Goal: Task Accomplishment & Management: Manage account settings

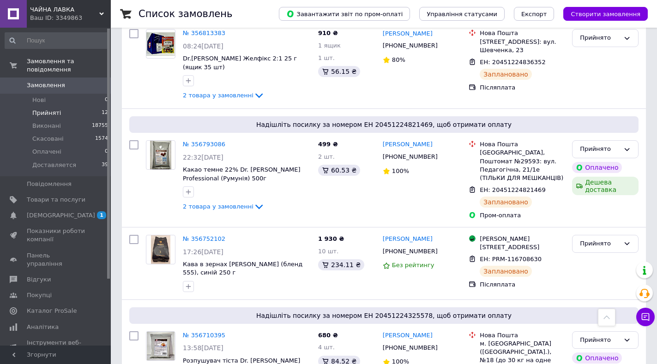
scroll to position [981, 0]
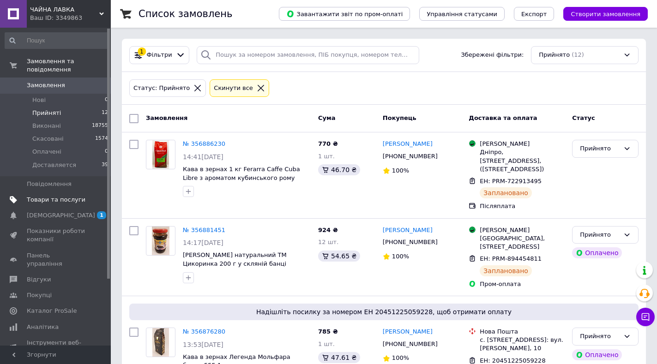
click at [62, 196] on span "Товари та послуги" at bounding box center [56, 200] width 59 height 8
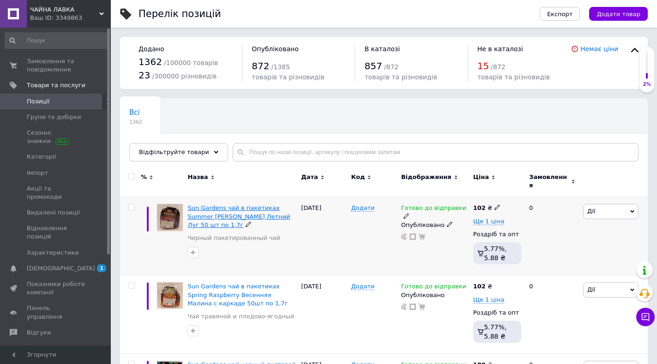
click at [244, 208] on span "Sun Gardens чай в пакетиках Summer Meadows Летний Луг 50 шт по 1,7г" at bounding box center [238, 216] width 102 height 24
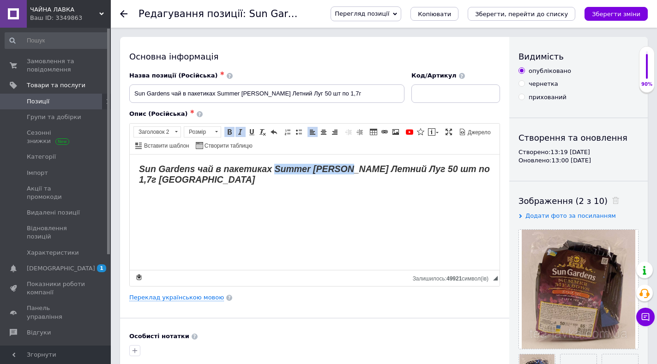
drag, startPoint x: 275, startPoint y: 167, endPoint x: 352, endPoint y: 169, distance: 77.1
click at [352, 169] on strong "Sun Gardens чай в пакетиках Summer [PERSON_NAME] Летний Луг 50 шт по 1,7г [GEOG…" at bounding box center [314, 173] width 351 height 21
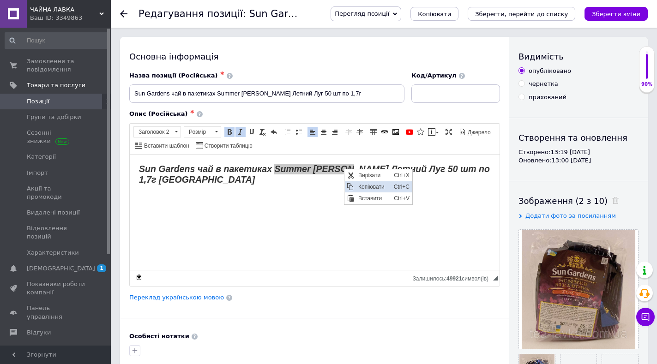
click at [362, 184] on span "Копіювати" at bounding box center [374, 186] width 36 height 11
copy strong "Summer Meadows"
click at [124, 12] on icon at bounding box center [123, 13] width 7 height 7
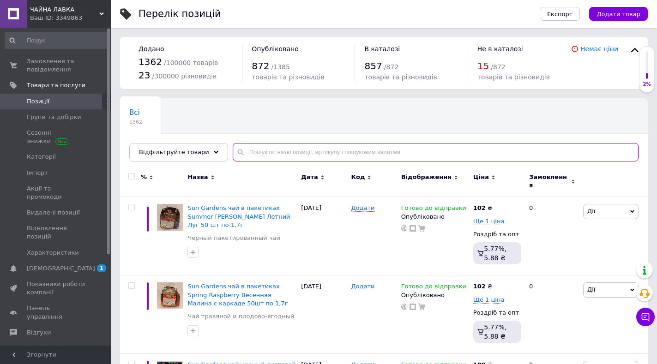
click at [247, 151] on input "text" at bounding box center [436, 152] width 406 height 18
paste input "Summer Meadows"
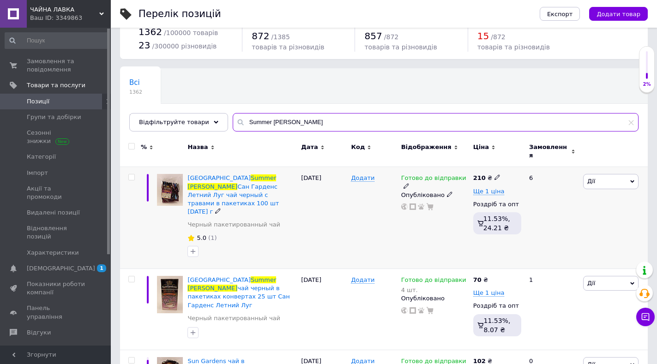
scroll to position [78, 0]
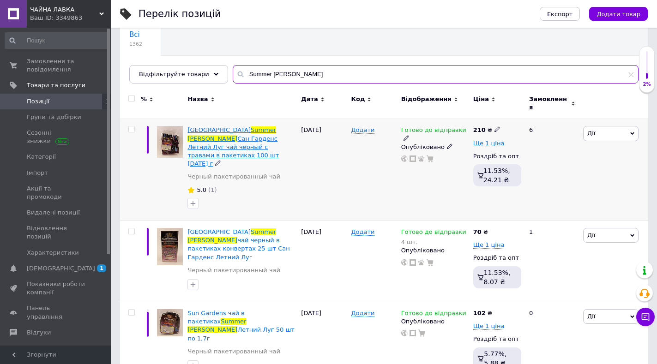
type input "Summer Meadows"
click at [243, 135] on span "Сан Гарденс Летний Луг чай черный с травами в пакетиках 100 шт по 1.5 г" at bounding box center [232, 151] width 91 height 32
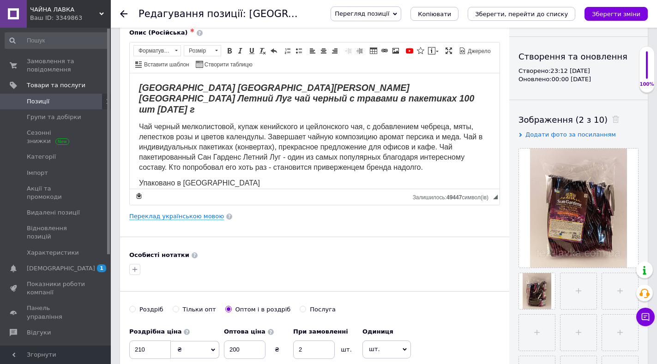
scroll to position [46, 0]
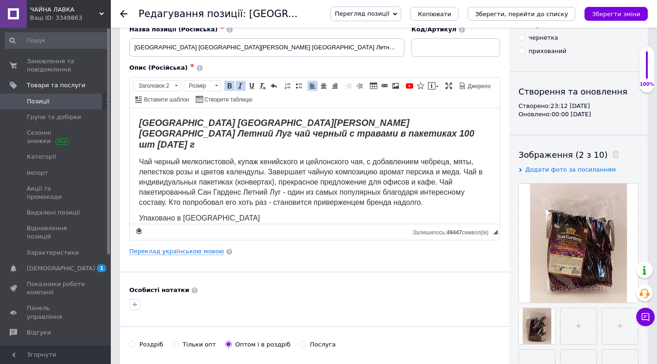
click at [463, 163] on span "Чай черный мелколистовой, купаж кенийского и цейлонского чая, с добавлением чеб…" at bounding box center [310, 181] width 343 height 48
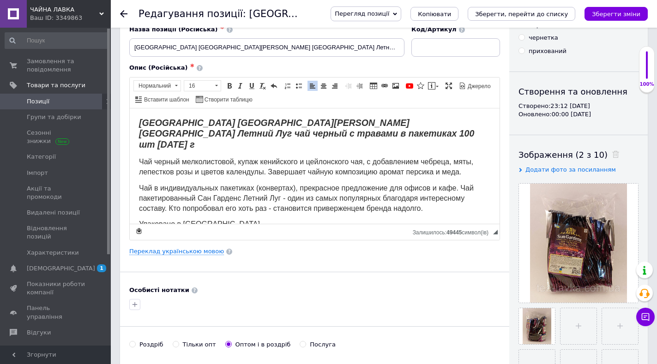
scroll to position [5, 0]
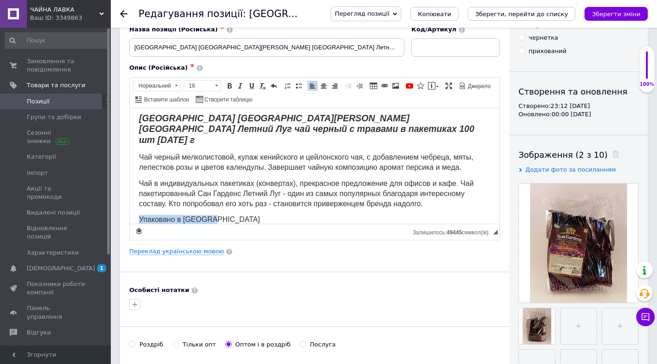
drag, startPoint x: 131, startPoint y: 206, endPoint x: 230, endPoint y: 206, distance: 99.2
click at [230, 206] on html "Sun Gardens Summer Meadows Сан Гарденс Летний Луг чай черный с травами в пакети…" at bounding box center [315, 168] width 370 height 131
click at [230, 86] on span at bounding box center [229, 85] width 7 height 7
drag, startPoint x: 239, startPoint y: 86, endPoint x: 92, endPoint y: 95, distance: 147.5
click at [239, 86] on span at bounding box center [240, 85] width 7 height 7
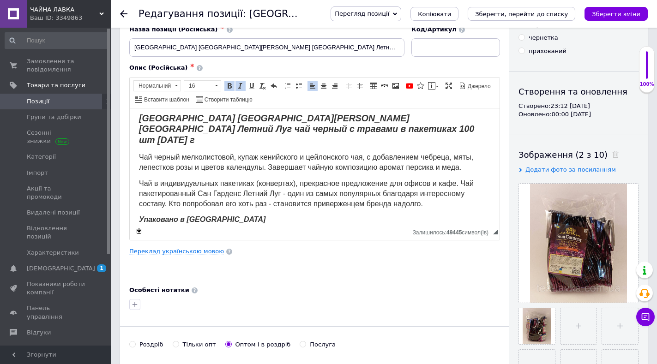
click at [182, 252] on link "Переклад українською мовою" at bounding box center [176, 251] width 95 height 7
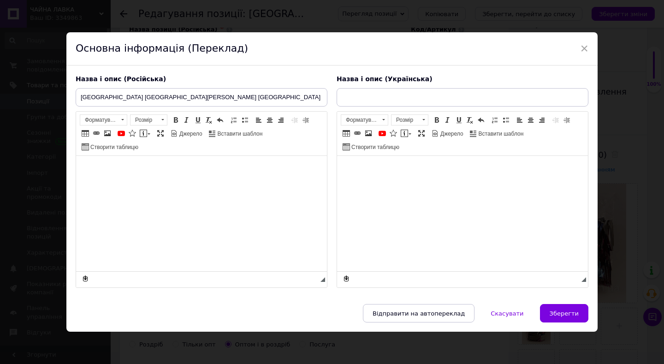
type input "Sun Gardens Summer Meadows Сан Гарденс Літній Луг чорний чай з травами в пакети…"
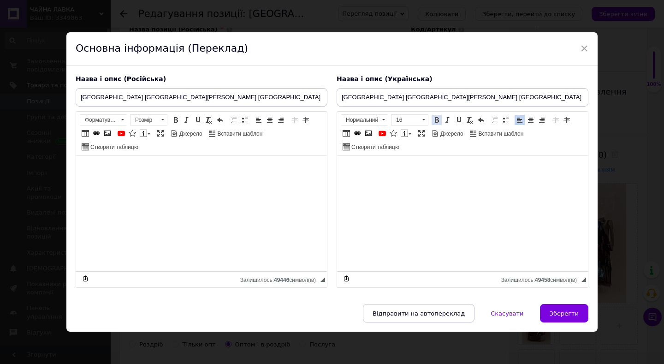
click at [432, 119] on link "Жирний Сполучення клавіш Ctrl+B" at bounding box center [437, 120] width 10 height 10
click at [447, 121] on span at bounding box center [447, 119] width 7 height 7
click at [562, 312] on span "Зберегти" at bounding box center [564, 313] width 29 height 7
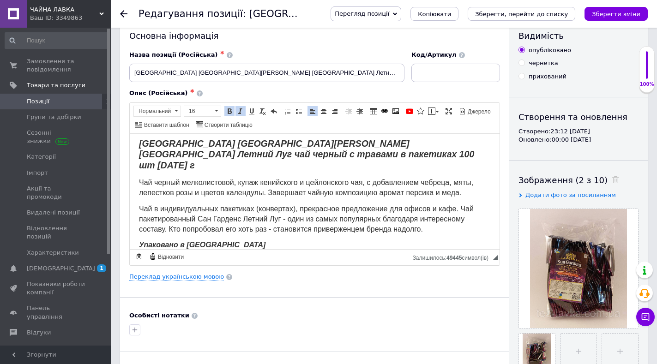
scroll to position [0, 0]
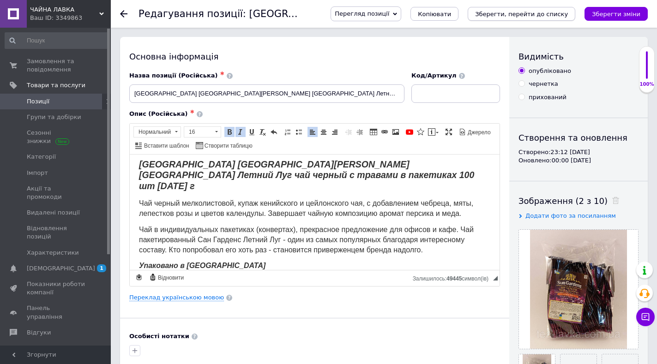
click at [551, 12] on icon "Зберегти, перейти до списку" at bounding box center [521, 14] width 93 height 7
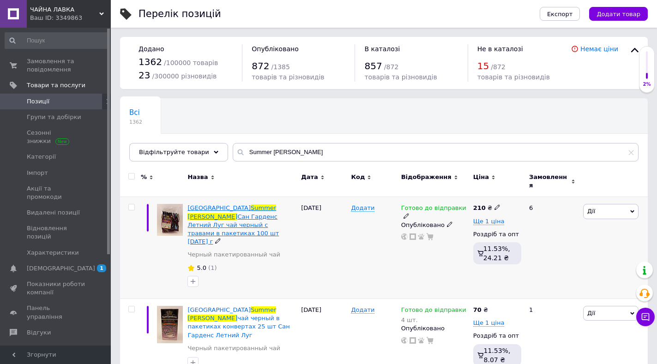
click at [251, 204] on span "Summer" at bounding box center [263, 207] width 25 height 7
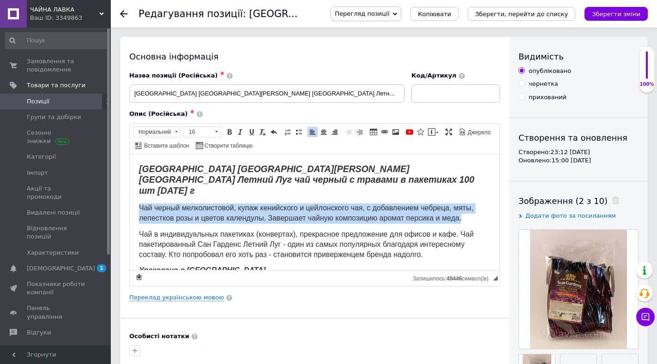
drag, startPoint x: 138, startPoint y: 197, endPoint x: 466, endPoint y: 212, distance: 327.4
click at [466, 212] on html "Sun Gardens Summer Meadows Сан Гарденс Летний Луг чай черный с травами в пакети…" at bounding box center [315, 219] width 370 height 131
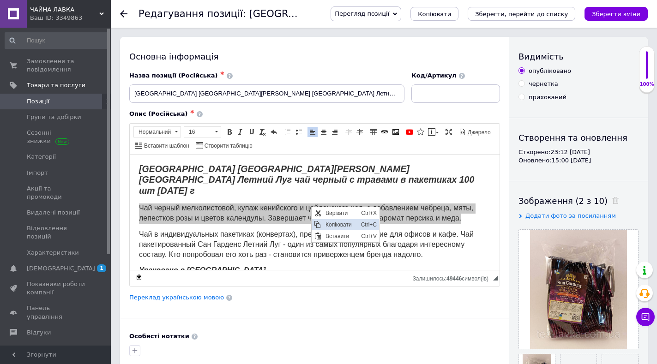
drag, startPoint x: 337, startPoint y: 221, endPoint x: 333, endPoint y: 225, distance: 6.2
click at [333, 225] on span "Копіювати" at bounding box center [341, 224] width 36 height 11
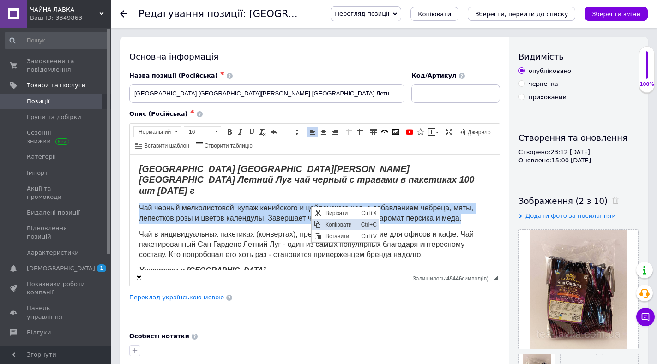
copy span "Чай черный мелколистовой, купаж кенийского и цейлонского чая, с добавлением чеб…"
click at [156, 203] on span "Чай черный мелколистовой, купаж кенийского и цейлонского чая, с добавлением чеб…" at bounding box center [306, 212] width 334 height 18
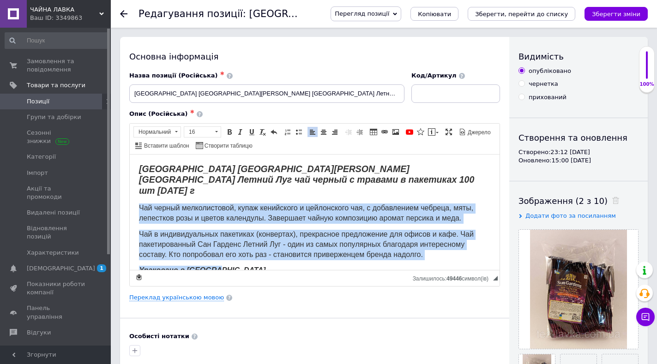
scroll to position [5, 0]
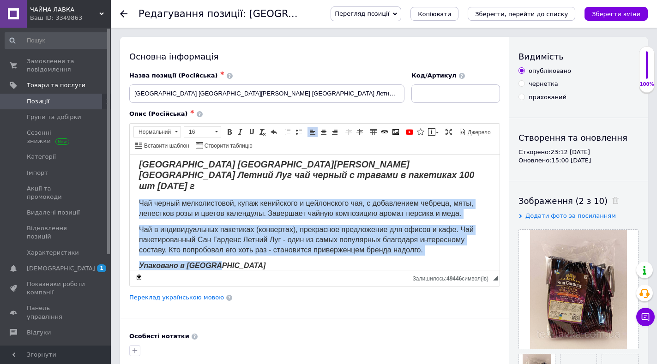
drag, startPoint x: 137, startPoint y: 194, endPoint x: 427, endPoint y: 262, distance: 297.6
click at [427, 262] on html "Sun Gardens Summer Meadows Сан Гарденс Летний Луг чай черный с травами в пакети…" at bounding box center [315, 214] width 370 height 131
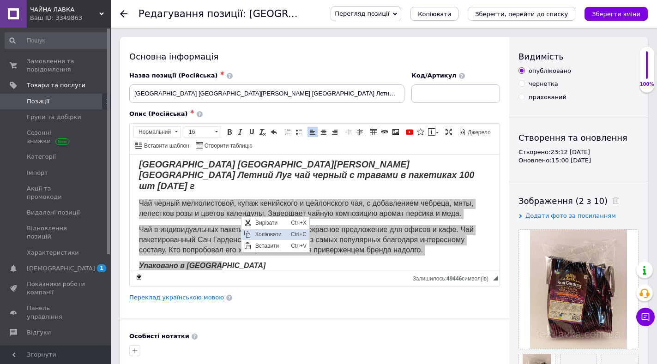
click at [263, 234] on span "Копіювати" at bounding box center [271, 233] width 36 height 11
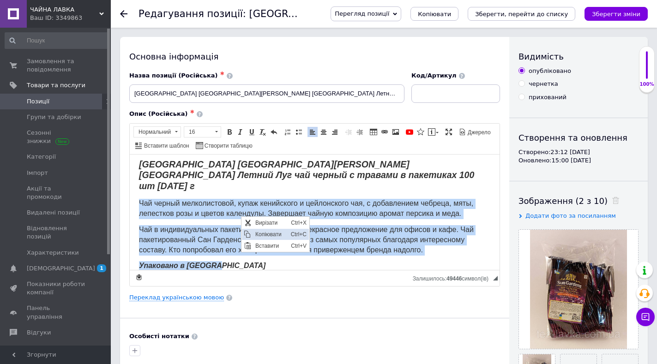
copy body "Чай черный мелколистовой, купаж кенийского и цейлонского чая, с добавлением чеб…"
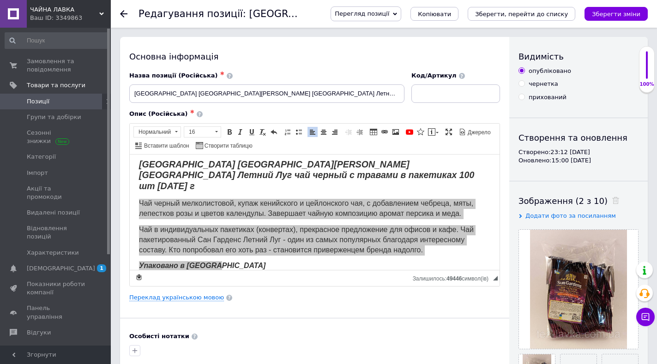
click at [125, 12] on icon at bounding box center [123, 13] width 7 height 7
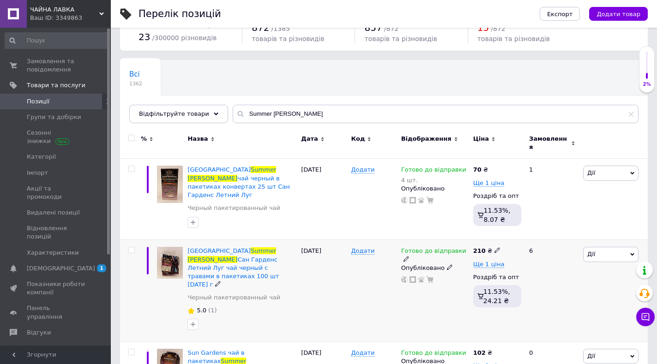
scroll to position [78, 0]
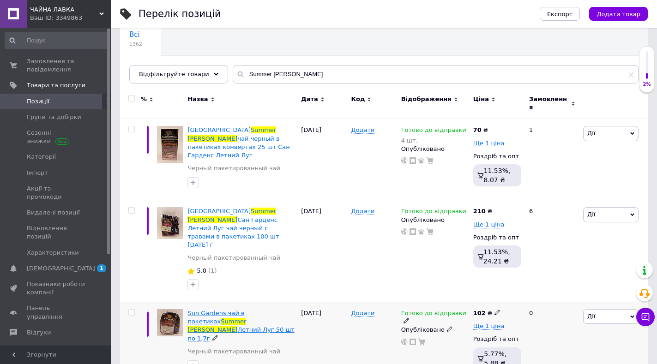
click at [233, 310] on span "Sun Gardens чай в пакетиках" at bounding box center [215, 317] width 57 height 15
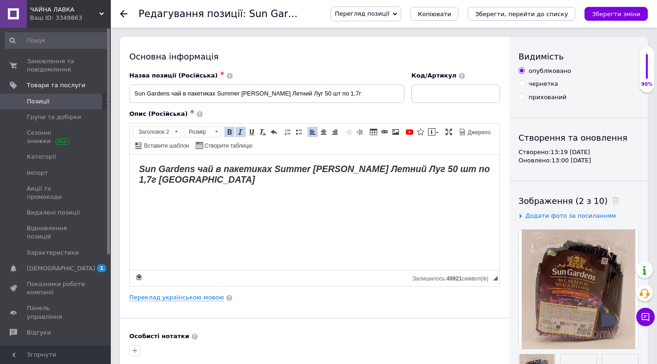
click at [199, 181] on h2 "Sun Gardens чай в пакетиках Summer [PERSON_NAME] Летний Луг 50 шт по 1,7г [GEOG…" at bounding box center [314, 174] width 351 height 22
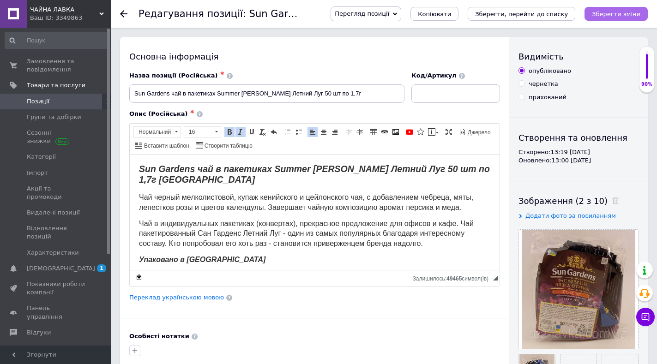
click at [614, 14] on icon "Зберегти зміни" at bounding box center [615, 14] width 48 height 7
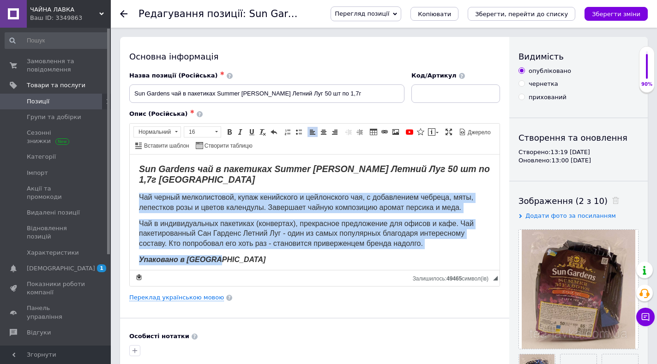
drag, startPoint x: 132, startPoint y: 197, endPoint x: 316, endPoint y: 257, distance: 193.3
click at [316, 257] on html "Sun Gardens чай в пакетиках Summer Meadows Летний Луг 50 шт по 1,7г Сан Гарденс…" at bounding box center [315, 214] width 370 height 120
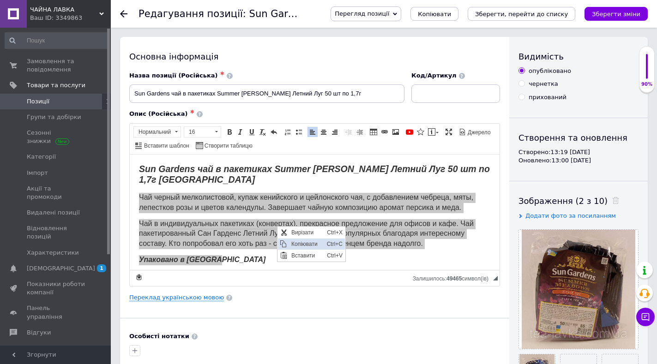
click at [294, 242] on span "Копіювати" at bounding box center [307, 243] width 36 height 11
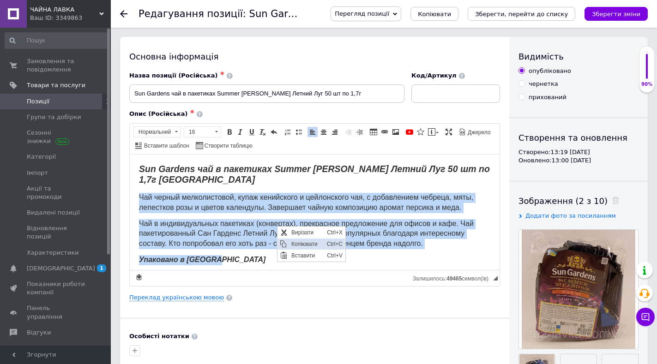
copy body "Чай черный мелколистовой, купаж кенийского и цейлонского чая, с добавлением чеб…"
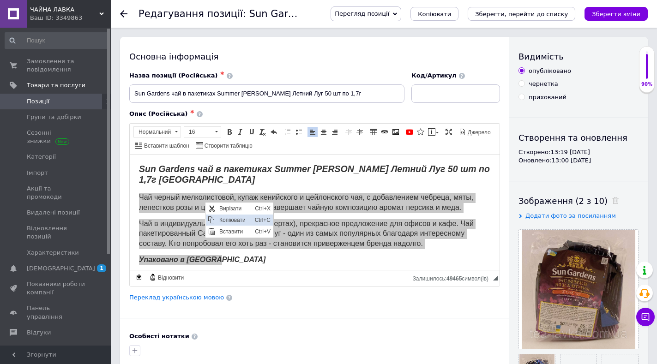
drag, startPoint x: 229, startPoint y: 220, endPoint x: 314, endPoint y: 211, distance: 85.8
click at [229, 220] on span "Копіювати" at bounding box center [235, 219] width 36 height 11
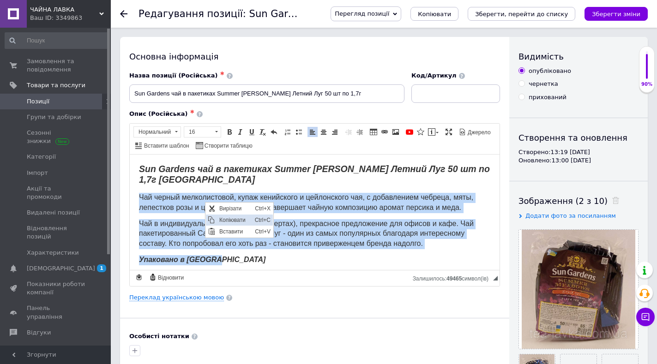
copy body "Чай черный мелколистовой, купаж кенийского и цейлонского чая, с добавлением чеб…"
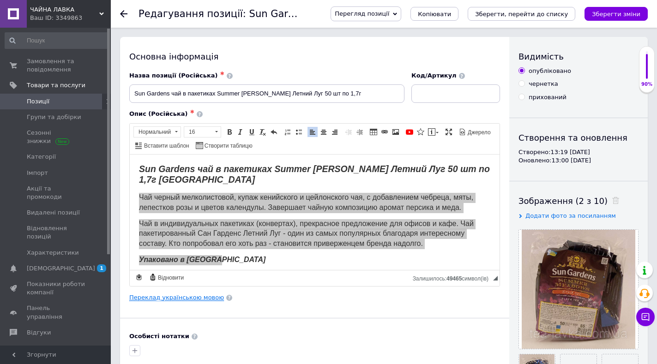
click at [193, 296] on link "Переклад українською мовою" at bounding box center [176, 297] width 95 height 7
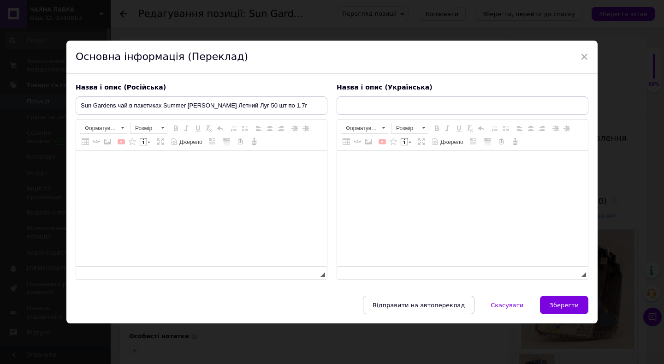
type input "Sun Gardens чай у пакетиках Summer Meadows Літній Луг 50 шт. по 1,7 г"
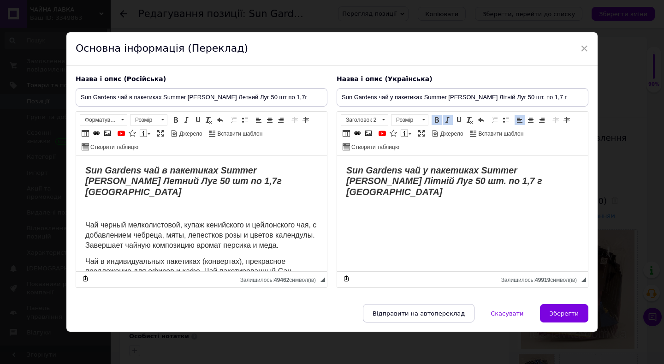
click at [526, 181] on h2 "Sun Gardens чай у пакетиках Summer Meadows Літній Луг 50 шт. по 1,7 г Сан Гарде…" at bounding box center [462, 181] width 233 height 32
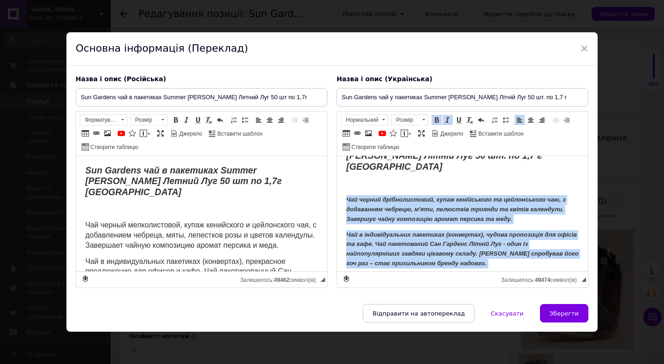
scroll to position [36, 0]
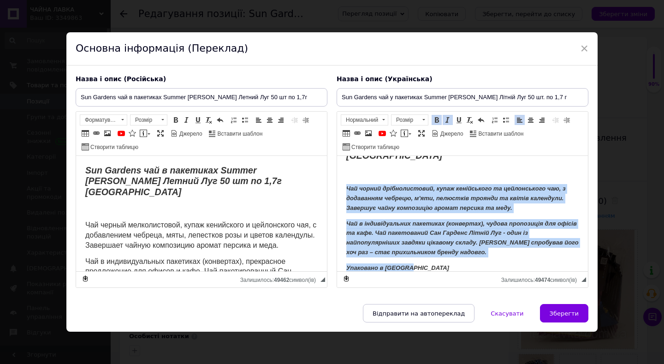
drag, startPoint x: 341, startPoint y: 187, endPoint x: 485, endPoint y: 265, distance: 163.5
click at [485, 265] on html "Sun Gardens чай у пакетиках Summer Meadows Літній Луг 50 шт. по 1,7 г Сан Гарде…" at bounding box center [462, 200] width 251 height 163
click at [436, 119] on span at bounding box center [436, 119] width 7 height 7
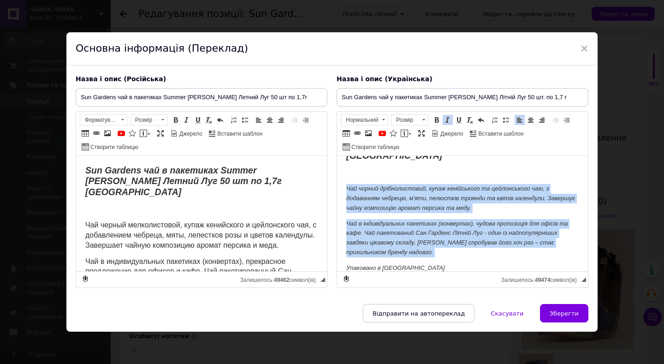
click at [447, 118] on span at bounding box center [447, 119] width 7 height 7
click at [421, 117] on span at bounding box center [423, 120] width 9 height 10
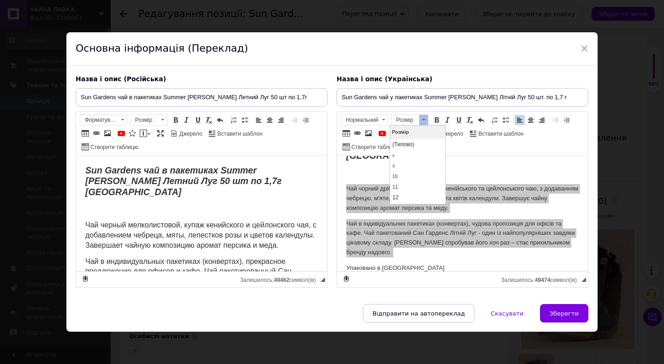
scroll to position [28, 0]
click at [412, 177] on link "14" at bounding box center [418, 180] width 54 height 11
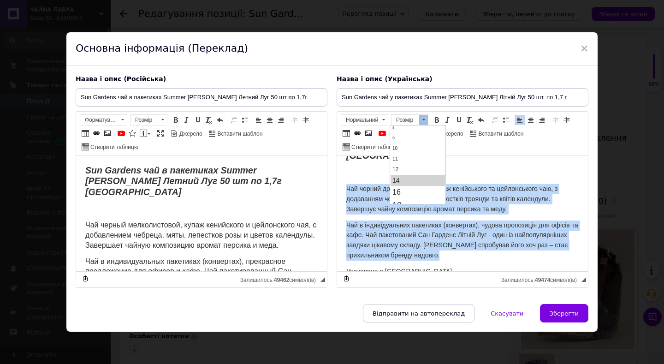
scroll to position [0, 0]
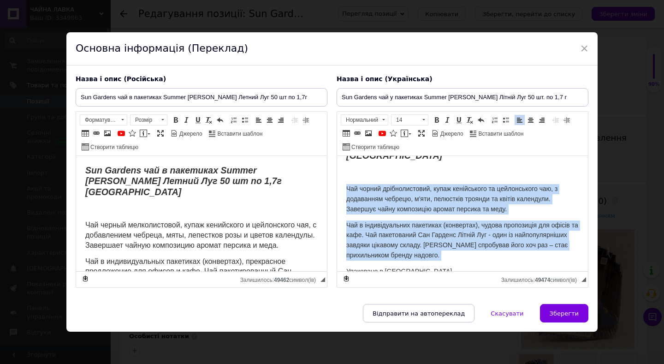
click at [422, 267] on p "Упаковано в [GEOGRAPHIC_DATA]" at bounding box center [462, 272] width 233 height 10
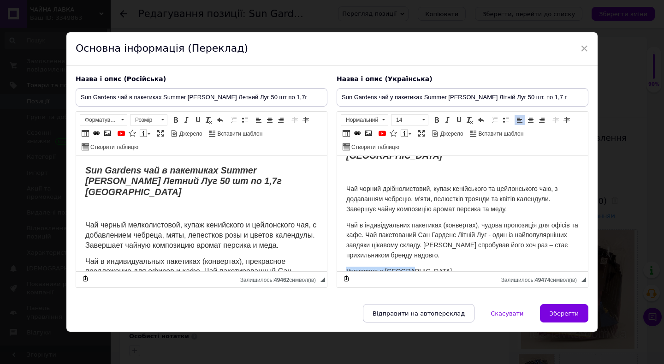
drag, startPoint x: 414, startPoint y: 263, endPoint x: 328, endPoint y: 258, distance: 86.4
click at [337, 258] on html "Sun Gardens чай у пакетиках Summer Meadows Літній Луг 50 шт. по 1,7 г Сан Гарде…" at bounding box center [462, 202] width 251 height 167
click at [436, 120] on span at bounding box center [436, 119] width 7 height 7
click at [445, 117] on span at bounding box center [447, 119] width 7 height 7
click at [398, 168] on p "Редактор, CF29A9E5-37DF-496C-B934-A0D9FCBB3225" at bounding box center [462, 173] width 233 height 10
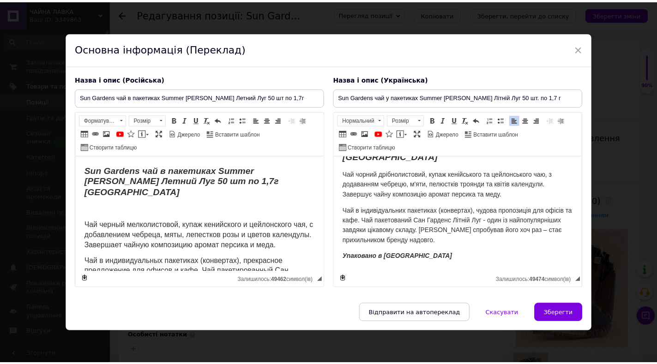
scroll to position [20, 0]
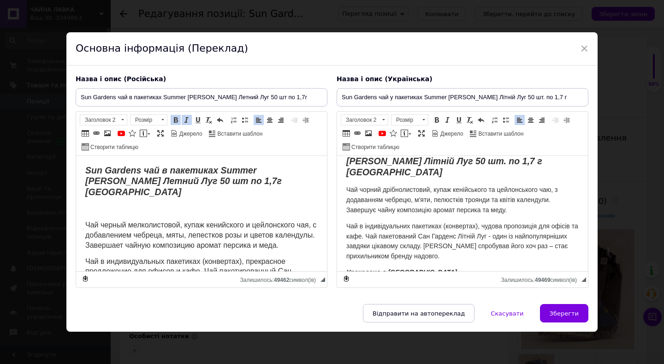
click at [128, 206] on body "Sun Gardens чай в пакетиках Summer Meadows Летний Луг 50 шт по 1,7г Сан Гарденс…" at bounding box center [201, 244] width 233 height 158
click at [119, 205] on p "Редактор, 4E9592E7-9B86-4C24-8A9F-3CB5D0D1845F" at bounding box center [201, 210] width 233 height 10
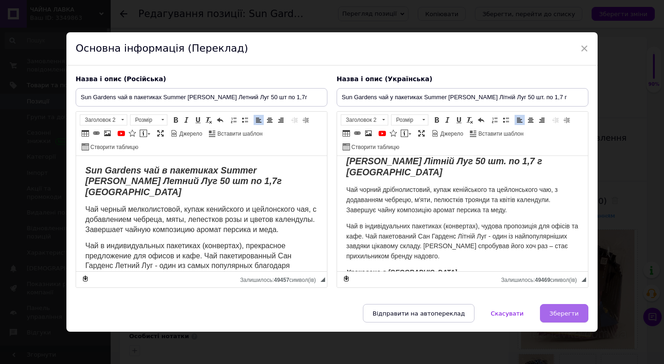
click at [566, 316] on span "Зберегти" at bounding box center [564, 313] width 29 height 7
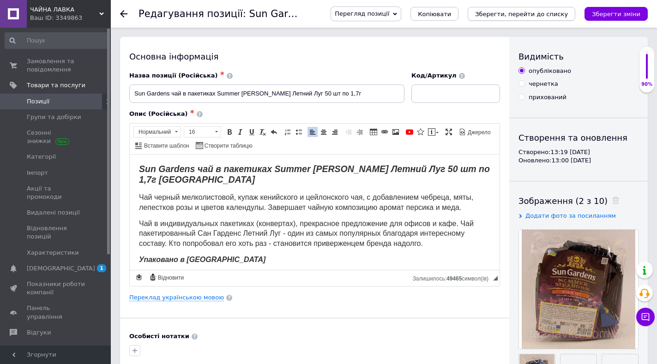
click at [531, 19] on button "Зберегти, перейти до списку" at bounding box center [520, 14] width 107 height 14
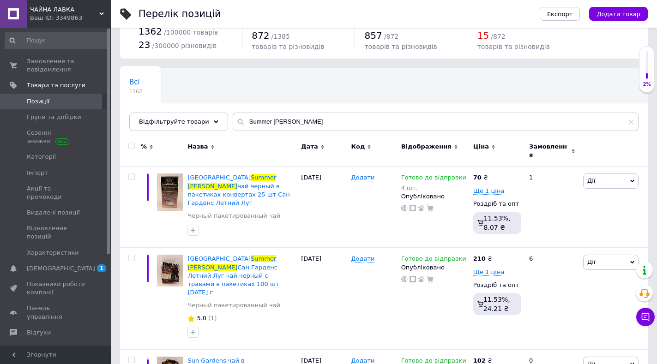
scroll to position [78, 0]
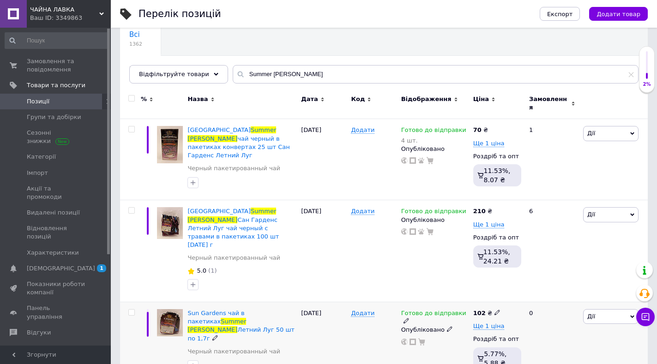
click at [132, 310] on input "checkbox" at bounding box center [131, 313] width 6 height 6
checkbox input "true"
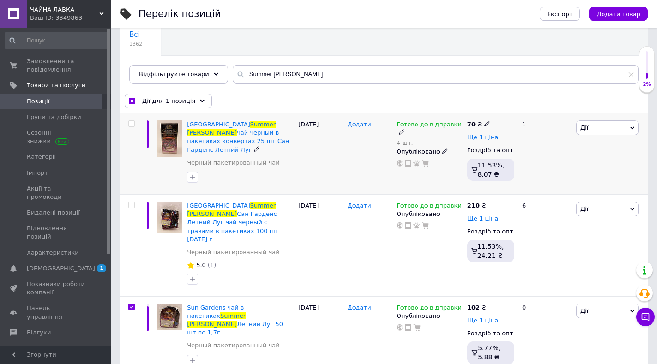
scroll to position [78, 0]
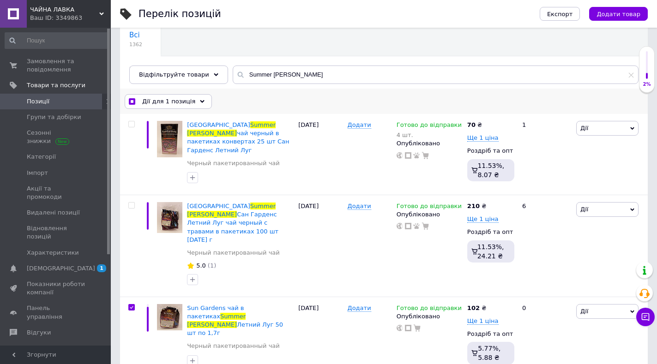
click at [174, 102] on span "Дії для 1 позиція" at bounding box center [168, 101] width 53 height 8
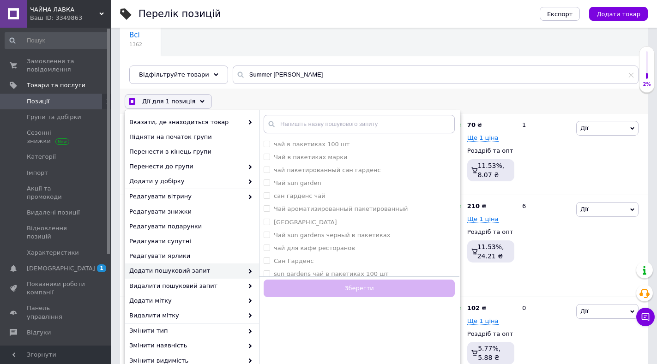
click at [167, 271] on span "Додати пошуковий запит" at bounding box center [186, 271] width 114 height 8
checkbox input "true"
click at [267, 155] on марки "Чай в пакетиках марки" at bounding box center [266, 157] width 6 height 6
checkbox марки "true"
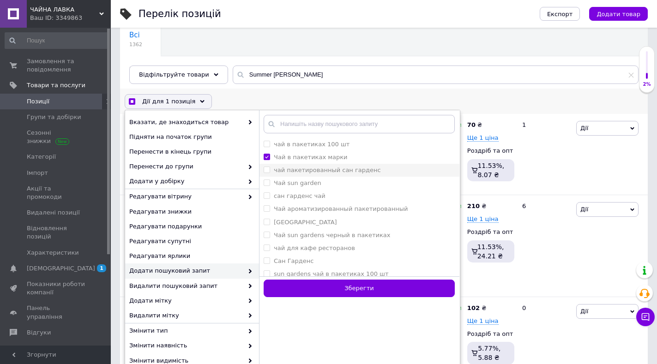
click at [266, 172] on гарденс "чай пакетированный сан гарденс" at bounding box center [266, 170] width 6 height 6
checkbox гарденс "true"
checkbox input "true"
click at [266, 184] on garden "Чай sun garden" at bounding box center [266, 182] width 6 height 6
checkbox garden "true"
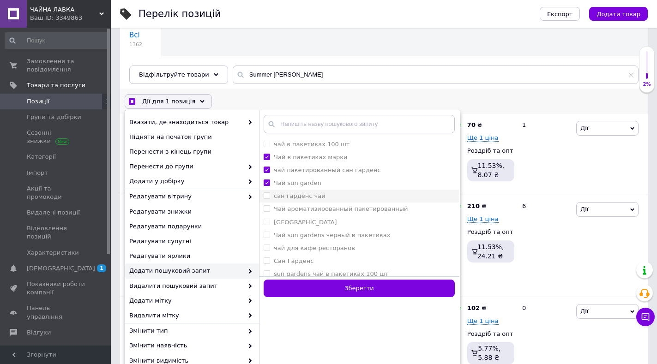
click at [263, 195] on чай "сан гарденс чай" at bounding box center [266, 195] width 6 height 6
checkbox чай "true"
checkbox input "true"
click at [264, 207] on пакетированный "Чай ароматизированный пакетированный" at bounding box center [266, 208] width 6 height 6
checkbox пакетированный "true"
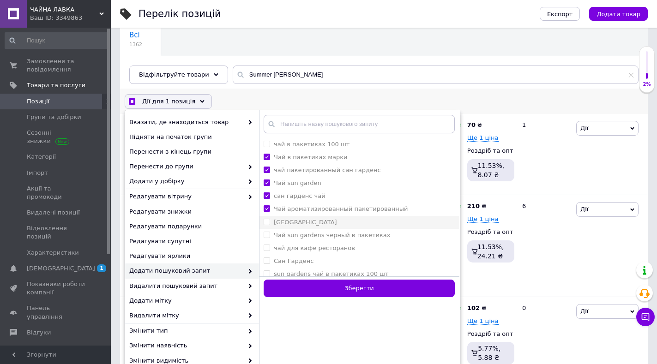
checkbox input "true"
click at [267, 220] on Gardens "[GEOGRAPHIC_DATA]" at bounding box center [266, 222] width 6 height 6
checkbox Gardens "true"
checkbox input "true"
click at [267, 236] on пакетиках "Чай sun gardens черный в пакетиках" at bounding box center [266, 235] width 6 height 6
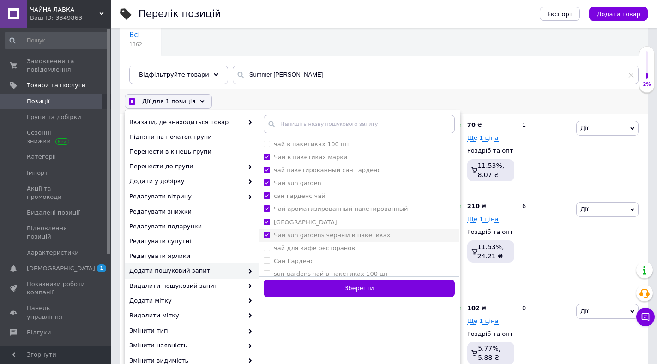
checkbox пакетиках "true"
click at [265, 245] on ресторанов "чай для кафе ресторанов" at bounding box center [266, 248] width 6 height 6
checkbox ресторанов "true"
checkbox input "true"
click at [265, 261] on Гарденс "Сан Гарденс" at bounding box center [266, 260] width 6 height 6
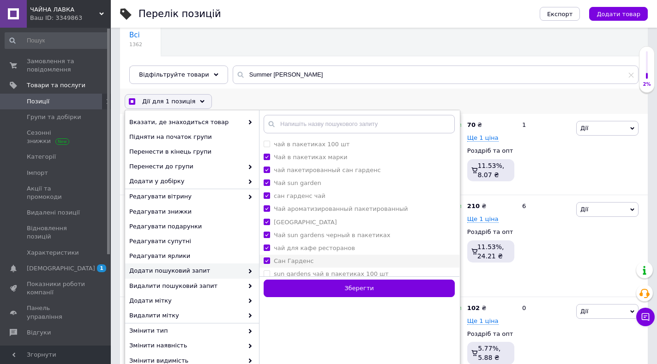
checkbox Гарденс "true"
checkbox input "true"
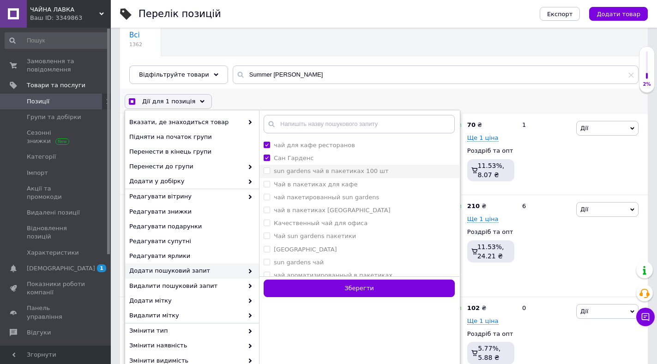
scroll to position [92, 0]
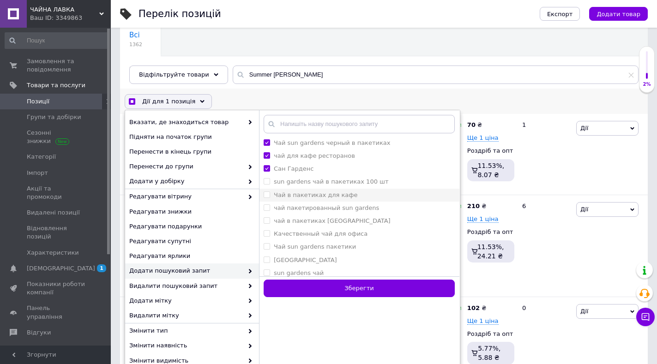
click at [264, 193] on кафе "Чай в пакетиках для кафе" at bounding box center [266, 194] width 6 height 6
checkbox кафе "true"
checkbox input "true"
click at [267, 209] on gardens "чай пакетированный sun gardens" at bounding box center [266, 207] width 6 height 6
checkbox gardens "true"
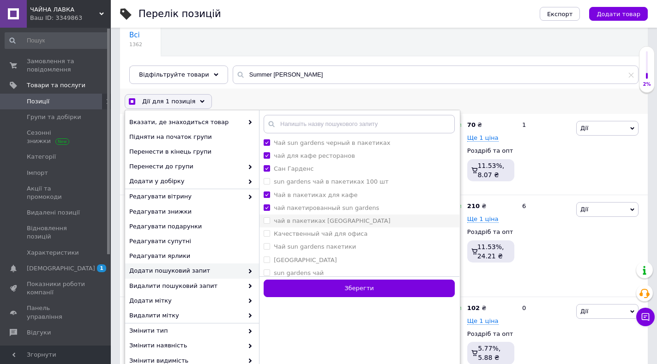
checkbox input "true"
click at [264, 220] on Gardens "чай в пакетиках [GEOGRAPHIC_DATA]" at bounding box center [266, 220] width 6 height 6
checkbox Gardens "true"
checkbox input "true"
click at [268, 234] on офиса "Качественный чай для офиса" at bounding box center [266, 233] width 6 height 6
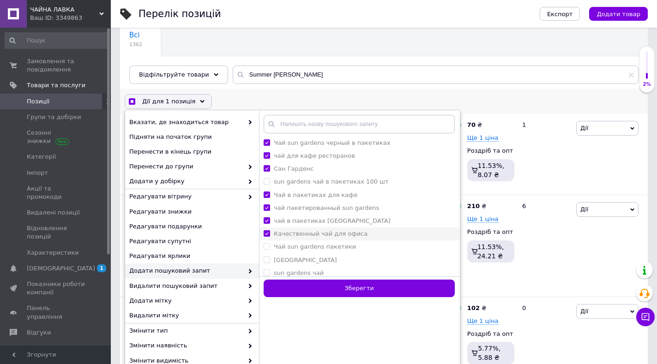
checkbox офиса "true"
click at [267, 245] on пакетики "Чай sun gardens пакетики" at bounding box center [266, 246] width 6 height 6
checkbox пакетики "true"
checkbox input "true"
click at [265, 260] on gardens "[GEOGRAPHIC_DATA]" at bounding box center [266, 260] width 6 height 6
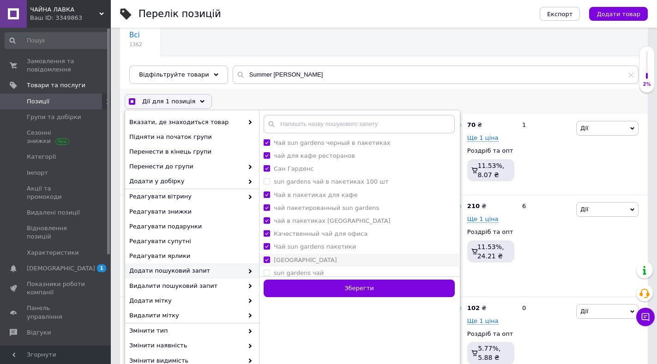
checkbox gardens "true"
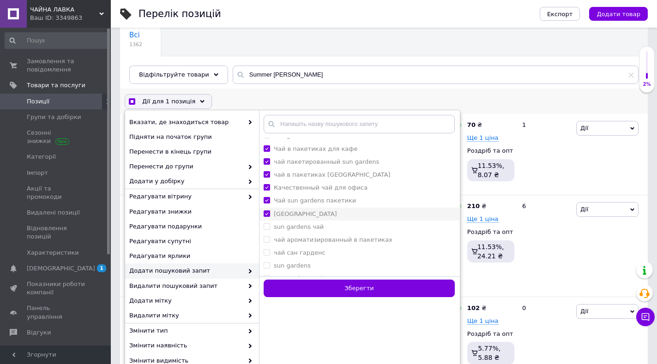
scroll to position [185, 0]
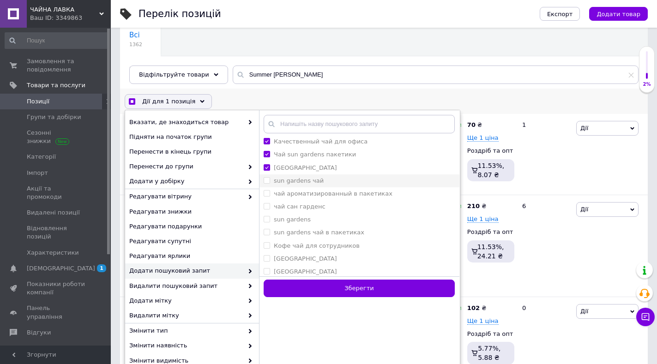
checkbox input "true"
click at [264, 179] on чай "sun gardens чай" at bounding box center [266, 180] width 6 height 6
checkbox чай "true"
checkbox input "true"
click at [266, 194] on пакетиках "чай ароматизированный в пакетиках" at bounding box center [266, 193] width 6 height 6
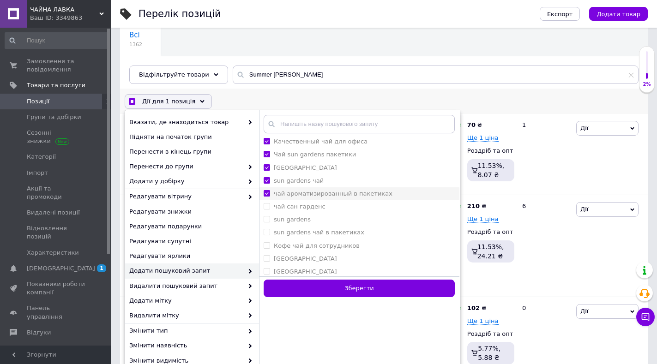
checkbox пакетиках "true"
checkbox input "true"
click at [268, 207] on гарденс "чай сан гарденс" at bounding box center [266, 206] width 6 height 6
checkbox гарденс "true"
checkbox input "true"
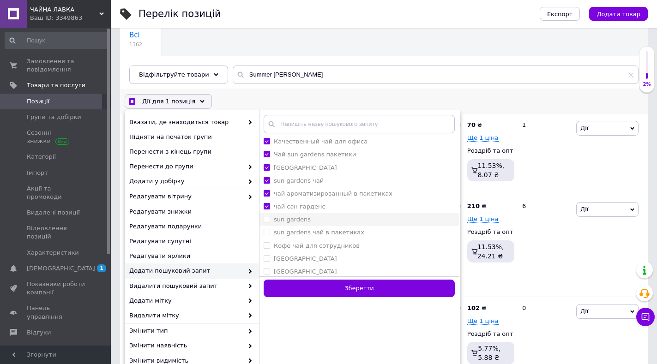
click at [267, 219] on gardens "sun gardens" at bounding box center [266, 219] width 6 height 6
checkbox gardens "true"
checkbox input "true"
click at [266, 232] on пакетиках "sun gardens чай в пакетиках" at bounding box center [266, 232] width 6 height 6
checkbox пакетиках "true"
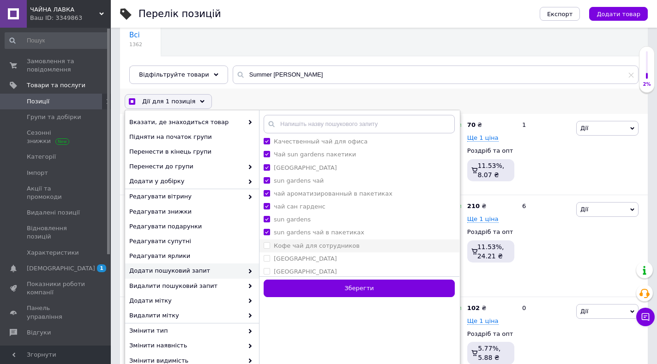
click at [266, 247] on сотрудников "Кофе чай для сотрудников" at bounding box center [266, 245] width 6 height 6
checkbox сотрудников "true"
checkbox input "true"
click at [266, 255] on gardens "[GEOGRAPHIC_DATA]" at bounding box center [266, 258] width 6 height 6
checkbox gardens "true"
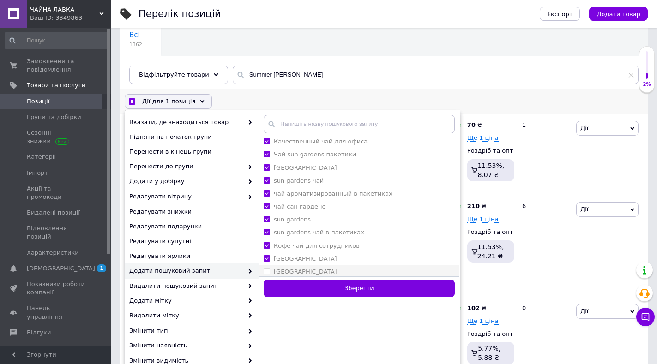
checkbox input "true"
click at [266, 269] on Gardens "[GEOGRAPHIC_DATA]" at bounding box center [266, 271] width 6 height 6
checkbox Gardens "true"
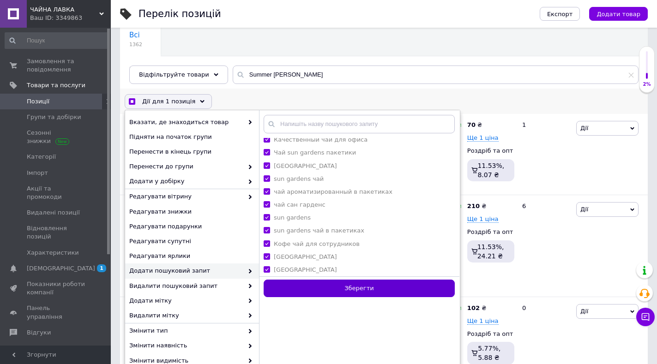
checkbox input "true"
click at [382, 289] on button "Зберегти" at bounding box center [358, 289] width 191 height 18
checkbox input "false"
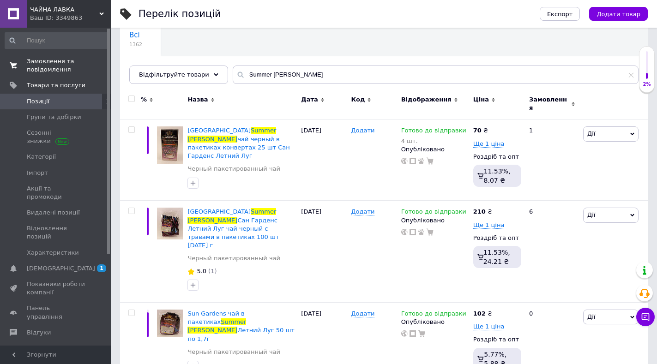
click at [57, 64] on span "Замовлення та повідомлення" at bounding box center [56, 65] width 59 height 17
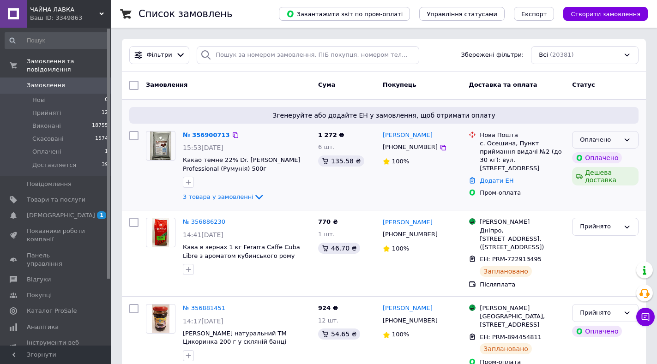
click at [618, 138] on div "Оплачено" at bounding box center [599, 140] width 40 height 10
click at [599, 160] on li "Прийнято" at bounding box center [605, 158] width 66 height 17
click at [203, 136] on link "№ 356900713" at bounding box center [204, 134] width 42 height 7
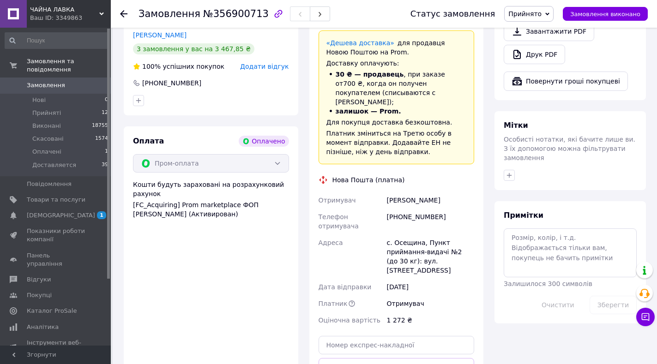
scroll to position [415, 0]
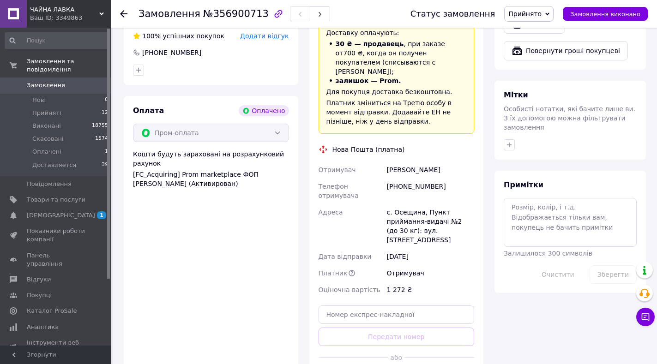
drag, startPoint x: 376, startPoint y: 138, endPoint x: 446, endPoint y: 140, distance: 70.2
click at [446, 161] on div "Отримувач Яковенко Ирина Телефон отримувача +380673284294 Адреса с. Осещина, Пу…" at bounding box center [396, 229] width 160 height 137
copy div "Отримувач Яковенко Ирина"
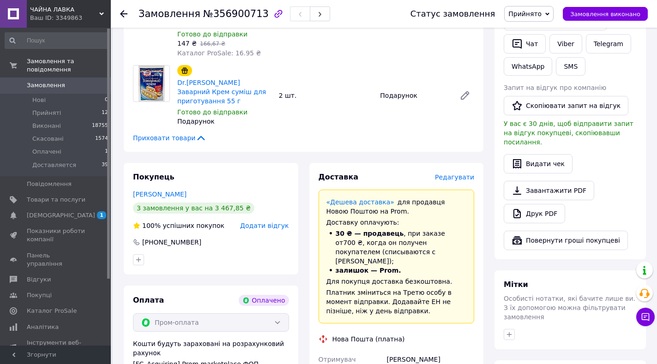
scroll to position [226, 0]
click at [523, 43] on button "Чат" at bounding box center [524, 43] width 42 height 19
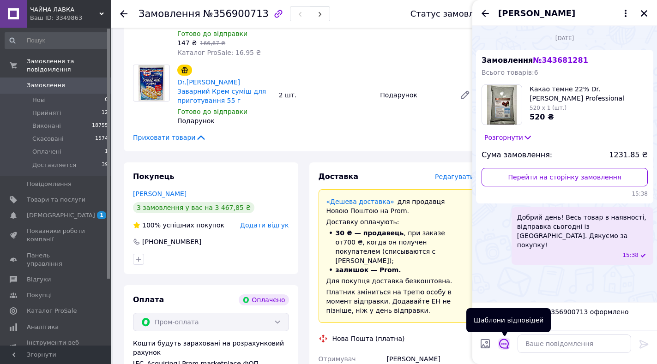
click at [499, 342] on icon "Відкрити шаблони відповідей" at bounding box center [504, 344] width 10 height 10
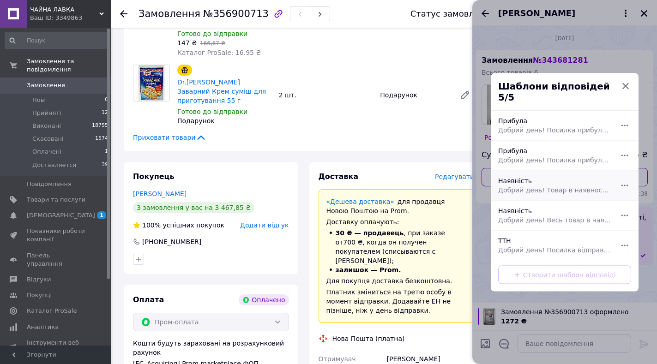
click at [504, 185] on span "Добрий день! Товар в наявності, відправка сьогодні із [GEOGRAPHIC_DATA]. Щиро д…" at bounding box center [554, 189] width 113 height 9
type textarea "Добрий день! Товар в наявності, відправка сьогодні із [GEOGRAPHIC_DATA]. Щиро д…"
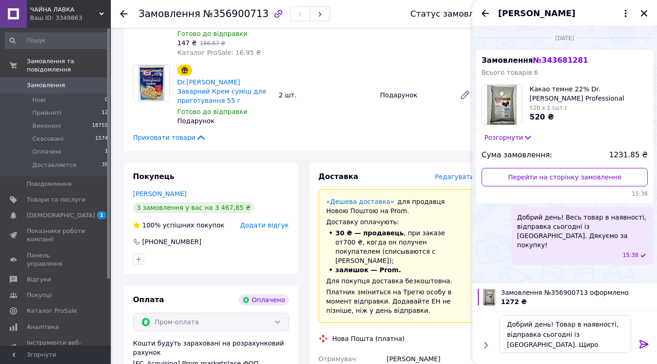
click at [645, 344] on icon at bounding box center [643, 344] width 9 height 8
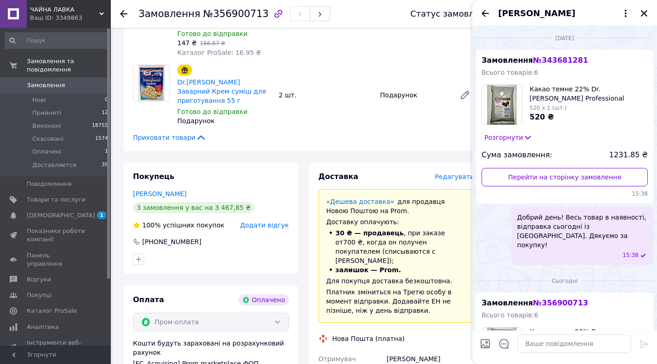
scroll to position [162, 0]
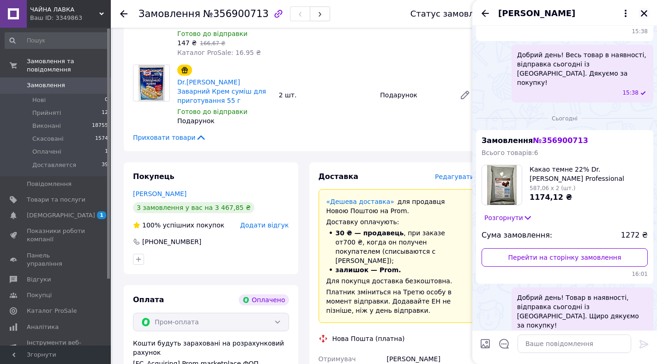
click at [643, 12] on icon "Закрити" at bounding box center [643, 13] width 8 height 8
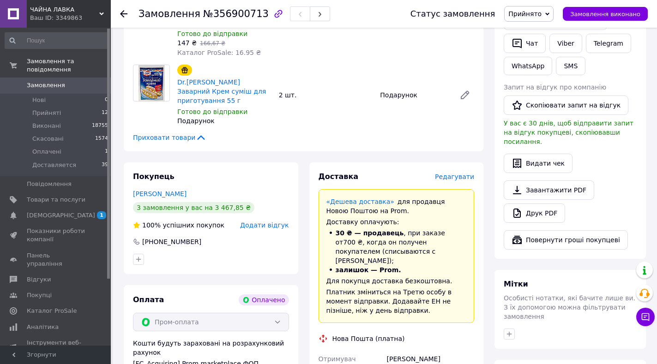
click at [125, 13] on use at bounding box center [123, 13] width 7 height 7
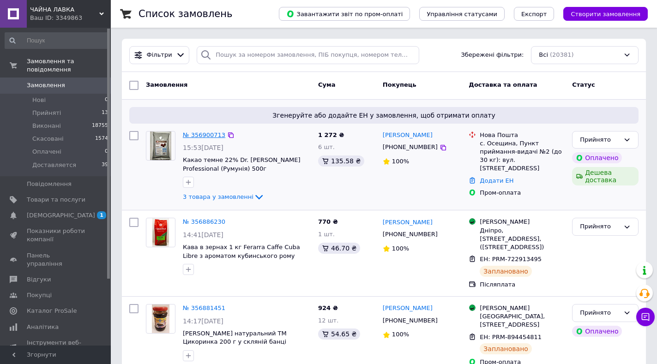
click at [205, 137] on link "№ 356900713" at bounding box center [204, 134] width 42 height 7
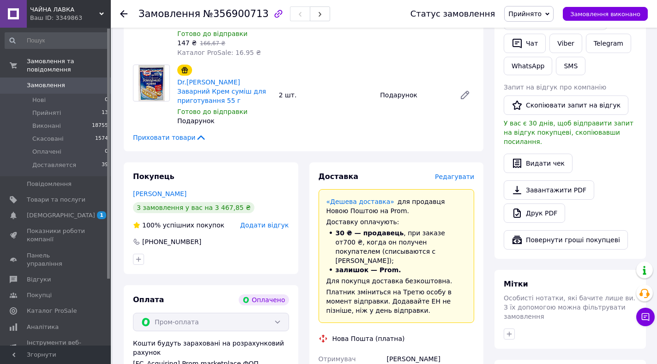
scroll to position [224, 0]
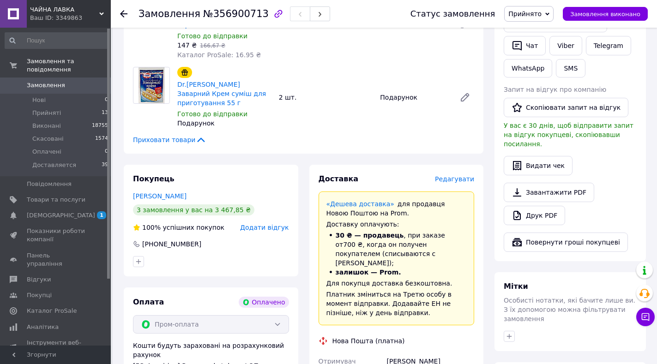
click at [121, 11] on icon at bounding box center [123, 13] width 7 height 7
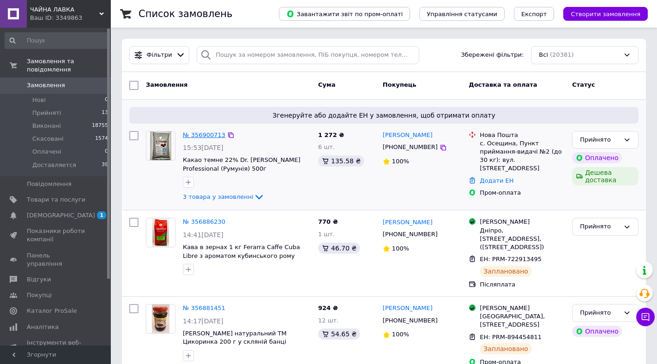
click at [195, 133] on link "№ 356900713" at bounding box center [204, 134] width 42 height 7
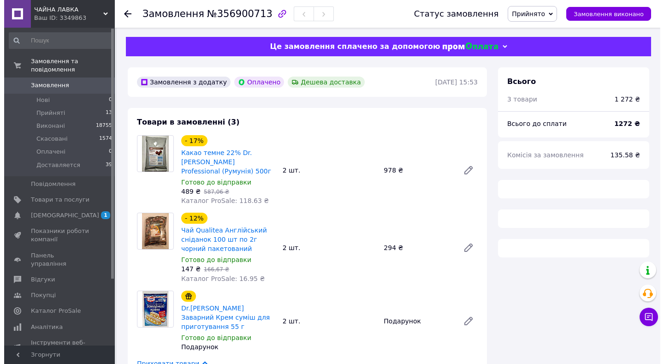
scroll to position [231, 0]
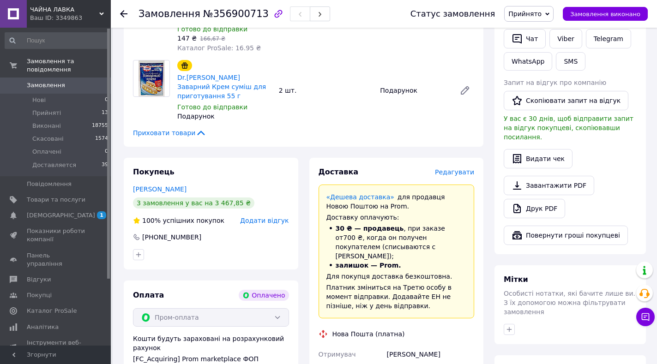
click at [454, 168] on span "Редагувати" at bounding box center [454, 171] width 39 height 7
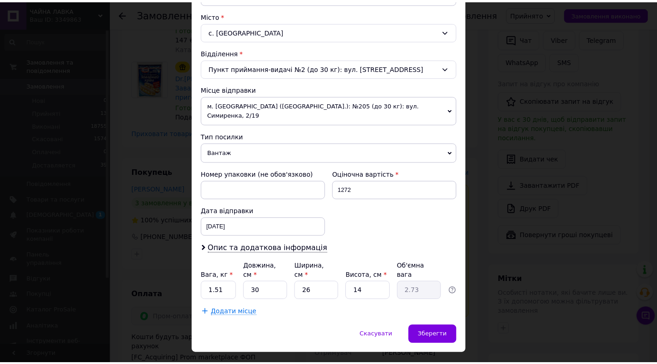
scroll to position [249, 0]
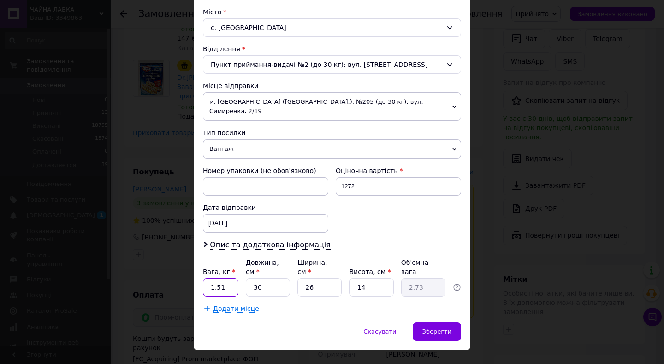
click at [223, 278] on input "1.51" at bounding box center [221, 287] width 36 height 18
type input "1.9"
type input "3"
type input "0.27"
type input "32"
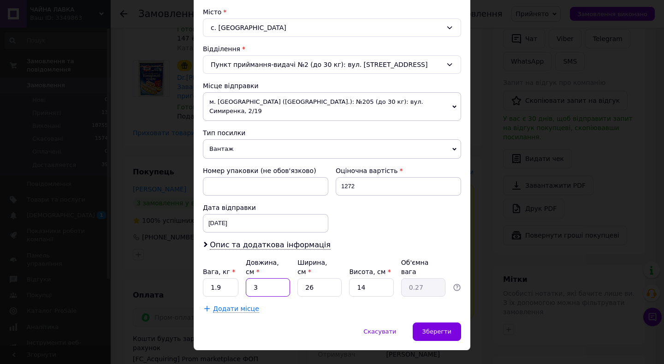
type input "2.91"
type input "32"
type input "2"
type input "0.22"
type input "20"
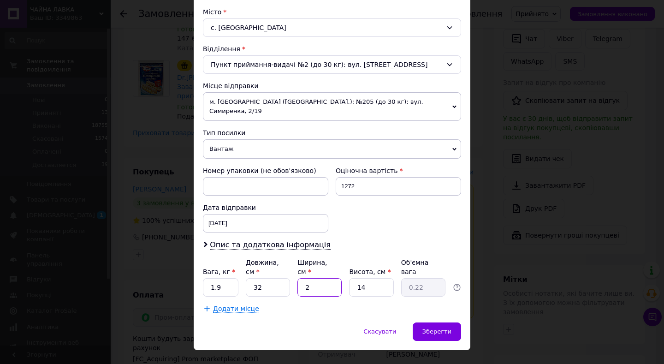
type input "2.24"
type input "20"
type input "1"
type input "0.16"
type input "15"
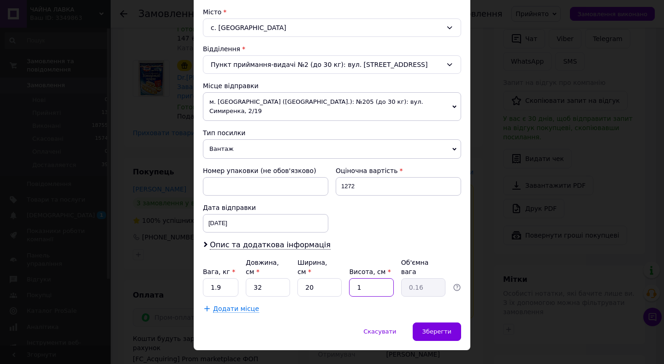
type input "2.4"
type input "15"
click at [437, 328] on span "Зберегти" at bounding box center [437, 331] width 29 height 7
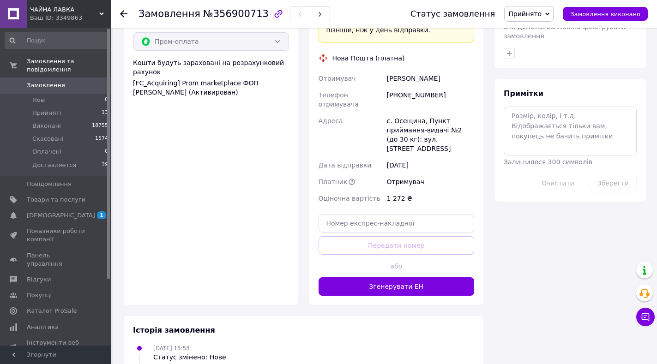
scroll to position [508, 0]
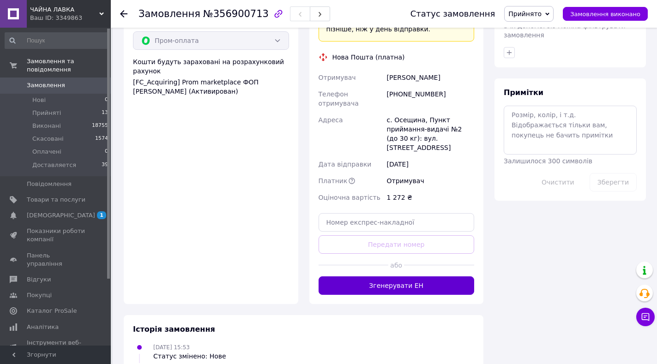
click at [397, 276] on button "Згенерувати ЕН" at bounding box center [396, 285] width 156 height 18
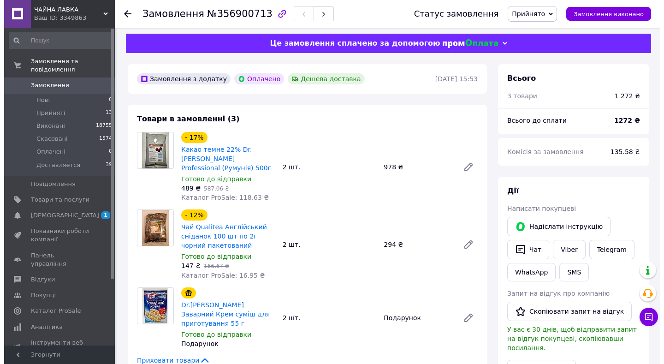
scroll to position [0, 0]
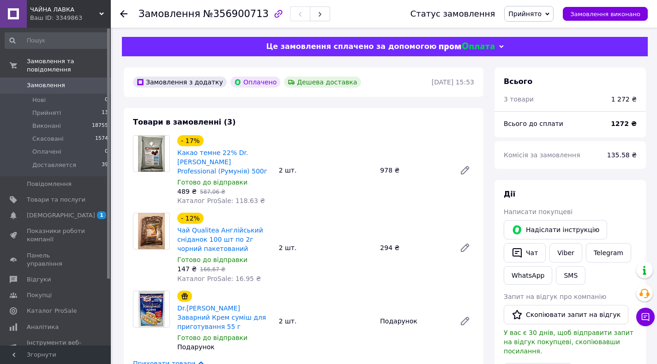
click at [123, 11] on use at bounding box center [123, 13] width 7 height 7
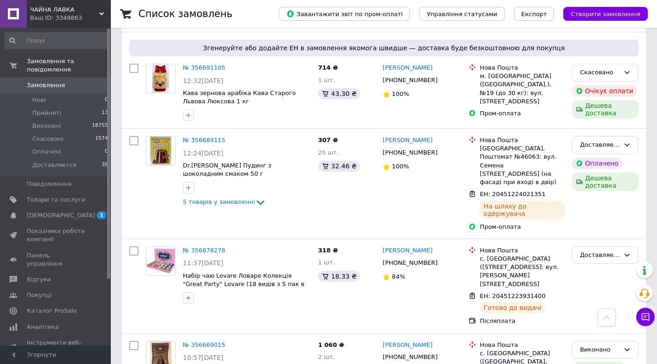
scroll to position [1892, 0]
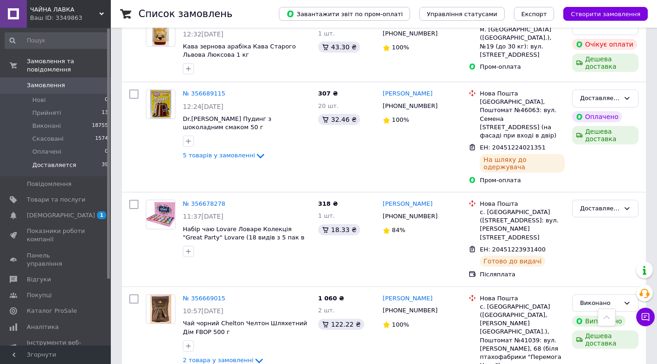
click at [55, 161] on span "Доставляется" at bounding box center [54, 165] width 44 height 8
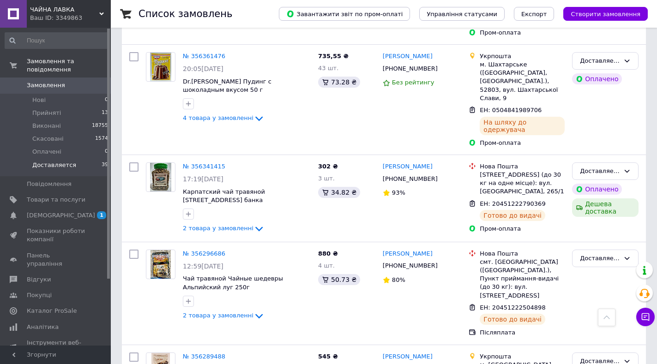
scroll to position [2999, 0]
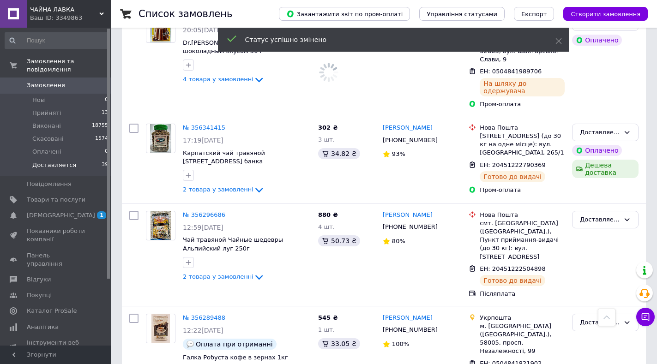
scroll to position [3137, 0]
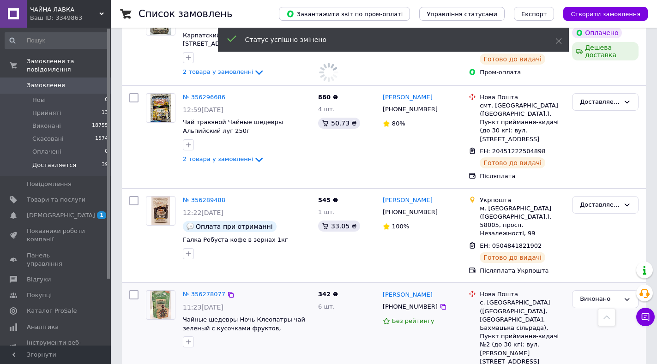
scroll to position [3165, 0]
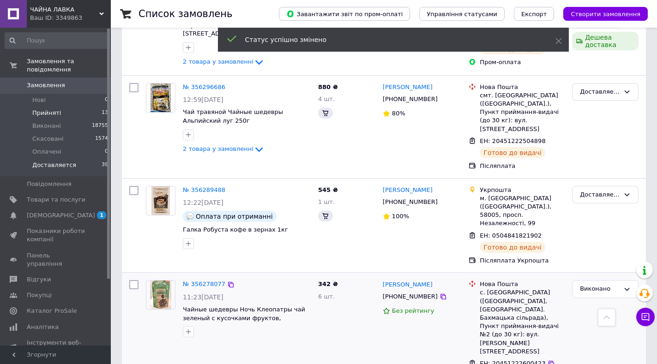
click at [46, 109] on span "Прийняті" at bounding box center [46, 113] width 29 height 8
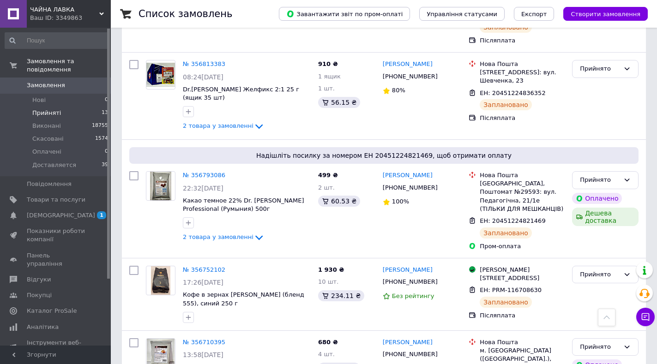
scroll to position [1068, 0]
click at [608, 342] on div "Прийнято" at bounding box center [599, 347] width 40 height 10
click at [51, 109] on span "Прийняті" at bounding box center [46, 113] width 29 height 8
click at [66, 196] on span "Товари та послуги" at bounding box center [56, 200] width 59 height 8
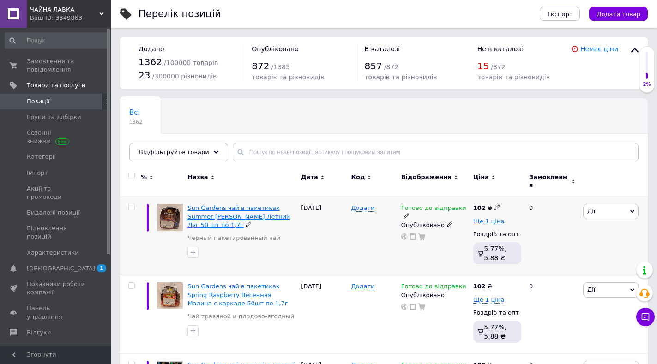
click at [209, 204] on span "Sun Gardens чай в пакетиках Summer [PERSON_NAME] Летний Луг 50 шт по 1,7г" at bounding box center [238, 216] width 102 height 24
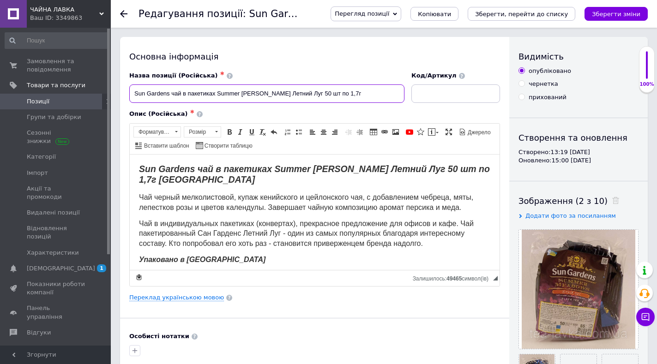
drag, startPoint x: 131, startPoint y: 93, endPoint x: 215, endPoint y: 94, distance: 83.5
click at [215, 94] on input "Sun Gardens чай в пакетиках Summer [PERSON_NAME] Летний Луг 50 шт по 1,7г" at bounding box center [266, 93] width 275 height 18
click at [125, 14] on use at bounding box center [123, 13] width 7 height 7
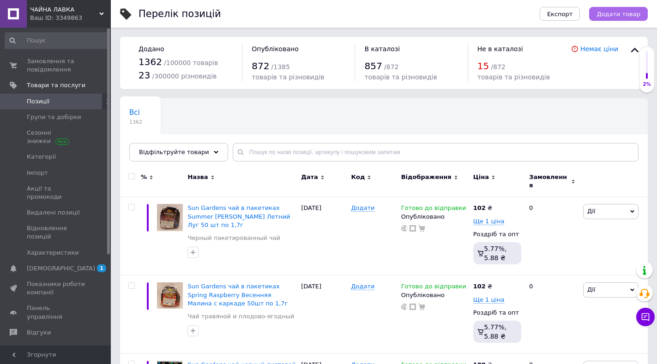
click at [635, 14] on span "Додати товар" at bounding box center [618, 14] width 44 height 7
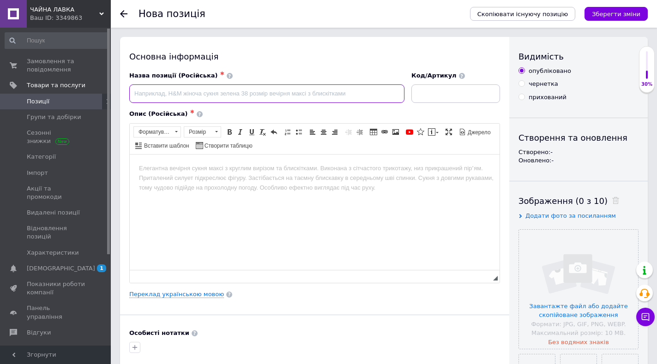
click at [231, 98] on input at bounding box center [266, 93] width 275 height 18
paste input "Sun Gardens чай в пакетиках"
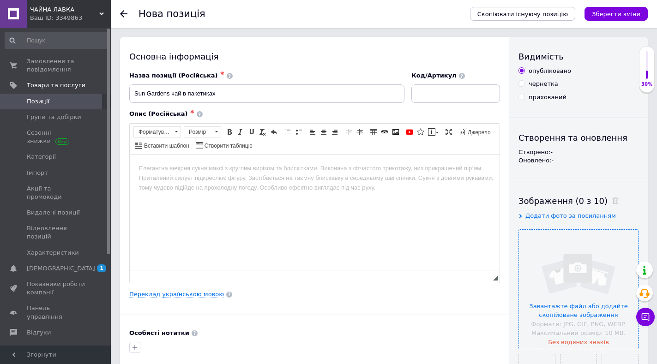
click at [575, 307] on input "file" at bounding box center [578, 289] width 119 height 119
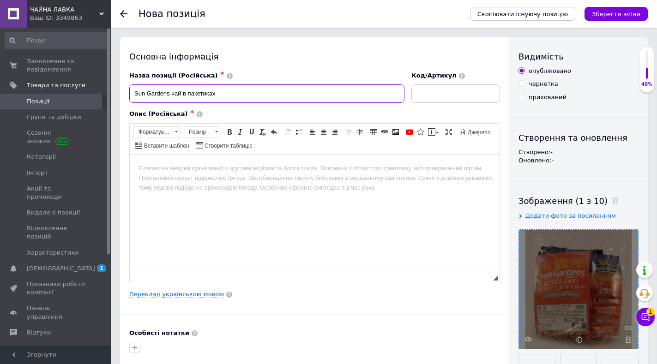
click at [219, 96] on input "Sun Gardens чай в пакетиках" at bounding box center [266, 93] width 275 height 18
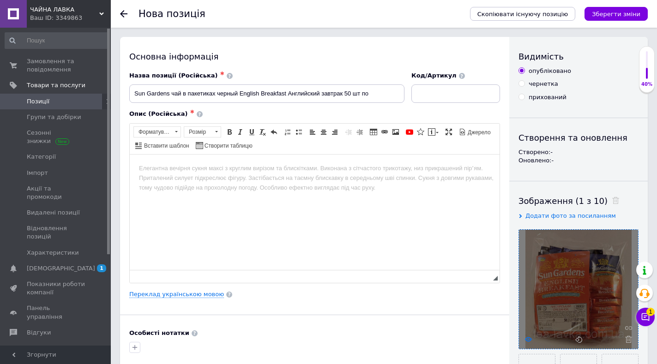
click at [528, 338] on use at bounding box center [528, 339] width 7 height 5
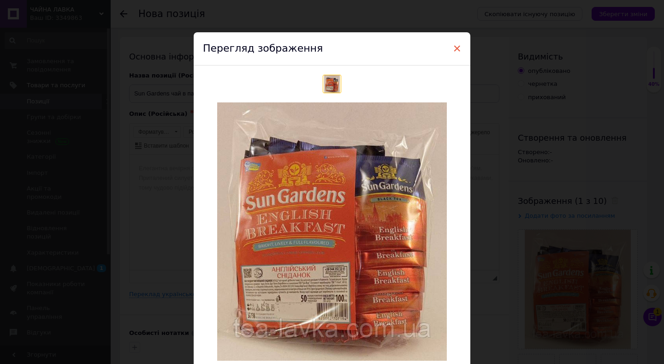
click at [453, 47] on span "×" at bounding box center [457, 49] width 8 height 16
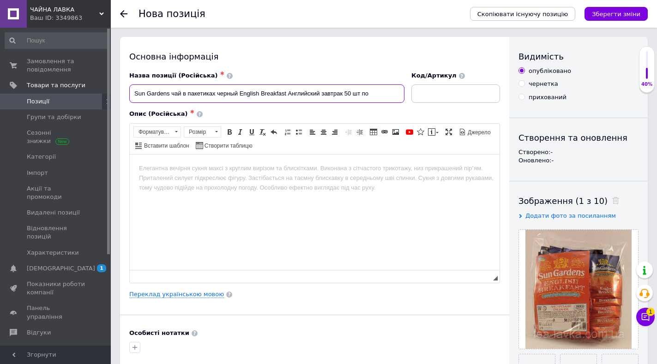
click at [384, 92] on input "Sun Gardens чай в пакетиках черный English Breakfast Английский завтрак 50 шт по" at bounding box center [266, 93] width 275 height 18
drag, startPoint x: 384, startPoint y: 92, endPoint x: 85, endPoint y: 78, distance: 299.7
type input "Sun Gardens чай в пакетиках черный English Breakfast Английский завтрак 50 шт п…"
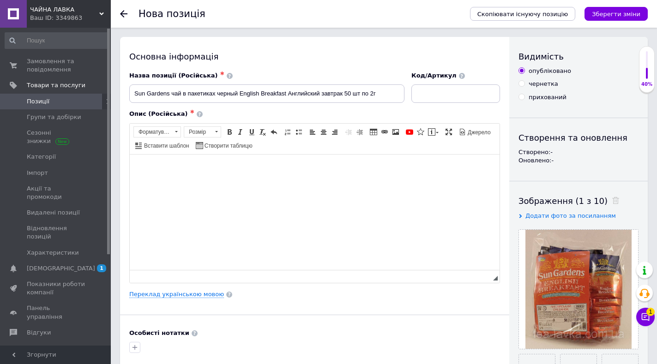
click at [164, 167] on body "Редактор, 448B2EFB-FE3E-44B8-9D37-DE3EBFD92671" at bounding box center [314, 168] width 351 height 10
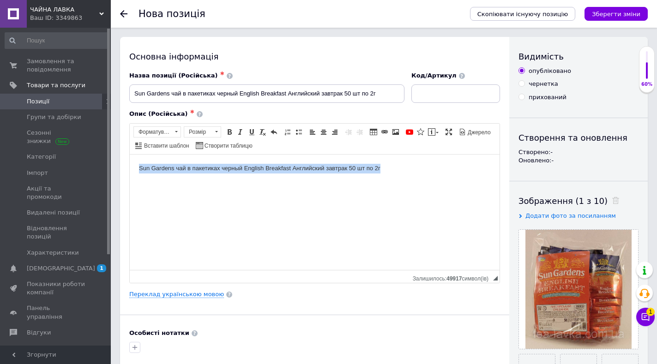
drag, startPoint x: 401, startPoint y: 170, endPoint x: 191, endPoint y: 311, distance: 253.7
click at [130, 157] on html "Sun Gardens чай в пакетиках черный English Breakfast Английский завтрак 50 шт п…" at bounding box center [315, 168] width 370 height 28
click at [146, 130] on span "Форматування" at bounding box center [153, 132] width 38 height 10
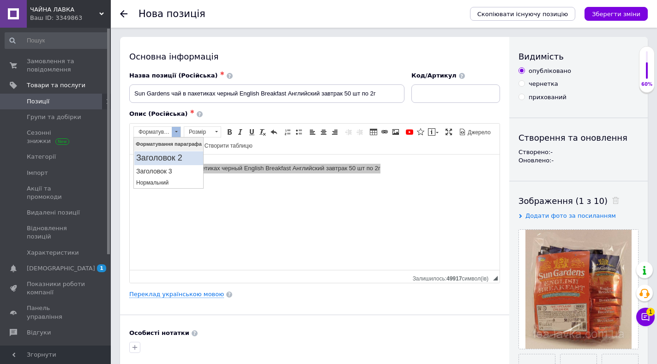
click at [163, 160] on h2 "Заголовок 2" at bounding box center [168, 158] width 65 height 10
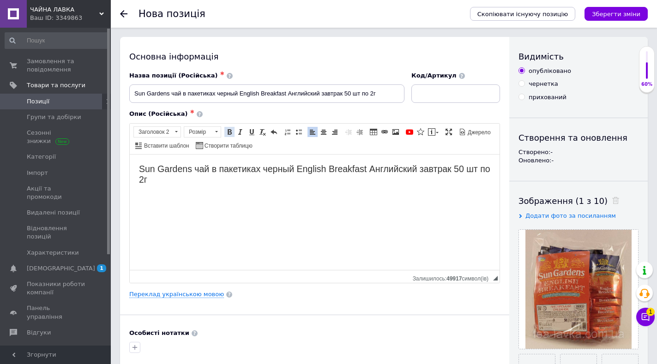
click at [228, 132] on span at bounding box center [229, 131] width 7 height 7
click at [241, 131] on span at bounding box center [240, 131] width 7 height 7
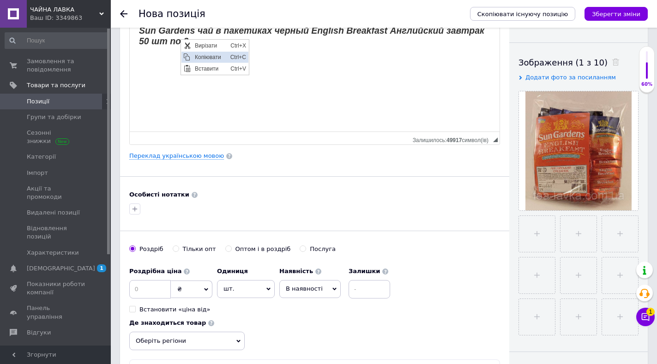
click at [218, 57] on span "Копіювати" at bounding box center [210, 56] width 36 height 11
click at [177, 155] on link "Переклад українською мовою" at bounding box center [176, 155] width 95 height 7
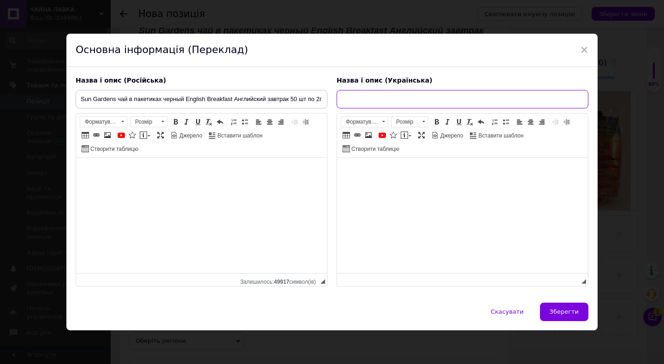
click at [374, 96] on input "text" at bounding box center [463, 99] width 252 height 18
paste input "Sun Gardens чай у пакетиках чорний English Breakfast Англійський сніданок 50 шт…"
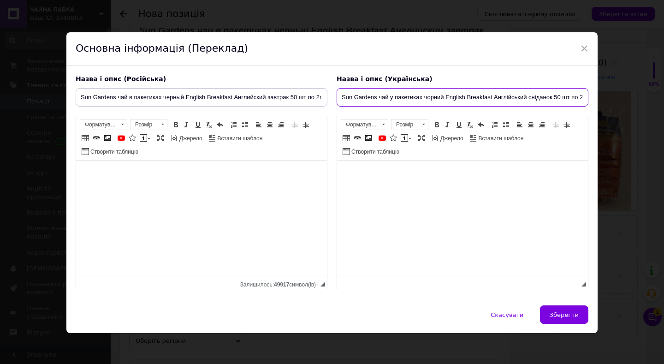
scroll to position [0, 4]
type input "Sun Gardens чай у пакетиках чорний English Breakfast Англійський сніданок 50 шт…"
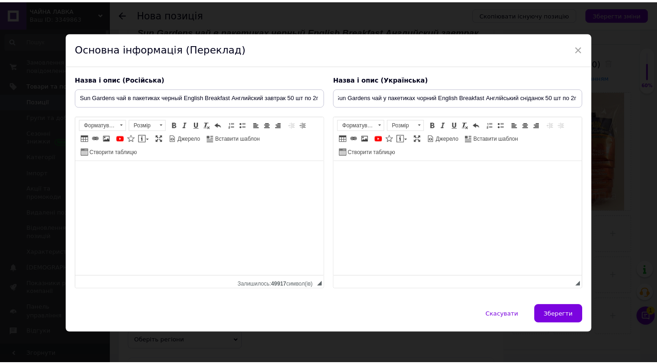
scroll to position [0, 0]
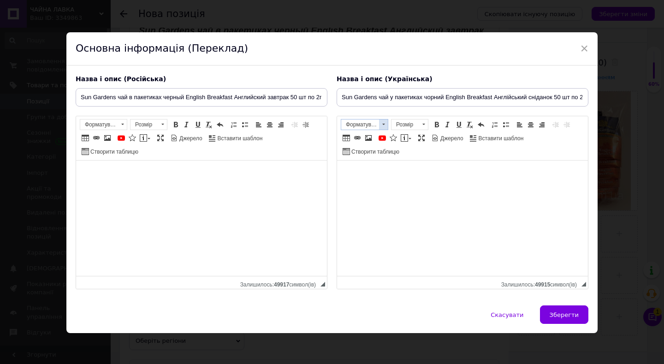
click at [380, 124] on span at bounding box center [383, 124] width 9 height 10
click at [375, 149] on h2 "Заголовок 2" at bounding box center [374, 151] width 65 height 10
click at [435, 124] on span at bounding box center [436, 124] width 7 height 7
click at [444, 124] on span at bounding box center [447, 124] width 7 height 7
click at [568, 316] on span "Зберегти" at bounding box center [564, 314] width 29 height 7
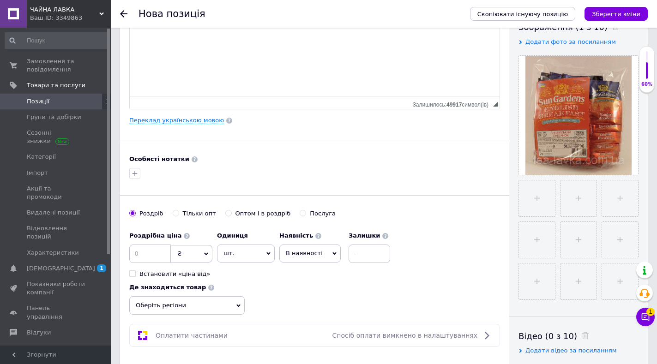
scroll to position [231, 0]
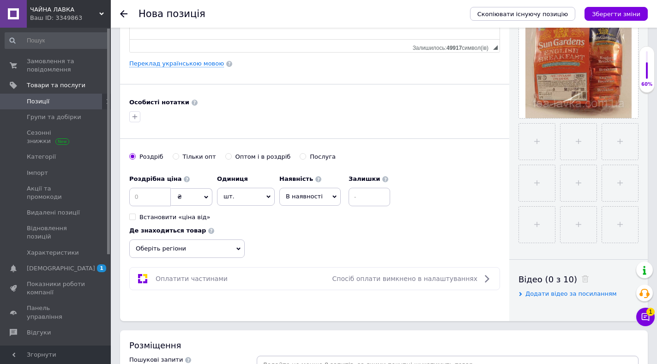
click at [225, 156] on input "Оптом і в роздріб" at bounding box center [228, 156] width 6 height 6
radio input "true"
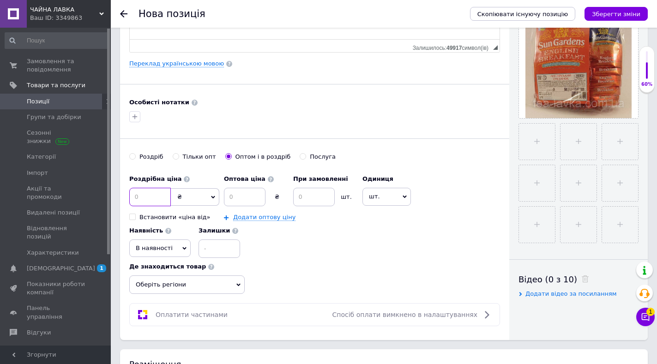
click at [145, 198] on input at bounding box center [150, 197] width 42 height 18
type input "102"
click at [252, 195] on input at bounding box center [245, 197] width 42 height 18
type input "99"
click at [315, 199] on input at bounding box center [314, 197] width 42 height 18
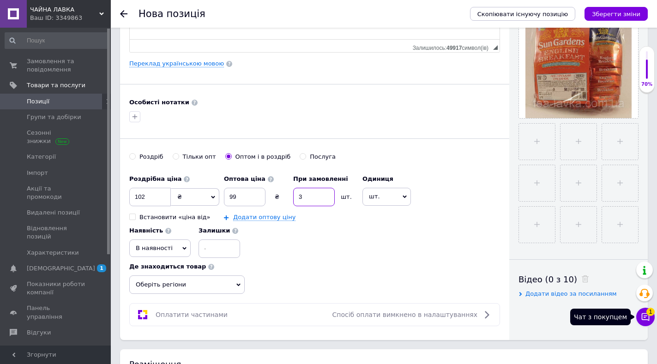
type input "3"
click at [649, 316] on span "1" at bounding box center [650, 312] width 8 height 8
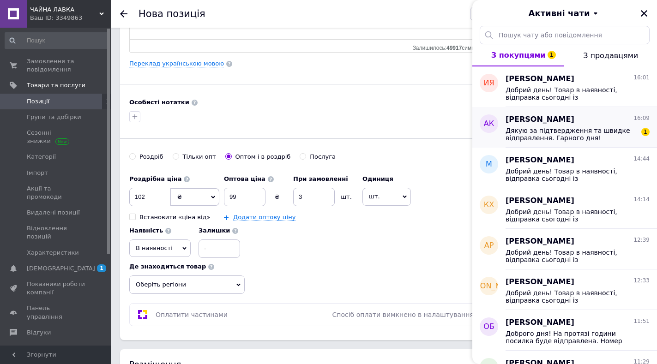
click at [567, 131] on span "Дякую за підтвердження та швидке відправлення. Гарного дня!" at bounding box center [570, 134] width 131 height 15
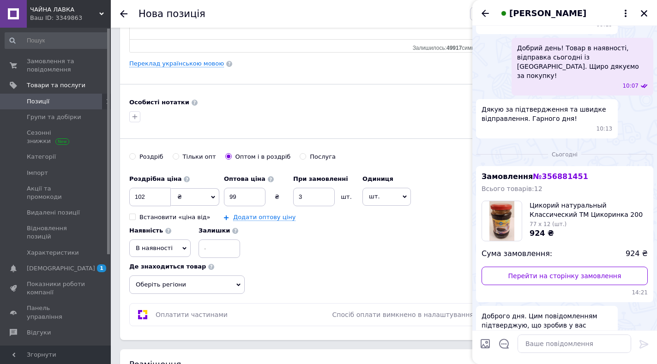
scroll to position [734, 0]
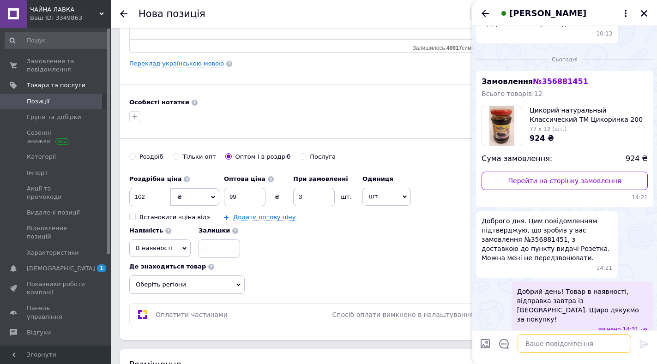
click at [565, 343] on textarea at bounding box center [573, 343] width 113 height 18
type textarea "Дякуємо! Гарного дня!"
click at [644, 339] on icon at bounding box center [643, 344] width 11 height 11
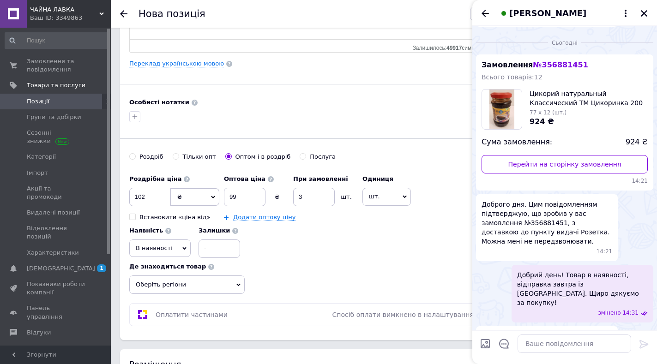
scroll to position [741, 0]
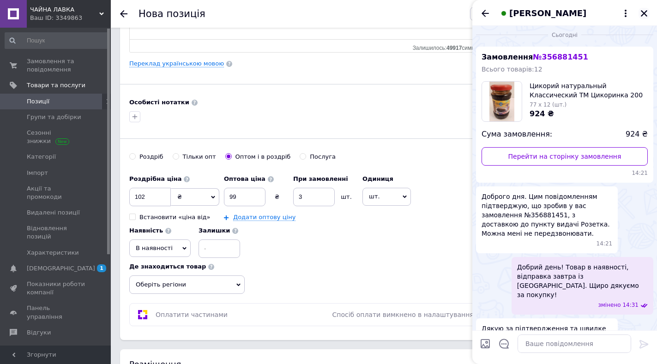
click at [640, 9] on icon "Закрити" at bounding box center [643, 13] width 8 height 8
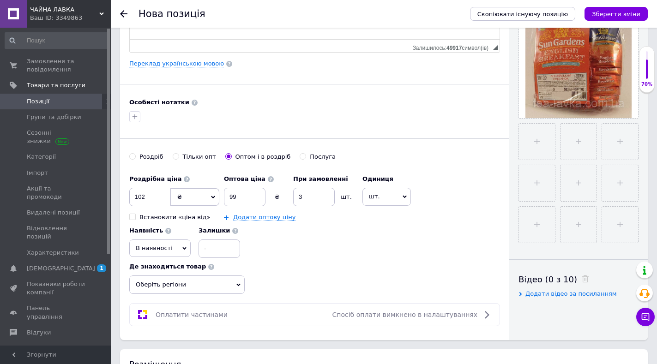
click at [139, 245] on span "В наявності" at bounding box center [154, 248] width 37 height 7
drag, startPoint x: 149, startPoint y: 289, endPoint x: 144, endPoint y: 312, distance: 23.6
click at [144, 312] on ul "Немає в наявності Під замовлення Готово до відправки" at bounding box center [159, 288] width 61 height 61
click at [144, 311] on icon at bounding box center [145, 312] width 4 height 4
click at [148, 251] on span "В наявності" at bounding box center [154, 248] width 37 height 7
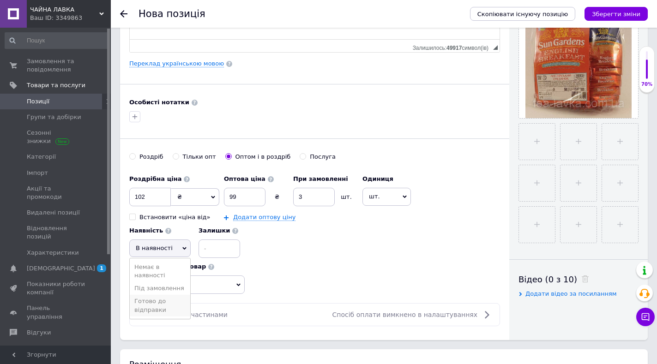
click at [158, 310] on li "Готово до відправки" at bounding box center [160, 305] width 60 height 21
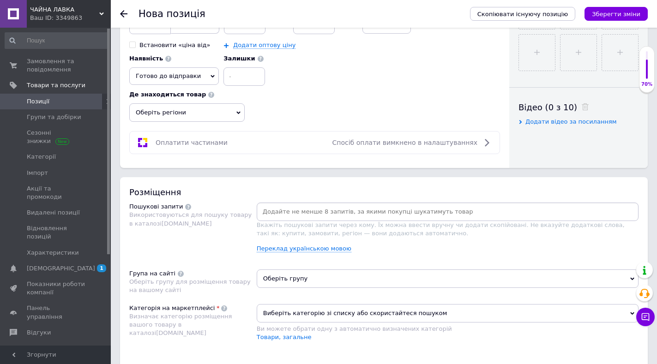
scroll to position [415, 0]
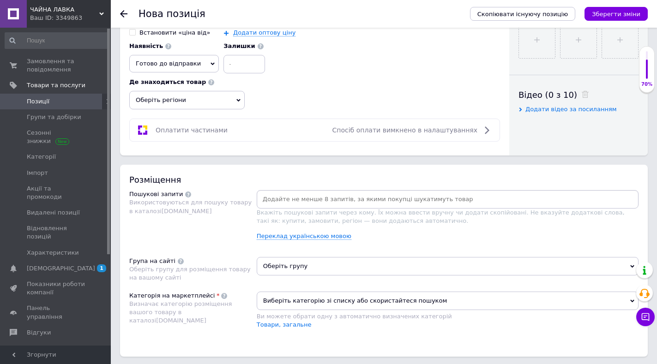
click at [191, 95] on span "Оберіть регіони" at bounding box center [186, 100] width 115 height 18
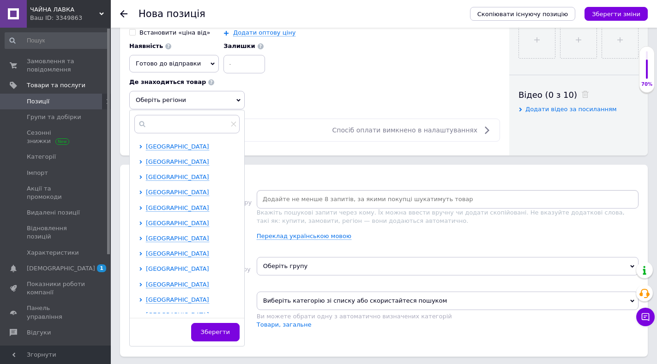
click at [162, 270] on span "[GEOGRAPHIC_DATA]" at bounding box center [177, 268] width 63 height 7
click at [146, 286] on input "checkbox" at bounding box center [149, 284] width 6 height 6
checkbox input "true"
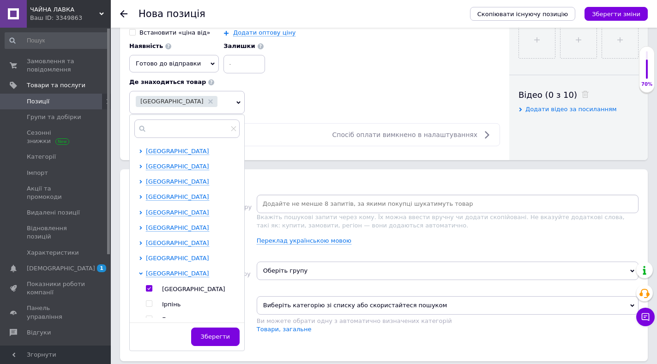
click at [152, 255] on span "[GEOGRAPHIC_DATA]" at bounding box center [177, 258] width 63 height 7
click at [151, 305] on input "checkbox" at bounding box center [149, 304] width 6 height 6
checkbox input "true"
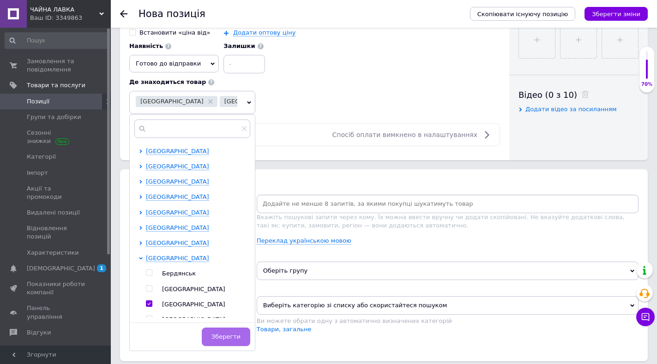
click at [231, 339] on button "Зберегти" at bounding box center [226, 337] width 48 height 18
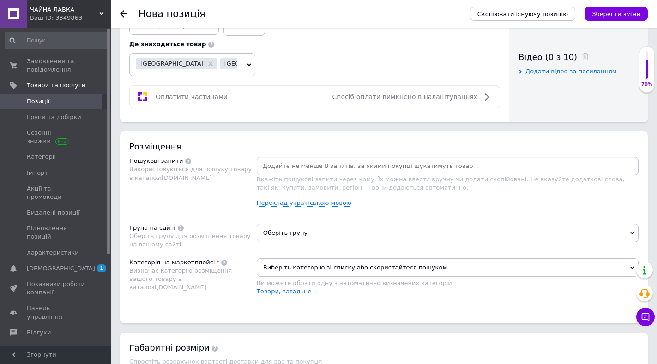
scroll to position [508, 0]
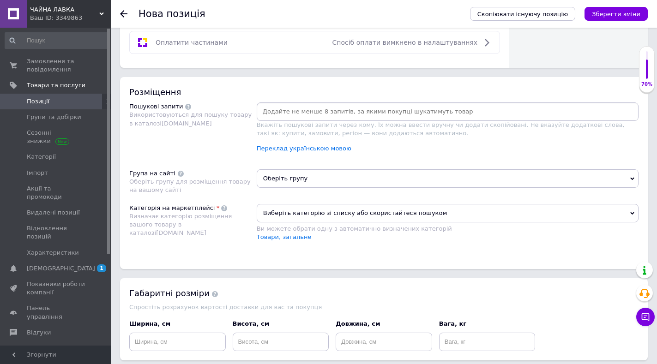
click at [289, 181] on span "Оберіть групу" at bounding box center [448, 178] width 382 height 18
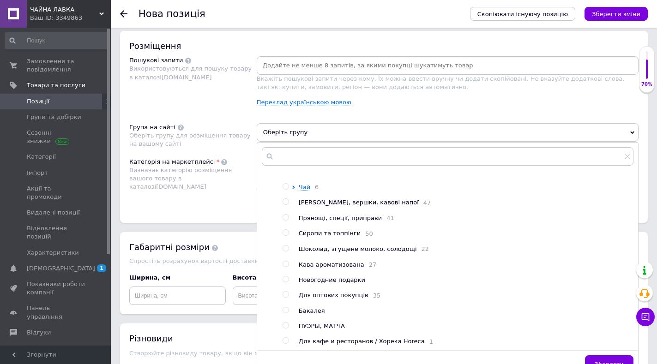
scroll to position [47, 0]
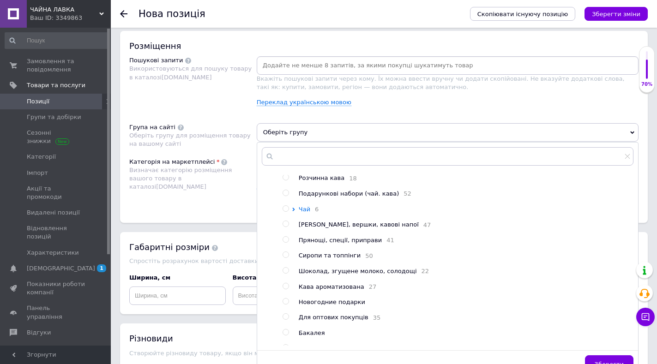
click at [302, 213] on span "Чай" at bounding box center [305, 209] width 12 height 7
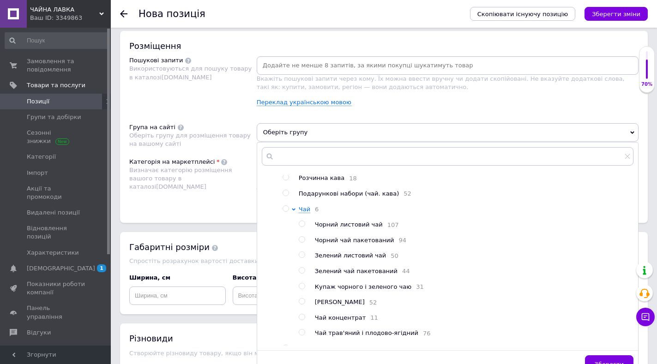
click at [325, 244] on span "Чорний чай пакетований" at bounding box center [354, 240] width 79 height 7
radio input "true"
click at [601, 358] on button "Зберегти" at bounding box center [609, 364] width 48 height 18
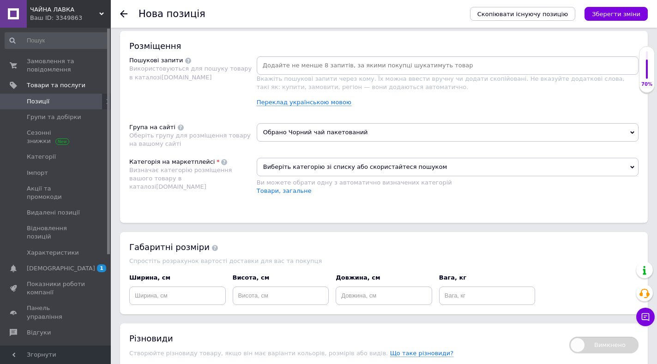
click at [318, 166] on span "Виберіть категорію зі списку або скористайтеся пошуком" at bounding box center [448, 167] width 382 height 18
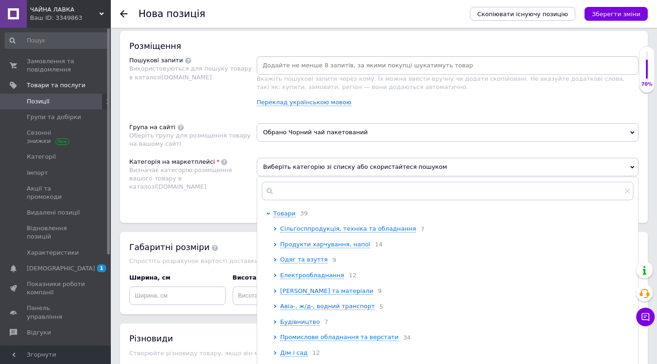
click at [305, 183] on div at bounding box center [447, 191] width 381 height 28
click at [302, 187] on input "text" at bounding box center [447, 191] width 371 height 18
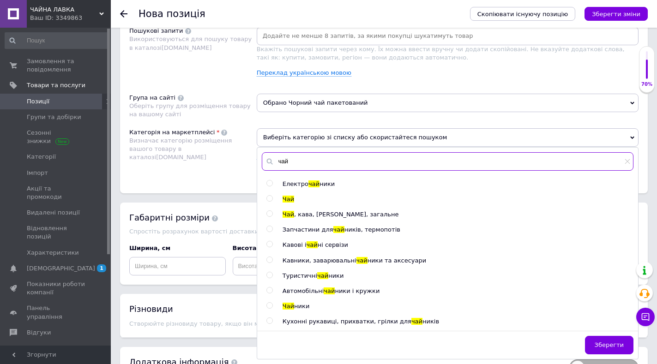
scroll to position [600, 0]
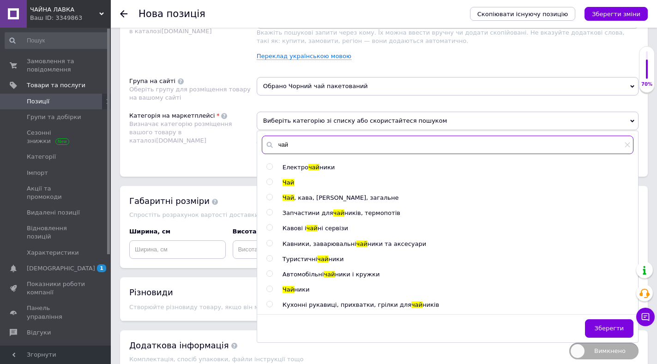
type input "чай"
click at [272, 183] on input "radio" at bounding box center [269, 182] width 6 height 6
radio input "true"
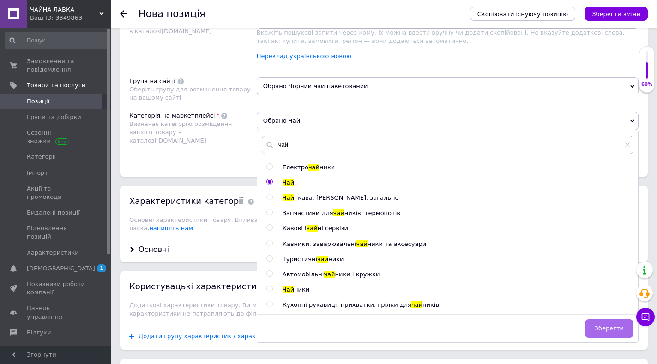
click at [608, 320] on button "Зберегти" at bounding box center [609, 328] width 48 height 18
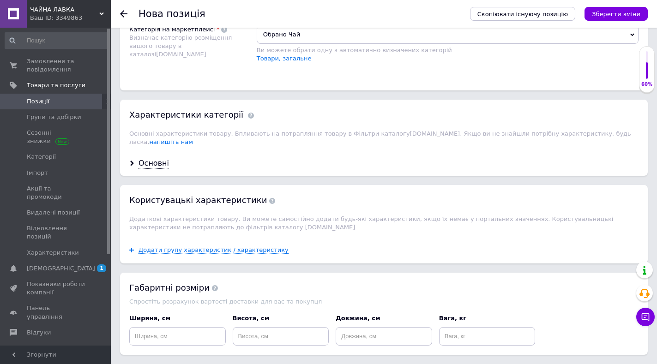
scroll to position [692, 0]
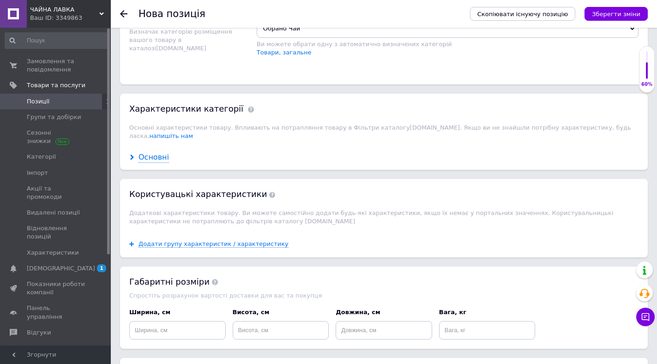
click at [148, 152] on div "Основні" at bounding box center [153, 157] width 30 height 11
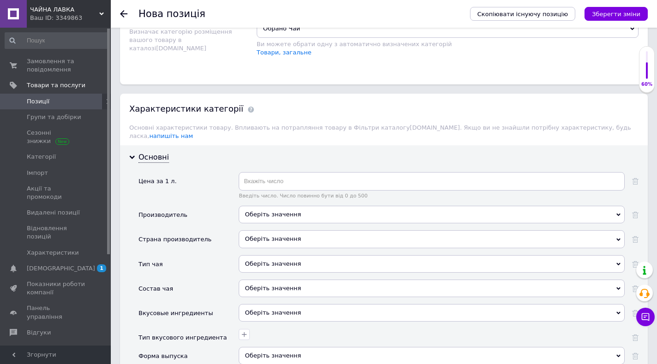
click at [255, 208] on div "Оберіть значення" at bounding box center [432, 215] width 386 height 18
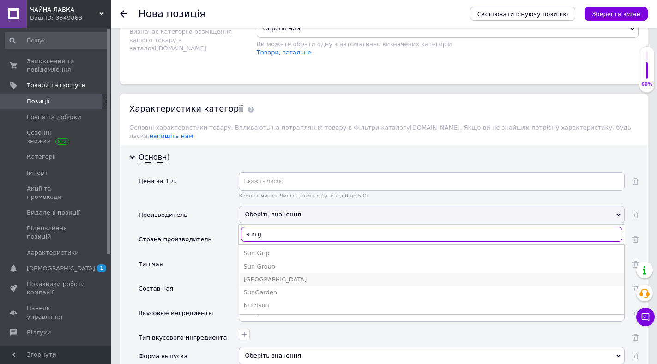
type input "sun g"
click at [275, 275] on div "[GEOGRAPHIC_DATA]" at bounding box center [432, 279] width 376 height 8
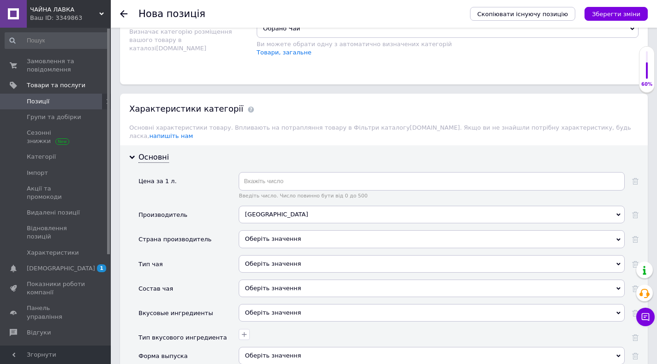
click at [257, 231] on div "Оберіть значення" at bounding box center [432, 239] width 386 height 18
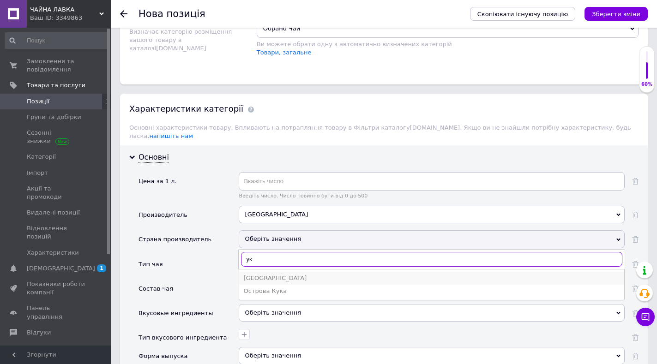
type input "ук"
click at [262, 274] on div "[GEOGRAPHIC_DATA]" at bounding box center [432, 278] width 376 height 8
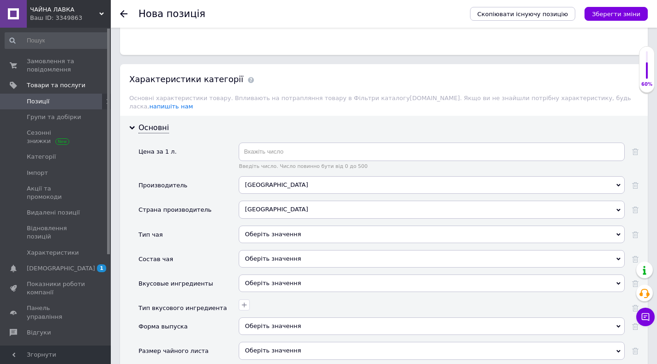
scroll to position [738, 0]
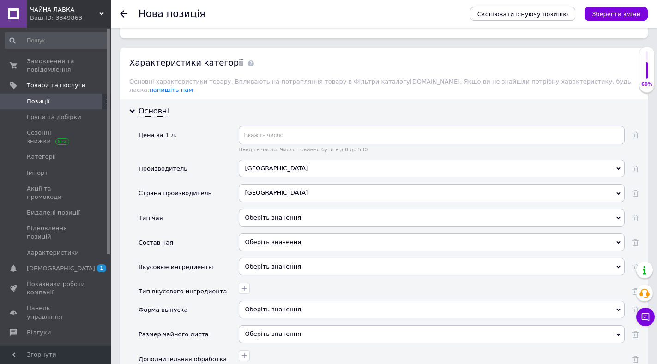
click at [253, 209] on div "Оберіть значення" at bounding box center [432, 218] width 386 height 18
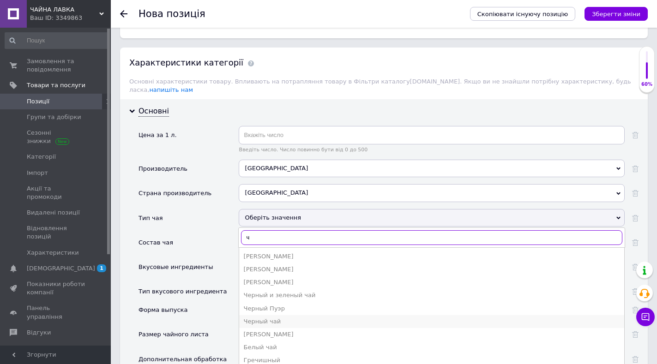
type input "ч"
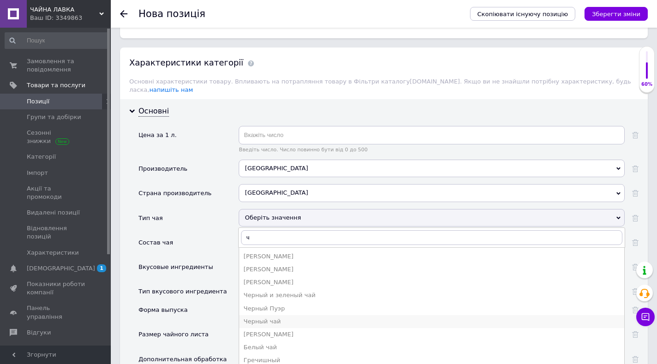
click at [263, 317] on div "Черный чай" at bounding box center [432, 321] width 376 height 8
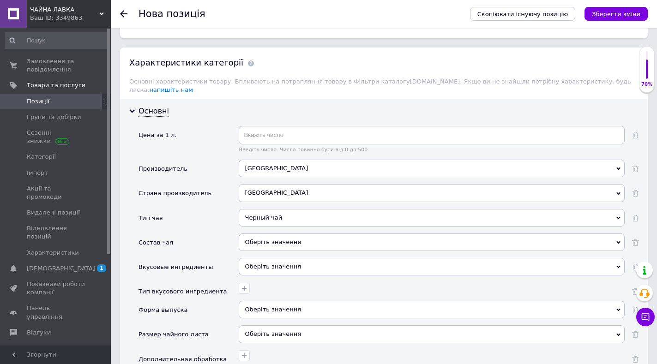
click at [269, 235] on div "Оберіть значення" at bounding box center [432, 242] width 386 height 18
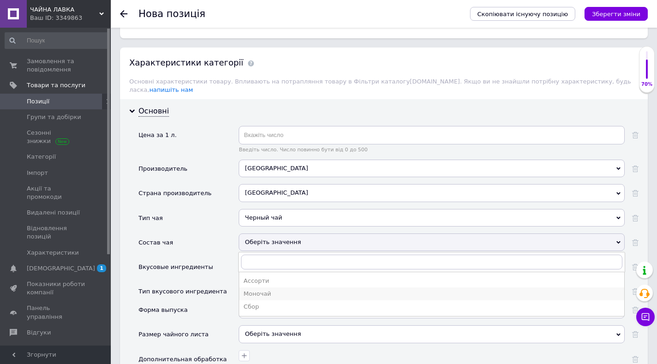
click at [263, 290] on div "Моночай" at bounding box center [432, 294] width 376 height 8
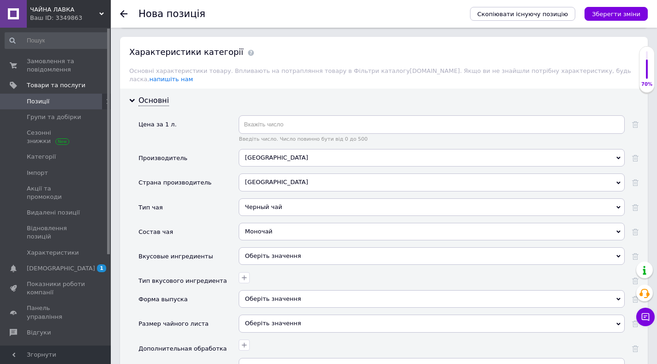
scroll to position [784, 0]
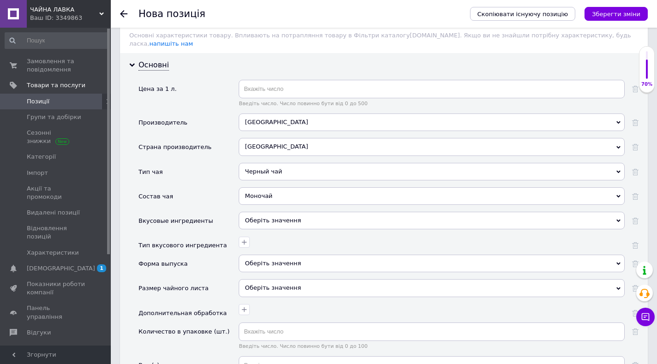
click at [265, 255] on div "Оберіть значення" at bounding box center [432, 264] width 386 height 18
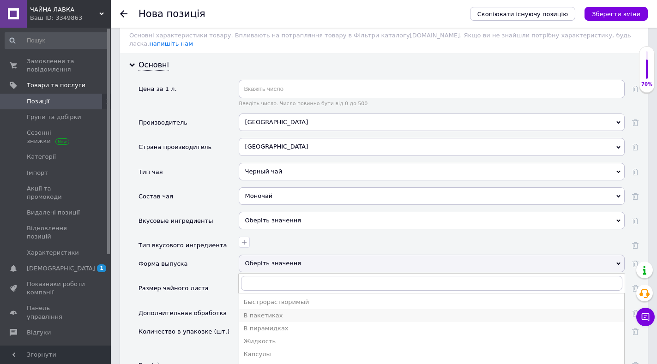
click at [258, 311] on div "В пакетиках" at bounding box center [432, 315] width 376 height 8
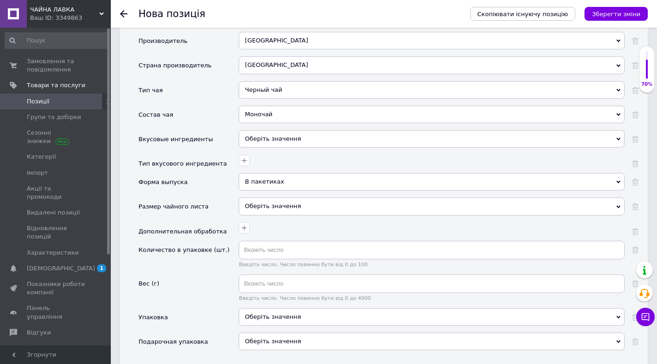
scroll to position [877, 0]
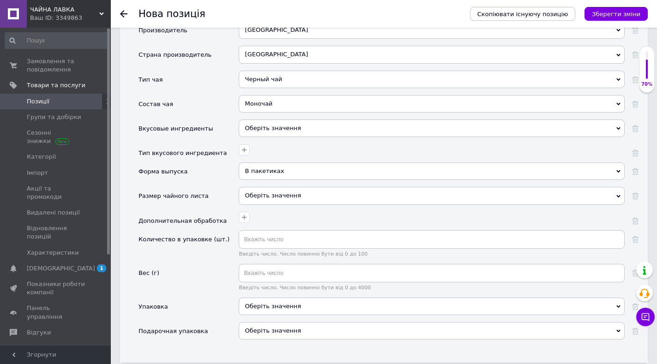
click at [274, 187] on div "Оберіть значення" at bounding box center [432, 196] width 386 height 18
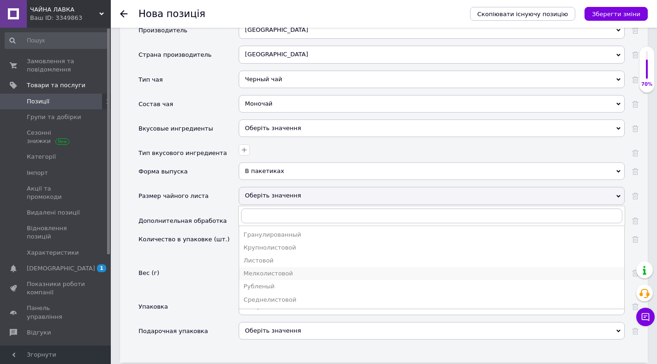
click at [269, 269] on div "Мелколистовой" at bounding box center [432, 273] width 376 height 8
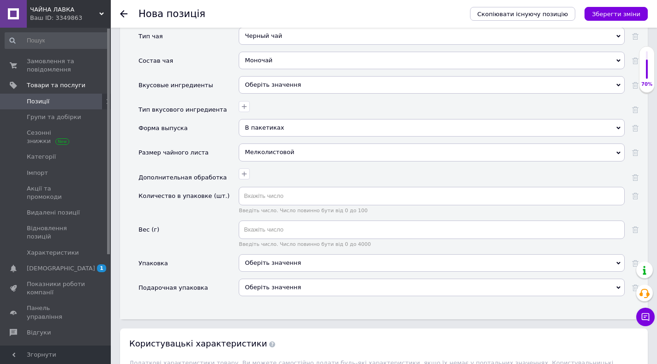
scroll to position [923, 0]
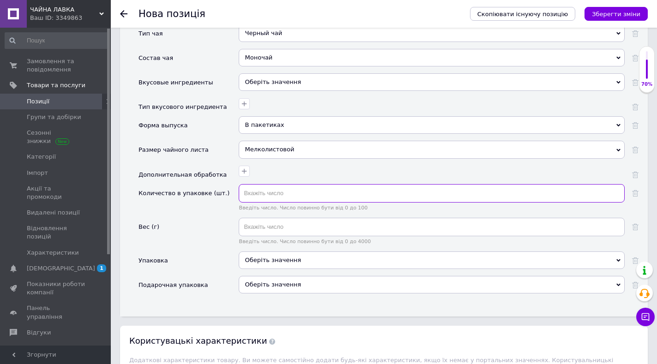
click at [257, 184] on input "text" at bounding box center [432, 193] width 386 height 18
type input "14"
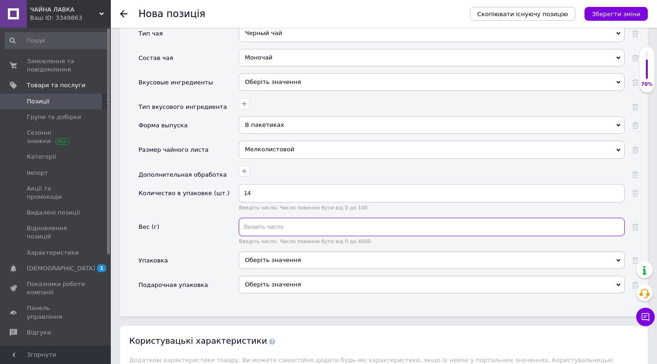
click at [255, 218] on input "text" at bounding box center [432, 227] width 386 height 18
type input "200"
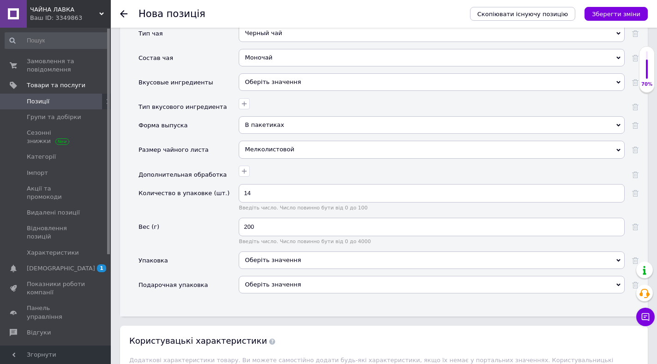
click at [267, 251] on div "Оберіть значення" at bounding box center [432, 260] width 386 height 18
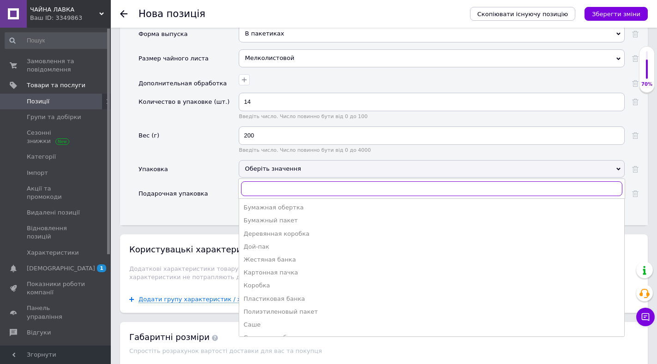
scroll to position [1015, 0]
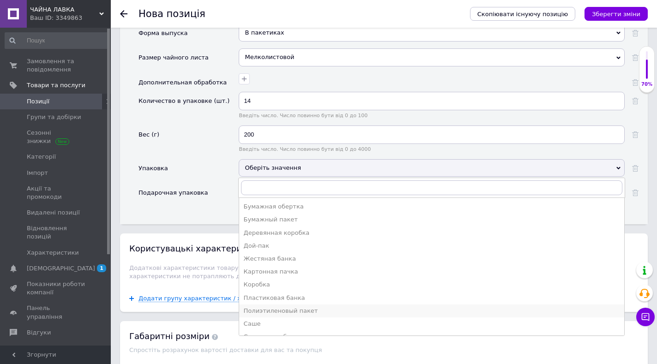
click at [257, 307] on div "Полиэтиленовый пакет" at bounding box center [432, 311] width 376 height 8
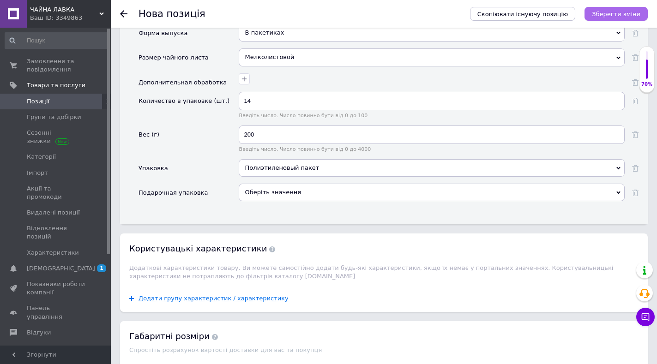
click at [607, 7] on button "Зберегти зміни" at bounding box center [615, 14] width 63 height 14
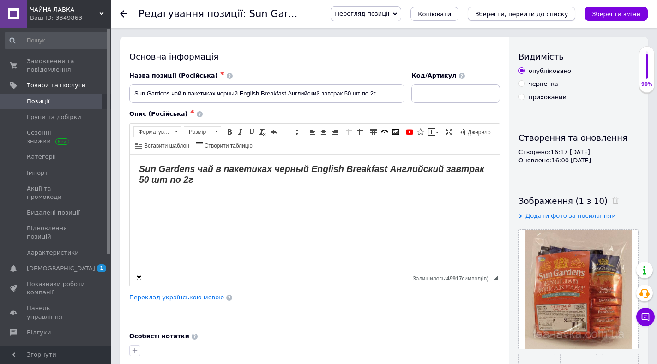
click at [559, 16] on icon "Зберегти, перейти до списку" at bounding box center [521, 14] width 93 height 7
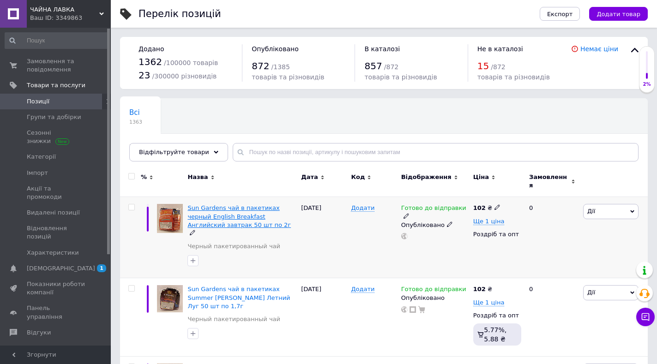
click at [237, 210] on span "Sun Gardens чай в пакетиках черный English Breakfast Английский завтрак 50 шт п…" at bounding box center [238, 216] width 103 height 24
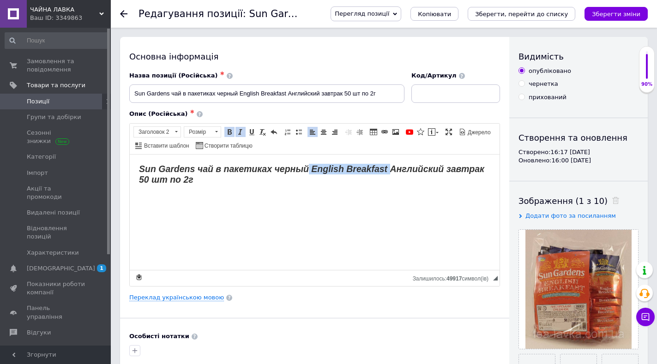
drag, startPoint x: 310, startPoint y: 168, endPoint x: 388, endPoint y: 169, distance: 78.9
click at [388, 169] on strong "Sun Gardens чай в пакетиках черный English Breakfast Английский завтрак 50 шт п…" at bounding box center [311, 173] width 345 height 21
click at [370, 189] on span "Копіювати" at bounding box center [381, 188] width 36 height 11
copy strong "English Breakfast"
click at [123, 12] on use at bounding box center [123, 13] width 7 height 7
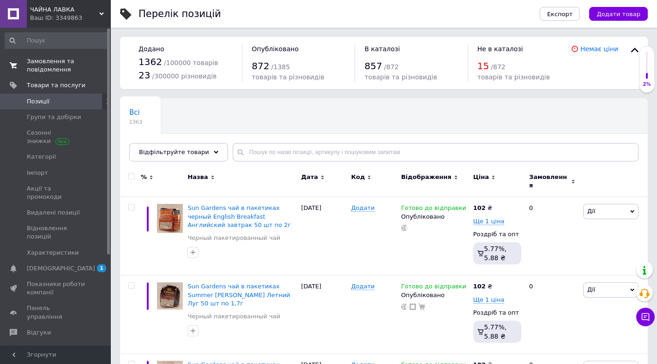
click at [51, 61] on span "Замовлення та повідомлення" at bounding box center [56, 65] width 59 height 17
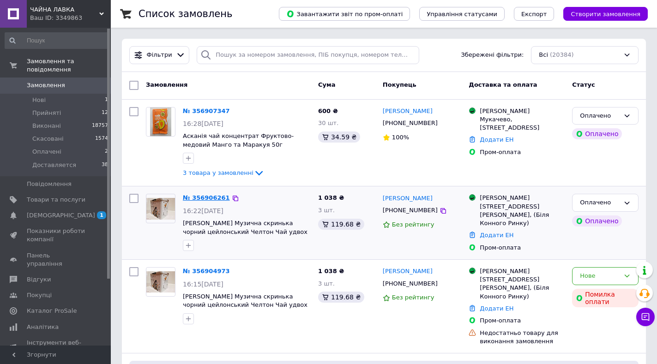
click at [195, 195] on link "№ 356906261" at bounding box center [206, 197] width 47 height 7
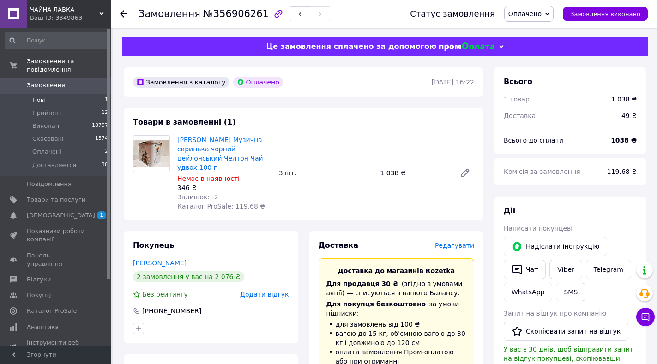
click at [46, 94] on li "Нові 1" at bounding box center [56, 100] width 113 height 13
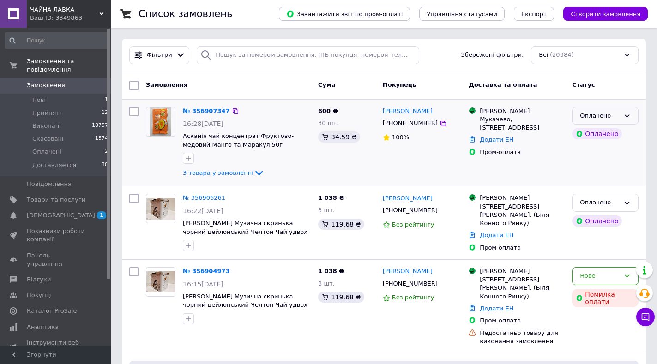
click at [624, 113] on icon at bounding box center [626, 115] width 7 height 7
click at [577, 132] on li "Прийнято" at bounding box center [605, 134] width 66 height 17
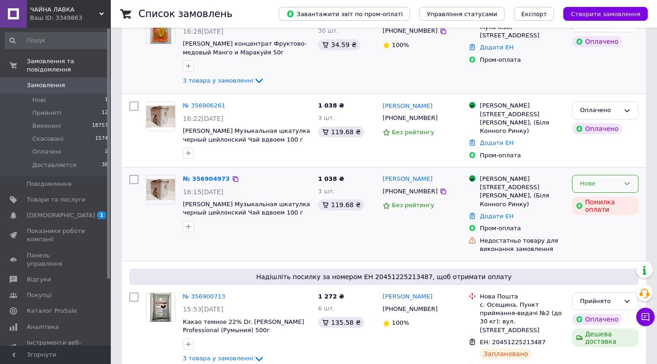
click at [615, 183] on div "Нове" at bounding box center [599, 184] width 40 height 10
click at [588, 240] on li "Скасовано" at bounding box center [605, 236] width 66 height 17
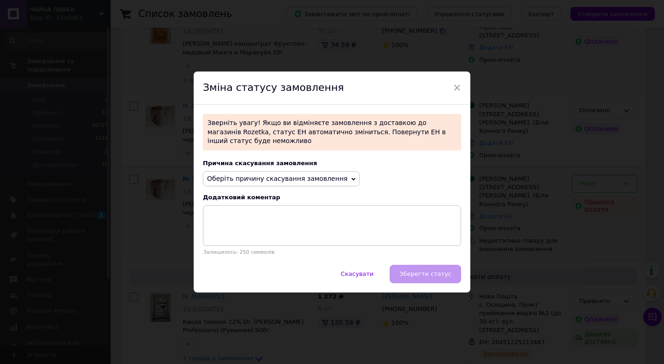
click at [257, 171] on span "Оберіть причину скасування замовлення" at bounding box center [281, 179] width 157 height 16
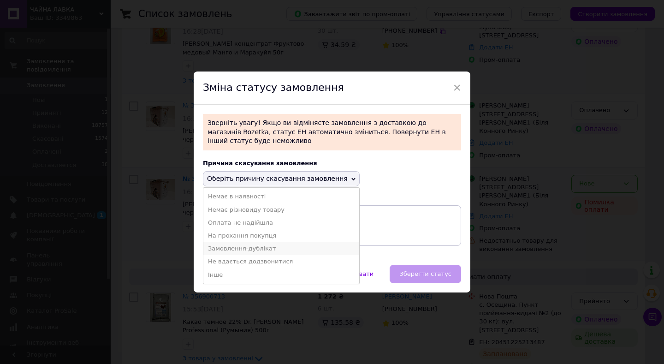
click at [224, 243] on li "Замовлення-дублікат" at bounding box center [281, 248] width 156 height 13
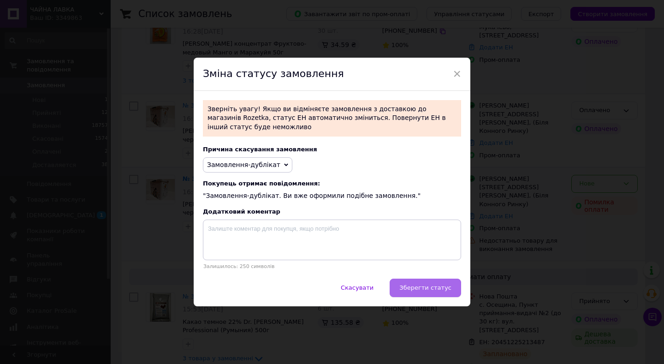
click at [447, 285] on span "Зберегти статус" at bounding box center [426, 287] width 52 height 7
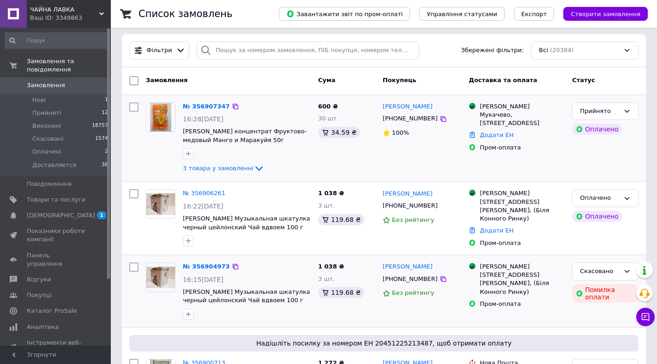
scroll to position [0, 0]
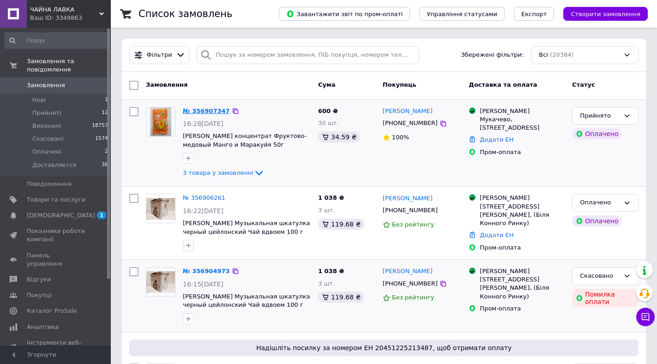
click at [202, 107] on div "№ 356907347" at bounding box center [206, 111] width 49 height 11
click at [202, 107] on link "№ 356907347" at bounding box center [206, 110] width 47 height 7
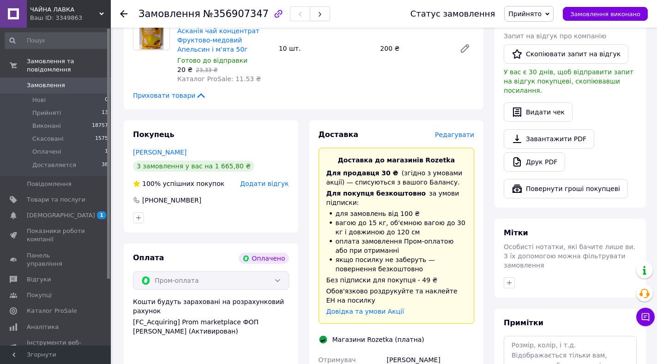
scroll to position [323, 0]
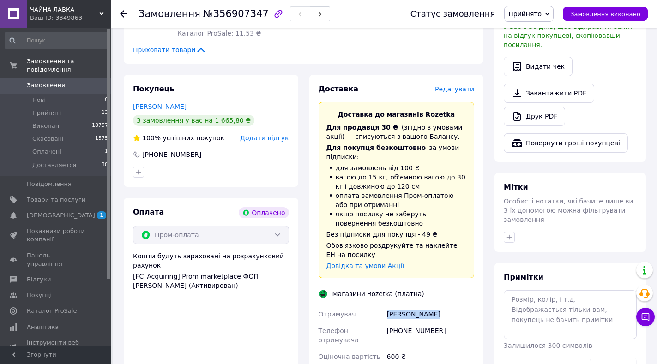
drag, startPoint x: 384, startPoint y: 313, endPoint x: 431, endPoint y: 314, distance: 46.6
click at [431, 314] on div "Мельник Ірина" at bounding box center [430, 314] width 91 height 17
copy div "Мельник Ірина"
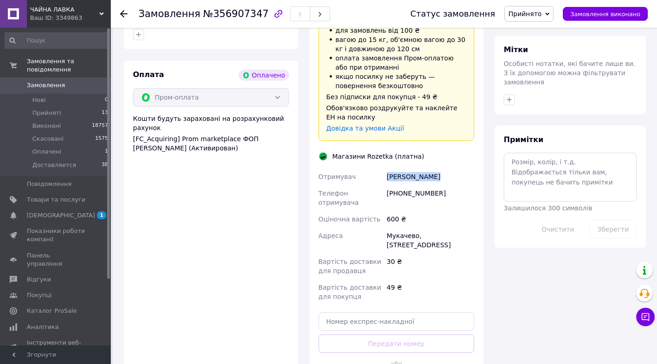
scroll to position [461, 0]
drag, startPoint x: 382, startPoint y: 225, endPoint x: 481, endPoint y: 232, distance: 98.9
click at [481, 232] on div "Доставка Редагувати Доставка до магазинів Rozetka Для продавця 30 ₴   (згідно з…" at bounding box center [396, 169] width 174 height 466
copy div "Адреса Мукачево, Духновича вул., 22"
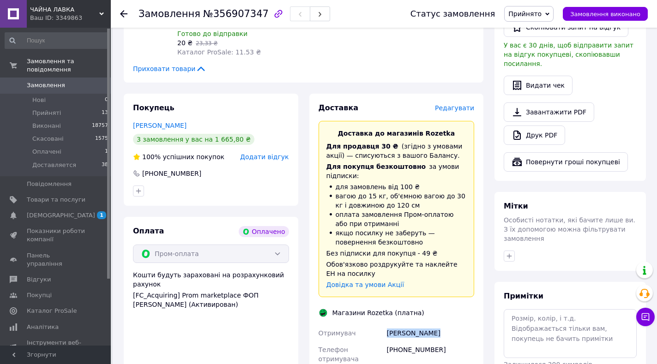
scroll to position [307, 0]
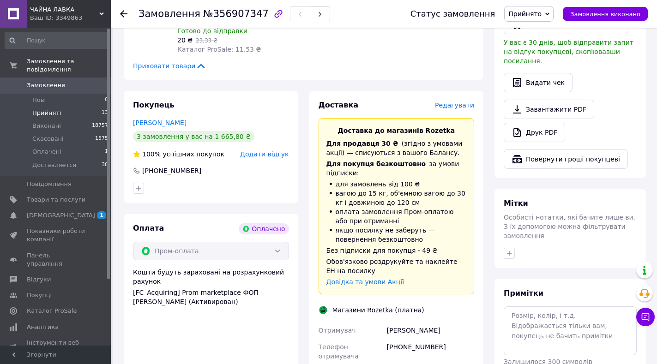
click at [53, 109] on span "Прийняті" at bounding box center [46, 113] width 29 height 8
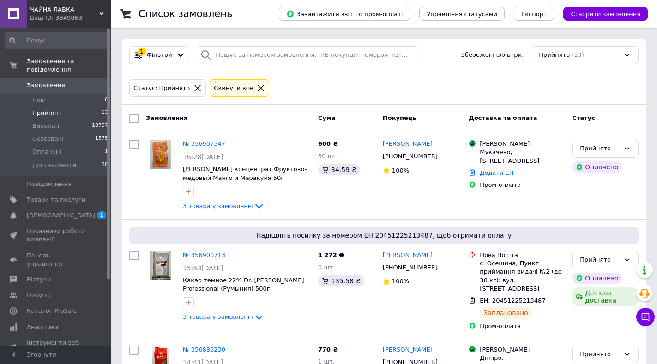
click at [213, 88] on div "Cкинути все" at bounding box center [233, 89] width 43 height 10
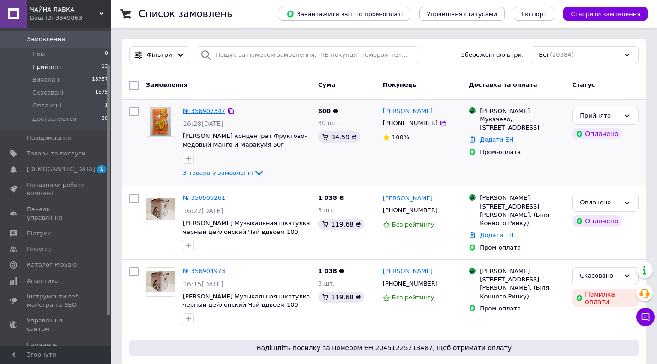
click at [195, 113] on link "№ 356907347" at bounding box center [204, 110] width 42 height 7
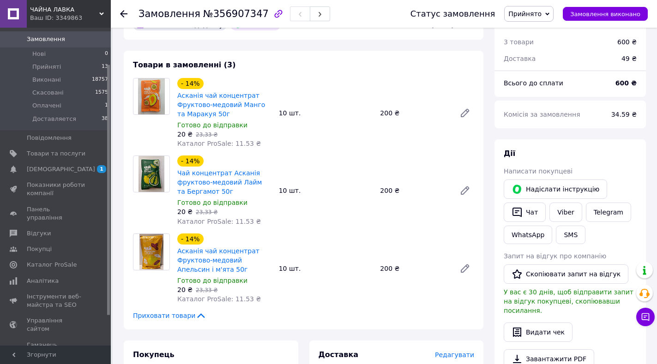
scroll to position [46, 0]
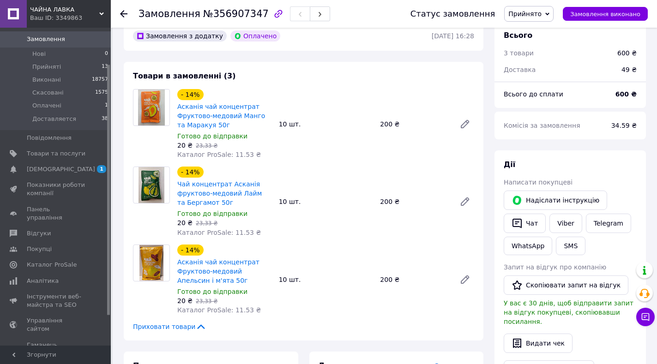
click at [125, 12] on icon at bounding box center [123, 13] width 7 height 7
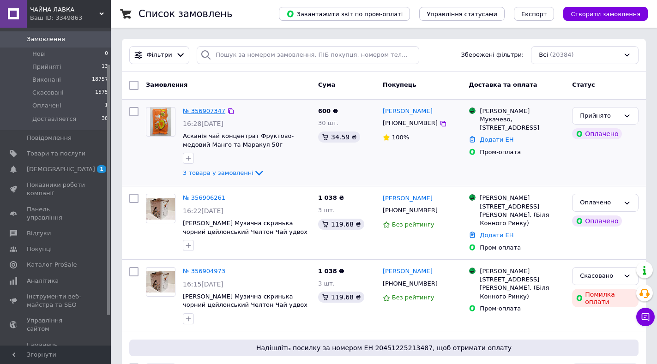
click at [192, 108] on link "№ 356907347" at bounding box center [204, 110] width 42 height 7
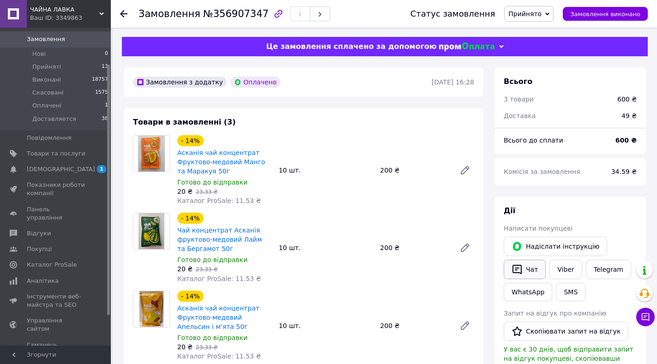
click at [525, 265] on button "Чат" at bounding box center [524, 269] width 42 height 19
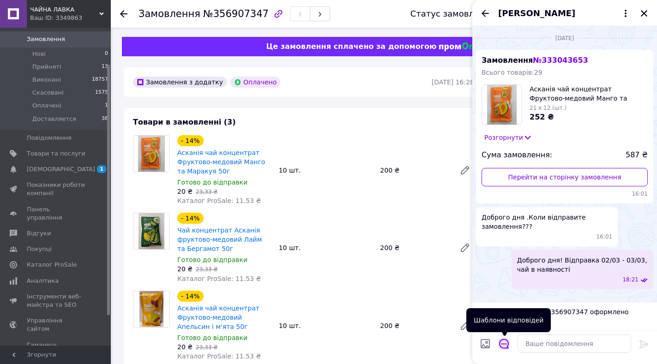
click at [503, 340] on icon "Відкрити шаблони відповідей" at bounding box center [504, 344] width 10 height 10
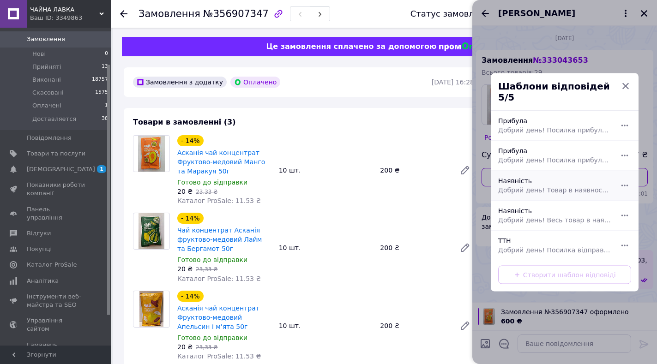
click at [527, 185] on span "Добрий день! Товар в наявності, відправка сьогодні із [GEOGRAPHIC_DATA]. Щиро д…" at bounding box center [554, 189] width 113 height 9
type textarea "Добрий день! Товар в наявності, відправка сьогодні із [GEOGRAPHIC_DATA]. Щиро д…"
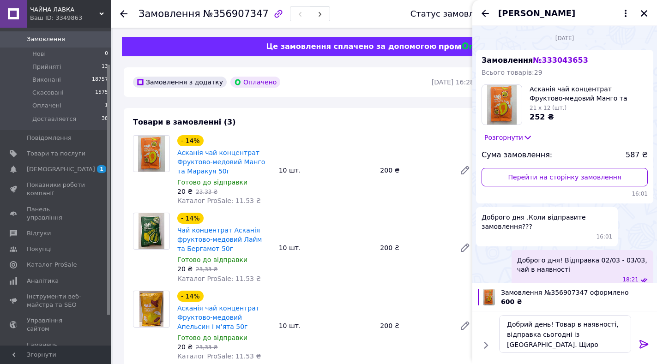
click at [644, 342] on icon at bounding box center [643, 344] width 11 height 11
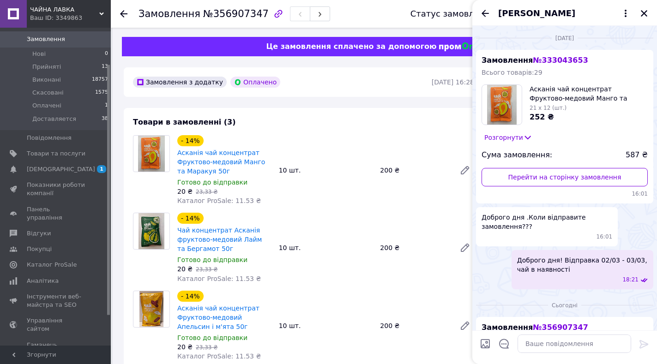
scroll to position [196, 0]
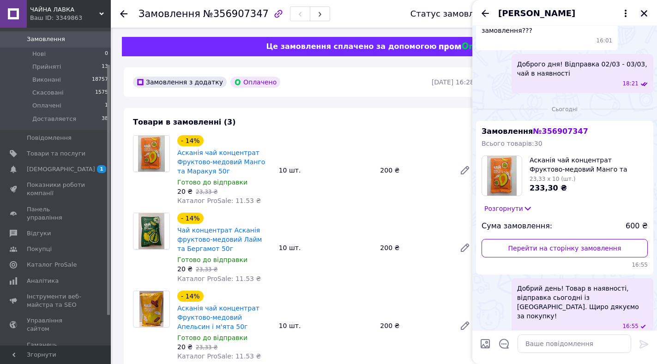
click at [641, 13] on icon "Закрити" at bounding box center [643, 13] width 8 height 8
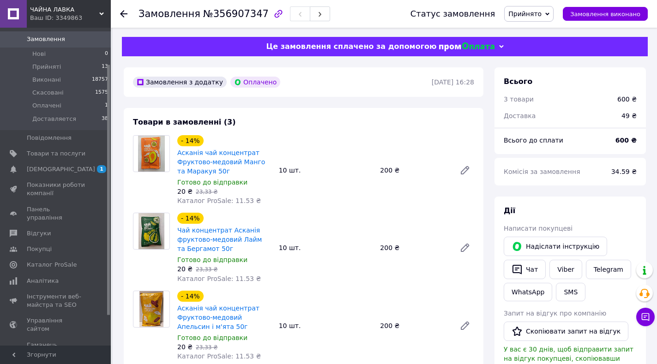
click at [122, 13] on use at bounding box center [123, 13] width 7 height 7
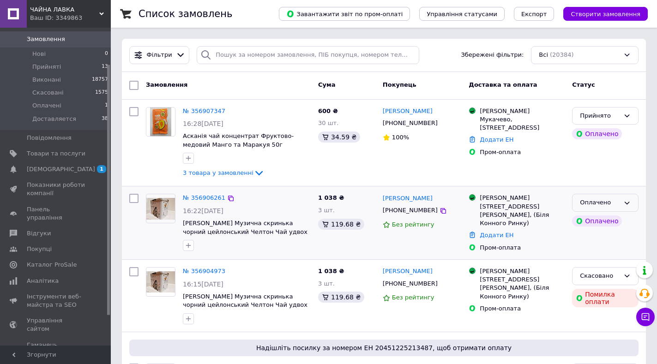
click at [611, 201] on div "Оплачено" at bounding box center [599, 203] width 40 height 10
click at [192, 198] on link "№ 356906261" at bounding box center [204, 197] width 42 height 7
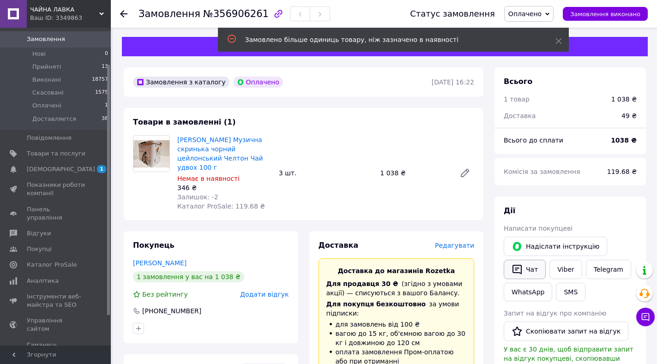
click at [529, 270] on button "Чат" at bounding box center [524, 269] width 42 height 19
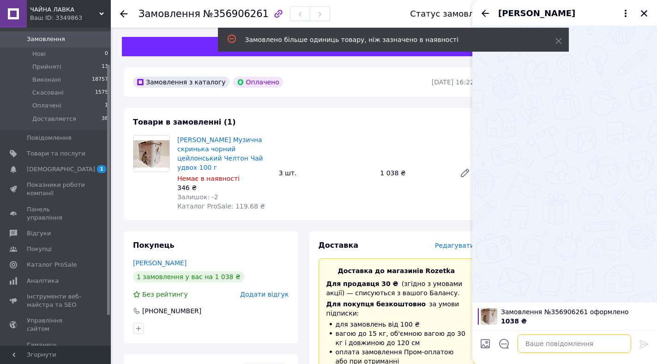
click at [531, 344] on textarea at bounding box center [573, 343] width 113 height 18
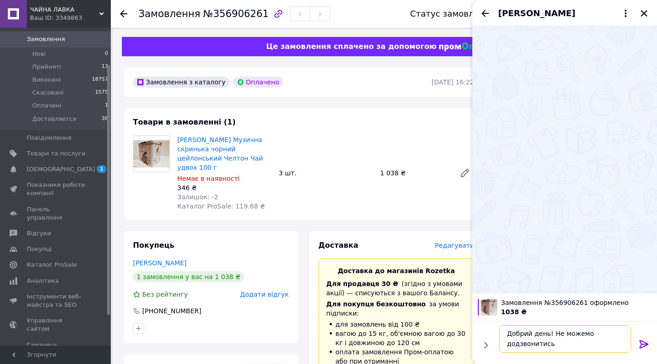
scroll to position [1, 0]
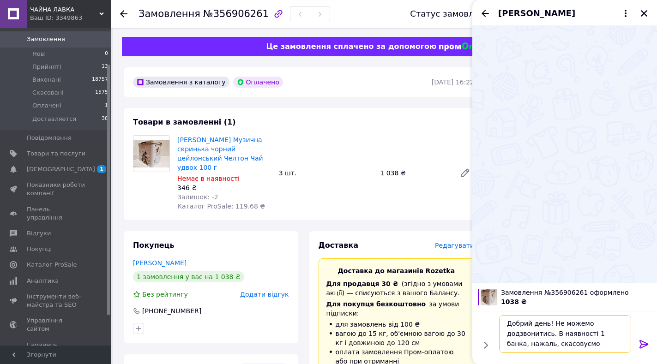
type textarea "Добрий день! Не можемо додзвонитись. В наявності 1 банка, нажаль, скасовуємо за…"
click at [638, 343] on div at bounding box center [643, 346] width 18 height 22
click at [640, 341] on icon at bounding box center [643, 344] width 9 height 8
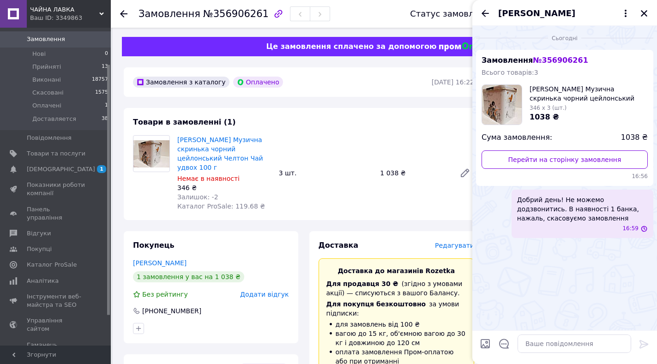
scroll to position [0, 0]
click at [641, 11] on icon "Закрити" at bounding box center [643, 13] width 6 height 6
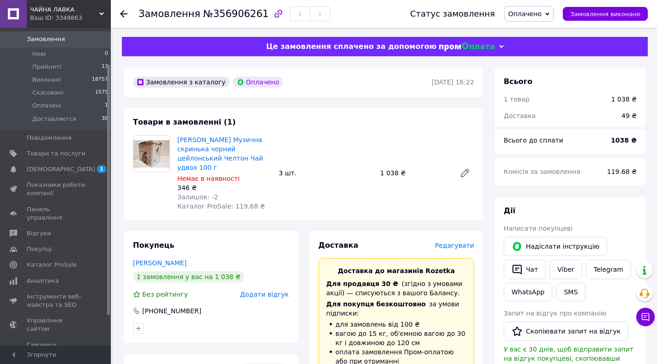
click at [539, 15] on span "Оплачено" at bounding box center [524, 13] width 33 height 7
click at [530, 59] on li "Скасовано" at bounding box center [530, 60] width 53 height 14
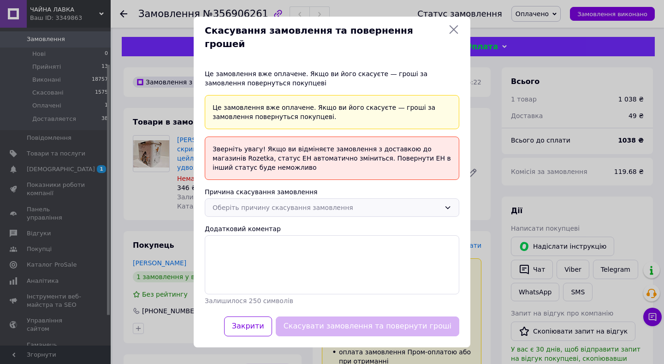
click at [238, 203] on div "Оберіть причину скасування замовлення" at bounding box center [327, 208] width 228 height 10
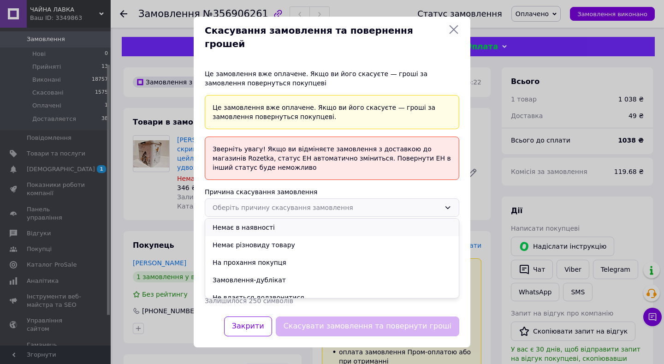
click at [242, 219] on li "Немає в наявності" at bounding box center [332, 228] width 254 height 18
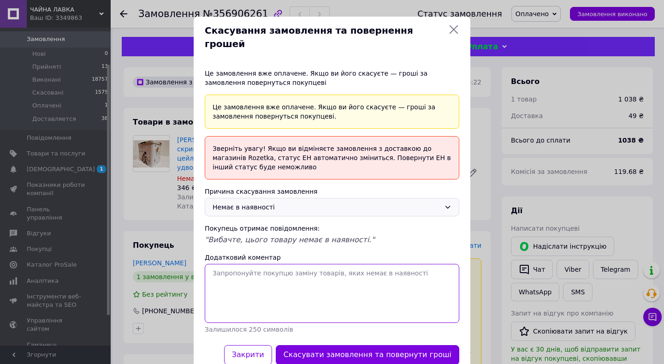
click at [228, 270] on textarea "Додатковий коментар" at bounding box center [332, 293] width 255 height 59
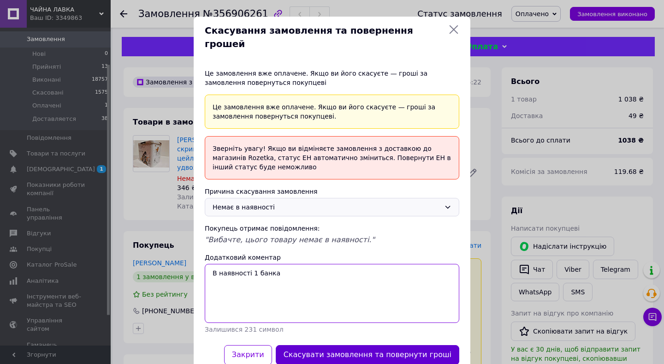
type textarea "В наявності 1 банка"
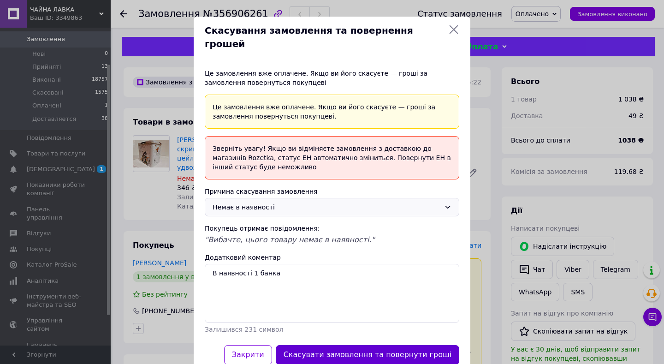
click at [369, 345] on button "Скасувати замовлення та повернути гроші" at bounding box center [368, 355] width 184 height 20
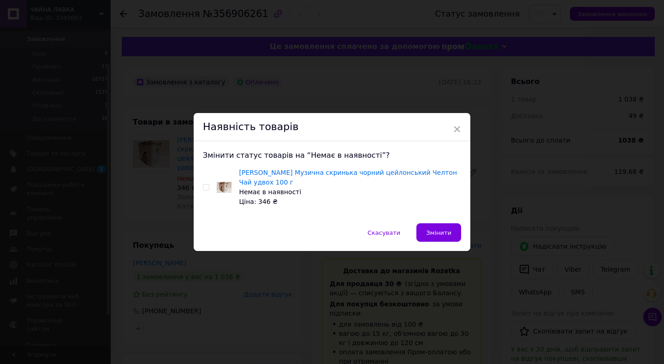
click at [204, 188] on input "checkbox" at bounding box center [206, 188] width 6 height 6
checkbox input "true"
click at [442, 232] on span "Змінити" at bounding box center [438, 232] width 25 height 7
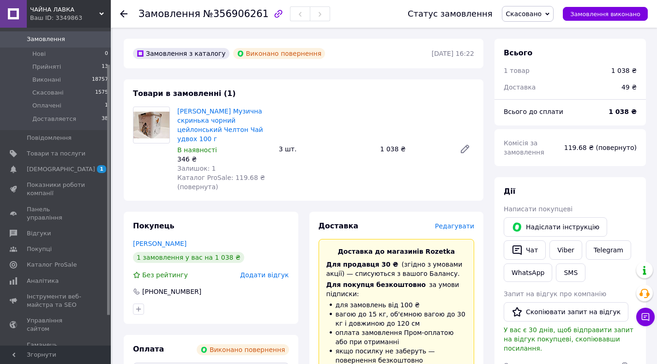
click at [122, 14] on use at bounding box center [123, 13] width 7 height 7
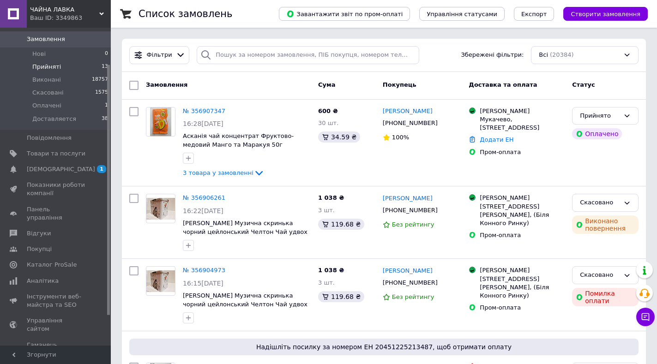
click at [55, 63] on span "Прийняті" at bounding box center [46, 67] width 29 height 8
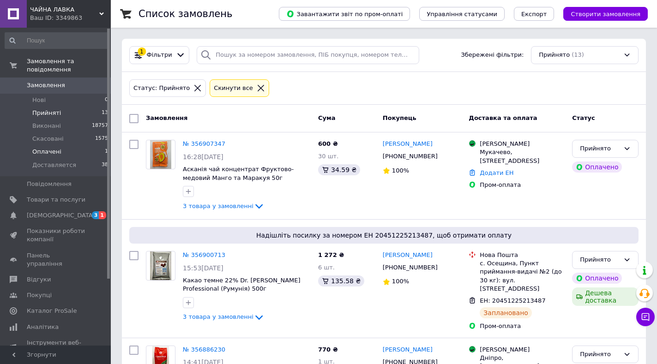
click at [38, 148] on span "Оплачені" at bounding box center [46, 152] width 29 height 8
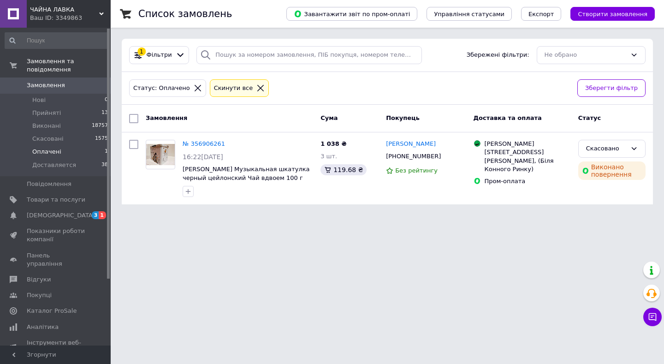
click at [232, 86] on div "Cкинути все" at bounding box center [233, 89] width 43 height 10
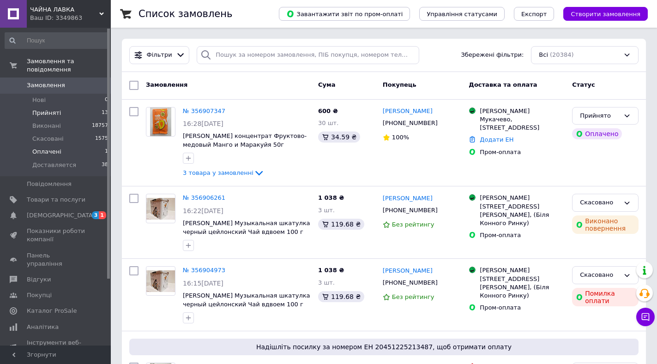
click at [53, 109] on span "Прийняті" at bounding box center [46, 113] width 29 height 8
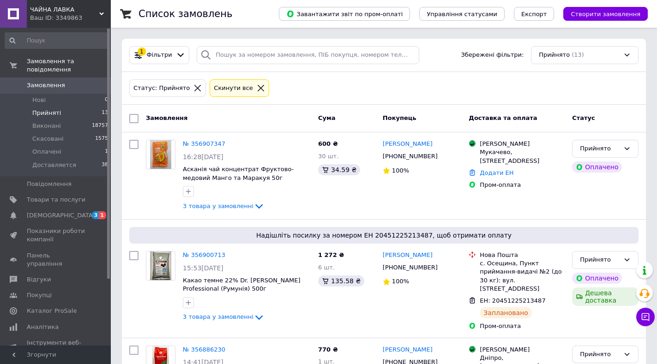
click at [221, 87] on div "Cкинути все" at bounding box center [233, 89] width 43 height 10
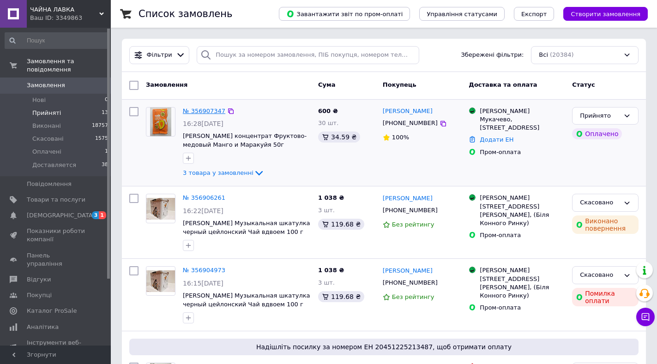
click at [193, 110] on link "№ 356907347" at bounding box center [204, 110] width 42 height 7
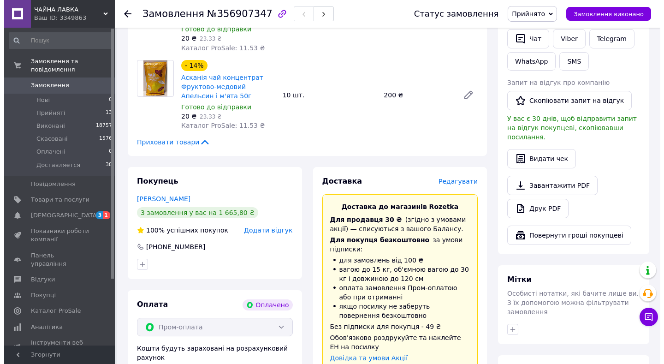
scroll to position [277, 0]
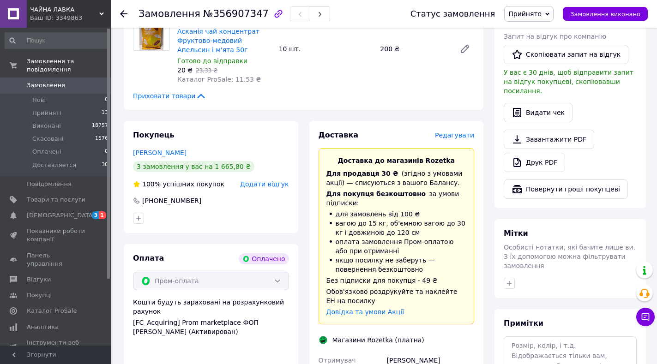
click at [458, 135] on span "Редагувати" at bounding box center [454, 134] width 39 height 7
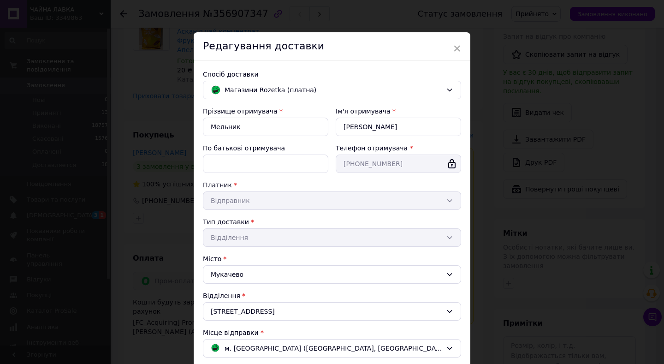
scroll to position [92, 0]
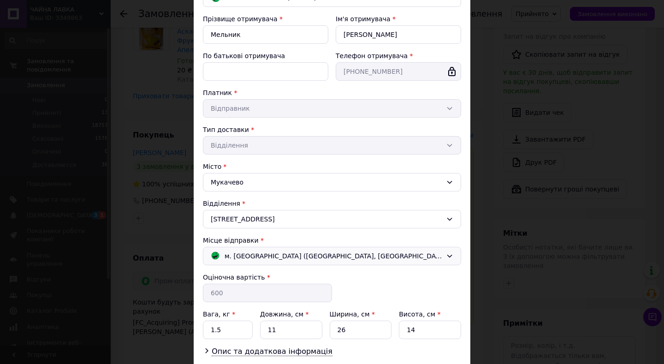
click at [292, 254] on span "м. [GEOGRAPHIC_DATA] ([GEOGRAPHIC_DATA], [GEOGRAPHIC_DATA].); Соборний просп., …" at bounding box center [334, 256] width 218 height 10
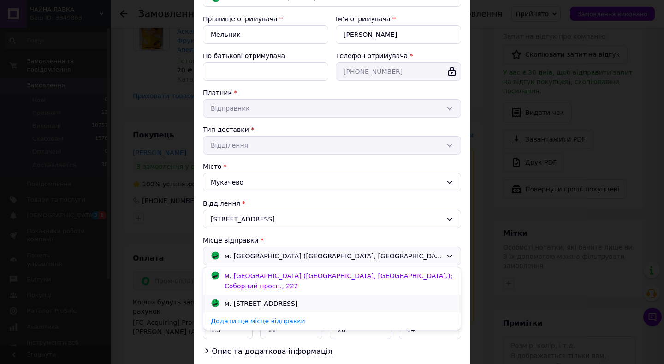
click at [256, 299] on div "м. Київ (Київська обл.); Симиренка, 5" at bounding box center [261, 304] width 78 height 10
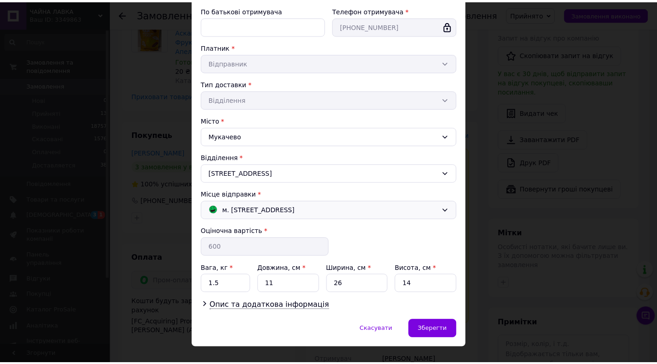
scroll to position [155, 0]
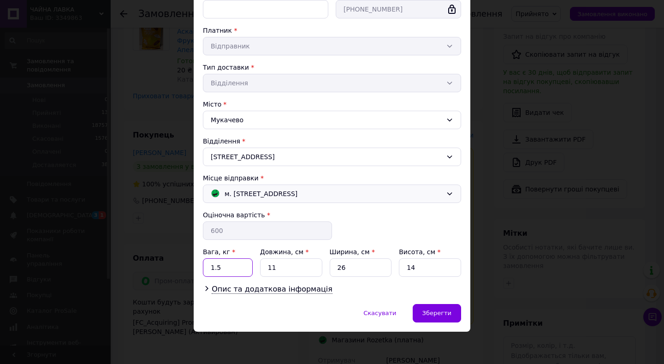
click at [235, 268] on input "1.5" at bounding box center [228, 267] width 50 height 18
type input "1.7"
click at [290, 269] on input "11" at bounding box center [291, 267] width 62 height 18
type input "1"
type input "32"
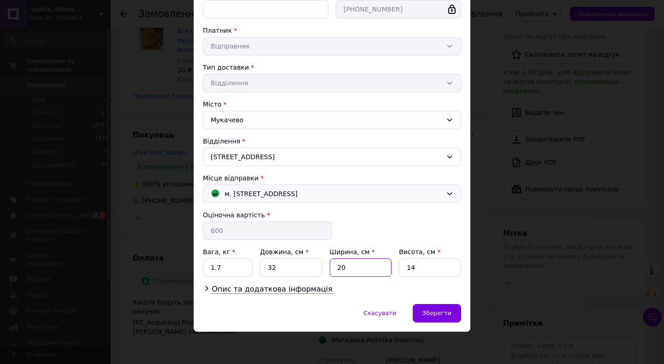
type input "20"
type input "15"
click at [426, 311] on span "Зберегти" at bounding box center [437, 313] width 29 height 7
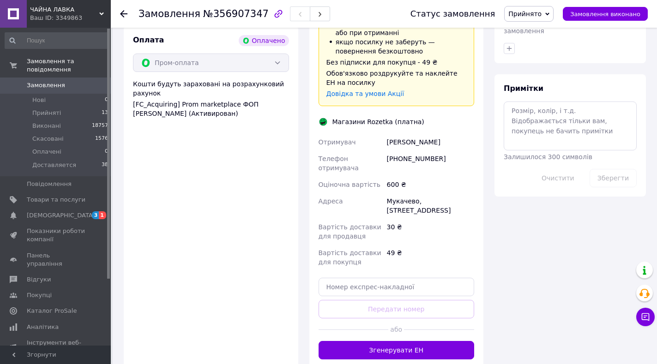
scroll to position [508, 0]
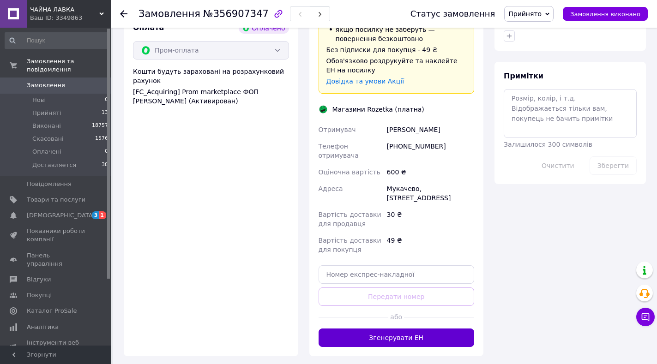
click at [409, 328] on button "Згенерувати ЕН" at bounding box center [396, 337] width 156 height 18
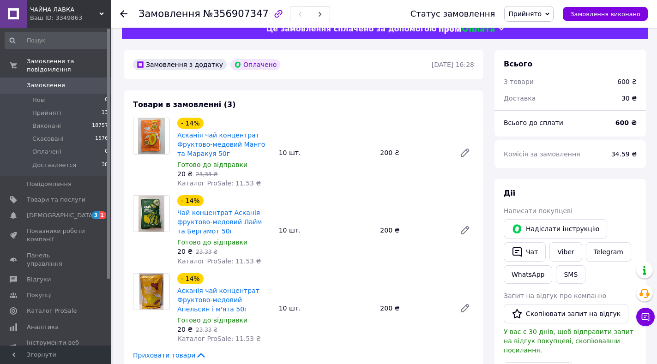
scroll to position [0, 0]
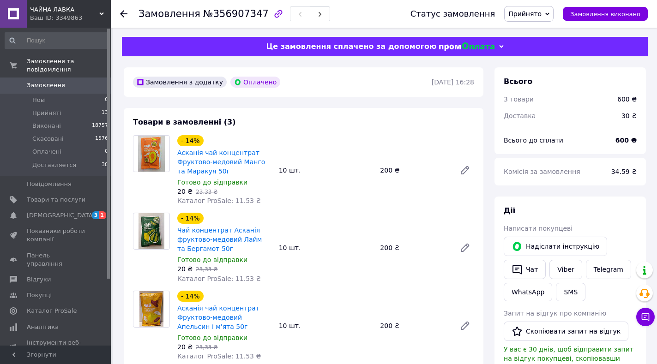
click at [121, 13] on use at bounding box center [123, 13] width 7 height 7
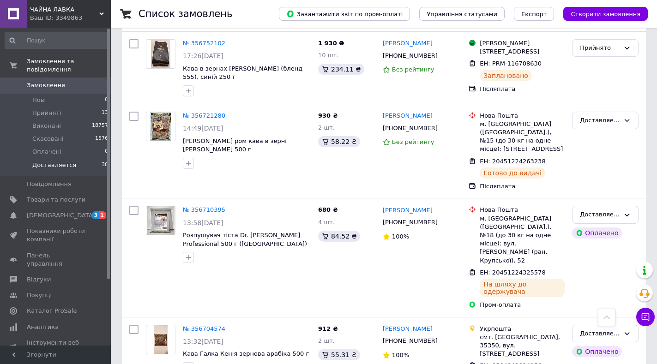
scroll to position [1476, 0]
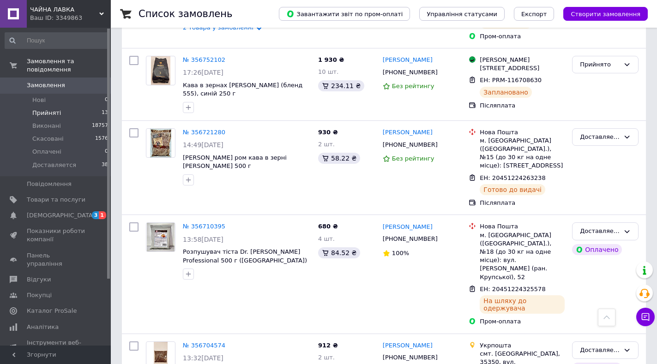
click at [46, 109] on span "Прийняті" at bounding box center [46, 113] width 29 height 8
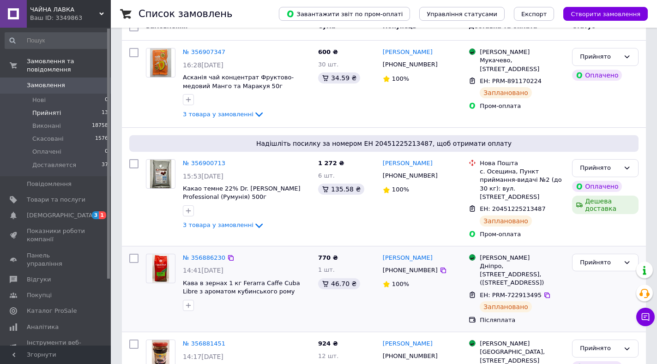
scroll to position [92, 0]
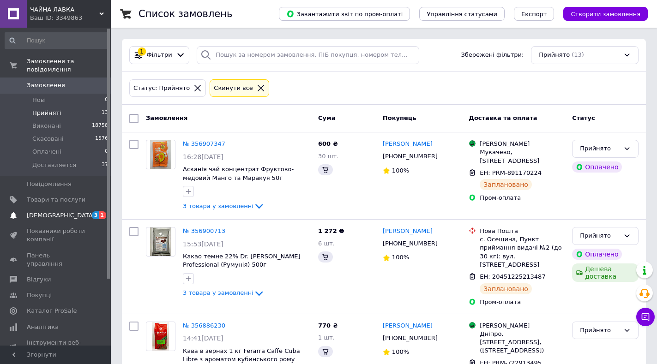
click at [38, 211] on span "[DEMOGRAPHIC_DATA]" at bounding box center [61, 215] width 68 height 8
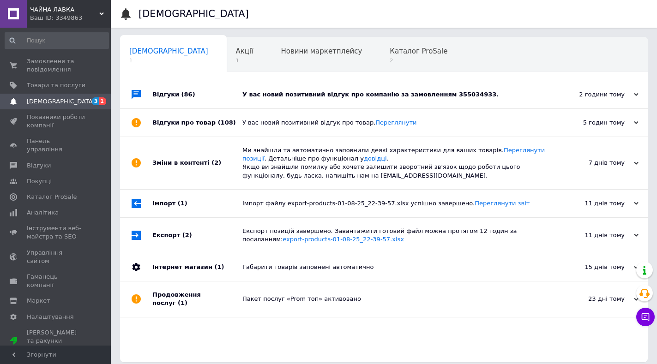
click at [374, 95] on div "У вас новий позитивний відгук про компанію за замовленням 355034933." at bounding box center [394, 94] width 304 height 8
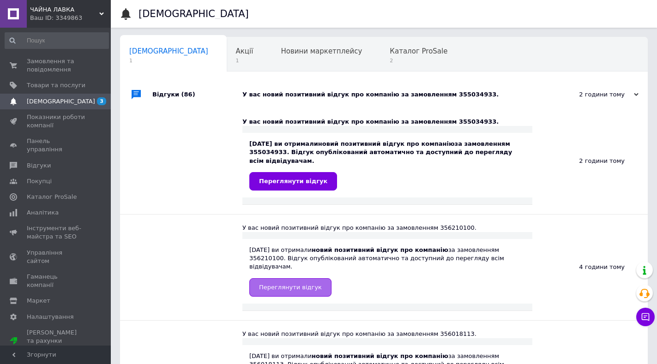
click at [290, 280] on link "Переглянути відгук" at bounding box center [290, 287] width 82 height 18
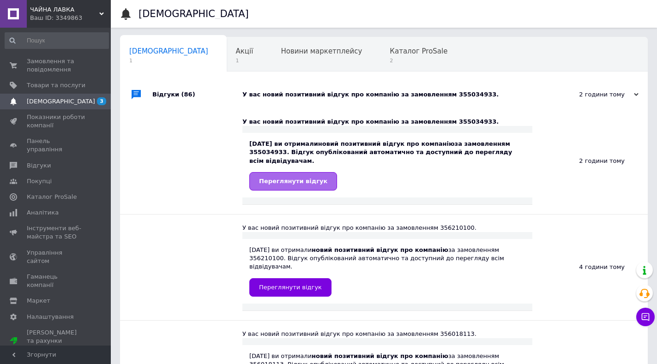
click at [286, 172] on link "Переглянути відгук" at bounding box center [293, 181] width 88 height 18
click at [149, 56] on div "[DEMOGRAPHIC_DATA] 1" at bounding box center [173, 54] width 107 height 35
click at [227, 57] on div "Акції 1" at bounding box center [249, 54] width 45 height 35
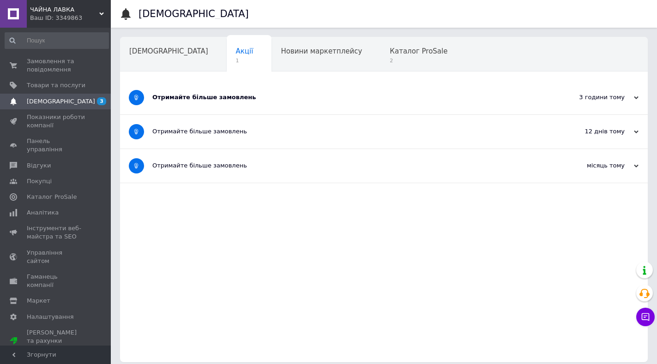
click at [208, 96] on div "Отримайте більше замовлень" at bounding box center [349, 97] width 394 height 8
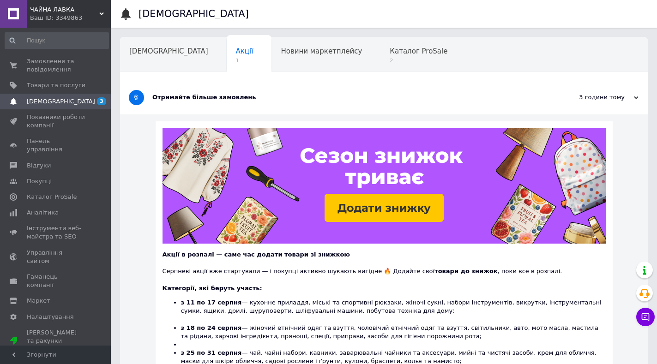
scroll to position [46, 0]
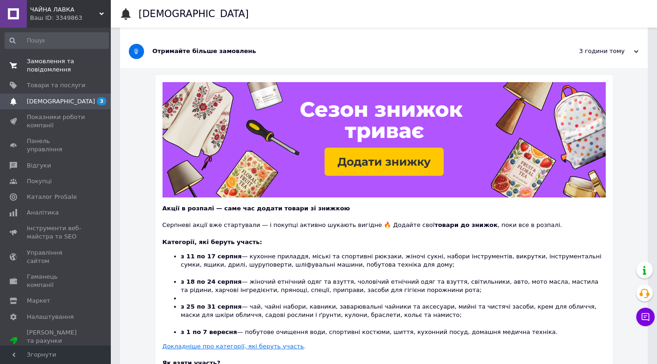
click at [35, 66] on span "Замовлення та повідомлення" at bounding box center [56, 65] width 59 height 17
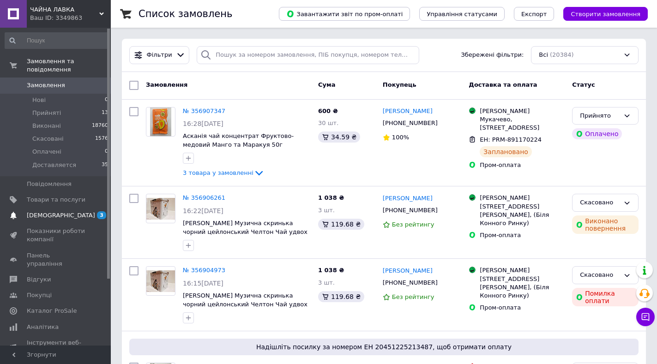
click at [46, 211] on span "[DEMOGRAPHIC_DATA]" at bounding box center [61, 215] width 68 height 8
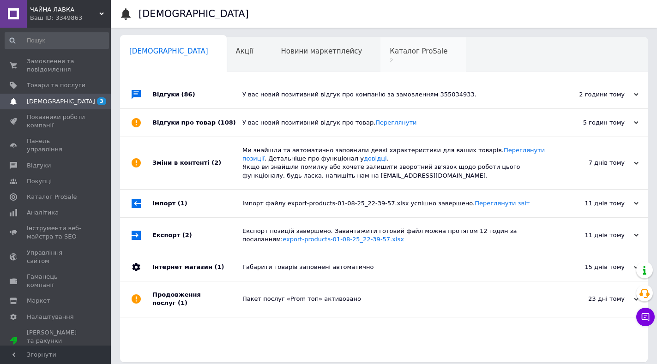
click at [380, 56] on div "Каталог ProSale 2" at bounding box center [422, 54] width 85 height 35
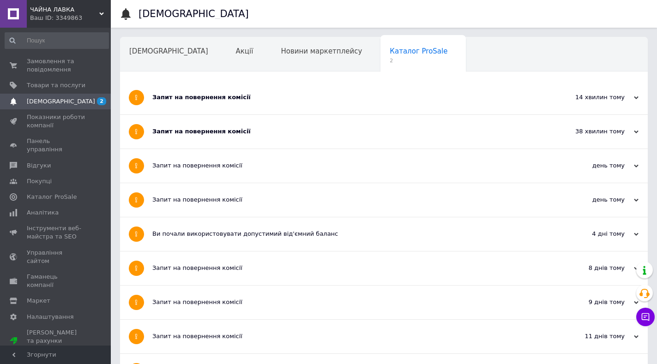
click at [223, 99] on div "Запит на повернення комісії" at bounding box center [349, 97] width 394 height 8
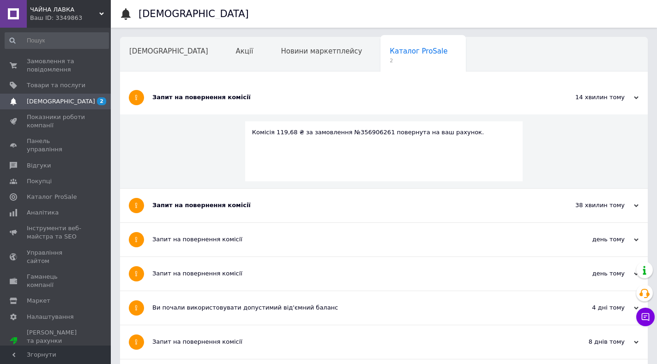
click at [197, 202] on div "Запит на повернення комісії" at bounding box center [349, 205] width 394 height 8
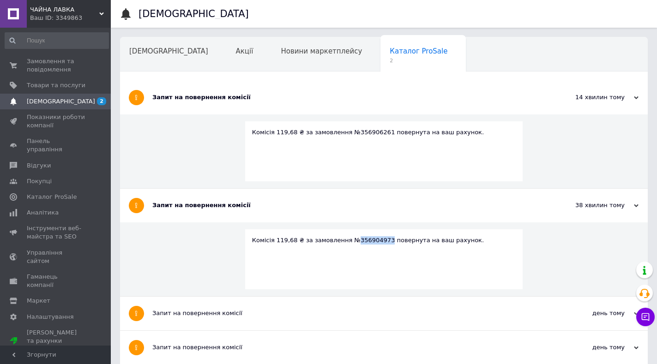
drag, startPoint x: 376, startPoint y: 240, endPoint x: 346, endPoint y: 239, distance: 30.0
click at [346, 239] on div "Комісія 119,68 ₴ за замовлення №356904973 повернута на ваш рахунок." at bounding box center [384, 240] width 264 height 8
copy div "356904973"
click at [61, 65] on span "Замовлення та повідомлення" at bounding box center [56, 65] width 59 height 17
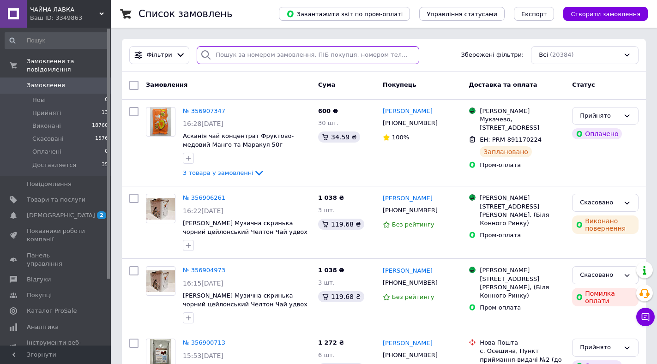
click at [244, 55] on input "search" at bounding box center [308, 55] width 222 height 18
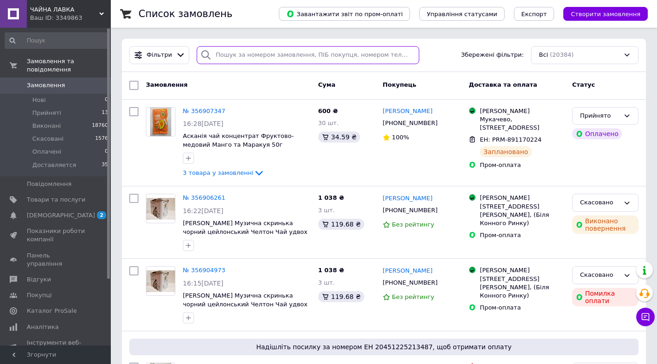
paste input "356904973"
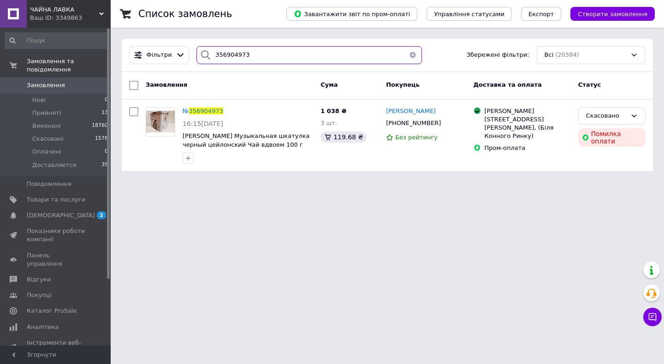
type input "356904973"
click at [410, 55] on button "button" at bounding box center [413, 55] width 18 height 18
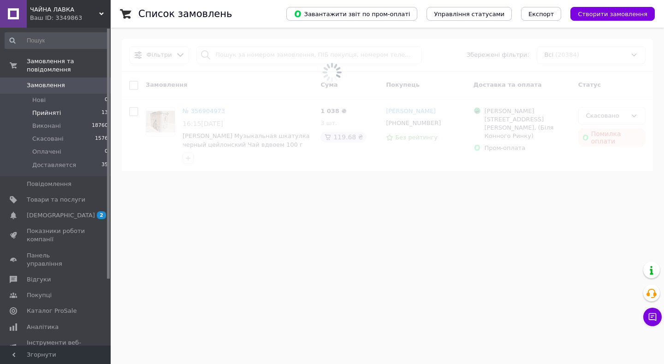
click at [44, 109] on span "Прийняті" at bounding box center [46, 113] width 29 height 8
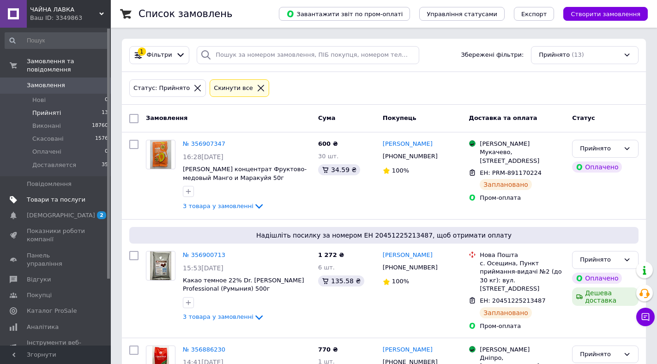
click at [70, 196] on span "Товари та послуги" at bounding box center [56, 200] width 59 height 8
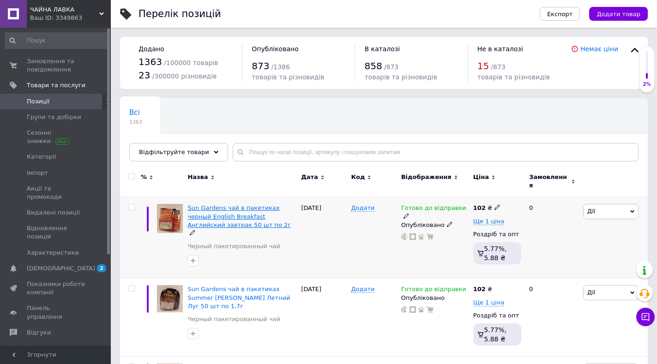
scroll to position [46, 0]
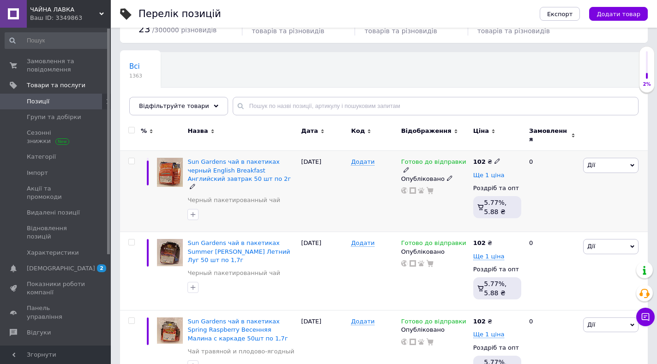
click at [485, 172] on span "Ще 1 ціна" at bounding box center [488, 175] width 31 height 7
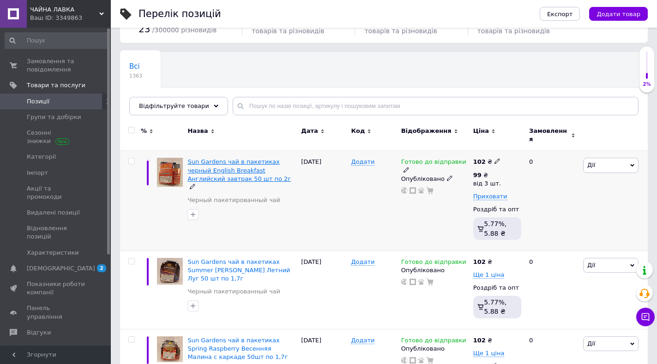
click at [226, 163] on span "Sun Gardens чай в пакетиках черный English Breakfast Английский завтрак 50 шт п…" at bounding box center [238, 170] width 103 height 24
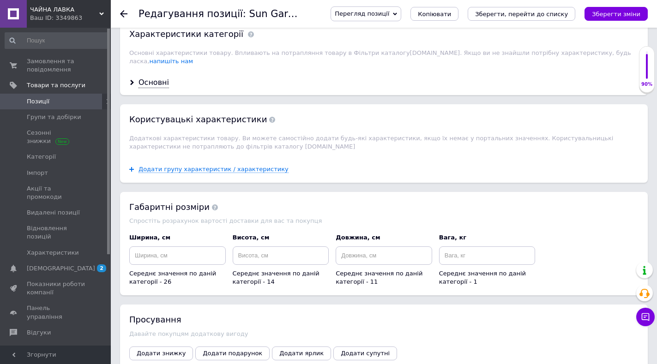
scroll to position [784, 0]
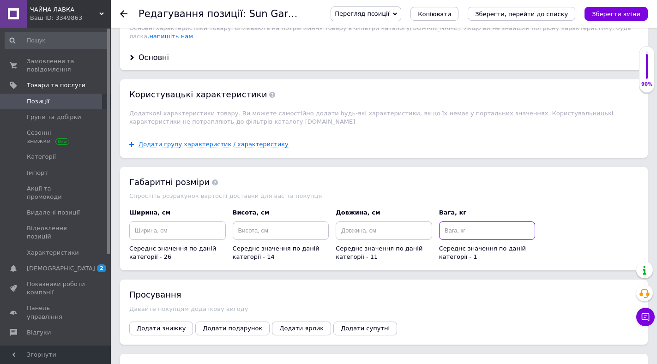
click at [458, 227] on input at bounding box center [487, 230] width 96 height 18
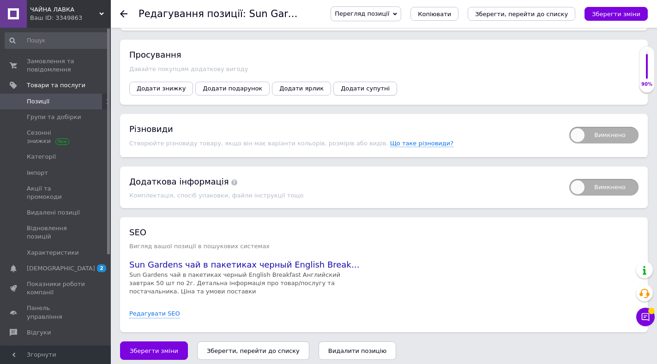
scroll to position [1025, 0]
type input "0.100"
click at [131, 347] on span "Зберегти зміни" at bounding box center [154, 350] width 48 height 7
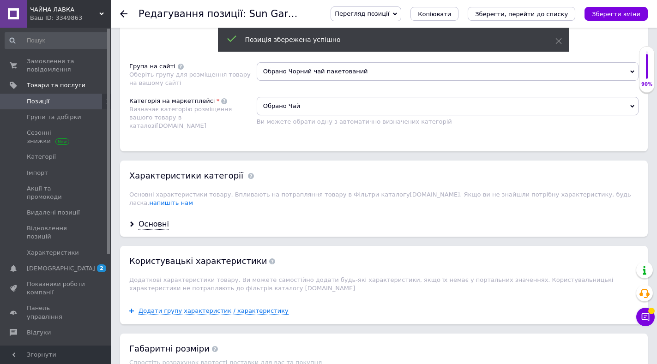
scroll to position [609, 0]
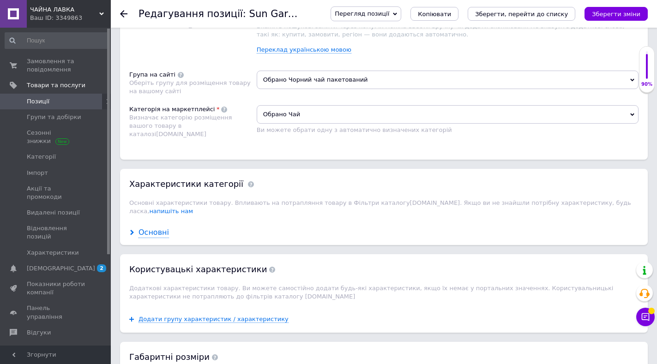
click at [153, 227] on div "Основні" at bounding box center [153, 232] width 30 height 11
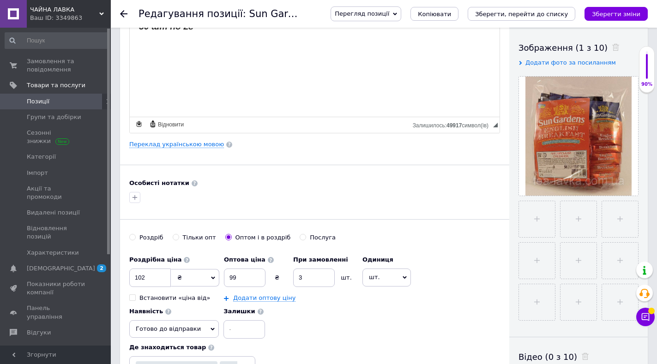
scroll to position [102, 0]
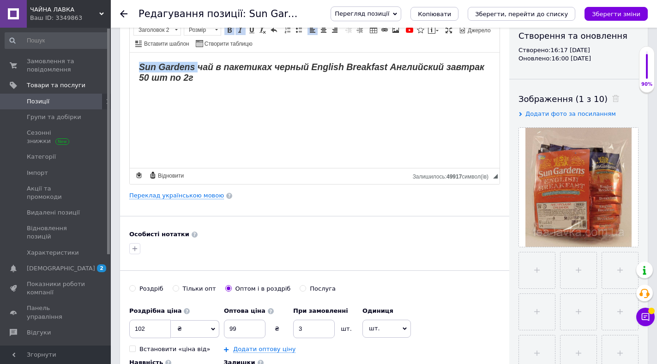
drag, startPoint x: 135, startPoint y: 66, endPoint x: 198, endPoint y: 68, distance: 63.2
click at [198, 68] on html "Sun Gardens чай в пакетиках черный English Breakfast Английский завтрак 50 шт п…" at bounding box center [315, 72] width 370 height 40
drag, startPoint x: 214, startPoint y: 83, endPoint x: 263, endPoint y: 99, distance: 51.8
click at [214, 83] on span "Копіювати" at bounding box center [215, 85] width 36 height 11
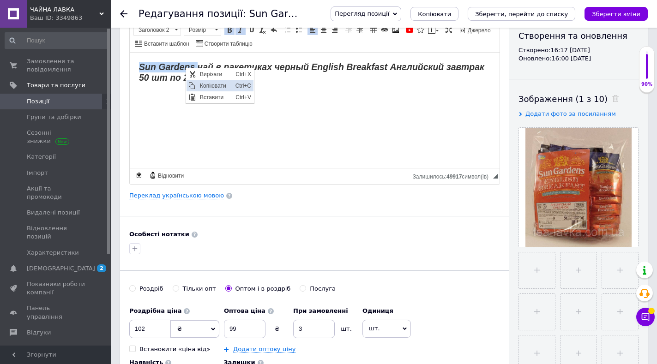
copy strong "[GEOGRAPHIC_DATA]"
click at [123, 12] on icon at bounding box center [123, 13] width 7 height 7
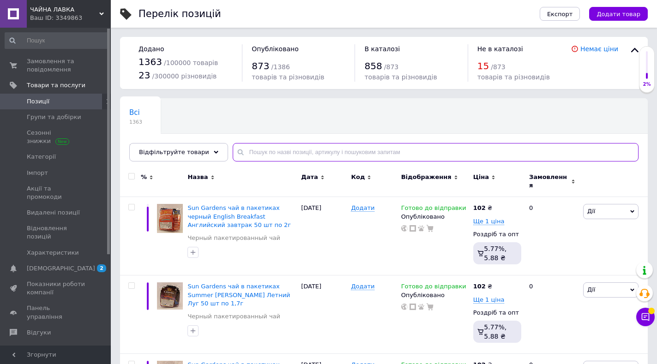
click at [249, 150] on input "text" at bounding box center [436, 152] width 406 height 18
paste input "[GEOGRAPHIC_DATA]"
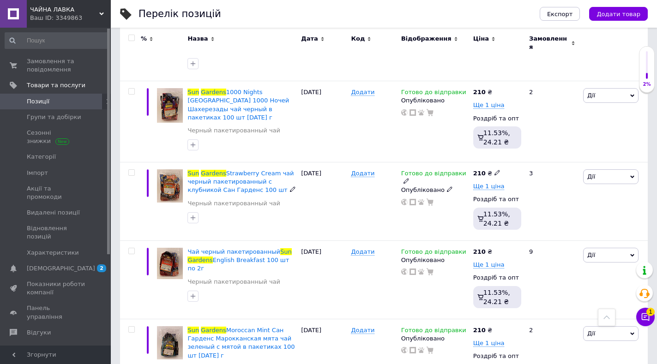
scroll to position [877, 0]
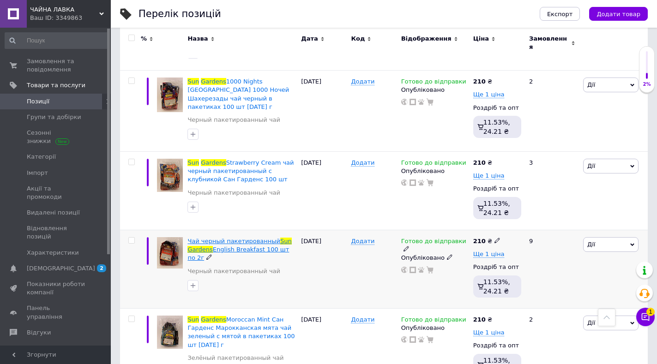
type input "[GEOGRAPHIC_DATA]"
click at [253, 238] on span "Чай черный пакетированный" at bounding box center [233, 241] width 93 height 7
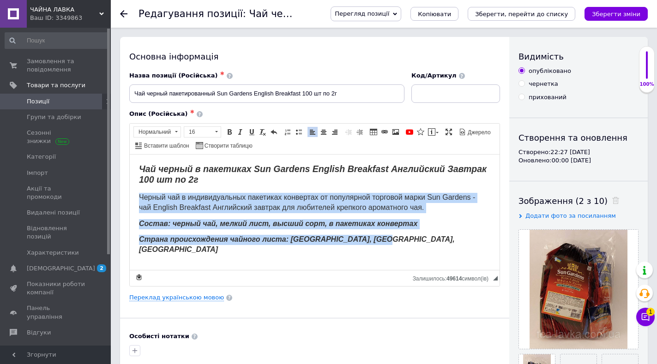
drag, startPoint x: 135, startPoint y: 194, endPoint x: 384, endPoint y: 243, distance: 253.9
click at [384, 243] on html "Чай черный в пакетиках Sun Gardens English Breakfast Английский Завтрак 100 шт …" at bounding box center [315, 209] width 370 height 110
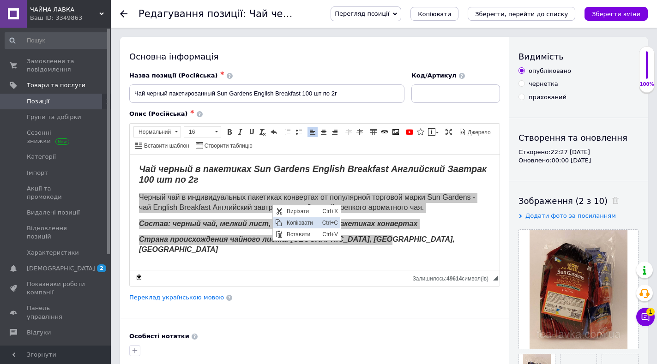
click at [299, 221] on span "Копіювати" at bounding box center [302, 222] width 36 height 11
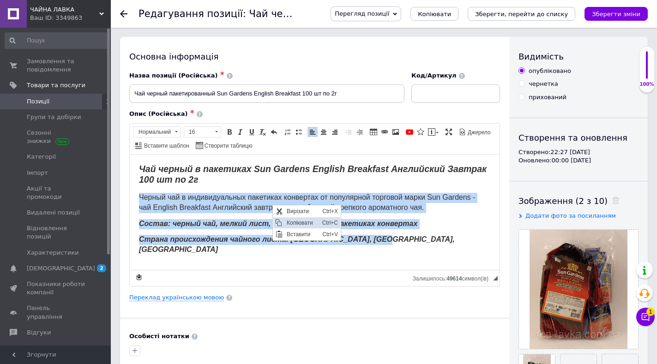
copy body "Черный чай в индивидуальных пакетиках конвертах от популярной торговой марки Su…"
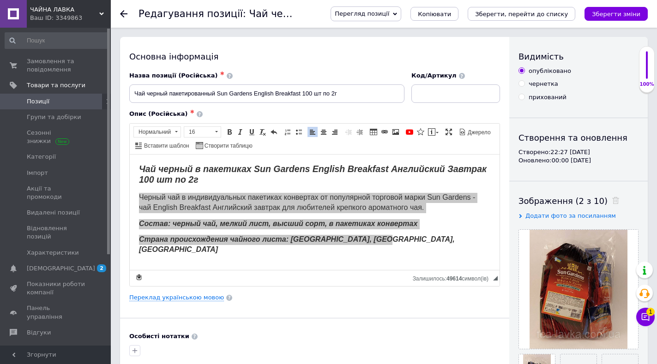
click at [122, 12] on use at bounding box center [123, 13] width 7 height 7
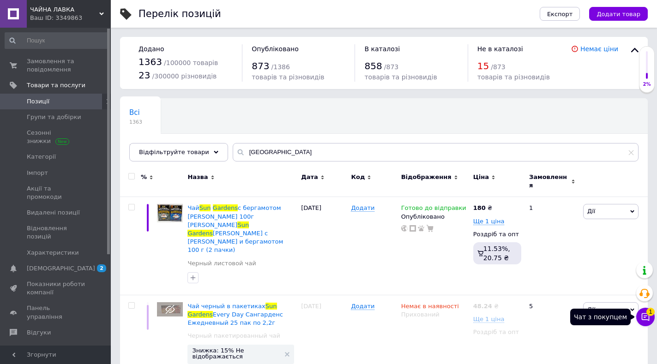
click at [645, 319] on icon at bounding box center [644, 316] width 9 height 9
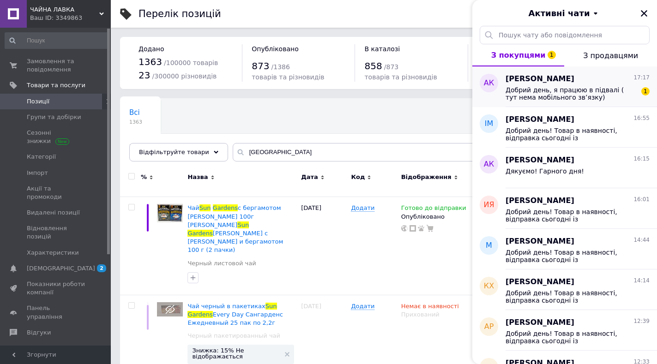
click at [552, 92] on span "Добрий день, я працюю в підвалі ( тут нема мобільного звʼязку) Зрозуміла , тоді…" at bounding box center [570, 93] width 131 height 15
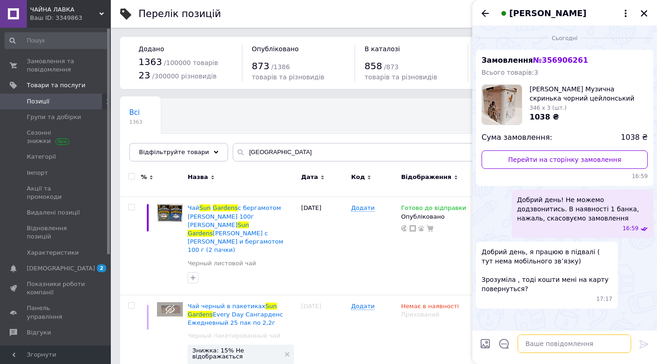
click at [544, 347] on textarea at bounding box center [573, 343] width 113 height 18
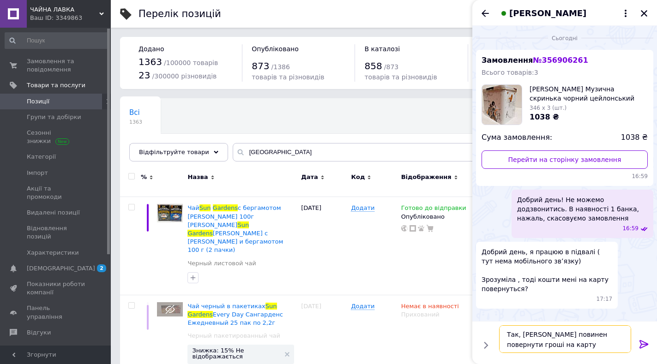
type textarea "Так, [PERSON_NAME] повинен повернути гроші на карту"
click at [644, 343] on icon at bounding box center [643, 344] width 11 height 11
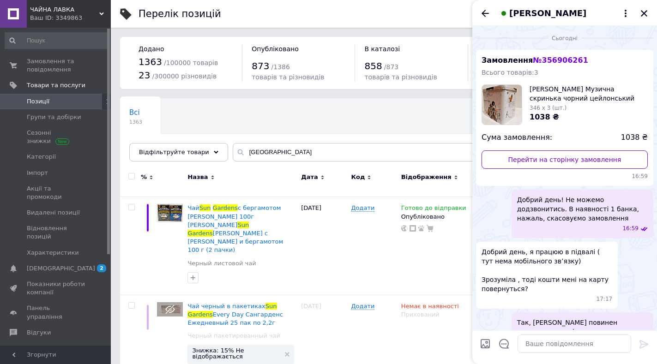
scroll to position [25, 0]
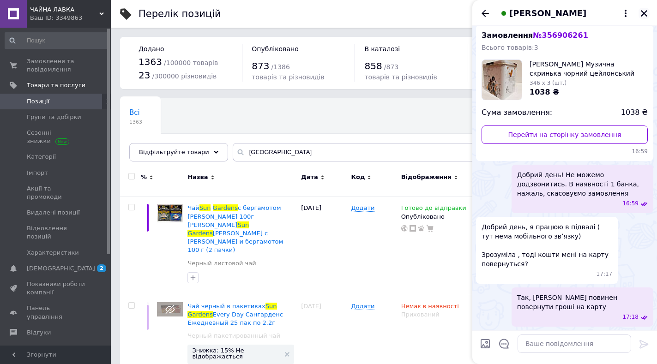
click at [641, 12] on icon "Закрити" at bounding box center [643, 13] width 8 height 8
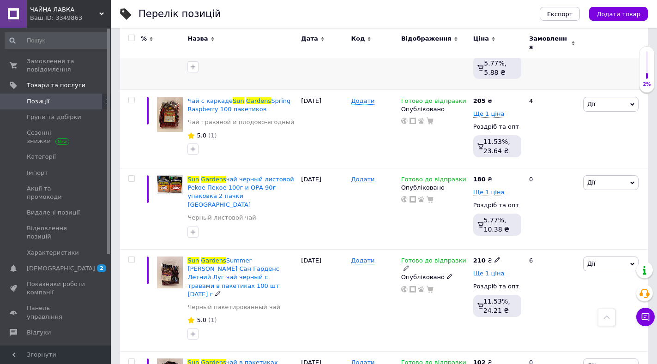
scroll to position [3045, 0]
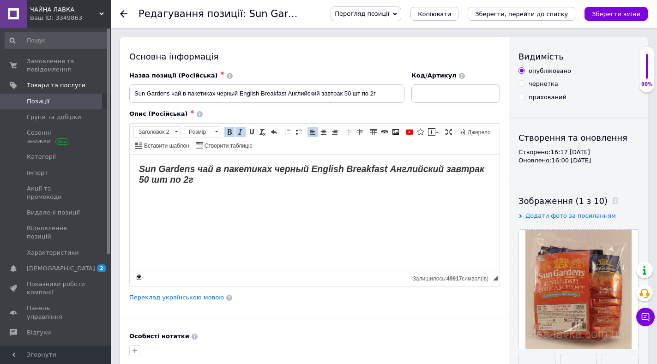
click at [199, 183] on h2 "Sun Gardens чай в пакетиках черный English Breakfast Английский завтрак 50 шт п…" at bounding box center [314, 174] width 351 height 22
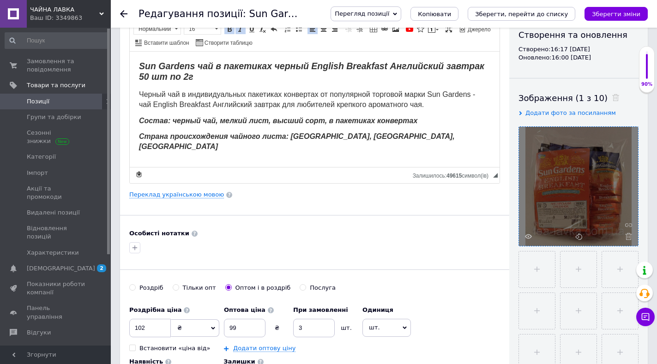
scroll to position [138, 0]
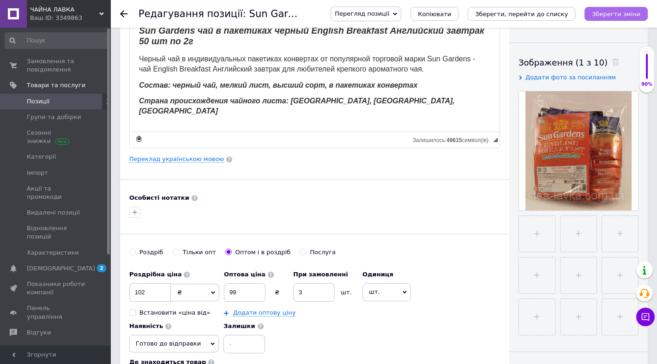
click at [614, 13] on icon "Зберегти зміни" at bounding box center [615, 14] width 48 height 7
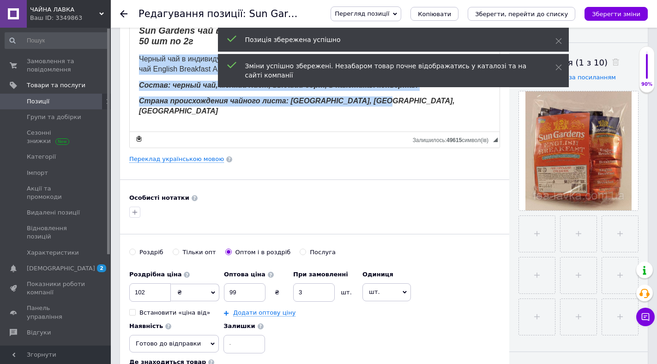
drag, startPoint x: 134, startPoint y: 59, endPoint x: 407, endPoint y: 99, distance: 276.1
click at [407, 99] on html "Sun Gardens чай в пакетиках черный English Breakfast Английский завтрак 50 шт п…" at bounding box center [315, 71] width 370 height 110
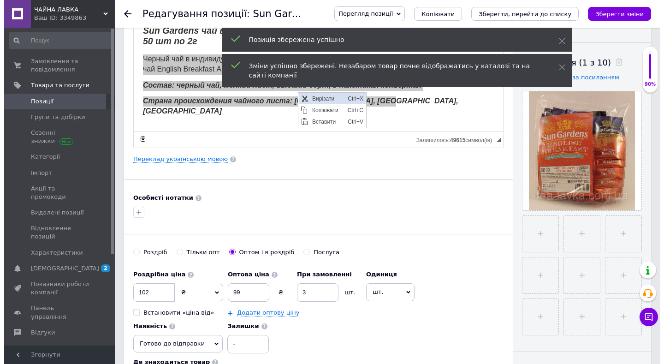
scroll to position [0, 0]
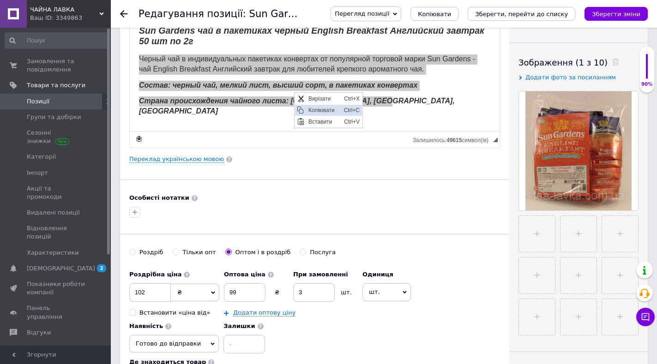
drag, startPoint x: 317, startPoint y: 110, endPoint x: 398, endPoint y: 113, distance: 80.8
click at [317, 110] on span "Копіювати" at bounding box center [324, 109] width 36 height 11
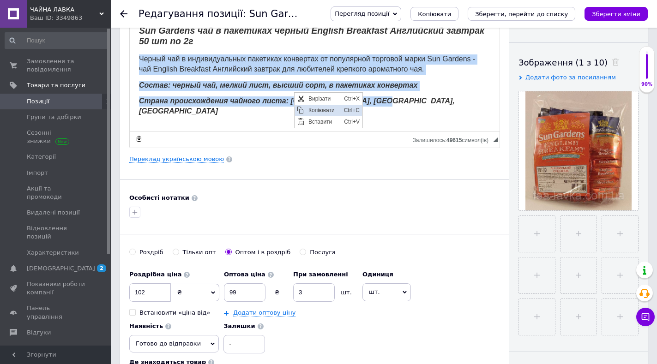
copy body "Черный чай в индивидуальных пакетиках конвертах от популярной торговой марки Su…"
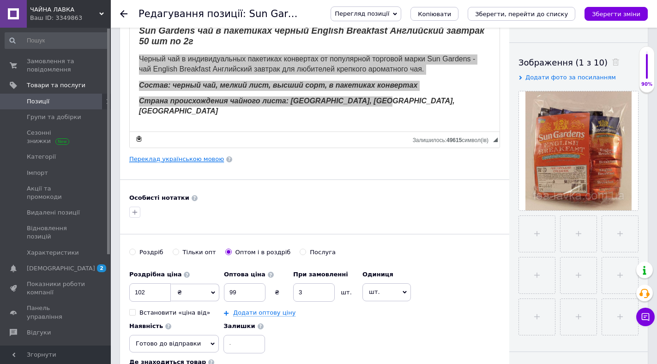
click at [188, 161] on link "Переклад українською мовою" at bounding box center [176, 158] width 95 height 7
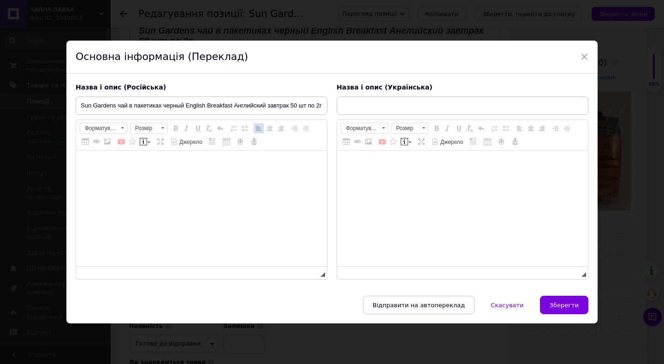
type input "Sun Gardens чай у пакетиках чорний English Breakfast Англійський сніданок 50 шт…"
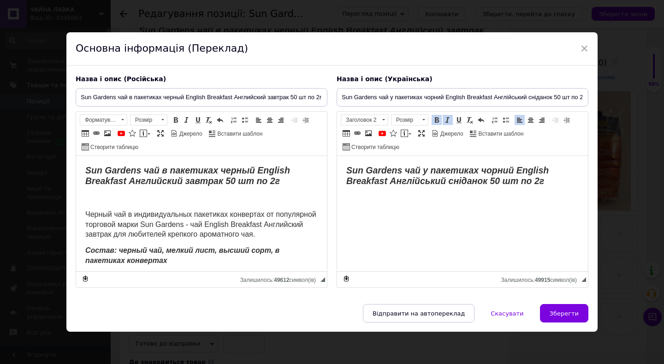
click at [550, 187] on html "Sun Gardens чай у пакетиках чорний English Breakfast Англійський сніданок 50 шт…" at bounding box center [462, 176] width 251 height 40
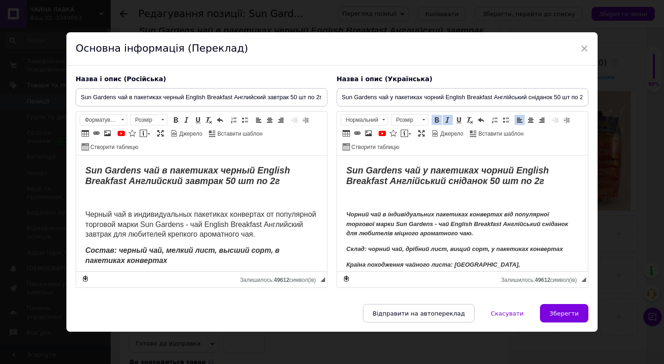
click at [396, 197] on p "Редактор, E6E20016-AA9C-4967-B836-53DCA32FAAE7" at bounding box center [462, 199] width 233 height 10
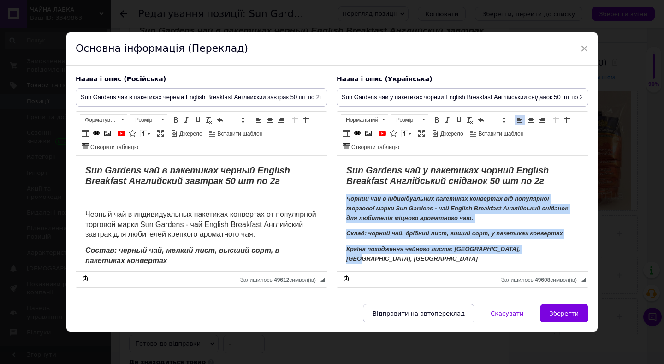
drag, startPoint x: 346, startPoint y: 200, endPoint x: 563, endPoint y: 266, distance: 226.8
click at [563, 266] on html "Sun Gardens чай у пакетиках чорний English Breakfast Англійський сніданок 50 шт…" at bounding box center [462, 214] width 251 height 117
click at [434, 118] on span at bounding box center [436, 119] width 7 height 7
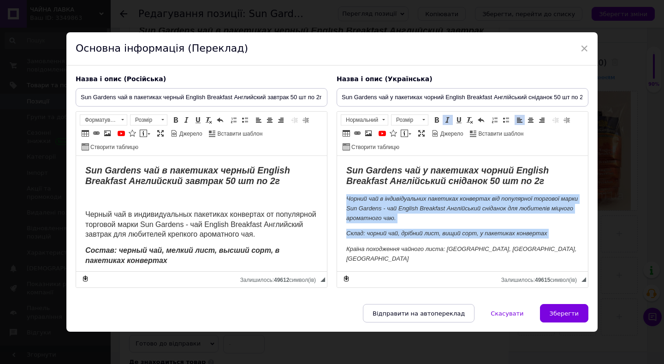
click at [446, 118] on span at bounding box center [447, 119] width 7 height 7
click at [424, 119] on span at bounding box center [423, 120] width 9 height 10
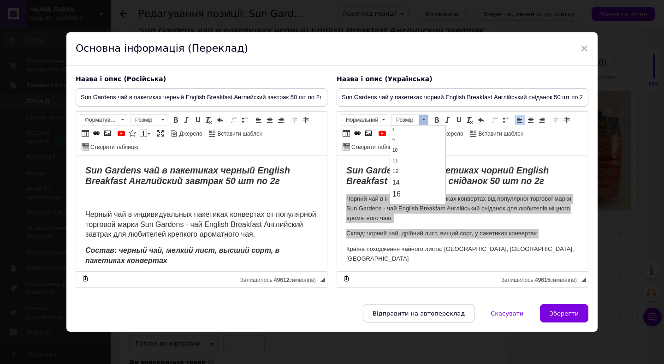
scroll to position [37, 0]
click at [399, 170] on span "14" at bounding box center [396, 171] width 7 height 7
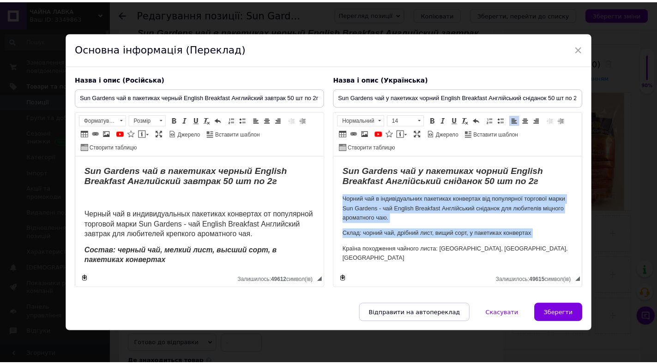
scroll to position [0, 0]
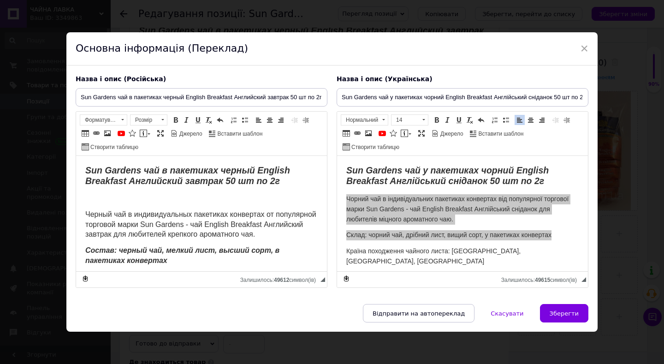
click at [165, 202] on p "Редактор, 814764B2-533F-4428-A0E5-A74C96C05CF3" at bounding box center [201, 199] width 233 height 10
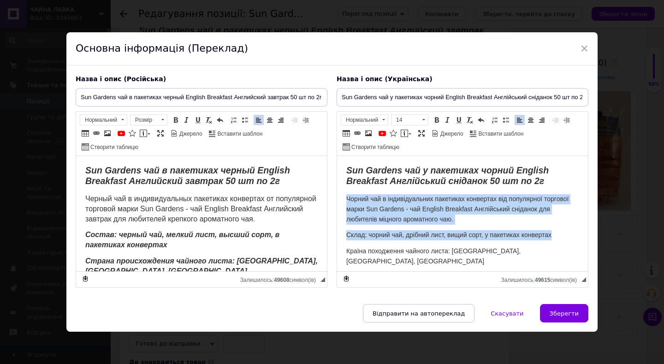
click at [345, 235] on html "Sun Gardens чай у пакетиках чорний English Breakfast Англійський сніданок 50 шт…" at bounding box center [462, 216] width 251 height 120
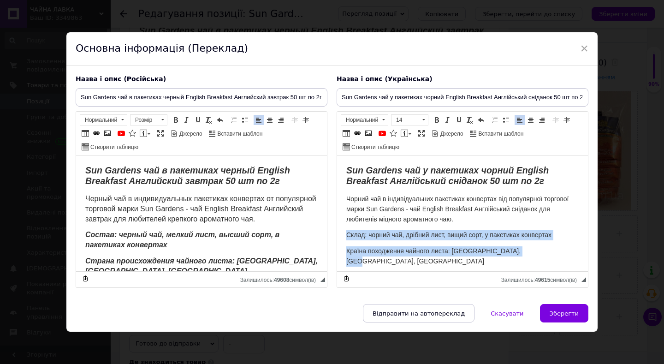
drag, startPoint x: 345, startPoint y: 234, endPoint x: 544, endPoint y: 255, distance: 200.0
click at [544, 255] on html "Sun Gardens чай у пакетиках чорний English Breakfast Англійський сніданок 50 шт…" at bounding box center [462, 216] width 251 height 120
click at [436, 119] on span at bounding box center [436, 119] width 7 height 7
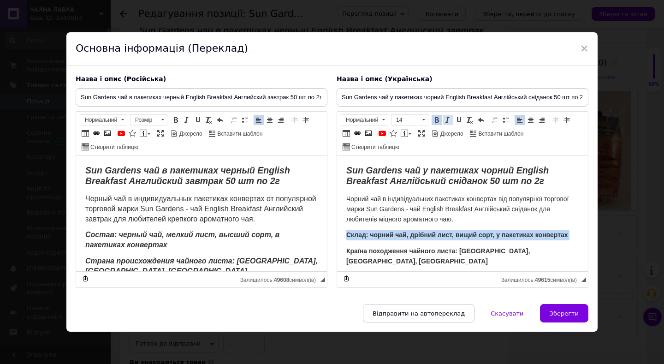
click at [444, 119] on span at bounding box center [447, 119] width 7 height 7
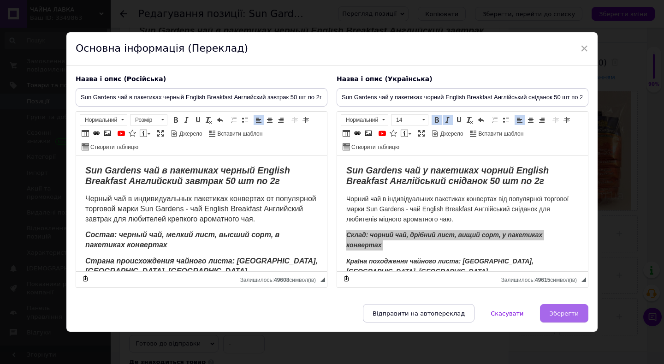
click at [570, 316] on span "Зберегти" at bounding box center [564, 313] width 29 height 7
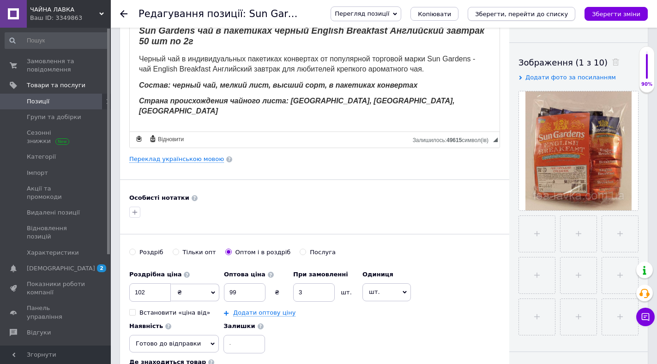
click at [524, 12] on icon "Зберегти, перейти до списку" at bounding box center [521, 14] width 93 height 7
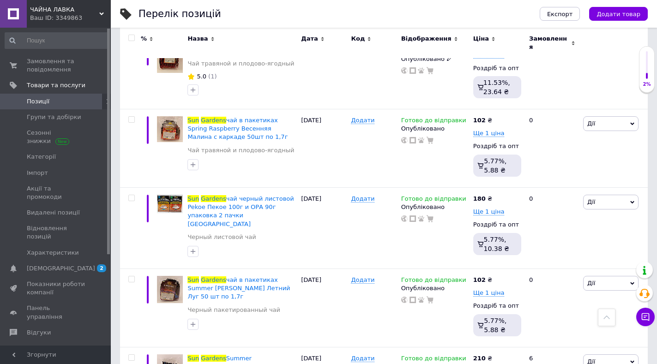
scroll to position [3057, 0]
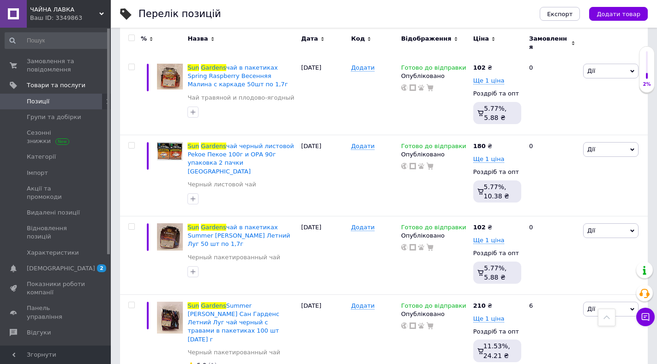
checkbox input "true"
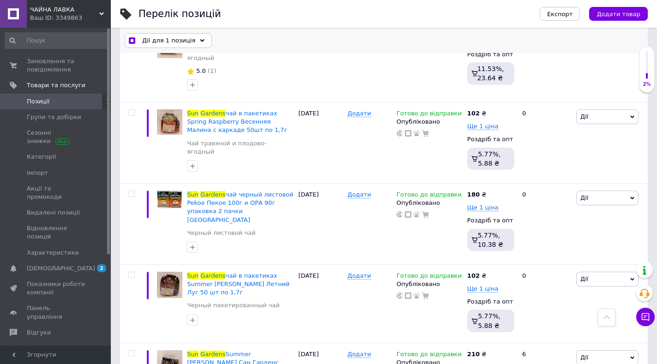
click at [181, 38] on span "Дії для 1 позиція" at bounding box center [168, 40] width 53 height 8
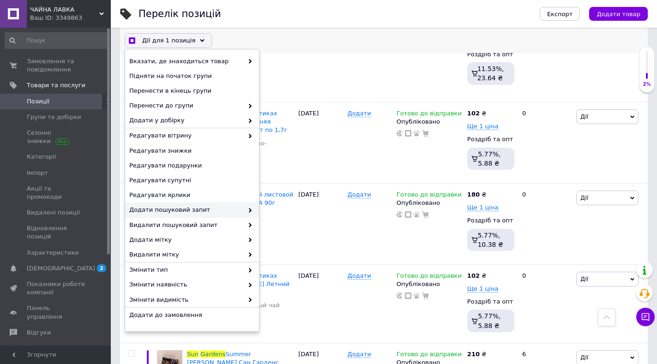
click at [160, 207] on span "Додати пошуковий запит" at bounding box center [186, 210] width 114 height 8
click at [243, 208] on span at bounding box center [247, 210] width 9 height 8
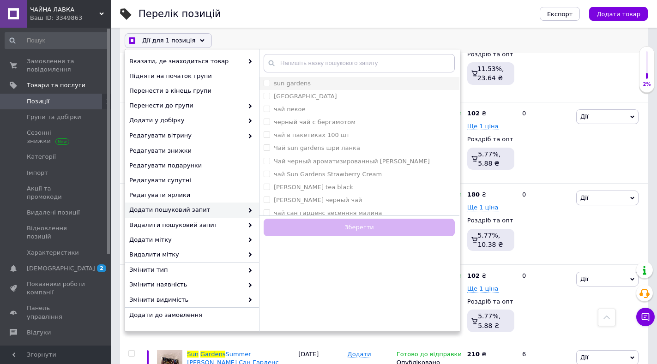
checkbox input "true"
click at [265, 80] on gardens "sun gardens" at bounding box center [266, 83] width 6 height 6
checkbox gardens "true"
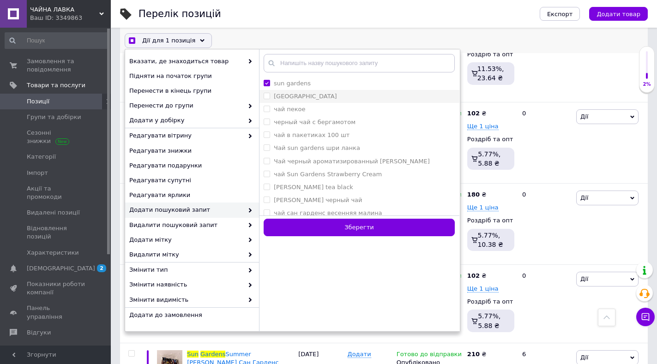
checkbox input "true"
click at [264, 96] on Gardens "[GEOGRAPHIC_DATA]" at bounding box center [266, 96] width 6 height 6
checkbox Gardens "true"
checkbox input "true"
click at [266, 147] on ланка "Чай sun gardens шри ланка" at bounding box center [266, 147] width 6 height 6
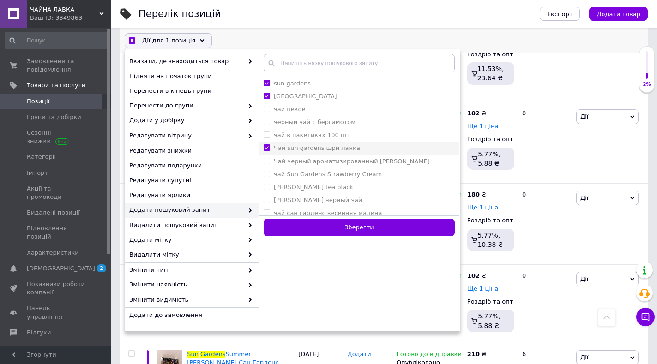
checkbox ланка "true"
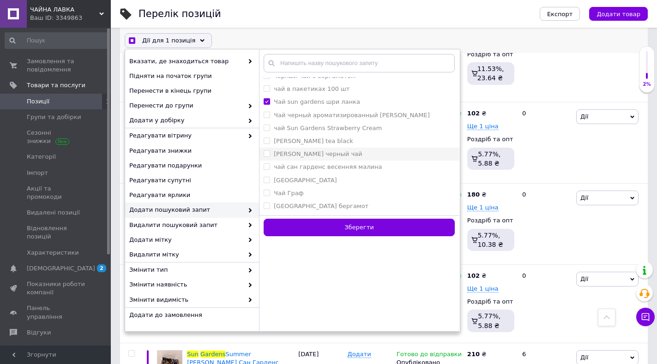
scroll to position [92, 0]
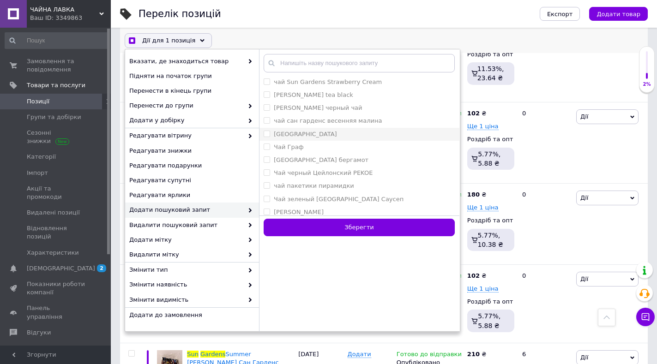
checkbox input "true"
click at [267, 133] on Gardens "[GEOGRAPHIC_DATA]" at bounding box center [266, 134] width 6 height 6
checkbox Gardens "true"
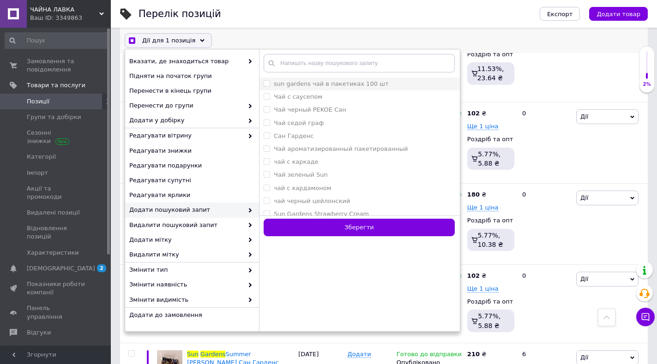
scroll to position [231, 0]
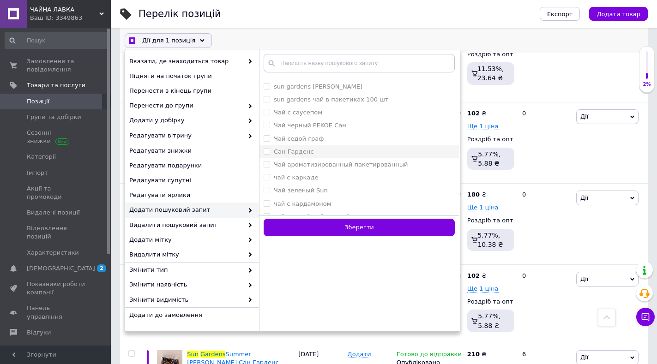
checkbox input "true"
click at [265, 151] on Гарденс "Сан Гарденс" at bounding box center [266, 151] width 6 height 6
checkbox Гарденс "true"
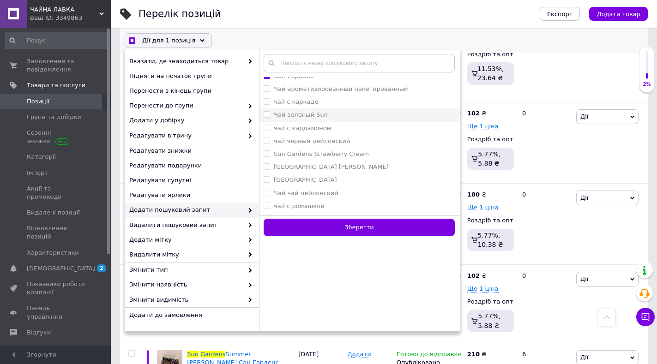
scroll to position [323, 0]
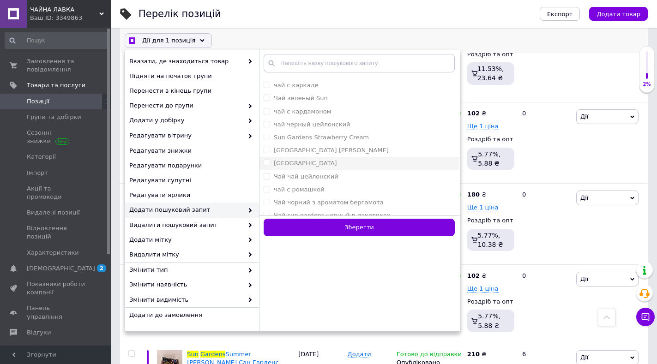
checkbox input "true"
click at [265, 162] on gardens "[GEOGRAPHIC_DATA]" at bounding box center [266, 163] width 6 height 6
checkbox gardens "true"
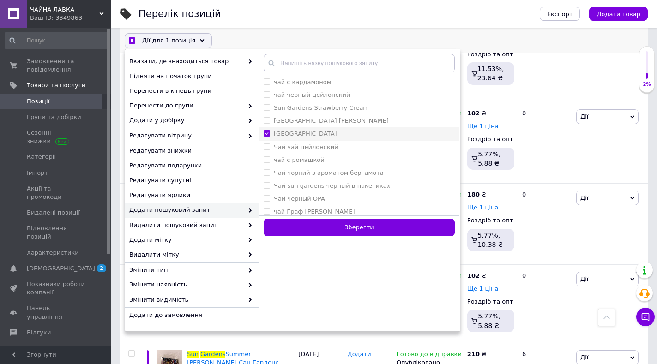
scroll to position [369, 0]
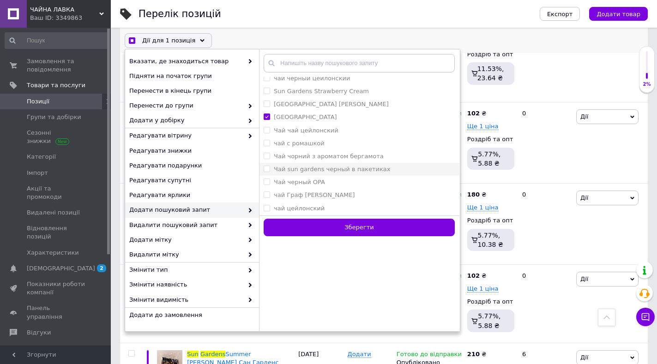
checkbox input "true"
click at [266, 169] on пакетиках "Чай sun gardens черный в пакетиках" at bounding box center [266, 169] width 6 height 6
checkbox пакетиках "true"
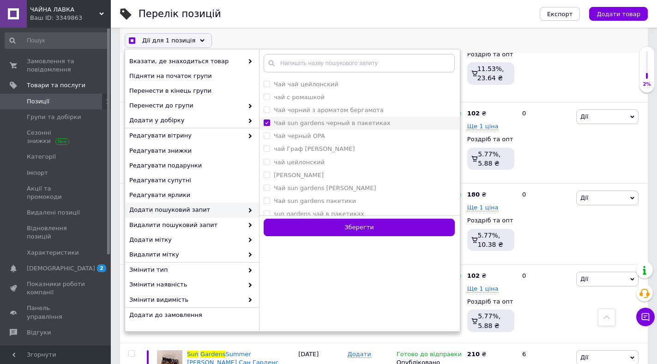
scroll to position [461, 0]
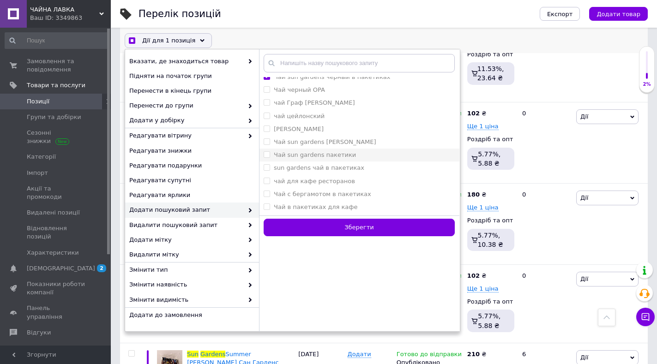
checkbox input "true"
click at [267, 155] on пакетики "Чай sun gardens пакетики" at bounding box center [266, 154] width 6 height 6
checkbox пакетики "true"
checkbox input "true"
click at [265, 167] on пакетиках "sun gardens чай в пакетиках" at bounding box center [266, 167] width 6 height 6
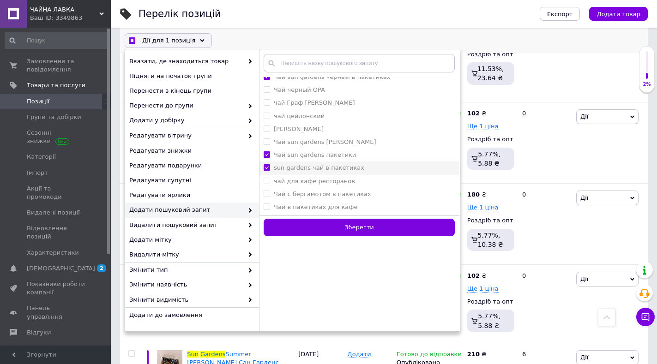
checkbox пакетиках "true"
checkbox input "true"
click at [266, 179] on ресторанов "чай для кафе ресторанов" at bounding box center [266, 181] width 6 height 6
checkbox ресторанов "true"
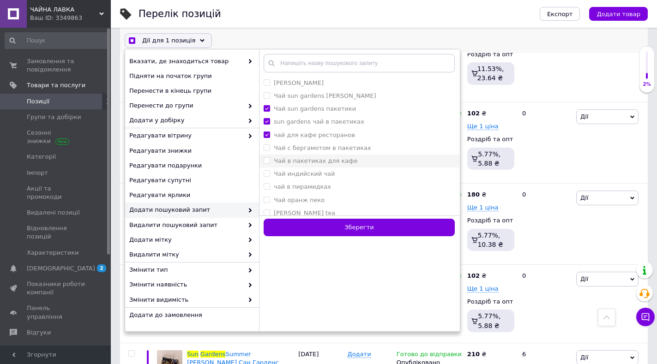
checkbox input "true"
click at [266, 161] on кафе "Чай в пакетиках для кафе" at bounding box center [266, 160] width 6 height 6
checkbox кафе "true"
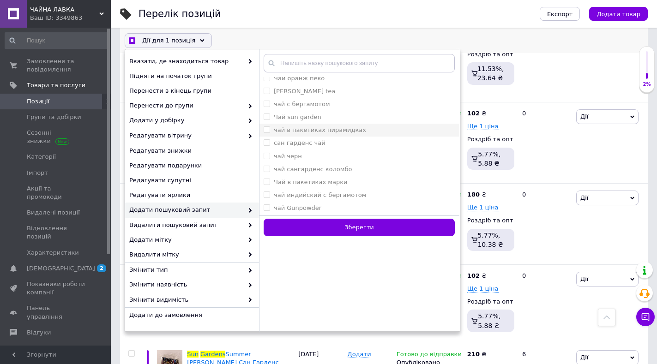
scroll to position [646, 0]
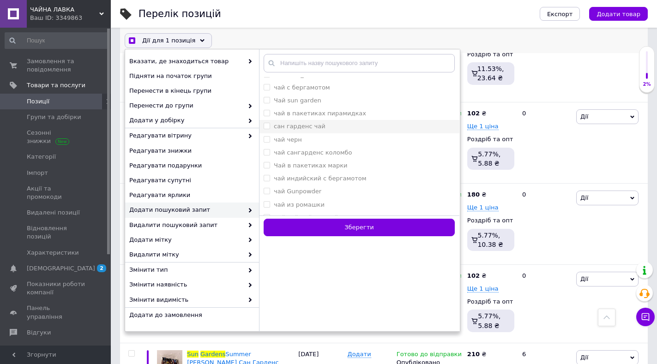
checkbox input "true"
click at [265, 125] on чай "сан гарденс чай" at bounding box center [266, 126] width 6 height 6
checkbox чай "true"
checkbox input "true"
click at [266, 164] on марки "Чай в пакетиках марки" at bounding box center [266, 165] width 6 height 6
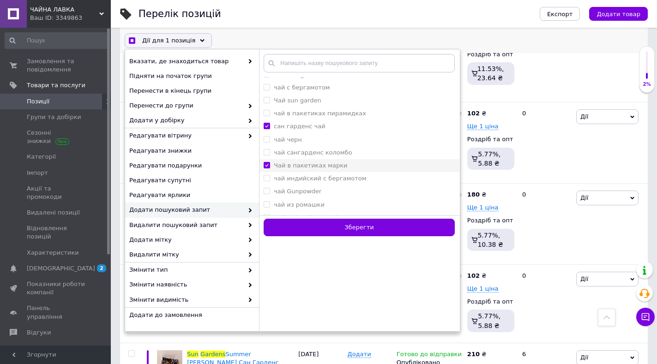
checkbox марки "true"
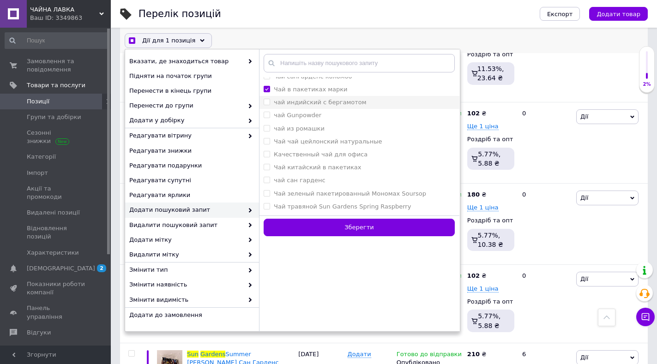
scroll to position [738, 0]
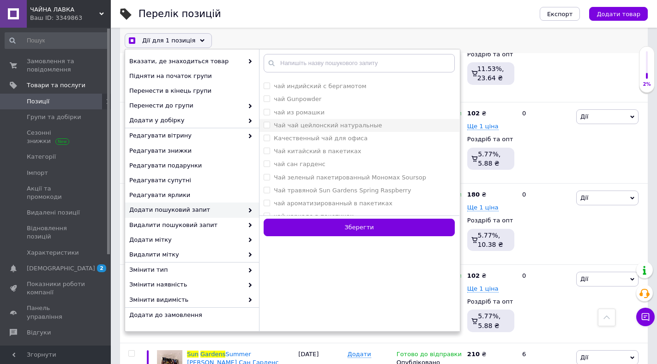
checkbox input "true"
click at [266, 125] on натуральные "Чай чай цейлонский натуральные" at bounding box center [266, 125] width 6 height 6
checkbox натуральные "true"
checkbox input "true"
click at [268, 140] on офиса "Качественный чай для офиса" at bounding box center [266, 138] width 6 height 6
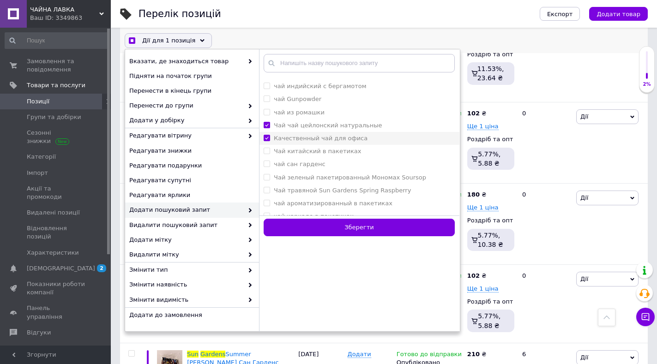
checkbox офиса "true"
checkbox input "true"
click at [266, 164] on гарденс "чай сан гарденс" at bounding box center [266, 164] width 6 height 6
checkbox гарденс "true"
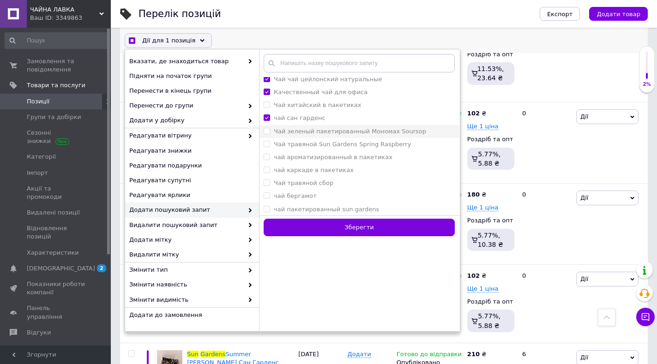
scroll to position [830, 0]
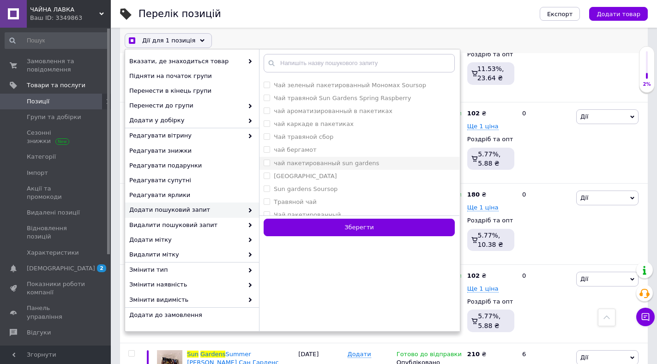
checkbox input "true"
click at [268, 162] on gardens "чай пакетированный sun gardens" at bounding box center [266, 163] width 6 height 6
checkbox gardens "true"
checkbox input "true"
click at [264, 176] on gardens "[GEOGRAPHIC_DATA]" at bounding box center [266, 176] width 6 height 6
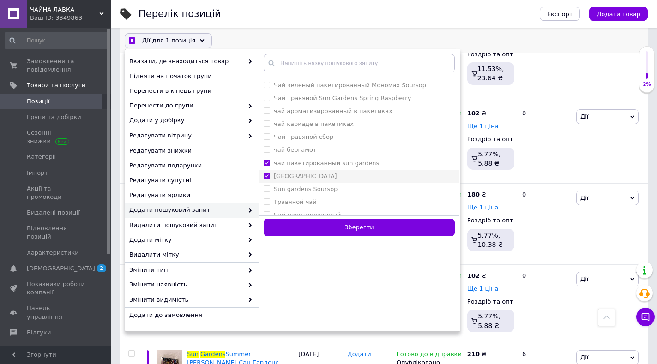
checkbox gardens "true"
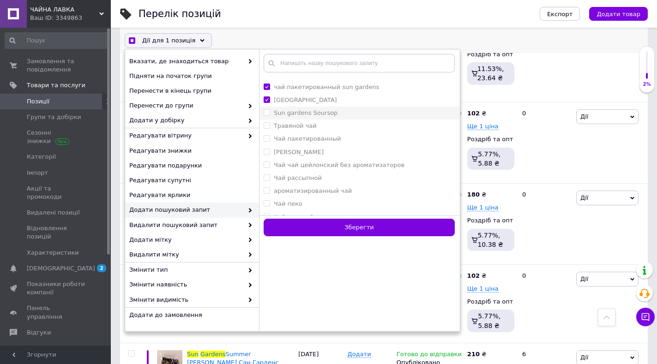
scroll to position [923, 0]
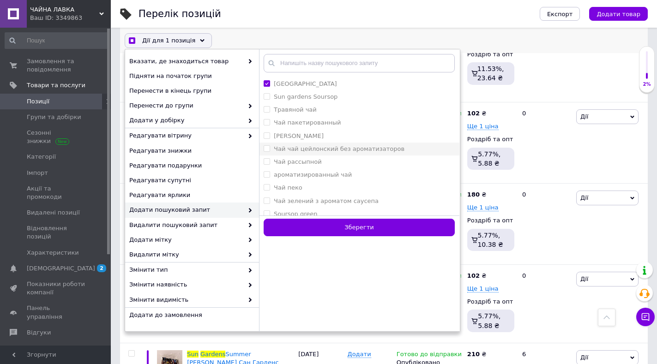
checkbox input "true"
click at [267, 149] on ароматизаторов "Чай чай цейлонский без ароматизаторов" at bounding box center [266, 148] width 6 height 6
checkbox ароматизаторов "true"
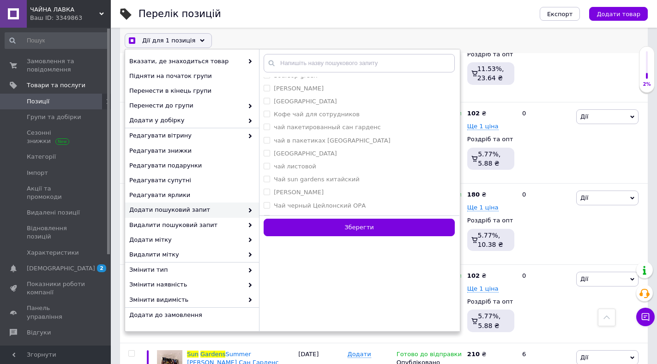
scroll to position [1015, 0]
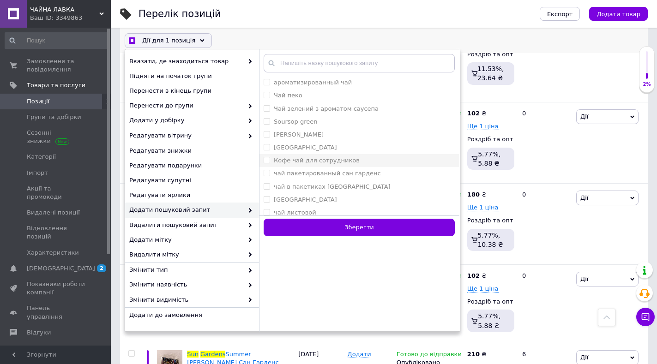
checkbox input "true"
click at [265, 159] on сотрудников "Кофе чай для сотрудников" at bounding box center [266, 160] width 6 height 6
checkbox сотрудников "true"
checkbox input "true"
click at [266, 175] on гарденс "чай пакетированный сан гарденс" at bounding box center [266, 173] width 6 height 6
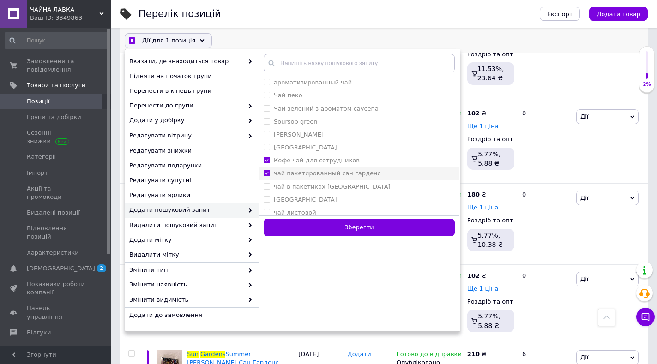
checkbox гарденс "true"
checkbox input "true"
click at [265, 187] on Gardens "чай в пакетиках [GEOGRAPHIC_DATA]" at bounding box center [266, 186] width 6 height 6
checkbox Gardens "true"
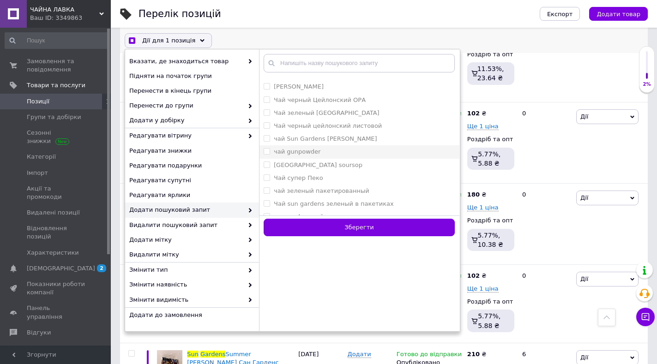
scroll to position [1175, 0]
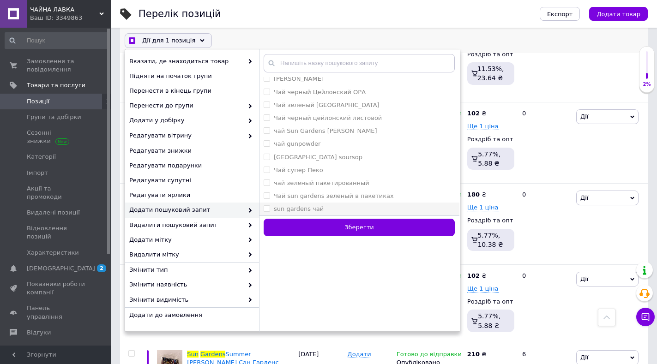
checkbox input "true"
click at [267, 210] on чай "sun gardens чай" at bounding box center [266, 208] width 6 height 6
checkbox чай "true"
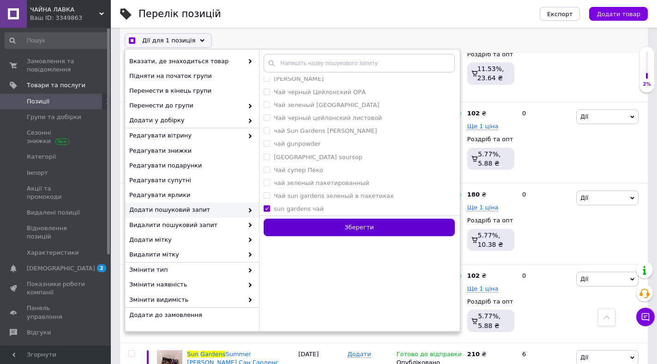
checkbox input "true"
click at [335, 224] on button "Зберегти" at bounding box center [358, 228] width 191 height 18
checkbox input "false"
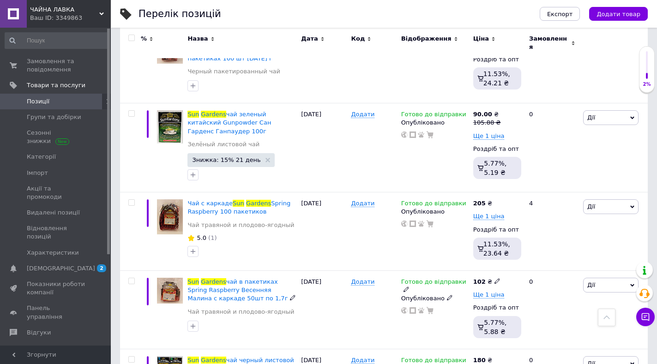
scroll to position [2827, 0]
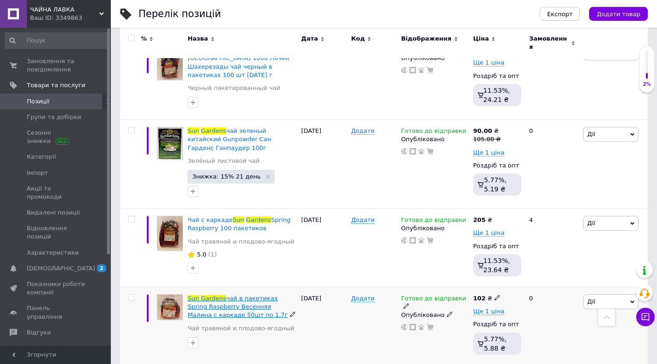
click at [262, 295] on span "чай в пакетиках Spring Raspberry Весенняя Малина с каркаде 50шт по 1,7г" at bounding box center [237, 307] width 100 height 24
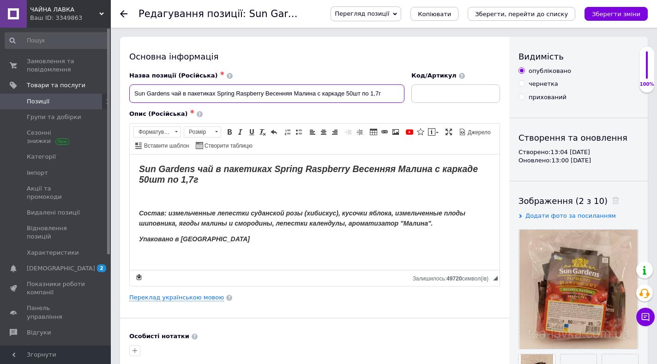
drag, startPoint x: 130, startPoint y: 92, endPoint x: 218, endPoint y: 96, distance: 87.8
click at [218, 96] on input "Sun Gardens чай в пакетиках Spring Raspberry Весенняя Малина с каркаде 50шт по …" at bounding box center [266, 93] width 275 height 18
click at [122, 12] on use at bounding box center [123, 13] width 7 height 7
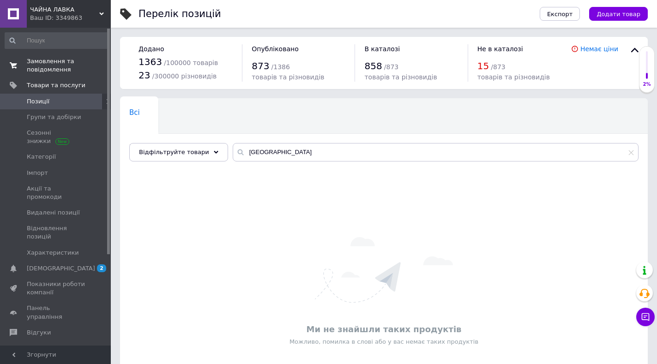
click at [53, 66] on span "Замовлення та повідомлення" at bounding box center [56, 65] width 59 height 17
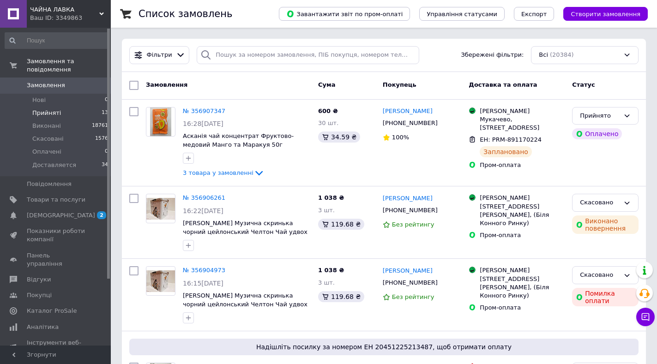
click at [39, 109] on span "Прийняті" at bounding box center [46, 113] width 29 height 8
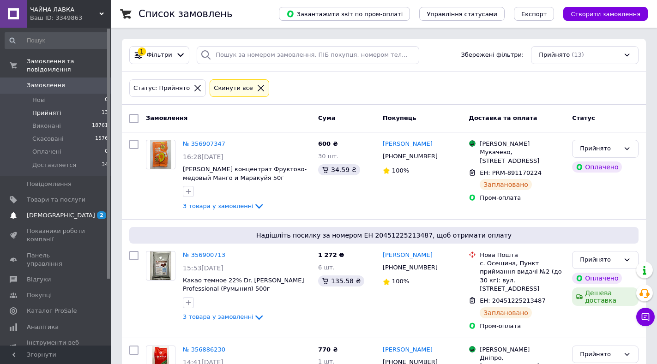
click at [50, 211] on span "[DEMOGRAPHIC_DATA]" at bounding box center [61, 215] width 68 height 8
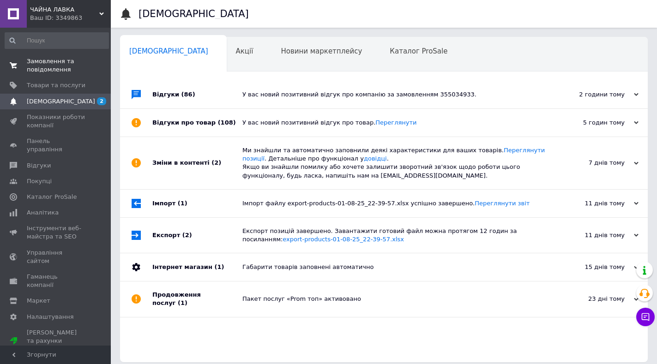
click at [54, 62] on span "Замовлення та повідомлення" at bounding box center [56, 65] width 59 height 17
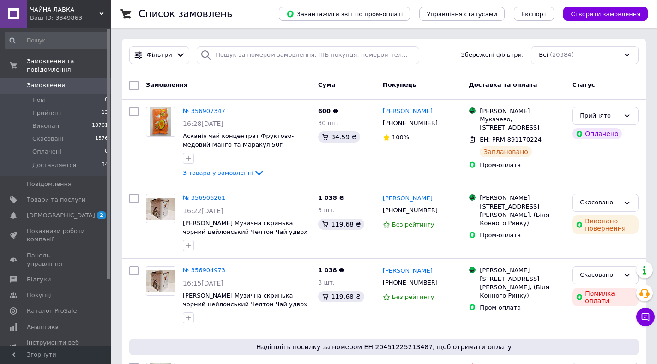
scroll to position [46, 0]
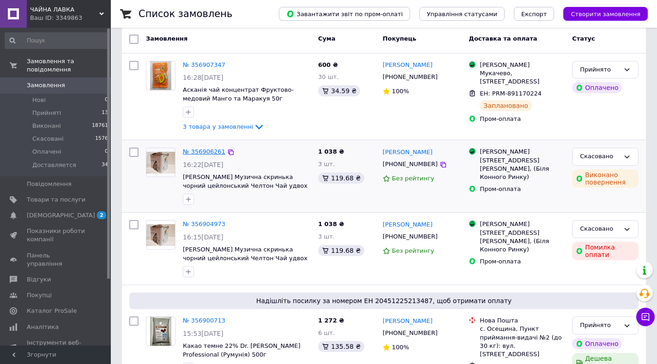
click at [211, 154] on link "№ 356906261" at bounding box center [204, 151] width 42 height 7
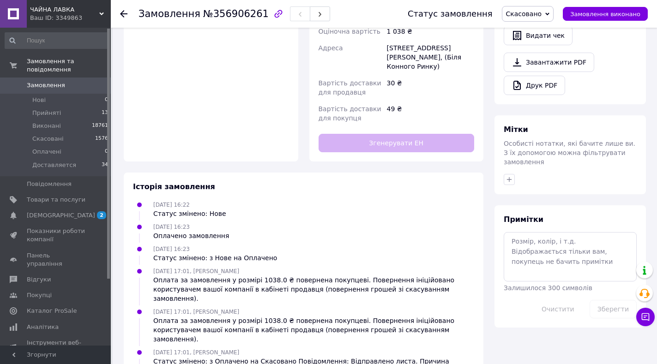
scroll to position [355, 0]
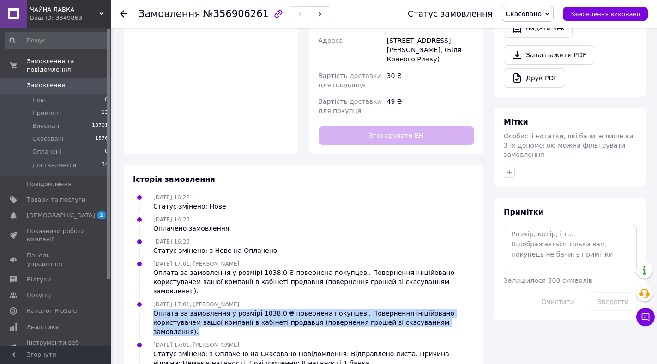
drag, startPoint x: 151, startPoint y: 275, endPoint x: 433, endPoint y: 284, distance: 282.0
click at [433, 299] on div "[DATE] 17:01, [PERSON_NAME] Оплата за замовлення у розмірі 1038.0 ₴ повернена п…" at bounding box center [313, 317] width 328 height 37
copy div "Оплата за замовлення у розмірі 1038.0 ₴ повернена покупцеві. Повернення ініційо…"
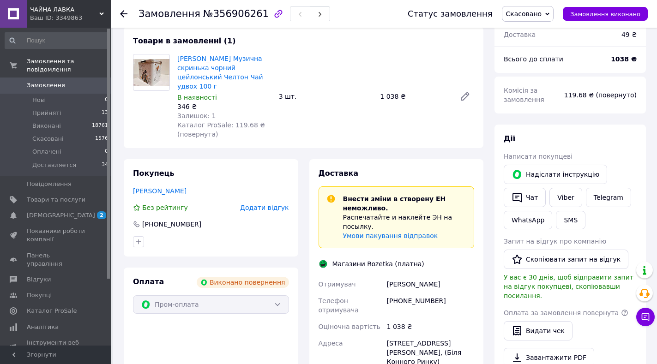
scroll to position [106, 0]
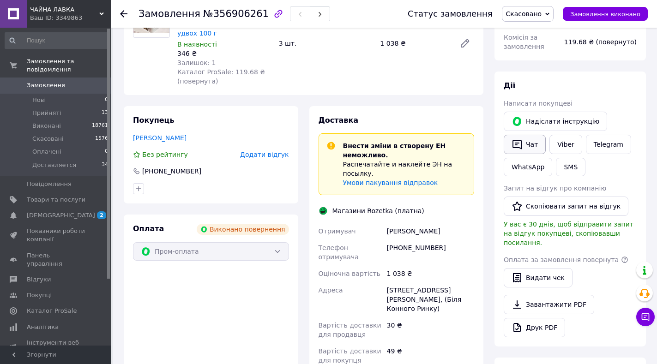
click at [516, 143] on icon "button" at bounding box center [516, 144] width 11 height 11
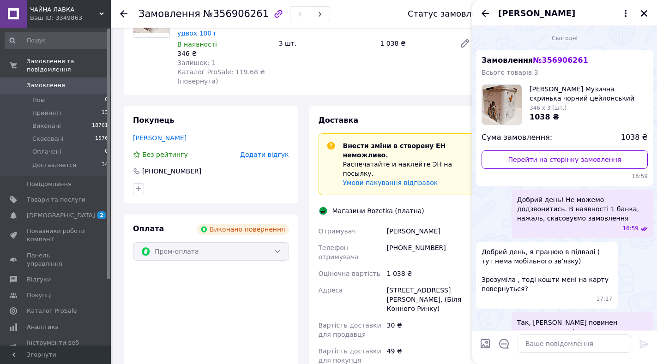
scroll to position [25, 0]
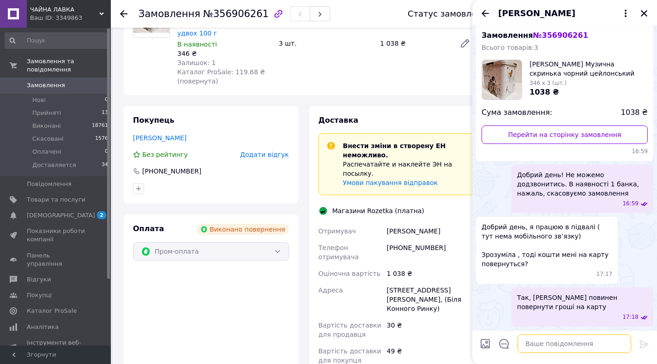
click at [529, 342] on textarea at bounding box center [573, 343] width 113 height 18
paste textarea "Оплата за замовлення у розмірі 1038.0 ₴ повернена покупцеві. Повернення ініційо…"
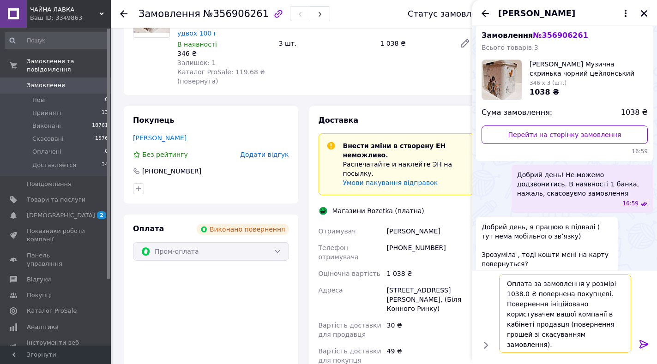
type textarea "Оплата за замовлення у розмірі 1038.0 ₴ повернена покупцеві. Повернення ініційо…"
click at [642, 341] on icon at bounding box center [643, 344] width 9 height 8
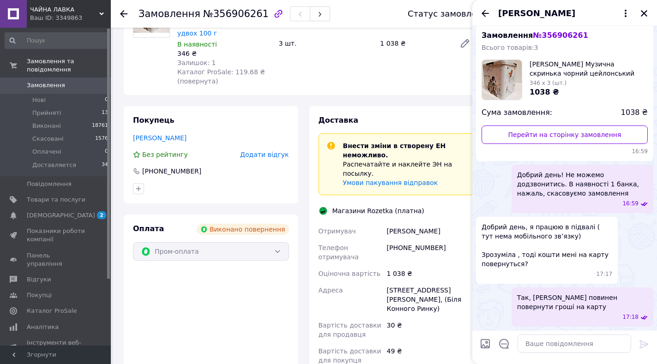
scroll to position [96, 0]
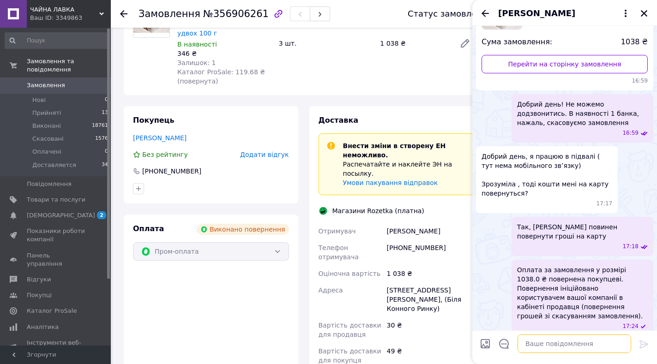
click at [533, 343] on textarea at bounding box center [573, 343] width 113 height 18
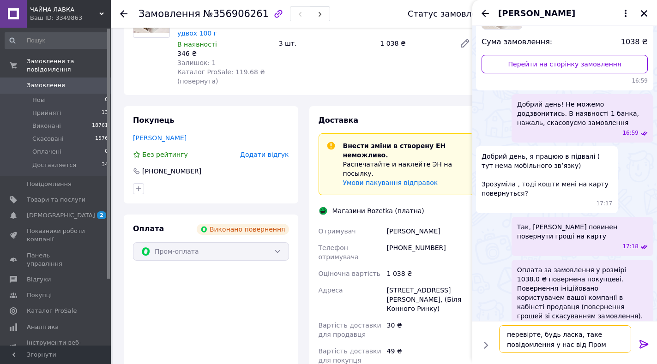
type textarea "перевірте, будь ласка, таке повідомлення у нас від Прома"
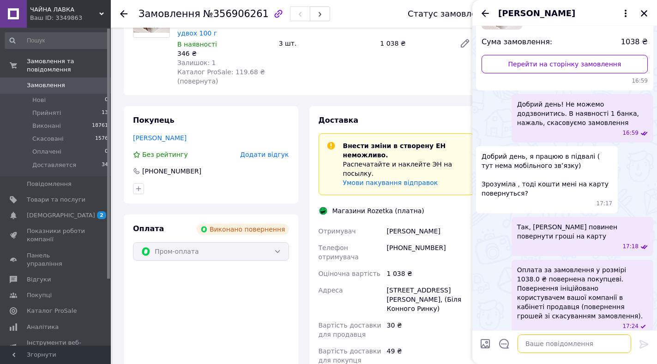
scroll to position [139, 0]
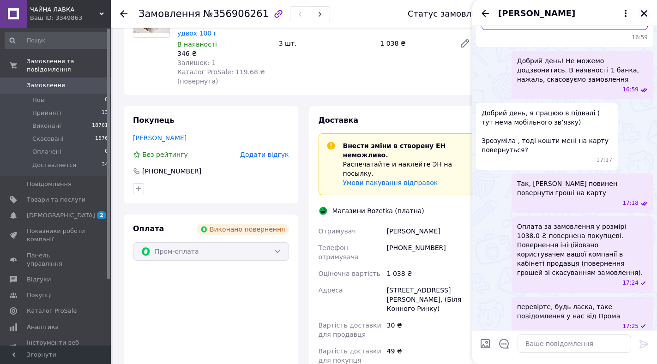
click at [643, 11] on icon "Закрити" at bounding box center [643, 13] width 8 height 8
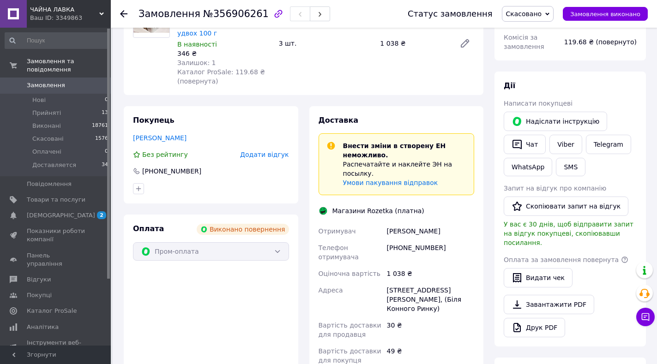
click at [122, 12] on use at bounding box center [123, 13] width 7 height 7
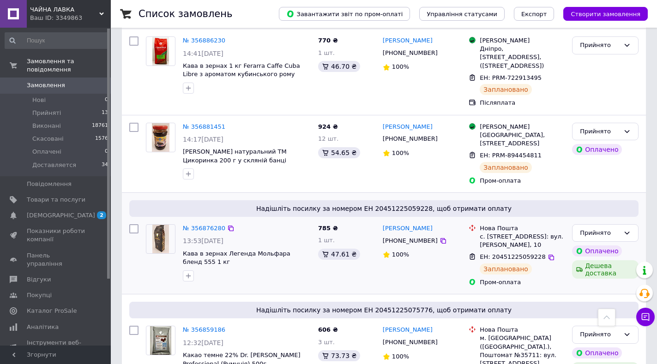
scroll to position [554, 0]
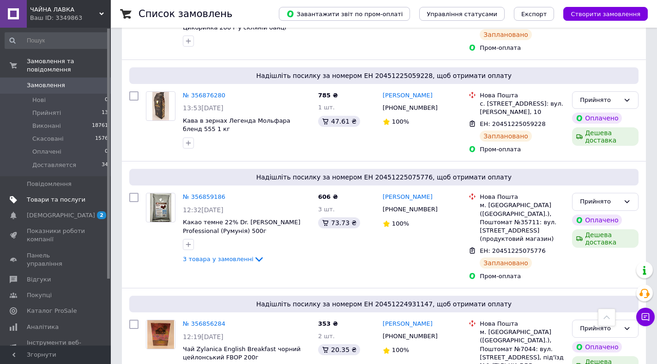
click at [54, 196] on span "Товари та послуги" at bounding box center [56, 200] width 59 height 8
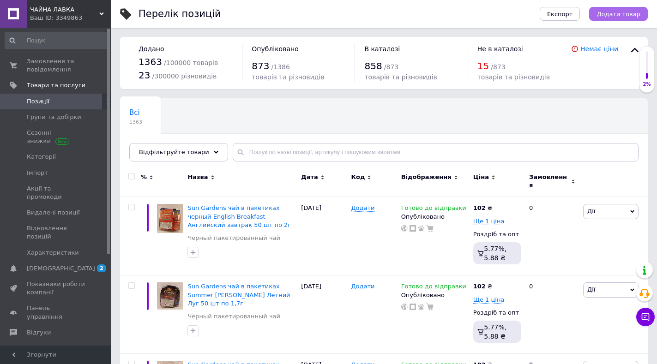
click at [609, 14] on span "Додати товар" at bounding box center [618, 14] width 44 height 7
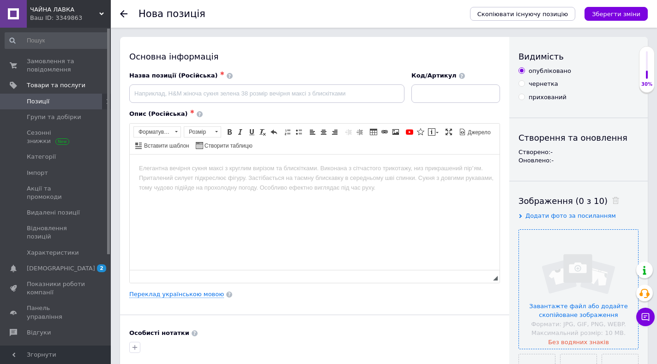
click at [565, 309] on input "file" at bounding box center [578, 289] width 119 height 119
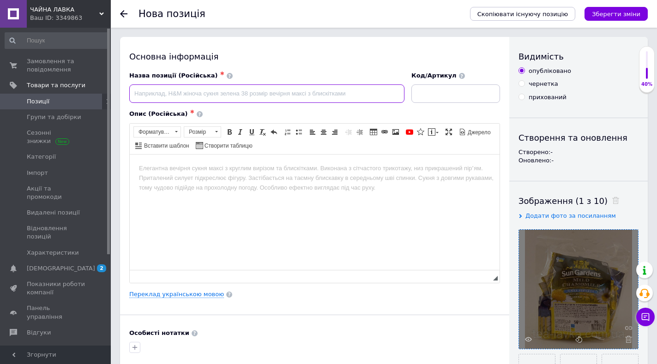
click at [155, 96] on input at bounding box center [266, 93] width 275 height 18
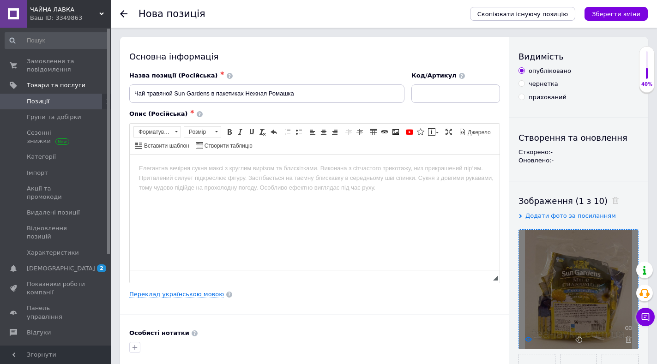
click at [526, 337] on icon at bounding box center [528, 339] width 7 height 7
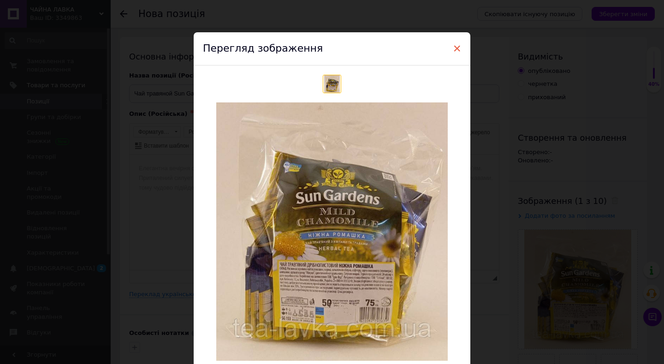
click at [455, 47] on span "×" at bounding box center [457, 49] width 8 height 16
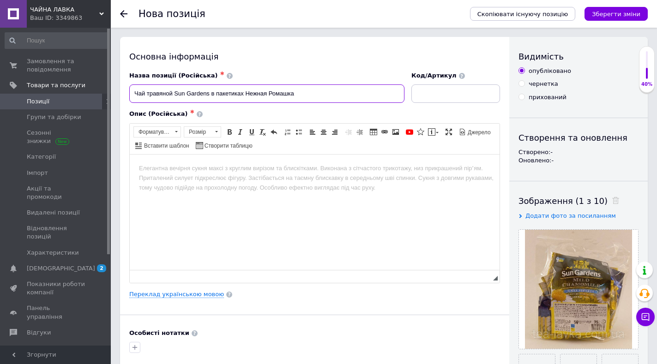
click at [313, 94] on input "Чай травяной Sun Gardens в пакетиках Нежная Ромашка" at bounding box center [266, 93] width 275 height 18
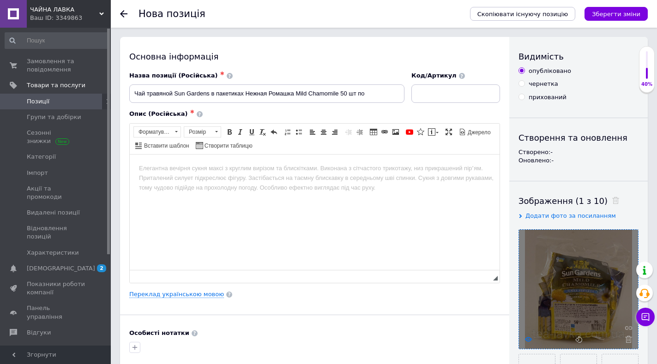
click at [527, 340] on use at bounding box center [528, 339] width 7 height 5
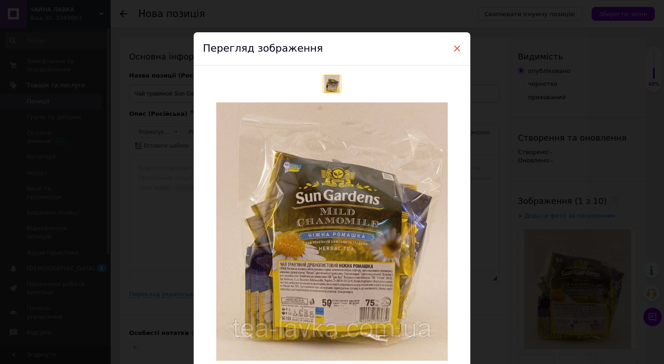
click at [453, 48] on span "×" at bounding box center [457, 49] width 8 height 16
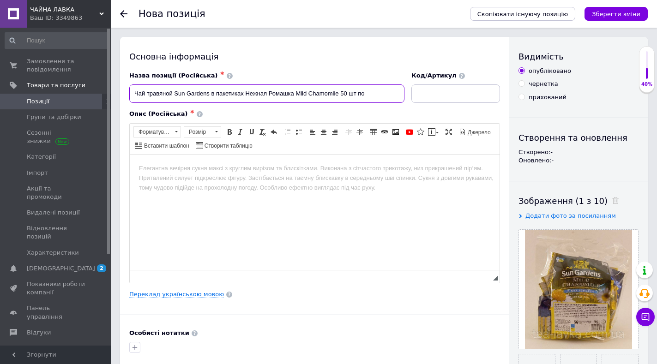
click at [371, 93] on input "Чай травяной Sun Gardens в пакетиках Нежная Ромашка Mild Chamomile 50 шт по" at bounding box center [266, 93] width 275 height 18
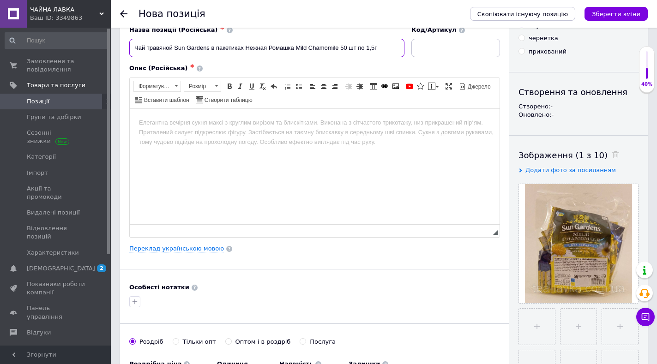
scroll to position [46, 0]
drag, startPoint x: 379, startPoint y: 47, endPoint x: 72, endPoint y: 37, distance: 307.9
click at [173, 136] on html at bounding box center [315, 122] width 370 height 28
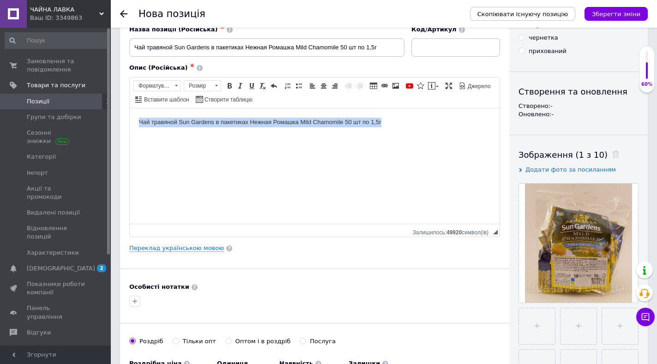
drag, startPoint x: 137, startPoint y: 123, endPoint x: 417, endPoint y: 122, distance: 280.5
click at [417, 122] on html "Чай травяной Sun Gardens в пакетиках Нежная Ромашка Mild Chamomile 50 шт по 1,5г" at bounding box center [315, 122] width 370 height 28
click at [228, 88] on span at bounding box center [229, 85] width 7 height 7
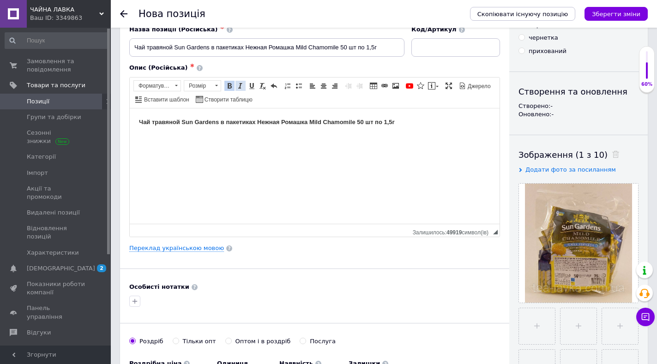
click at [239, 84] on span at bounding box center [240, 85] width 7 height 7
click at [381, 47] on input "Чай травяной Sun Gardens в пакетиках Нежная Ромашка Mild Chamomile 50 шт по 1,5г" at bounding box center [266, 47] width 275 height 18
type input "Чай травяной Sun Gardens в пакетиках Нежная Ромашка Mild Chamomile 50 шт по 1,5…"
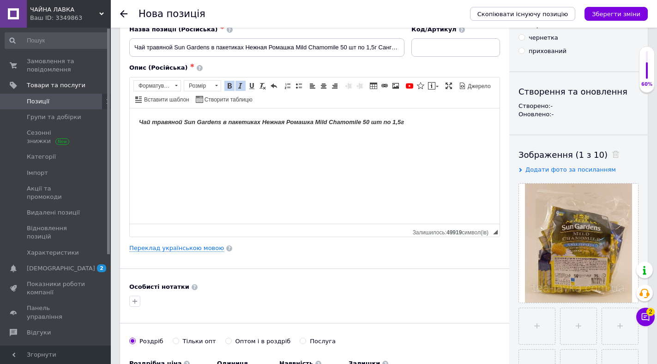
click at [412, 120] on body "Чай травяной Sun Gardens в пакетиках Нежная Ромашка Mild Chamomile 50 шт по 1,5г" at bounding box center [314, 122] width 351 height 10
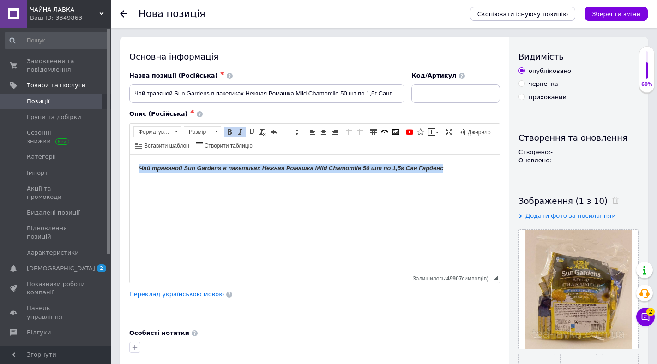
drag, startPoint x: 457, startPoint y: 167, endPoint x: 188, endPoint y: 313, distance: 305.5
click at [130, 159] on html "Чай травяной Sun Gardens в пакетиках Нежная Ромашка Mild Chamomile 50 шт по 1,5…" at bounding box center [315, 168] width 370 height 28
click at [162, 134] on span "Форматування" at bounding box center [153, 132] width 38 height 10
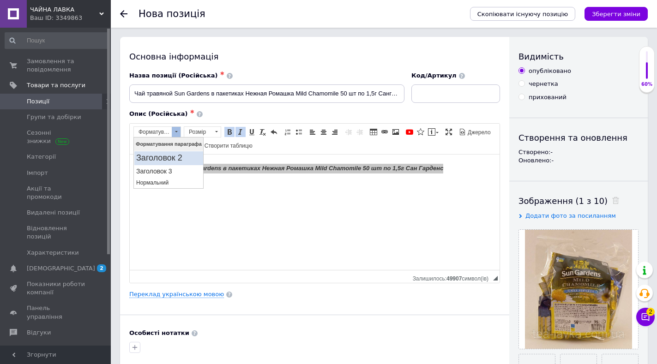
click at [171, 160] on h2 "Заголовок 2" at bounding box center [168, 158] width 65 height 10
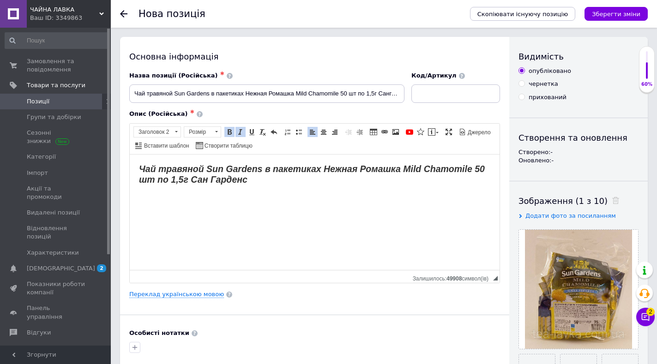
click at [284, 185] on html "Чай травяной Sun Gardens в пакетиках Нежная Ромашка Mild Chamomile 50 шт по 1,5…" at bounding box center [315, 174] width 370 height 40
drag, startPoint x: 134, startPoint y: 92, endPoint x: 456, endPoint y: 92, distance: 322.0
click at [456, 92] on div "Назва позиції (Російська) ✱ Чай травяной Sun Gardens в пакетиках Нежная Ромашка…" at bounding box center [314, 87] width 377 height 38
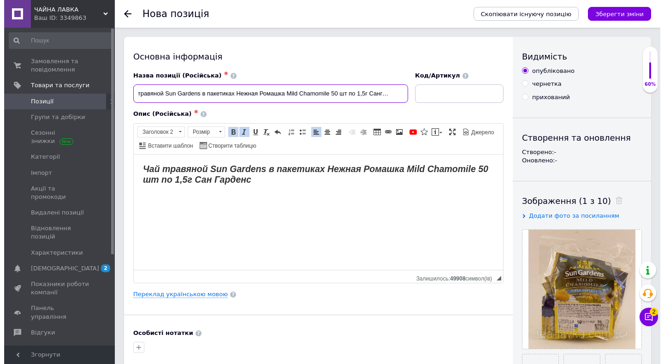
scroll to position [0, 0]
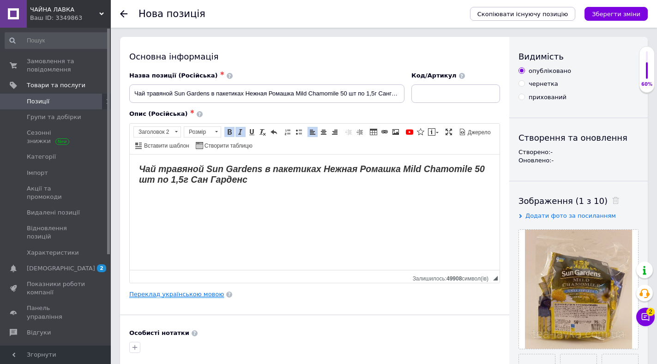
click at [154, 293] on link "Переклад українською мовою" at bounding box center [176, 294] width 95 height 7
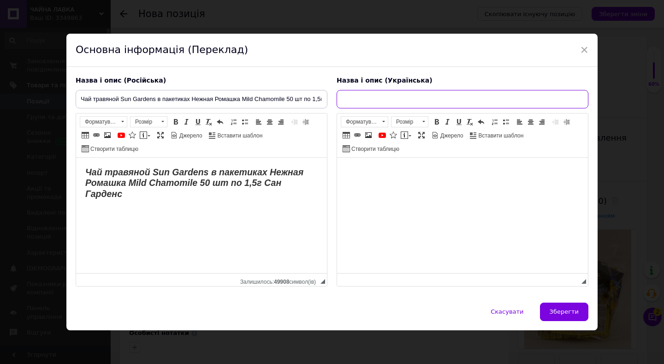
click at [353, 96] on input "text" at bounding box center [463, 99] width 252 height 18
paste input "Чай трав'яний Sun Gardens у пакетиках Ніжна Ромашка Mild Chamomile 50 шт по 1,5…"
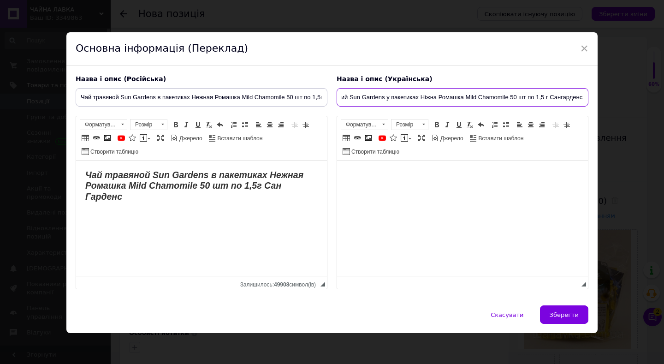
type input "Чай трав'яний Sun Gardens у пакетиках Ніжна Ромашка Mild Chamomile 50 шт по 1,5…"
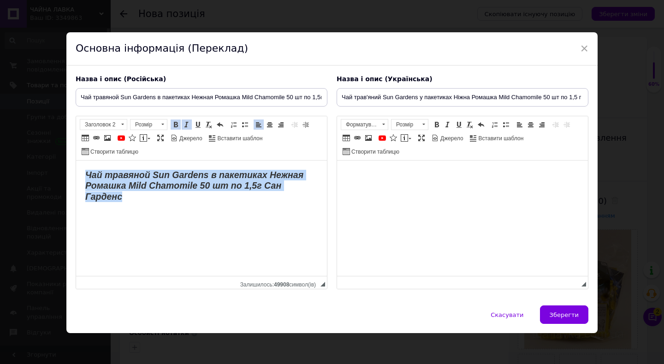
drag, startPoint x: 83, startPoint y: 173, endPoint x: 310, endPoint y: 207, distance: 229.5
click at [310, 207] on html "Чай травяной Sun Gardens в пакетиках Нежная Ромашка Mild Chamomile 50 шт по 1,5…" at bounding box center [201, 186] width 251 height 51
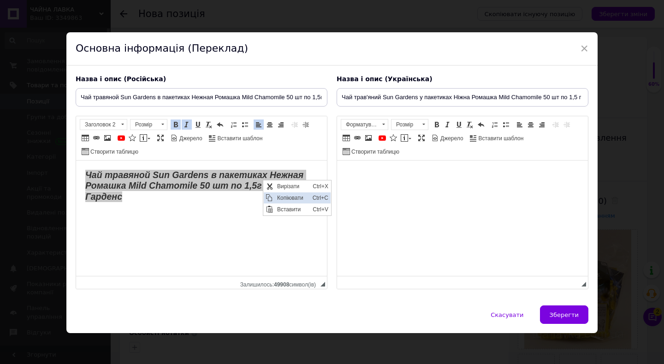
click at [296, 194] on span "Копіювати" at bounding box center [293, 197] width 36 height 11
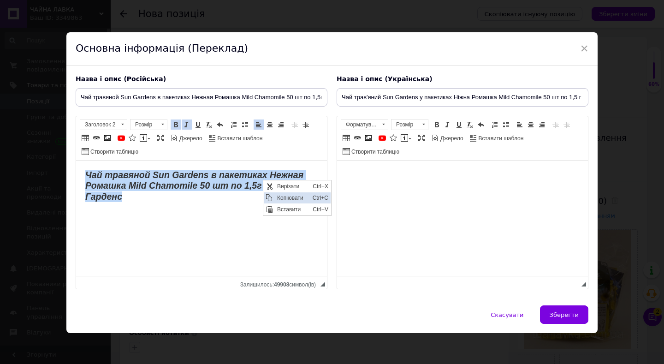
copy strong "Чай травяной Sun Gardens в пакетиках Нежная Ромашка Mild Chamomile 50 шт по 1,5…"
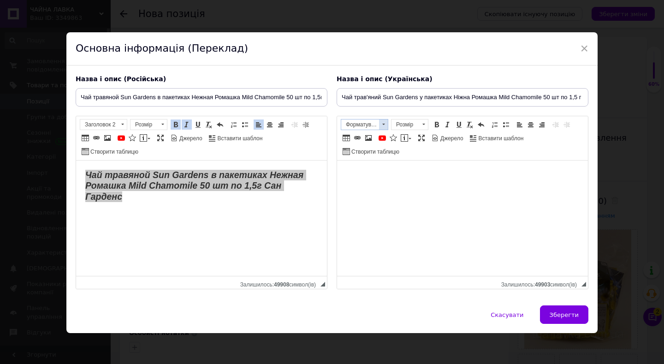
click at [358, 123] on span "Форматування" at bounding box center [360, 124] width 38 height 10
click at [372, 147] on h2 "Заголовок 2" at bounding box center [374, 151] width 65 height 10
click at [435, 127] on span at bounding box center [436, 124] width 7 height 7
click at [448, 122] on span at bounding box center [447, 124] width 7 height 7
click at [556, 312] on span "Зберегти" at bounding box center [564, 314] width 29 height 7
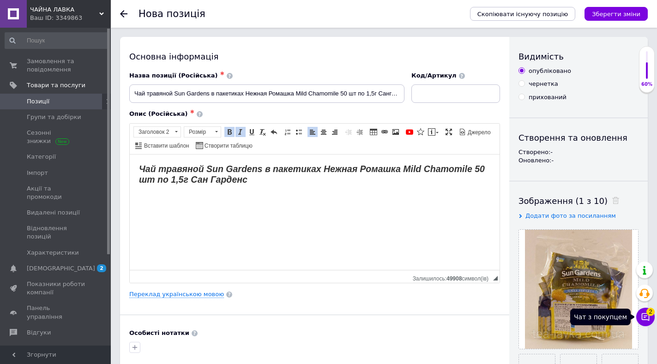
click at [643, 314] on icon at bounding box center [644, 316] width 9 height 9
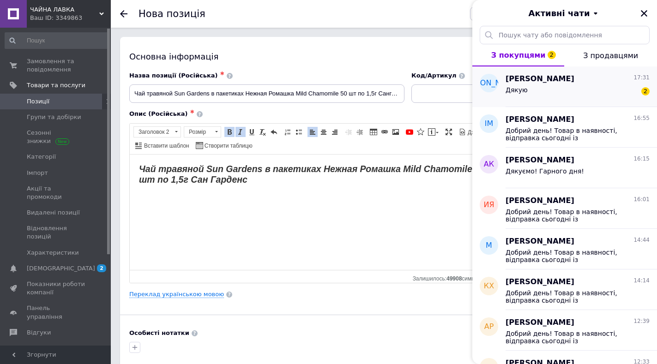
click at [522, 84] on span "[PERSON_NAME]" at bounding box center [539, 79] width 69 height 11
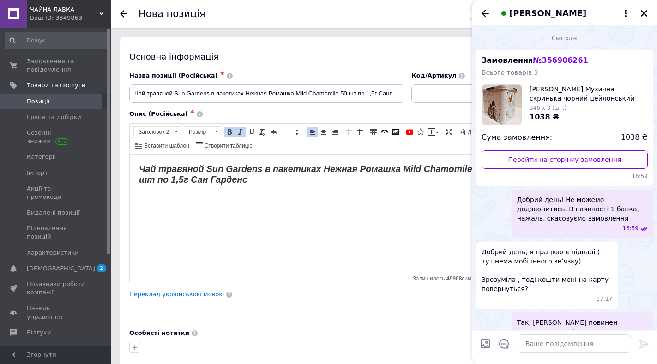
scroll to position [204, 0]
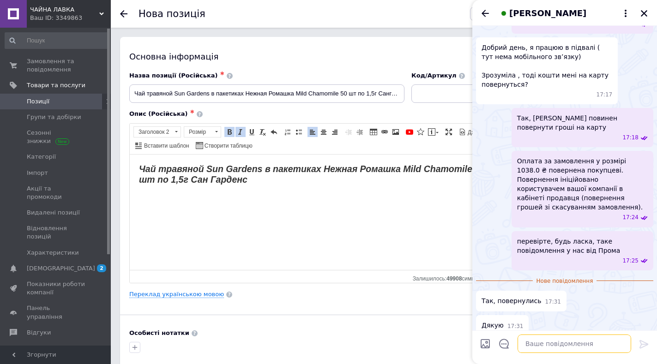
click at [534, 347] on textarea at bounding box center [573, 343] width 113 height 18
type textarea "Добре, дякуэмо"
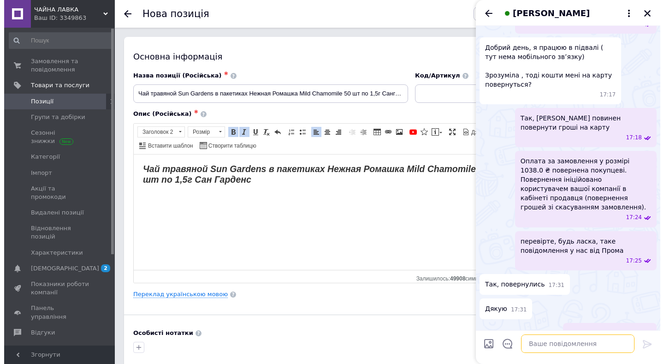
scroll to position [212, 0]
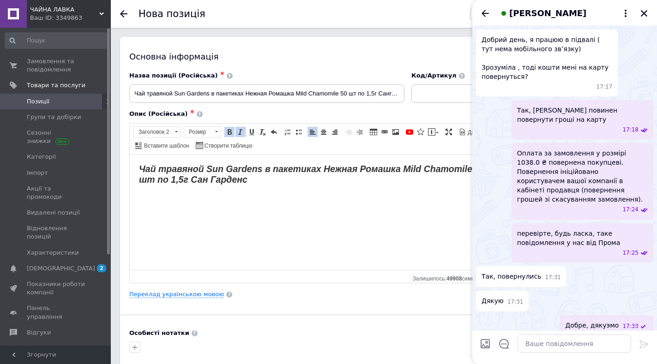
click at [616, 321] on span "Добре, дякуэмо" at bounding box center [592, 326] width 54 height 10
click at [580, 343] on button "Редагувати" at bounding box center [597, 350] width 111 height 18
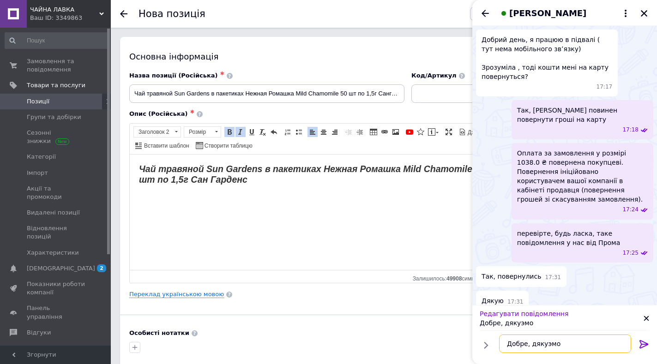
click at [544, 343] on textarea "Добре, дякуэмо" at bounding box center [565, 343] width 132 height 18
type textarea "Добре, дякуємо"
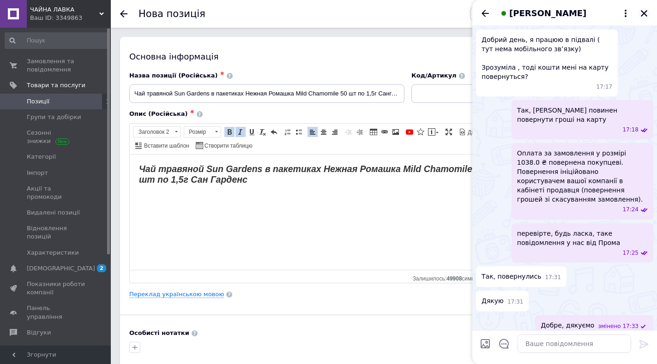
click at [643, 13] on icon "Закрити" at bounding box center [643, 13] width 6 height 6
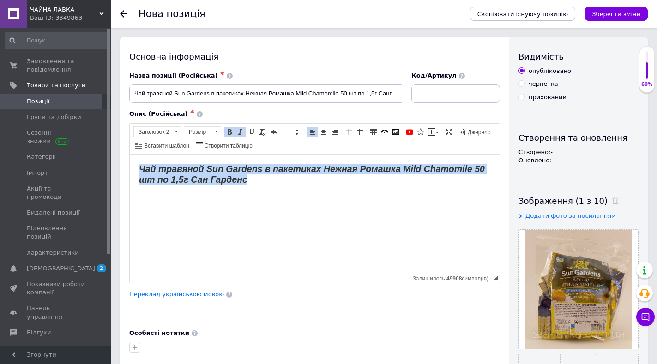
drag, startPoint x: 136, startPoint y: 169, endPoint x: 261, endPoint y: 182, distance: 125.7
click at [261, 182] on html "Чай травяной Sun Gardens в пакетиках Нежная Ромашка Mild Chamomile 50 шт по 1,5…" at bounding box center [315, 174] width 370 height 40
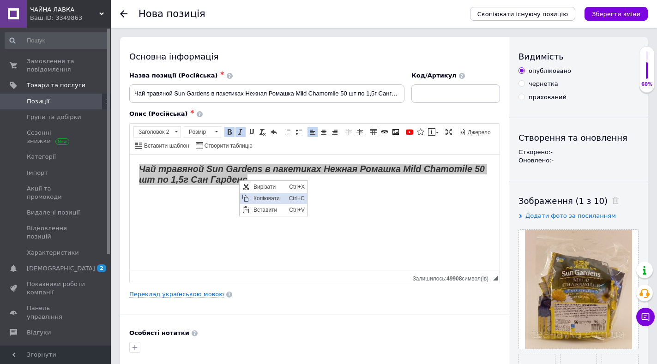
click at [273, 195] on span "Копіювати" at bounding box center [269, 197] width 36 height 11
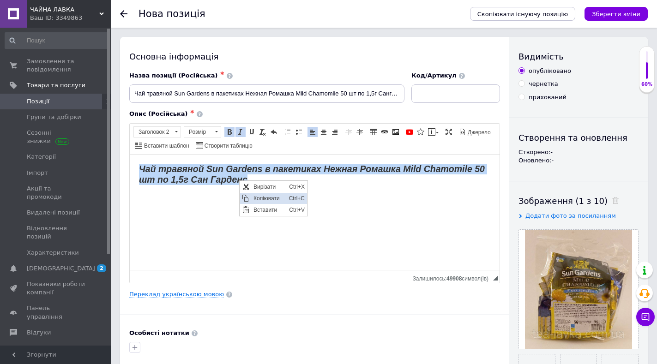
copy strong "Чай травяной Sun Gardens в пакетиках Нежная Ромашка Mild Chamomile 50 шт по 1,5…"
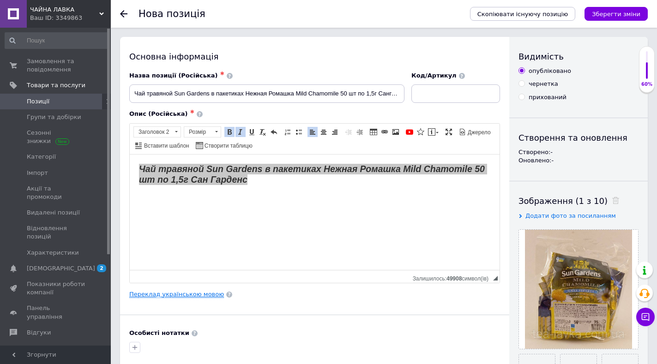
click at [156, 298] on link "Переклад українською мовою" at bounding box center [176, 294] width 95 height 7
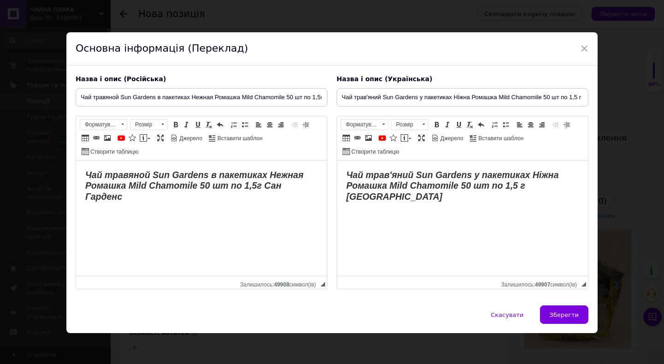
scroll to position [0, 0]
click at [560, 316] on span "Зберегти" at bounding box center [564, 314] width 29 height 7
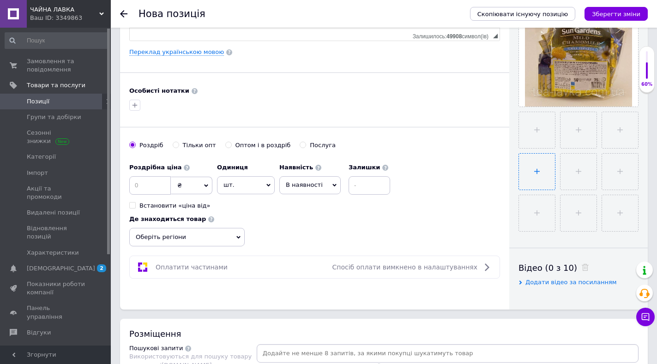
scroll to position [247, 0]
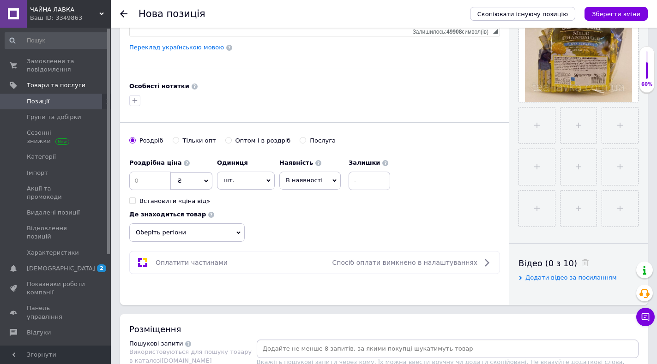
click at [225, 139] on input "Оптом і в роздріб" at bounding box center [228, 140] width 6 height 6
radio input "true"
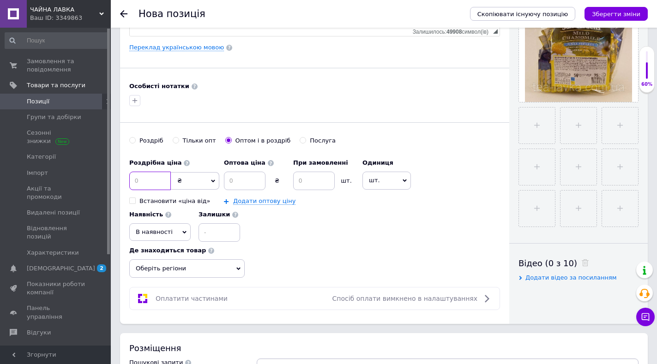
click at [145, 181] on input at bounding box center [150, 181] width 42 height 18
type input "102"
click at [247, 179] on input at bounding box center [245, 181] width 42 height 18
type input "99"
click at [315, 180] on input at bounding box center [314, 181] width 42 height 18
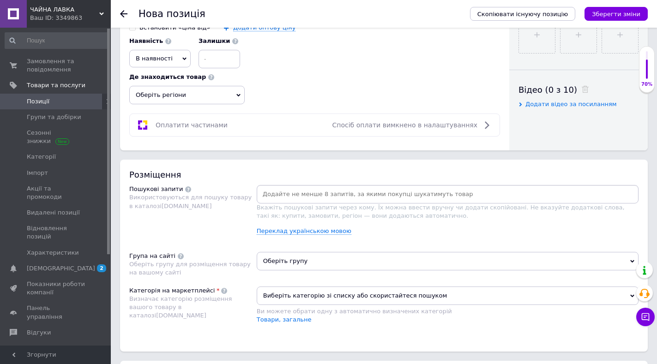
scroll to position [431, 0]
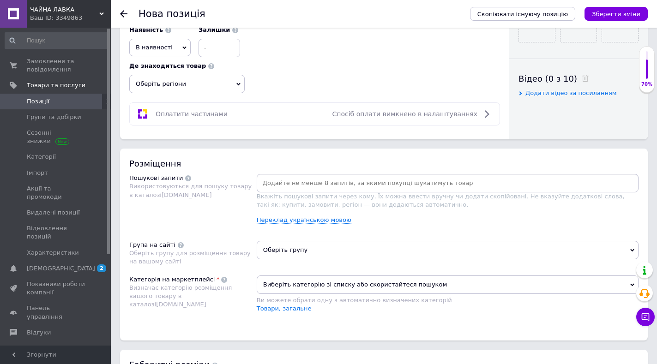
type input "3"
click at [150, 44] on span "В наявності" at bounding box center [154, 47] width 37 height 7
click at [153, 107] on li "Готово до відправки" at bounding box center [160, 104] width 60 height 21
click at [164, 85] on span "Оберіть регіони" at bounding box center [186, 84] width 115 height 18
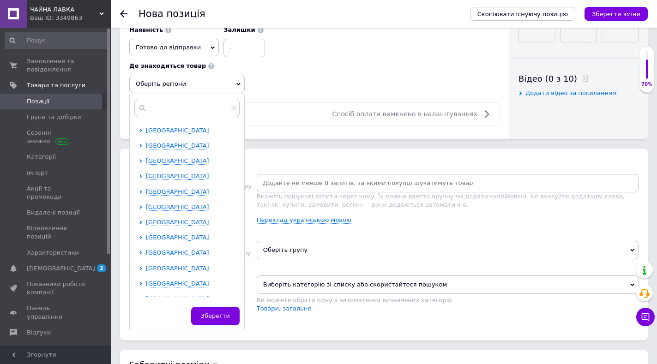
click at [155, 251] on span "[GEOGRAPHIC_DATA]" at bounding box center [177, 252] width 63 height 7
click at [149, 267] on input "checkbox" at bounding box center [149, 268] width 6 height 6
checkbox input "true"
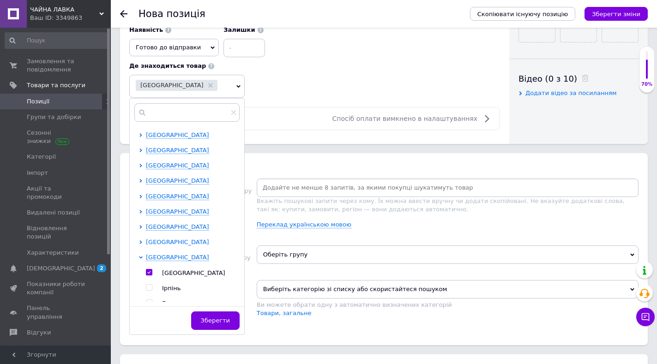
click at [167, 241] on span "[GEOGRAPHIC_DATA]" at bounding box center [177, 242] width 63 height 7
click at [151, 288] on input "checkbox" at bounding box center [149, 288] width 6 height 6
checkbox input "true"
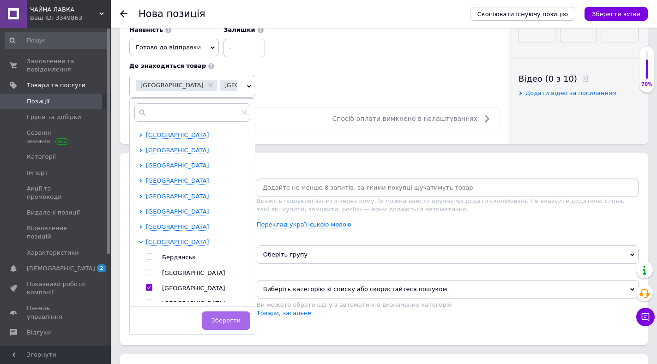
click at [229, 322] on span "Зберегти" at bounding box center [225, 320] width 29 height 7
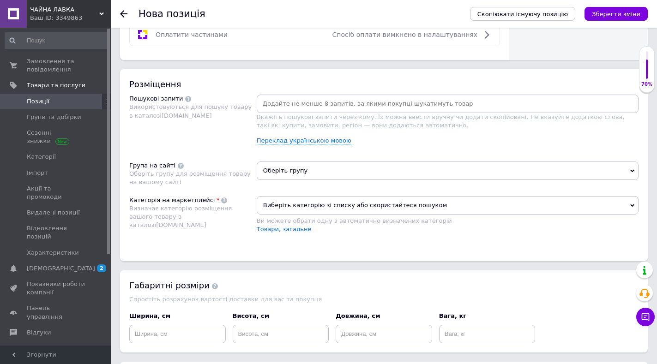
scroll to position [524, 0]
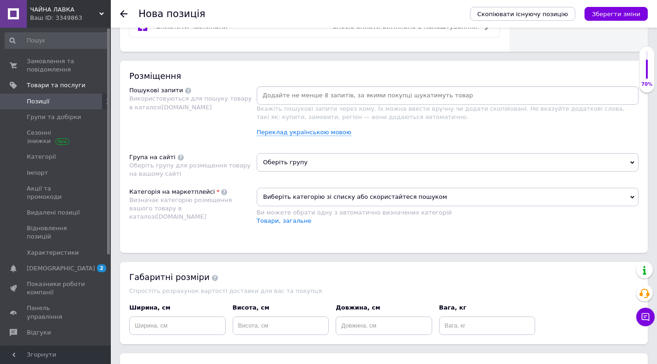
click at [264, 163] on span "Оберіть групу" at bounding box center [448, 162] width 382 height 18
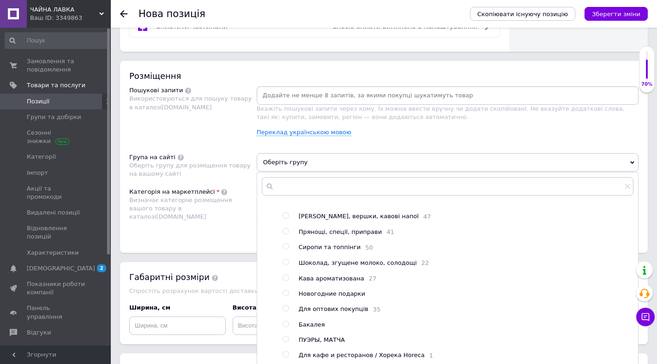
scroll to position [46, 0]
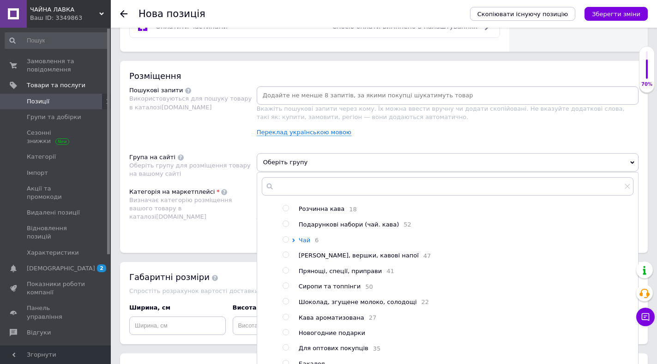
click at [299, 244] on span "Чай" at bounding box center [305, 240] width 12 height 7
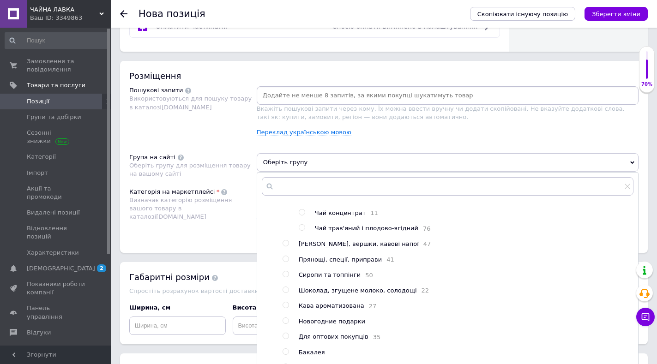
scroll to position [185, 0]
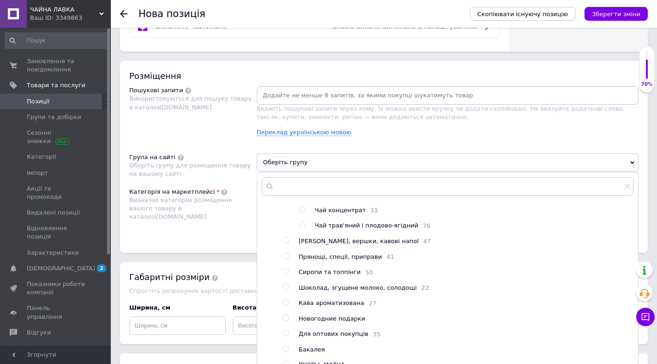
click at [353, 239] on ul "Кава в зернах 48 Мелена кава 35 Розчинна кава 18 Подарункові набори (чай. кава)…" at bounding box center [457, 218] width 350 height 364
click at [349, 229] on span "Чай трав'яний і плодово-ягідний" at bounding box center [366, 225] width 103 height 7
radio input "true"
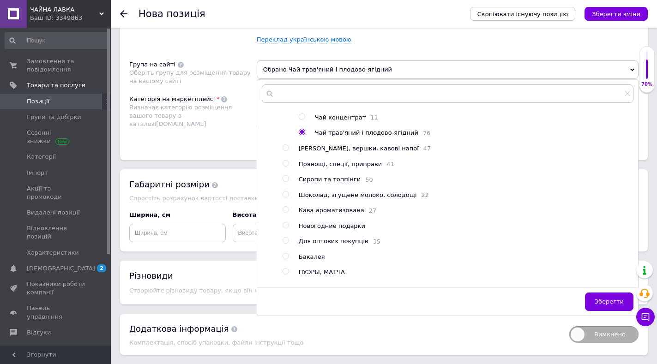
scroll to position [620, 0]
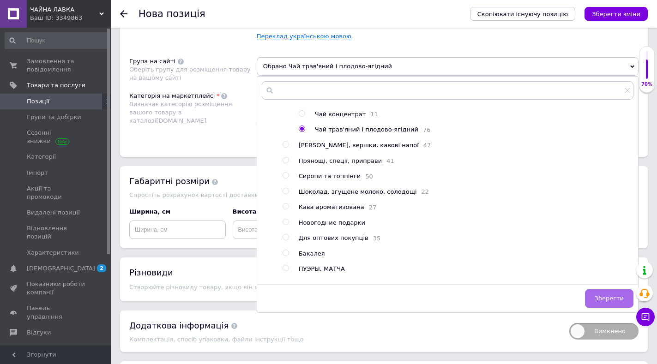
click at [601, 294] on button "Зберегти" at bounding box center [609, 298] width 48 height 18
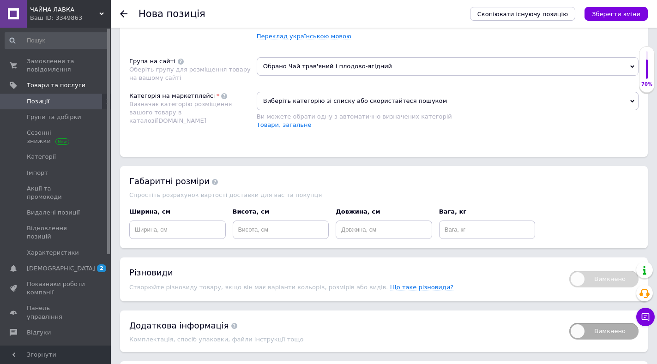
click at [284, 99] on span "Виберіть категорію зі списку або скористайтеся пошуком" at bounding box center [448, 101] width 382 height 18
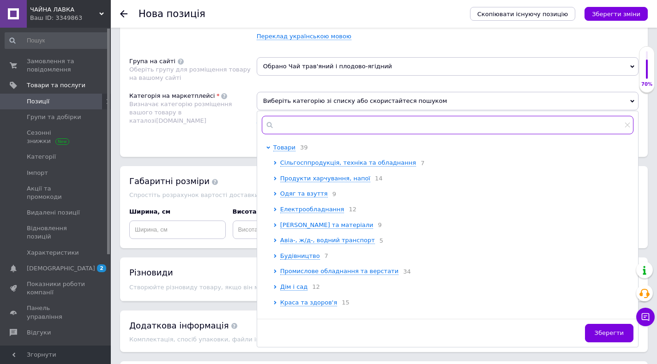
click at [291, 130] on input "text" at bounding box center [447, 125] width 371 height 18
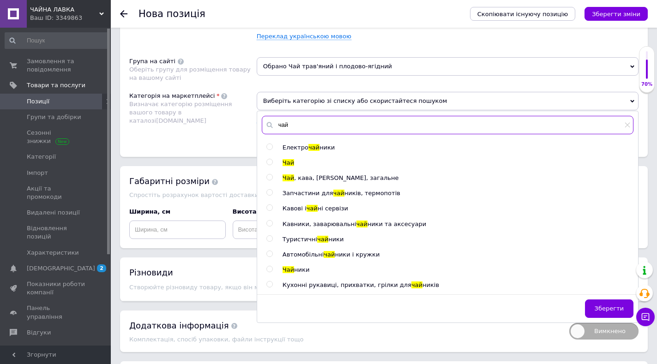
type input "чай"
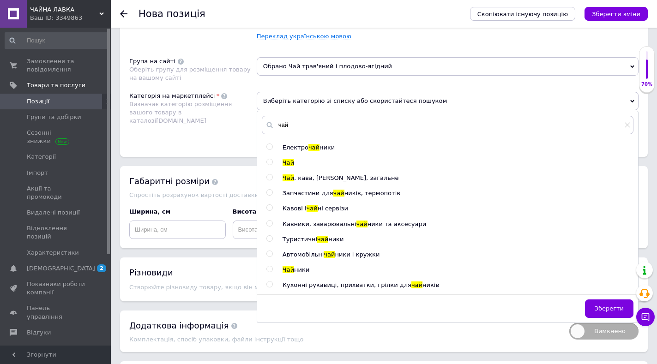
click at [269, 162] on input "radio" at bounding box center [269, 162] width 6 height 6
radio input "true"
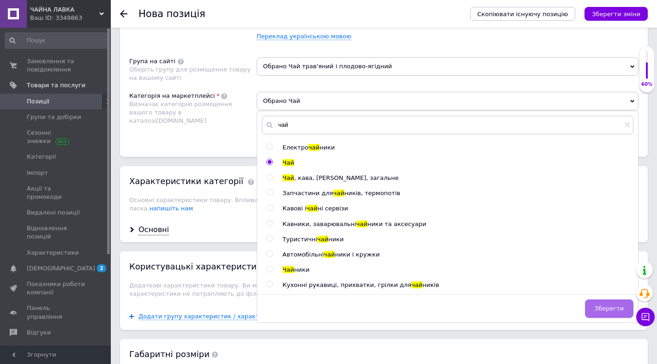
click at [612, 312] on button "Зберегти" at bounding box center [609, 308] width 48 height 18
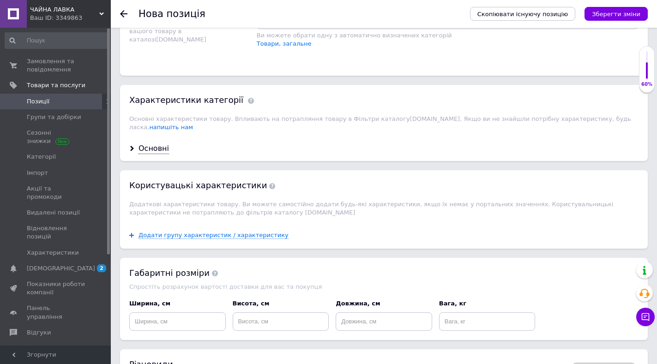
scroll to position [712, 0]
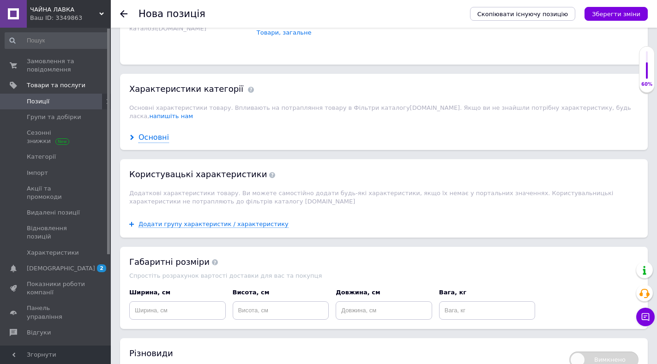
click at [156, 132] on div "Основні" at bounding box center [153, 137] width 30 height 11
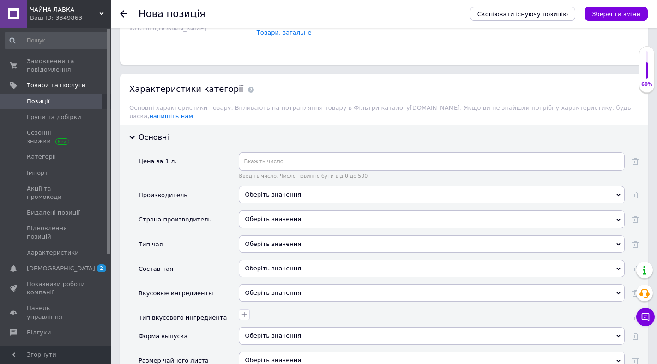
click at [273, 190] on div "Оберіть значення" at bounding box center [432, 195] width 386 height 18
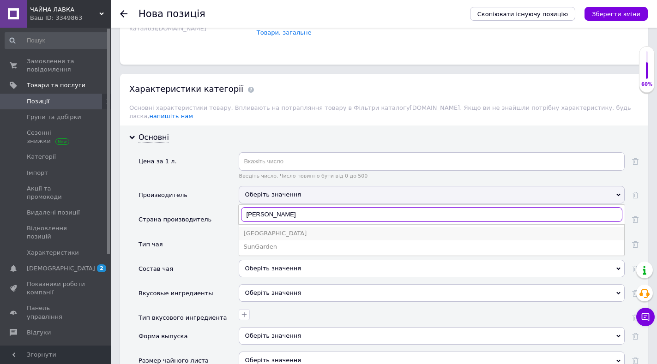
type input "[PERSON_NAME]"
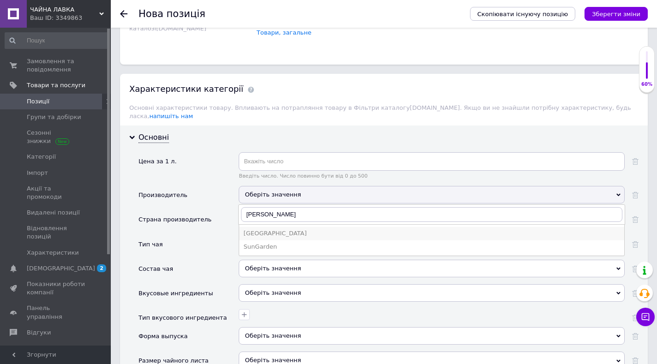
click at [278, 229] on div "[GEOGRAPHIC_DATA]" at bounding box center [432, 233] width 376 height 8
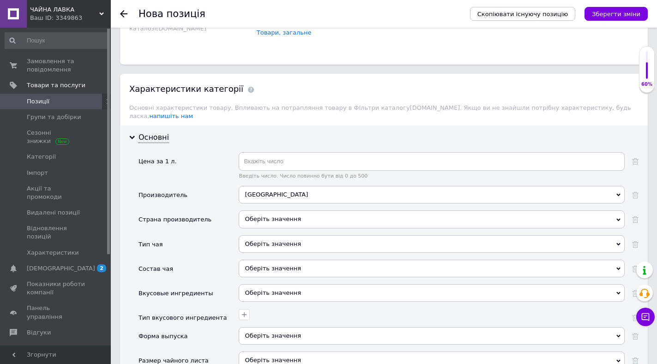
click at [279, 214] on div "Оберіть значення" at bounding box center [432, 219] width 386 height 18
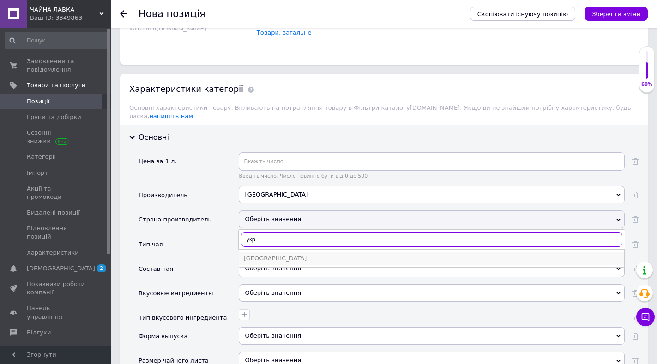
type input "укр"
click at [250, 254] on div "[GEOGRAPHIC_DATA]" at bounding box center [432, 258] width 376 height 8
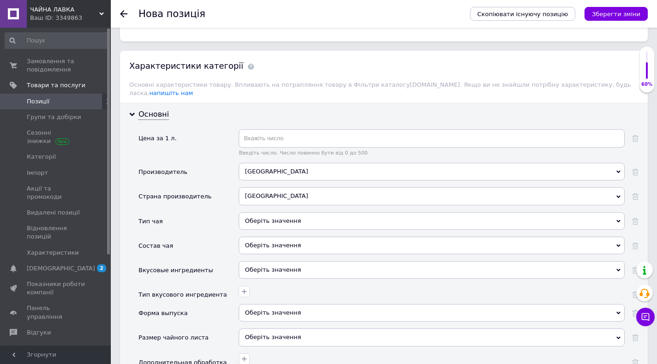
scroll to position [758, 0]
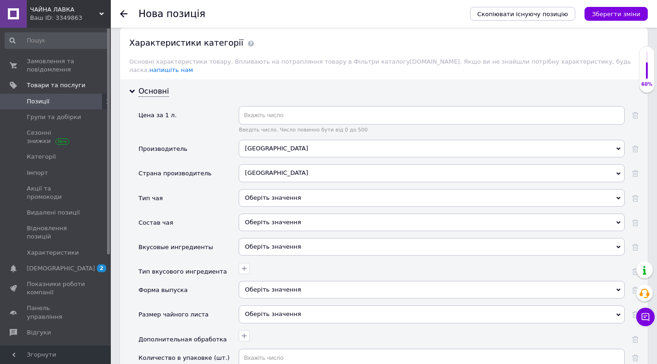
click at [276, 191] on div "Оберіть значення" at bounding box center [432, 198] width 386 height 18
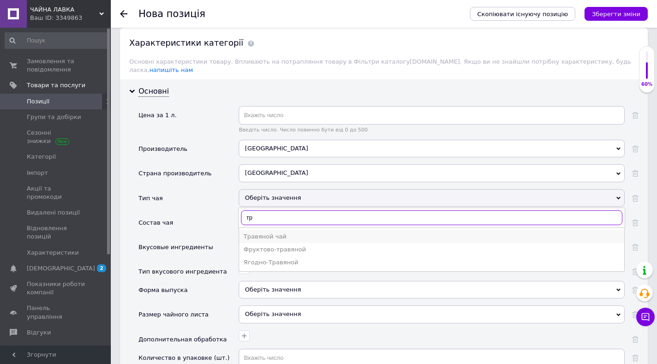
type input "тр"
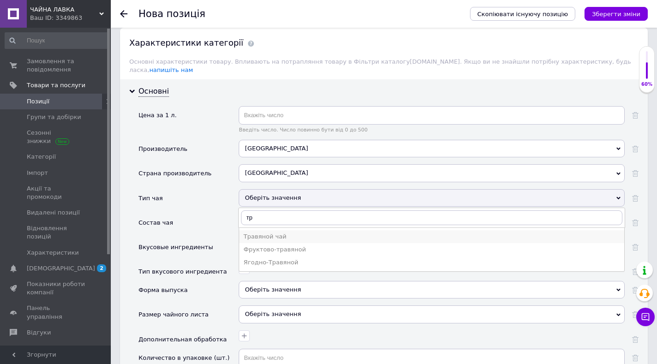
click at [273, 233] on div "Травяной чай" at bounding box center [432, 237] width 376 height 8
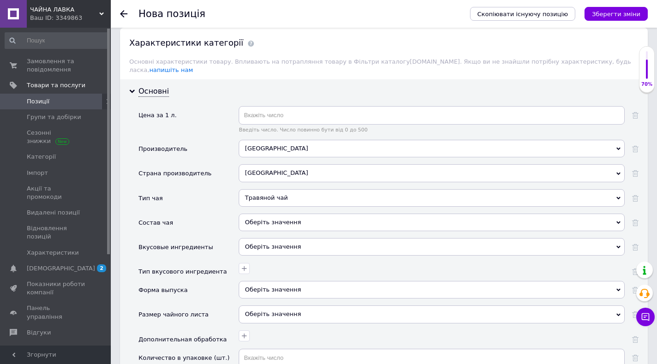
click at [267, 214] on div "Оберіть значення" at bounding box center [432, 223] width 386 height 18
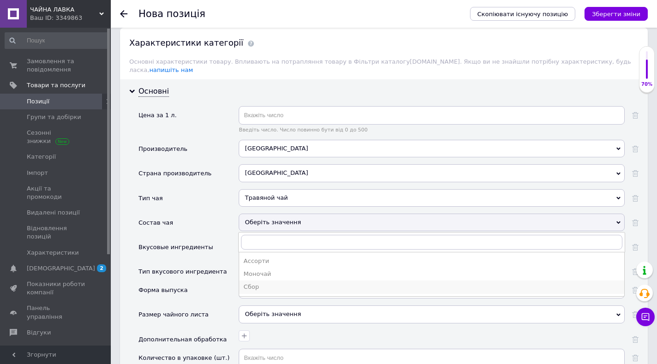
click at [252, 283] on div "Сбор" at bounding box center [432, 287] width 376 height 8
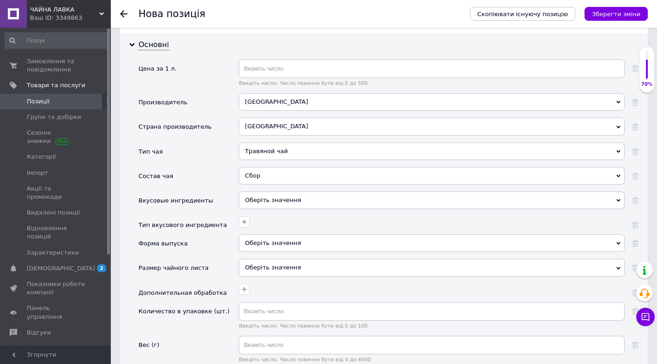
scroll to position [850, 0]
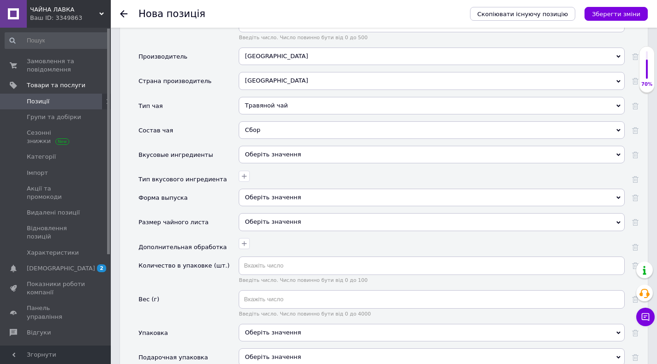
click at [255, 190] on div "Оберіть значення" at bounding box center [432, 198] width 386 height 18
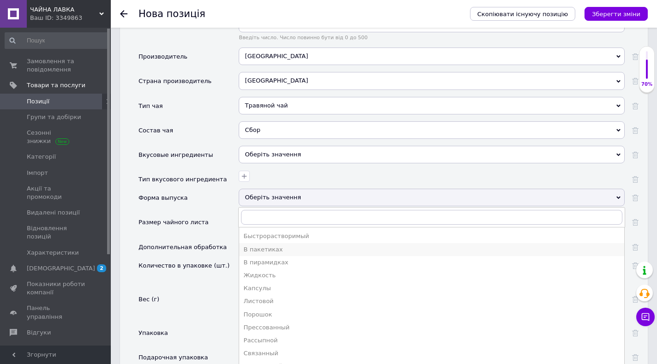
click at [257, 245] on div "В пакетиках" at bounding box center [432, 249] width 376 height 8
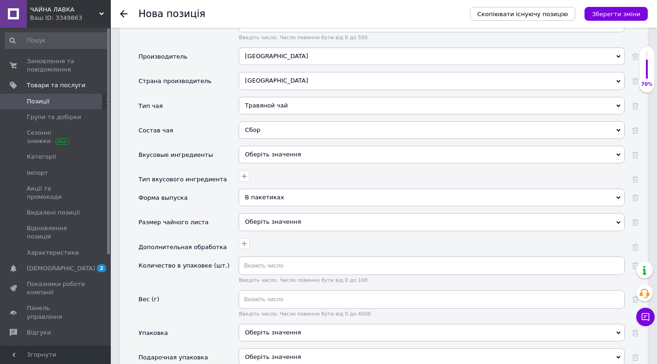
click at [261, 217] on div "Оберіть значення" at bounding box center [432, 222] width 386 height 18
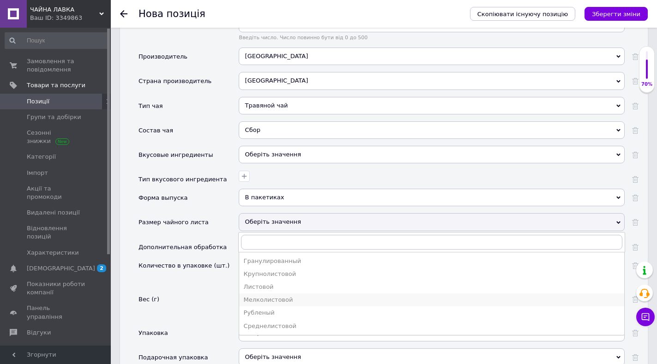
click at [265, 296] on div "Мелколистовой" at bounding box center [432, 300] width 376 height 8
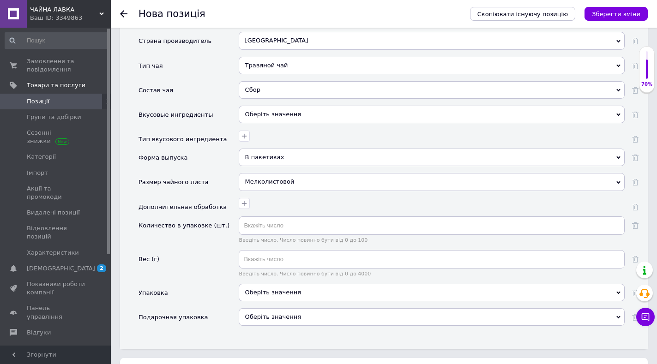
scroll to position [896, 0]
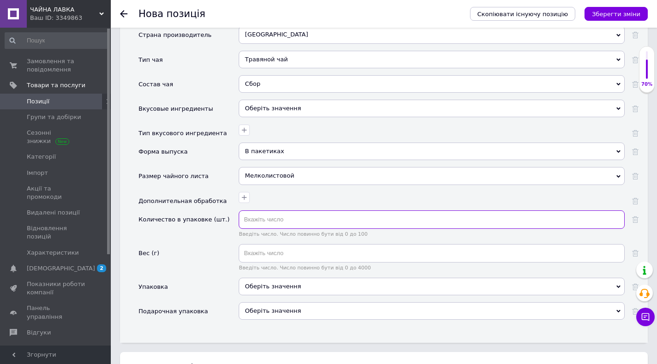
click at [267, 216] on input "text" at bounding box center [432, 219] width 386 height 18
type input "14"
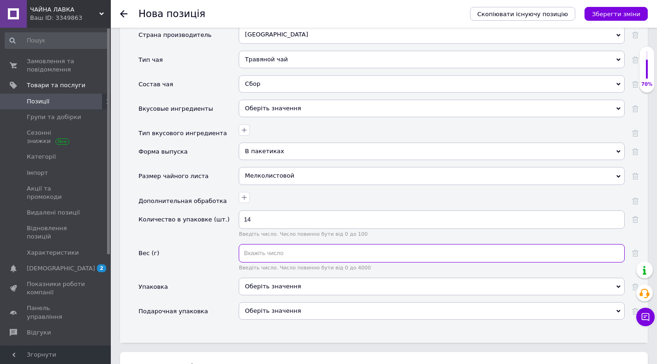
click at [254, 244] on input "text" at bounding box center [432, 253] width 386 height 18
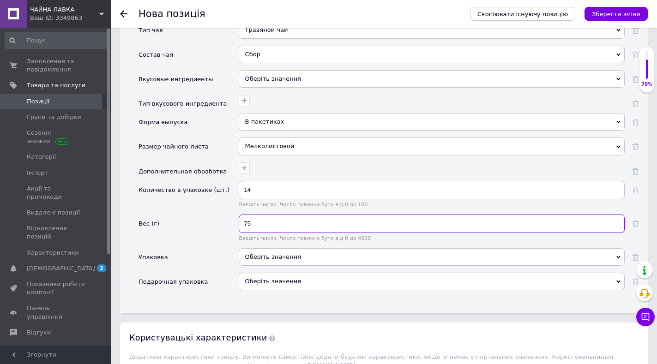
scroll to position [943, 0]
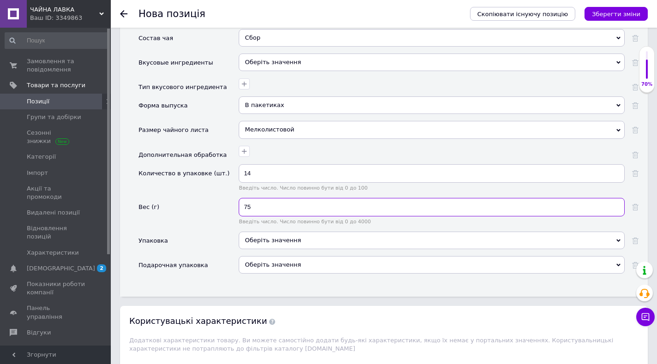
type input "75"
click at [274, 235] on div "Оберіть значення" at bounding box center [432, 241] width 386 height 18
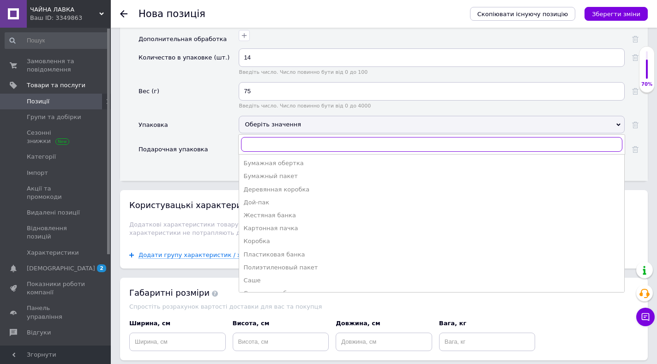
scroll to position [1081, 0]
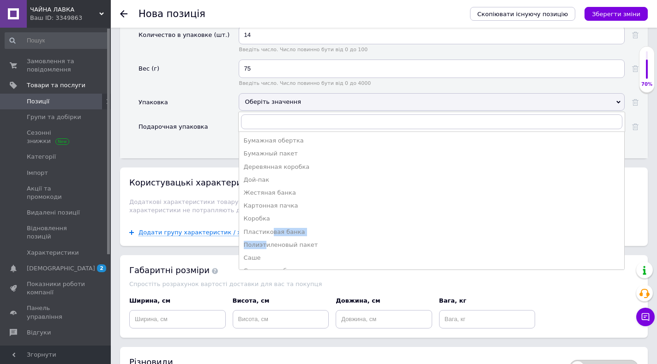
drag, startPoint x: 268, startPoint y: 223, endPoint x: 265, endPoint y: 238, distance: 14.9
click at [264, 239] on ul "Бумажная обертка Бумажный пакет Деревянная коробка Дой-пак Жестяная банка Карто…" at bounding box center [432, 200] width 386 height 138
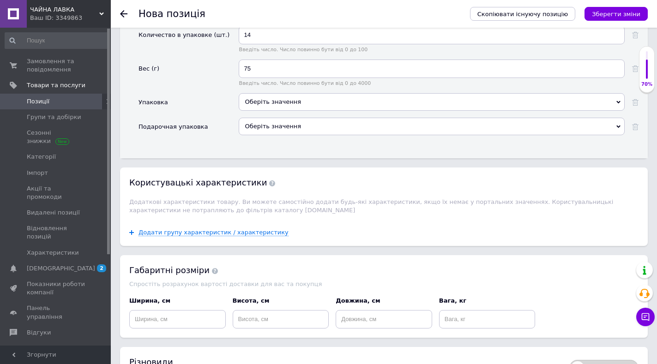
click at [266, 237] on div "Додати групу характеристик / характеристику" at bounding box center [383, 232] width 527 height 27
click at [248, 93] on div "Оберіть значення" at bounding box center [432, 102] width 386 height 18
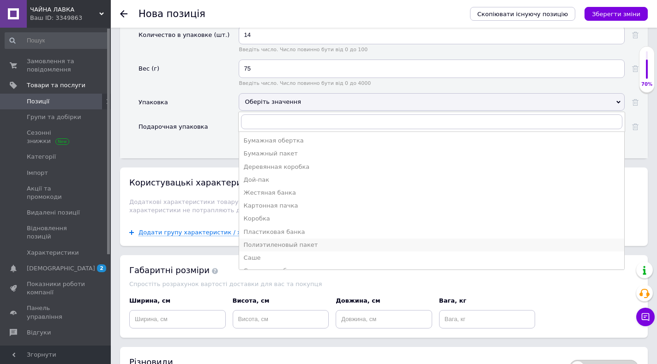
click at [271, 241] on div "Полиэтиленовый пакет" at bounding box center [432, 245] width 376 height 8
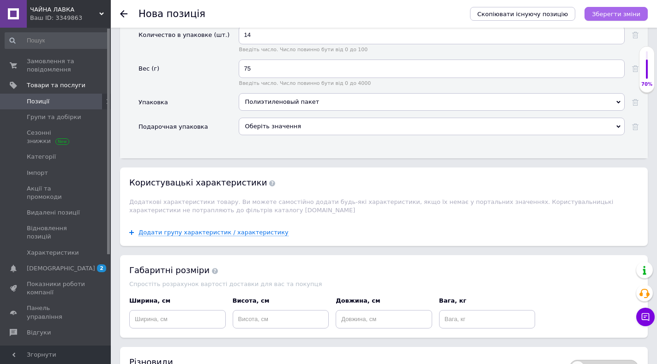
click at [617, 15] on icon "Зберегти зміни" at bounding box center [615, 14] width 48 height 7
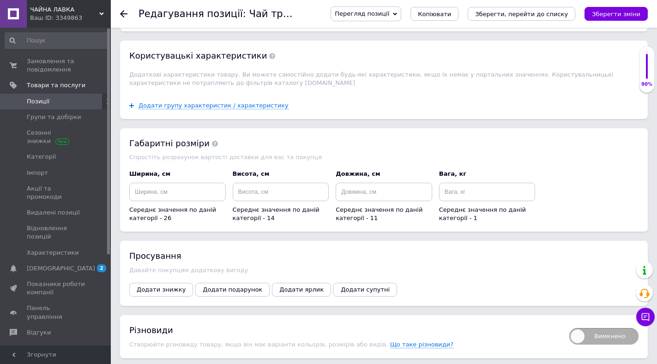
scroll to position [830, 0]
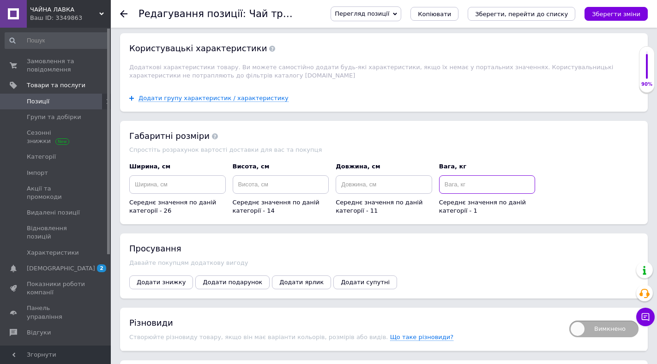
click at [448, 175] on input at bounding box center [487, 184] width 96 height 18
click at [448, 179] on input "0075" at bounding box center [487, 184] width 96 height 18
type input "0.075"
click at [533, 8] on button "Зберегти, перейти до списку" at bounding box center [520, 14] width 107 height 14
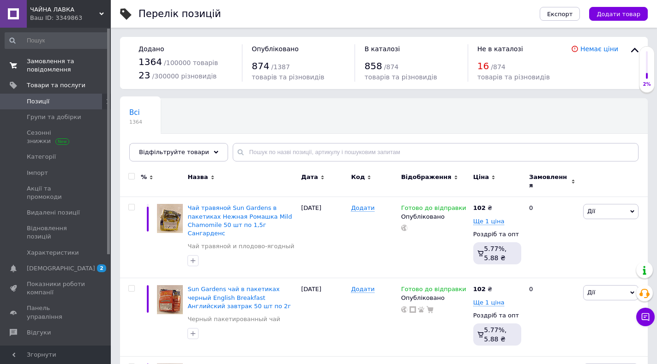
click at [53, 59] on span "Замовлення та повідомлення" at bounding box center [56, 65] width 59 height 17
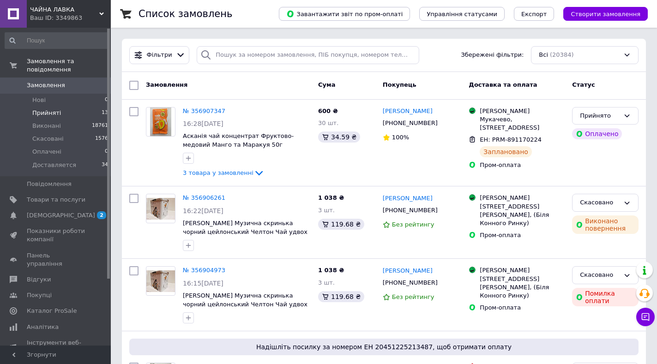
click at [42, 109] on span "Прийняті" at bounding box center [46, 113] width 29 height 8
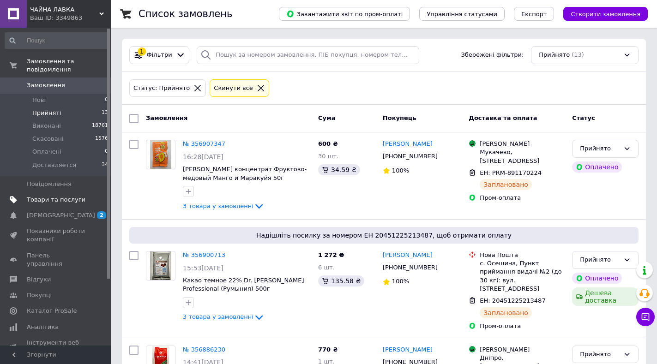
click at [44, 196] on span "Товари та послуги" at bounding box center [56, 200] width 59 height 8
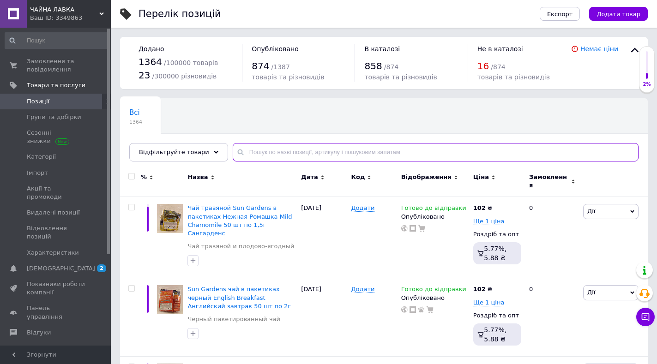
click at [250, 144] on input "text" at bounding box center [436, 152] width 406 height 18
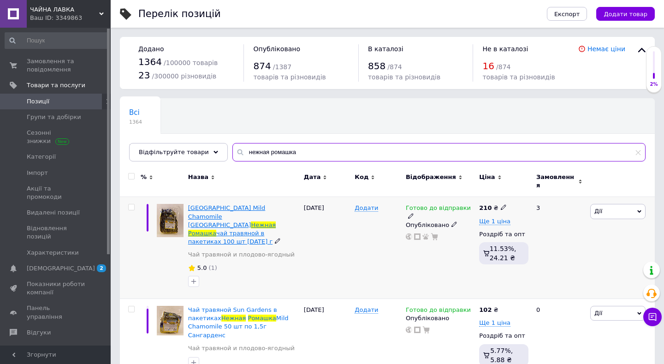
type input "нежная ромашка"
click at [264, 230] on span "чай травяной в пакетиках 100 шт [DATE] г" at bounding box center [230, 237] width 84 height 15
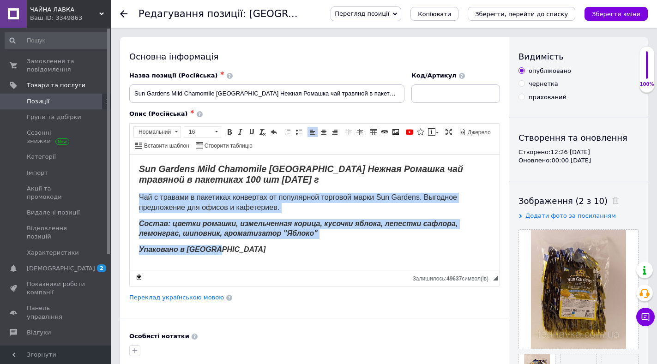
drag, startPoint x: 133, startPoint y: 195, endPoint x: 485, endPoint y: 425, distance: 420.2
click at [357, 264] on html "Sun Gardens Mild Chamomile Сан Гарденс Нежная Ромашка чай травяной в пакетиках …" at bounding box center [315, 209] width 370 height 110
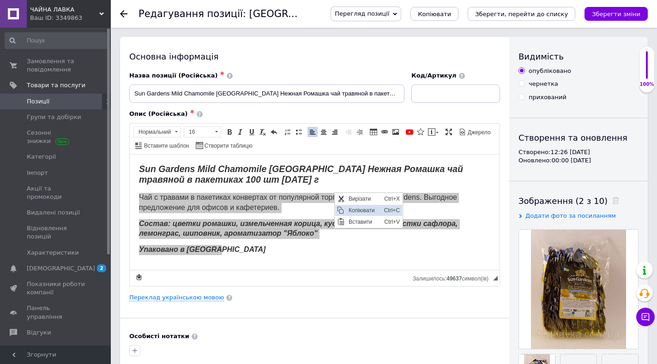
click at [355, 211] on span "Копіювати" at bounding box center [364, 209] width 36 height 11
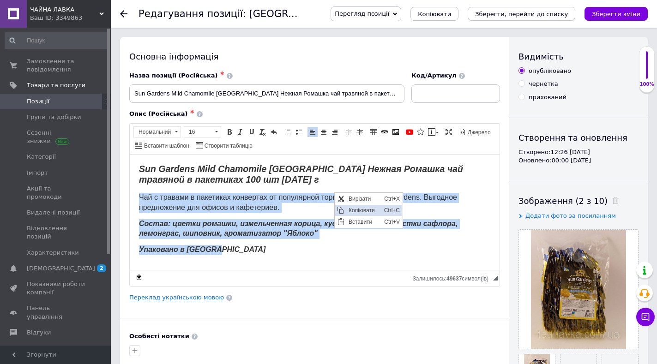
copy body "Чай с травами в пакетиках конвертах от популярной торговой марки Sun Gardens. В…"
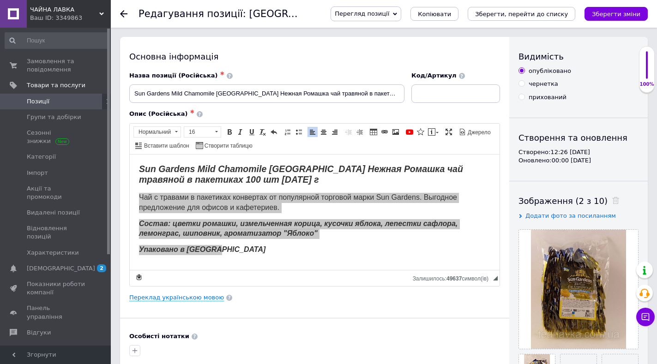
click at [125, 12] on icon at bounding box center [123, 13] width 7 height 7
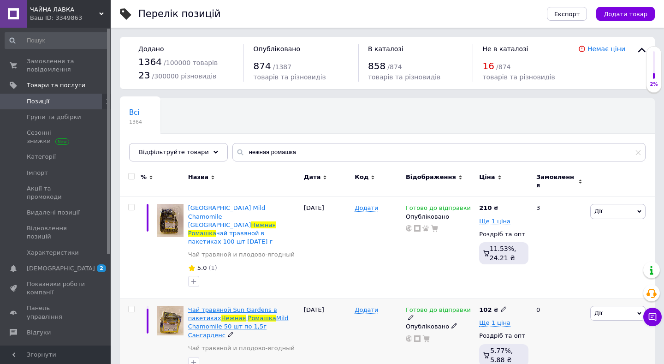
click at [248, 315] on span "Ромашка" at bounding box center [262, 318] width 28 height 7
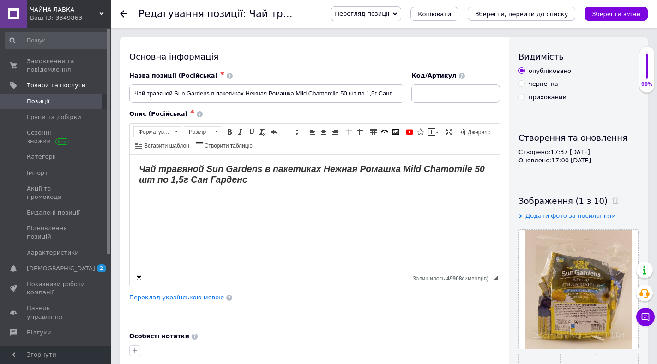
click at [256, 182] on h2 "Чай травяной Sun Gardens в пакетиках Нежная Ромашка Mild Chamomile 50 шт по 1,5…" at bounding box center [314, 174] width 351 height 22
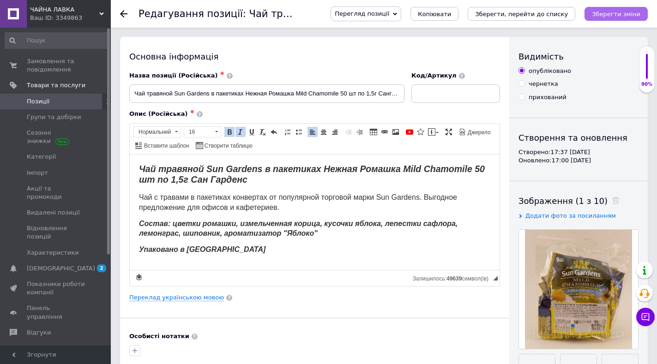
click at [625, 13] on icon "Зберегти зміни" at bounding box center [615, 14] width 48 height 7
click at [196, 299] on link "Переклад українською мовою" at bounding box center [176, 297] width 95 height 7
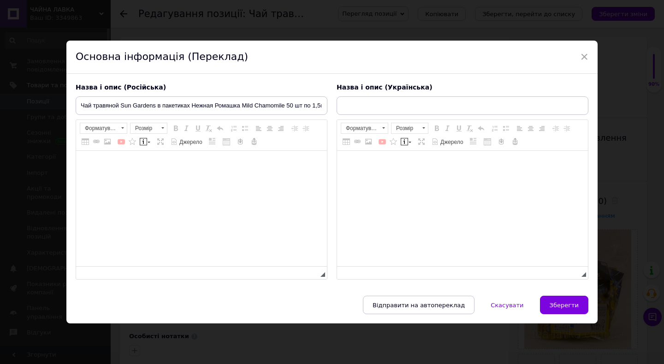
type input "Чай трав'яний Sun Gardens у пакетиках Ніжна Ромашка Mild Chamomile 50 шт по 1,5…"
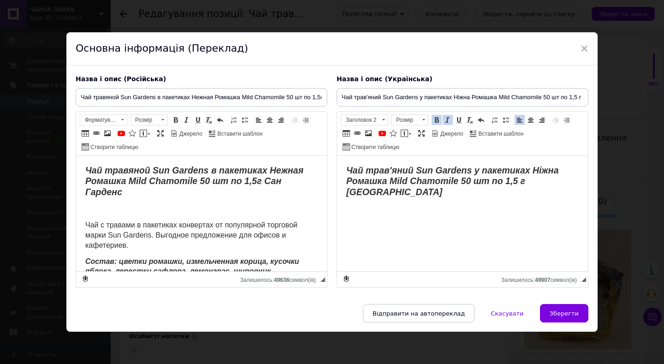
click at [388, 194] on h2 "Чай трав'яний Sun Gardens у пакетиках Ніжна Ромашка Mild Chamomile 50 шт по 1,5…" at bounding box center [462, 181] width 233 height 32
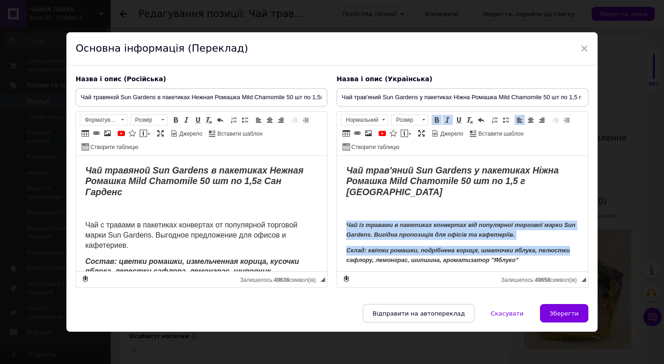
scroll to position [3, 0]
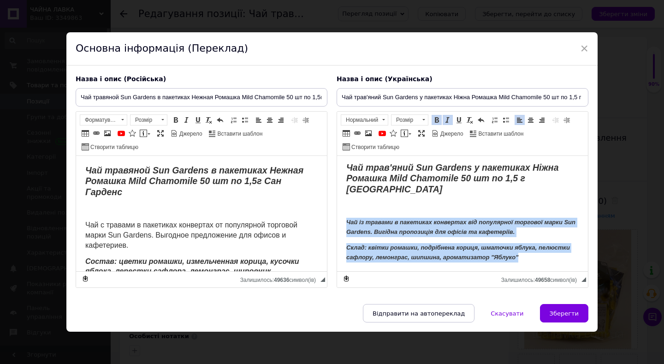
drag, startPoint x: 339, startPoint y: 222, endPoint x: 601, endPoint y: 277, distance: 267.7
click at [588, 271] on html "Чай трав'яний Sun Gardens у пакетиках Ніжна Ромашка Mild Chamomile 50 шт по 1,5…" at bounding box center [462, 212] width 251 height 118
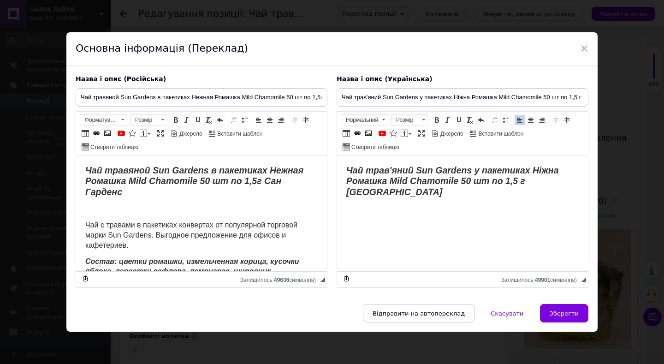
scroll to position [0, 0]
click at [350, 212] on p "Редактор, 88A6EF1F-DEFF-46C0-AE49-3C928DD4B04F" at bounding box center [462, 210] width 233 height 10
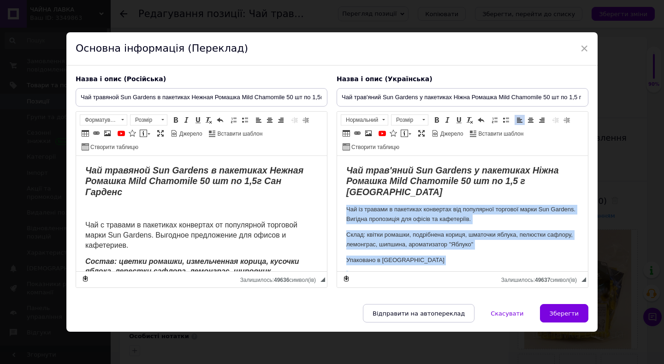
scroll to position [18, 0]
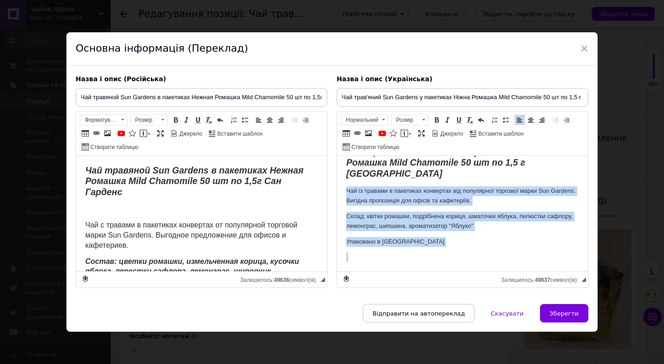
drag, startPoint x: 344, startPoint y: 206, endPoint x: 489, endPoint y: 275, distance: 161.0
click at [489, 271] on html "Чай трав'яний Sun Gardens у пакетиках Ніжна Ромашка Mild Chamomile 50 шт по 1,5…" at bounding box center [462, 204] width 251 height 134
click at [419, 119] on span at bounding box center [423, 120] width 9 height 10
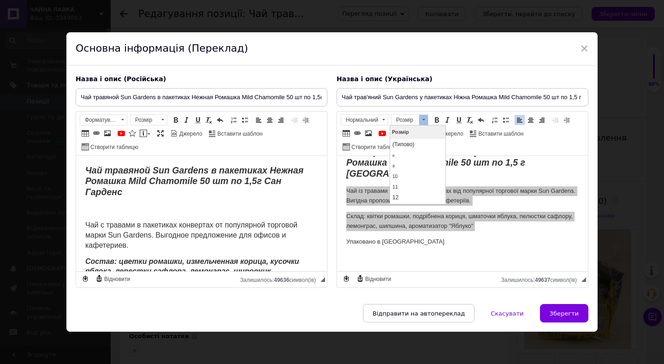
scroll to position [33, 0]
click at [402, 172] on link "14" at bounding box center [418, 175] width 54 height 11
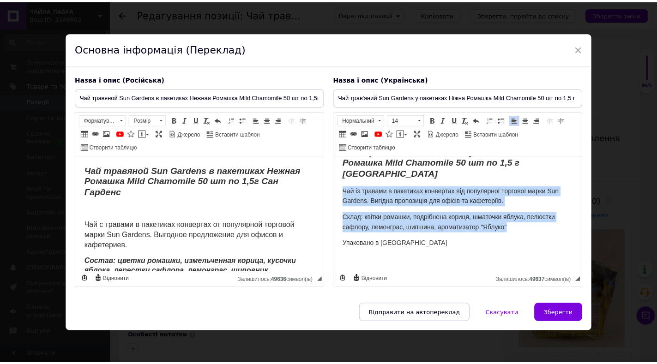
scroll to position [0, 0]
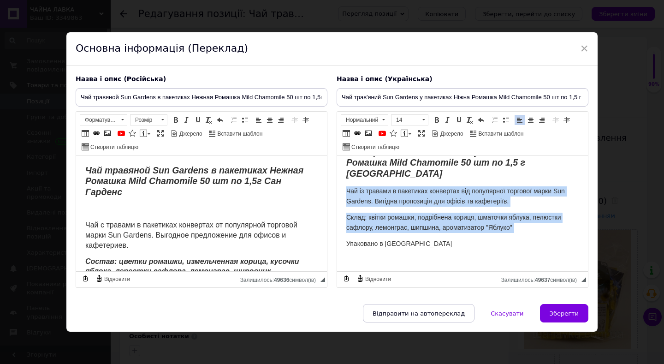
click at [401, 242] on span "Упаковано в [GEOGRAPHIC_DATA]" at bounding box center [399, 243] width 106 height 7
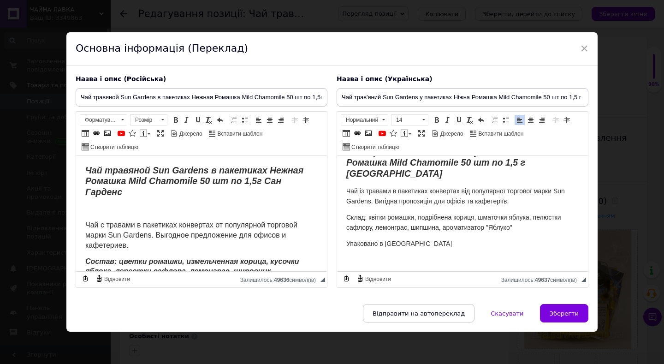
drag, startPoint x: 334, startPoint y: 211, endPoint x: 9, endPoint y: 60, distance: 359.2
click at [334, 211] on div "Назва і опис (Українська) Чай трав'яний Sun Gardens у пакетиках Ніжна Ромашка M…" at bounding box center [462, 181] width 261 height 223
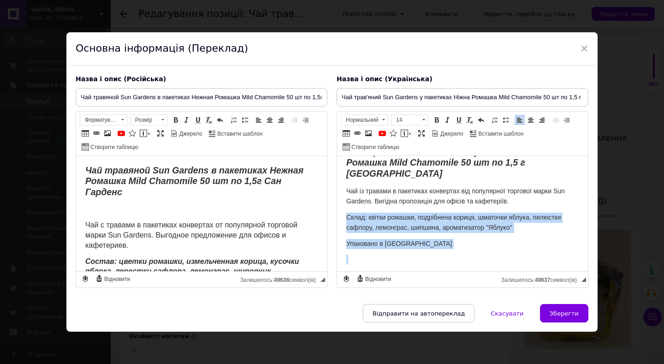
drag, startPoint x: 346, startPoint y: 216, endPoint x: 451, endPoint y: 255, distance: 112.1
click at [451, 255] on html "Чай трав'яний Sun Gardens у пакетиках Ніжна Ромашка Mild Chamomile 50 шт по 1,5…" at bounding box center [462, 205] width 251 height 136
click at [436, 120] on span at bounding box center [436, 119] width 7 height 7
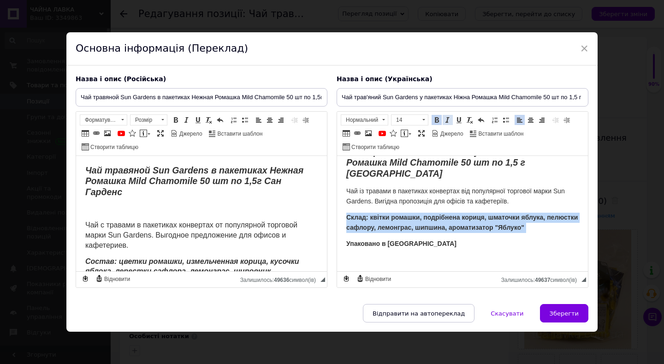
click at [445, 120] on span at bounding box center [447, 119] width 7 height 7
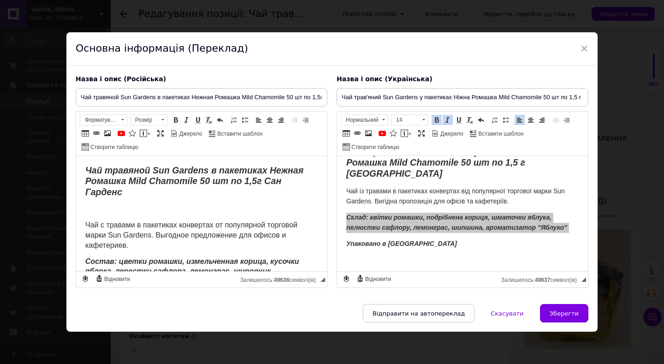
click at [161, 209] on p "Редактор, 806BEE24-B826-42E2-A916-85320F8C976E" at bounding box center [201, 210] width 233 height 10
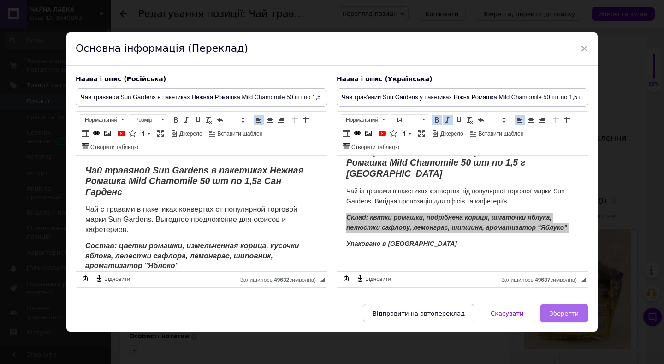
click at [561, 310] on span "Зберегти" at bounding box center [564, 313] width 29 height 7
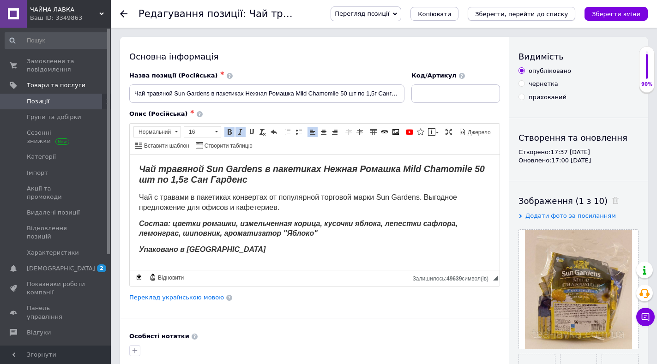
click at [533, 11] on icon "Зберегти, перейти до списку" at bounding box center [521, 14] width 93 height 7
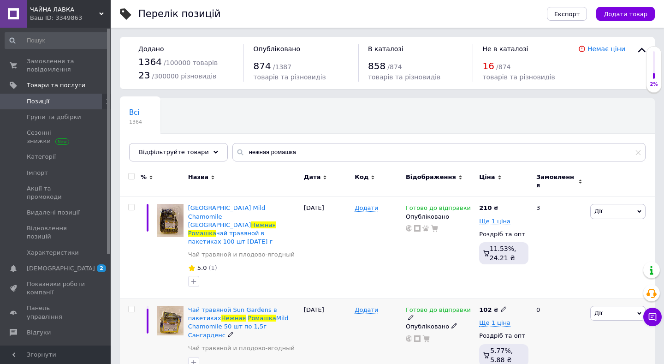
click at [130, 306] on input "checkbox" at bounding box center [131, 309] width 6 height 6
checkbox input "true"
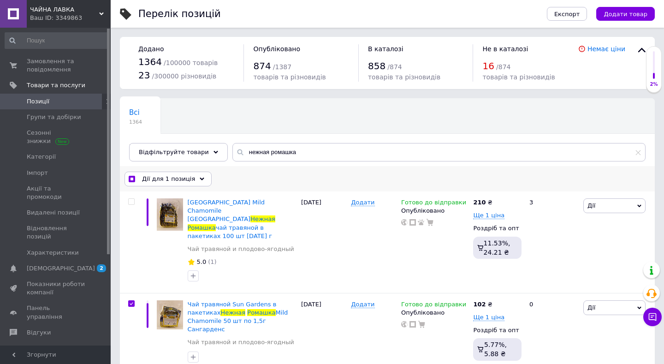
click at [153, 177] on span "Дії для 1 позиція" at bounding box center [168, 179] width 53 height 8
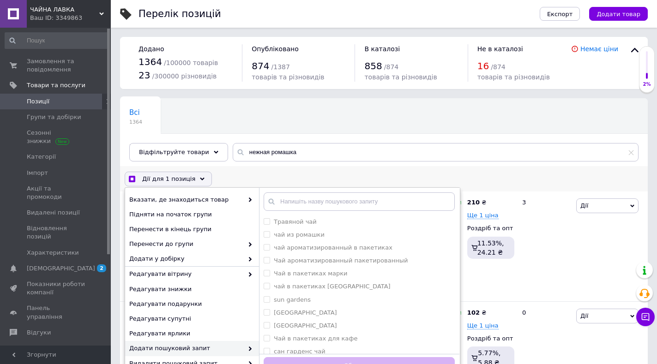
click at [165, 347] on span "Додати пошуковий запит" at bounding box center [186, 348] width 114 height 8
checkbox input "true"
click at [265, 221] on чай "Травяной чай" at bounding box center [266, 221] width 6 height 6
checkbox чай "true"
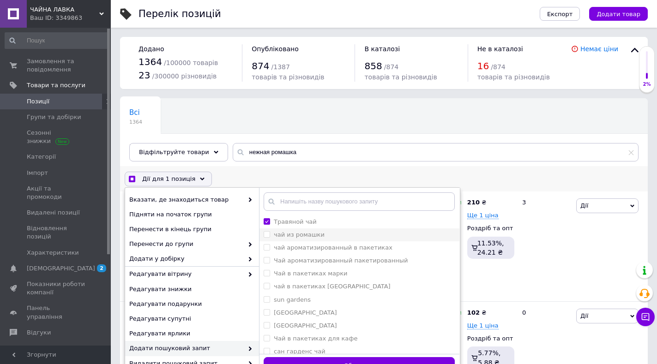
checkbox input "true"
click at [267, 235] on ромашки "чай из ромашки" at bounding box center [266, 234] width 6 height 6
checkbox ромашки "true"
checkbox input "true"
click at [267, 249] on пакетиках "чай ароматизированный в пакетиках" at bounding box center [266, 247] width 6 height 6
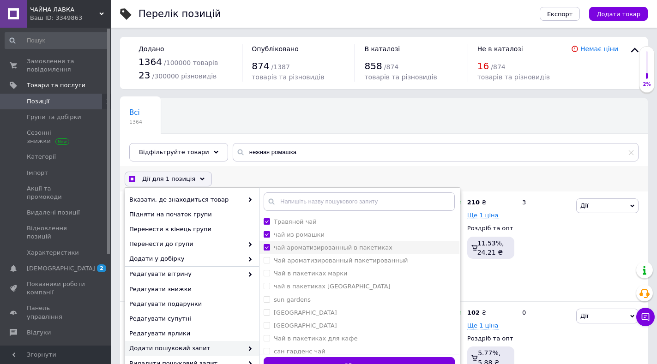
checkbox пакетиках "true"
checkbox input "true"
click at [268, 261] on пакетированный "Чай ароматизированный пакетированный" at bounding box center [266, 260] width 6 height 6
checkbox пакетированный "true"
checkbox input "true"
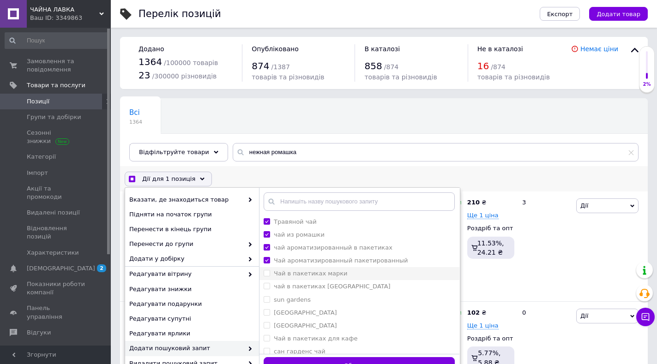
click at [265, 271] on марки "Чай в пакетиках марки" at bounding box center [266, 273] width 6 height 6
checkbox марки "true"
checkbox input "true"
click at [267, 285] on Gardens "чай в пакетиках [GEOGRAPHIC_DATA]" at bounding box center [266, 286] width 6 height 6
checkbox Gardens "true"
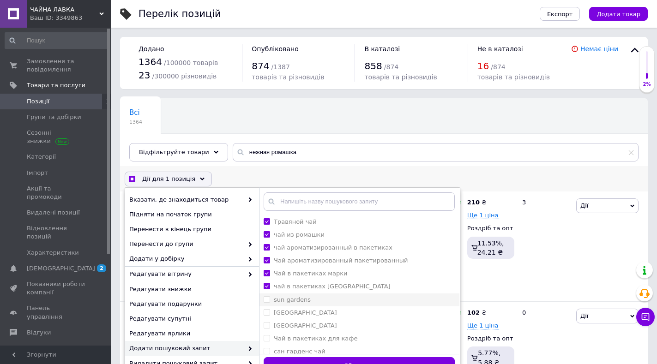
checkbox input "true"
click at [268, 300] on gardens "sun gardens" at bounding box center [266, 299] width 6 height 6
checkbox gardens "true"
click at [265, 311] on Gardens "[GEOGRAPHIC_DATA]" at bounding box center [266, 312] width 6 height 6
checkbox Gardens "true"
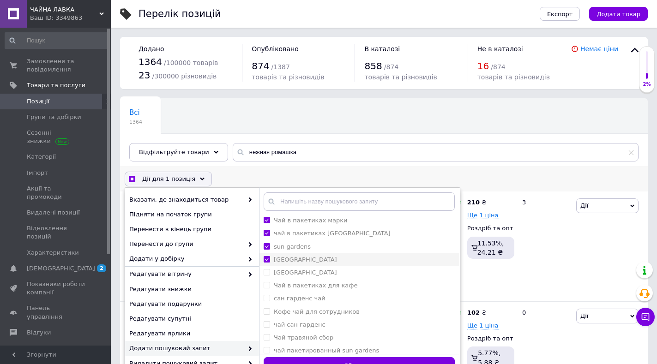
scroll to position [92, 0]
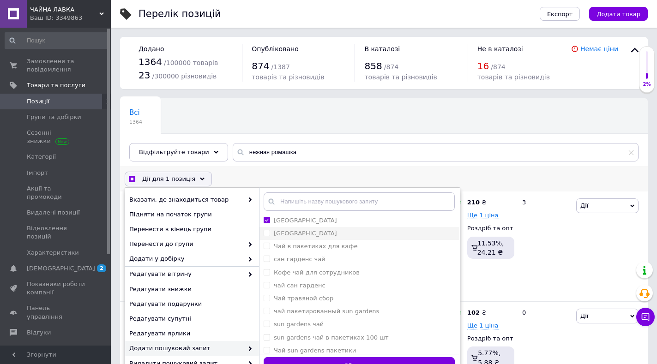
checkbox input "true"
click at [267, 231] on gardens "[GEOGRAPHIC_DATA]" at bounding box center [266, 233] width 6 height 6
checkbox gardens "true"
checkbox input "true"
click at [266, 247] on кафе "Чай в пакетиках для кафе" at bounding box center [266, 246] width 6 height 6
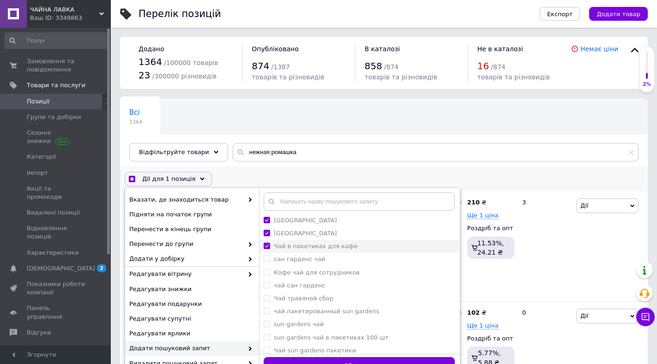
checkbox кафе "true"
checkbox input "true"
click at [268, 260] on чай "сан гарденс чай" at bounding box center [266, 259] width 6 height 6
checkbox чай "true"
click at [267, 269] on сотрудников "Кофе чай для сотрудников" at bounding box center [266, 272] width 6 height 6
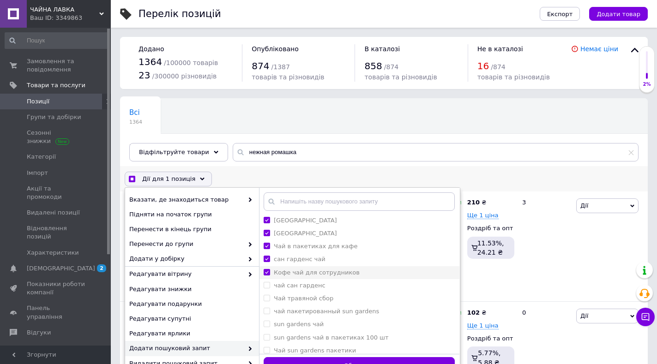
checkbox сотрудников "true"
checkbox input "true"
click at [265, 286] on гарденс "чай сан гарденс" at bounding box center [266, 285] width 6 height 6
checkbox гарденс "true"
checkbox input "true"
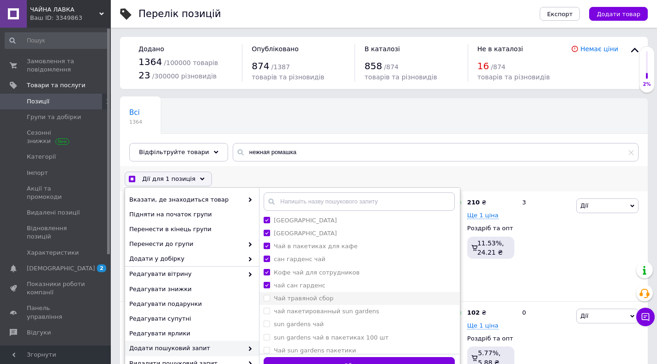
click at [266, 297] on сбор "Чай травяной сбор" at bounding box center [266, 298] width 6 height 6
checkbox сбор "true"
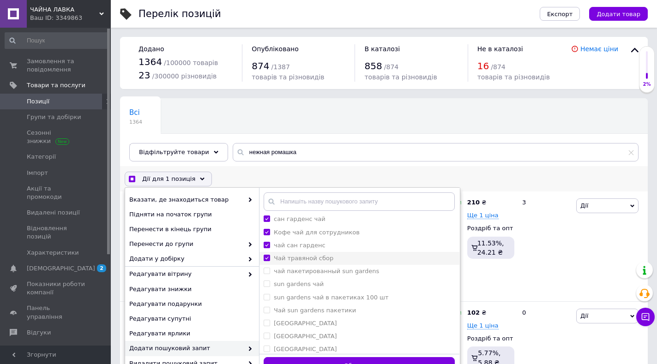
scroll to position [138, 0]
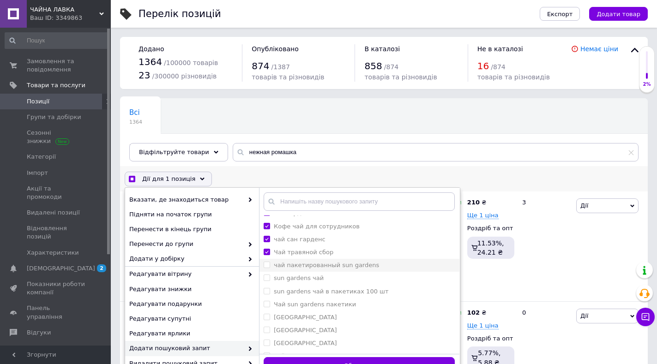
checkbox input "true"
click at [267, 266] on gardens "чай пакетированный sun gardens" at bounding box center [266, 265] width 6 height 6
checkbox gardens "true"
checkbox input "true"
click at [267, 278] on чай "sun gardens чай" at bounding box center [266, 278] width 6 height 6
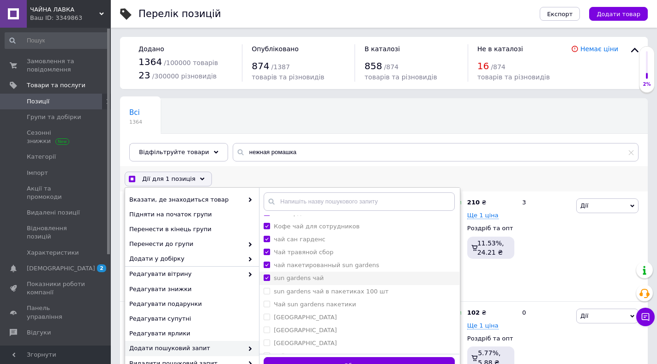
checkbox чай "true"
checkbox input "true"
click at [265, 302] on пакетики "Чай sun gardens пакетики" at bounding box center [266, 304] width 6 height 6
checkbox пакетики "true"
checkbox input "true"
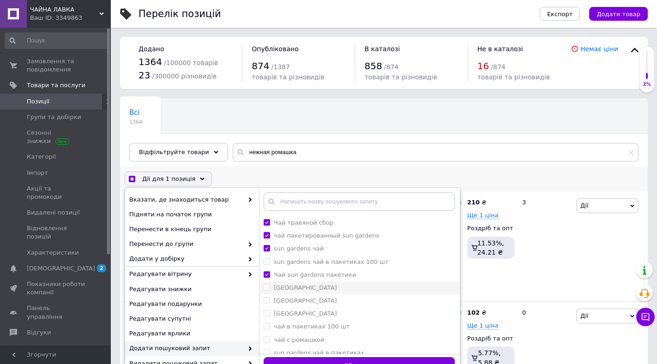
scroll to position [185, 0]
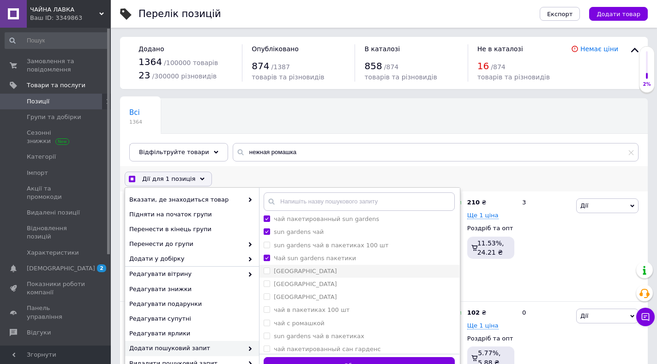
click at [267, 269] on Gardens "[GEOGRAPHIC_DATA]" at bounding box center [266, 271] width 6 height 6
checkbox Gardens "true"
checkbox input "true"
click at [265, 285] on gardens "[GEOGRAPHIC_DATA]" at bounding box center [266, 284] width 6 height 6
checkbox gardens "true"
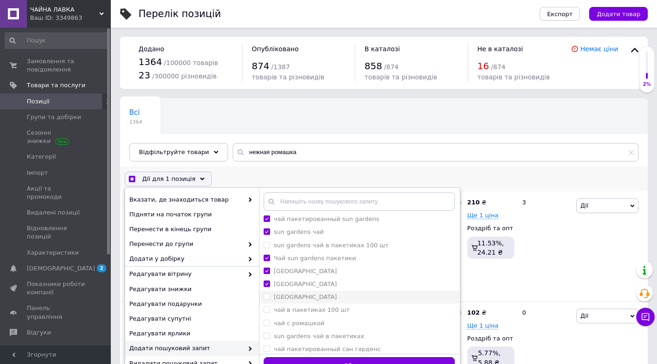
checkbox input "true"
click at [265, 299] on Gardens "[GEOGRAPHIC_DATA]" at bounding box center [266, 296] width 6 height 6
checkbox Gardens "true"
checkbox input "true"
click at [265, 324] on ромашкой "чай с ромашкой" at bounding box center [266, 323] width 6 height 6
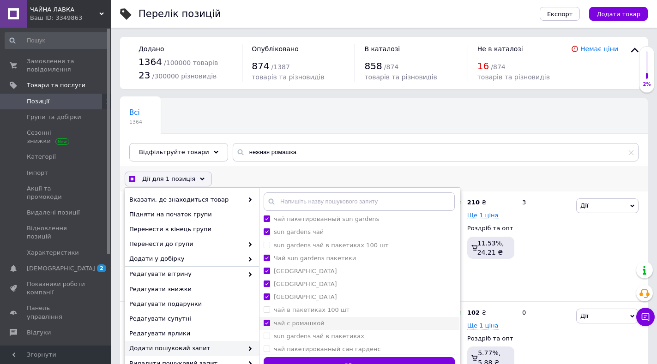
checkbox ромашкой "true"
checkbox input "true"
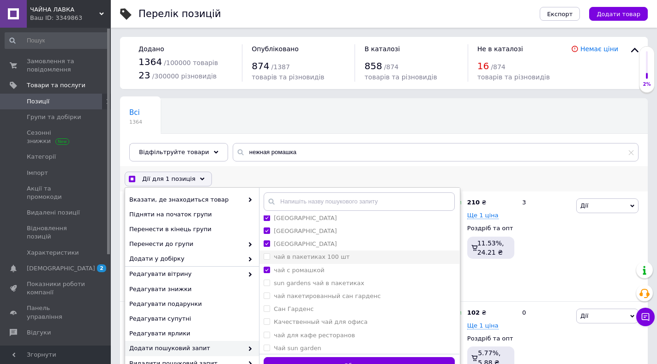
scroll to position [239, 0]
click at [264, 281] on пакетиках "sun gardens чай в пакетиках" at bounding box center [266, 282] width 6 height 6
checkbox пакетиках "true"
checkbox input "true"
click at [267, 295] on гарденс "чай пакетированный сан гарденс" at bounding box center [266, 295] width 6 height 6
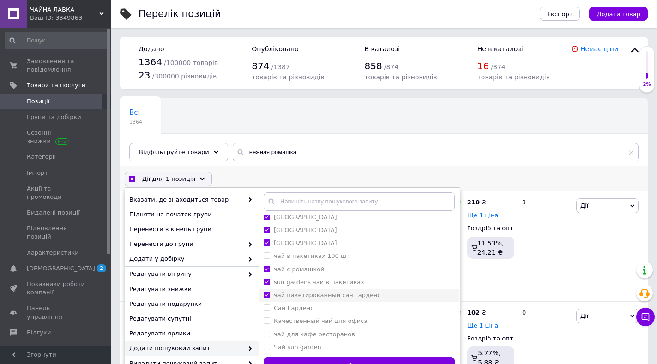
checkbox гарденс "true"
checkbox input "true"
click at [265, 309] on Гарденс "Сан Гарденс" at bounding box center [266, 308] width 6 height 6
checkbox Гарденс "true"
checkbox input "true"
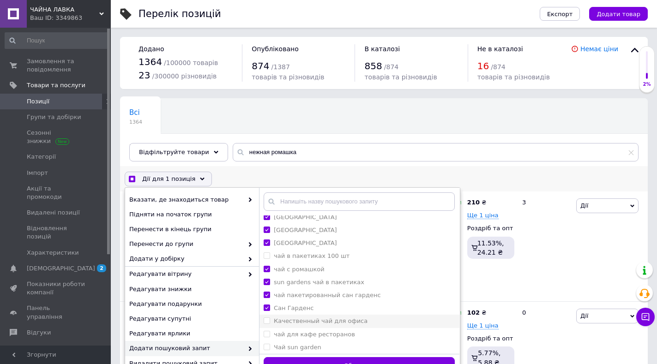
click at [265, 320] on офиса "Качественный чай для офиса" at bounding box center [266, 320] width 6 height 6
checkbox офиса "true"
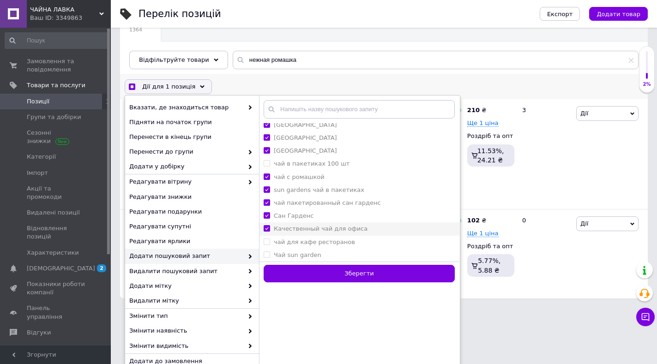
scroll to position [106, 0]
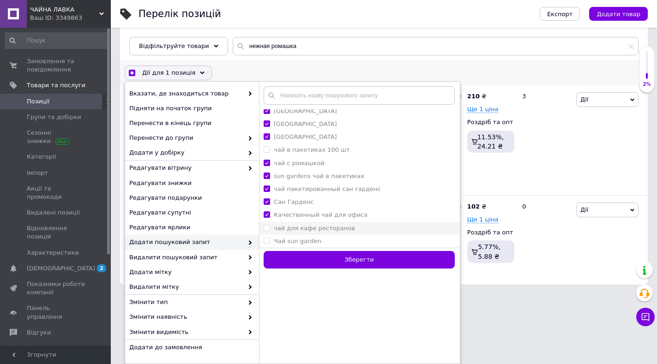
checkbox input "true"
click at [264, 227] on ресторанов "чай для кафе ресторанов" at bounding box center [266, 228] width 6 height 6
checkbox ресторанов "true"
checkbox input "true"
click at [266, 240] on garden "Чай sun garden" at bounding box center [266, 241] width 6 height 6
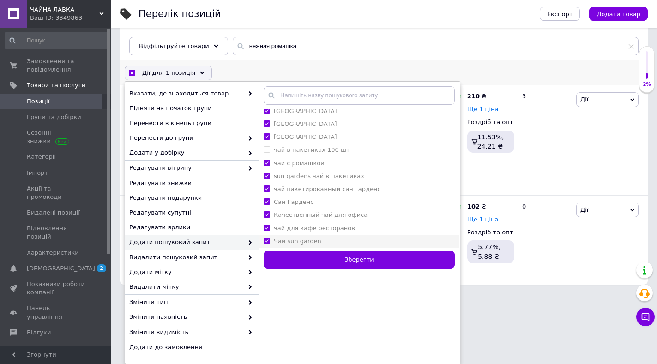
checkbox garden "true"
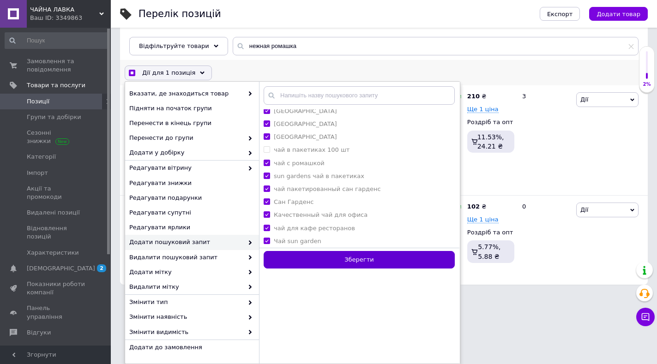
click at [357, 258] on button "Зберегти" at bounding box center [358, 260] width 191 height 18
checkbox input "false"
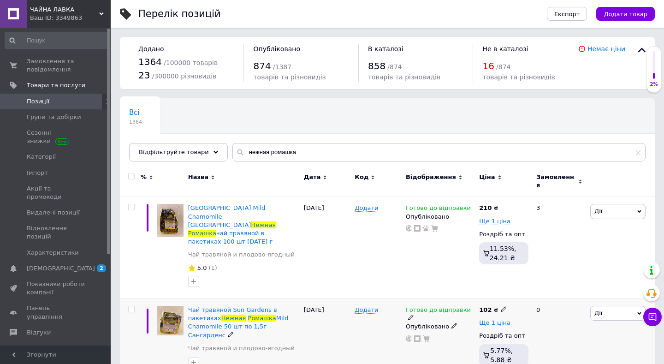
click at [497, 319] on span "Ще 1 ціна" at bounding box center [494, 322] width 31 height 7
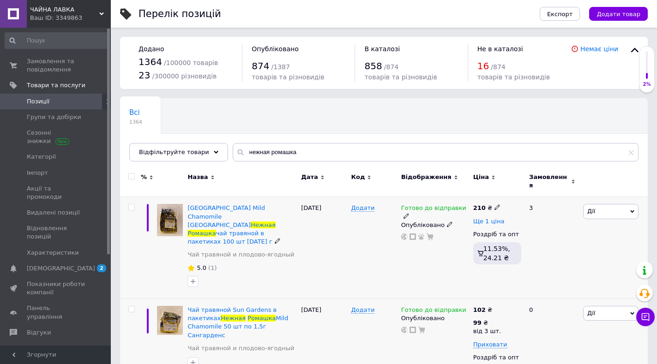
click at [477, 218] on span "Ще 1 ціна" at bounding box center [488, 221] width 31 height 7
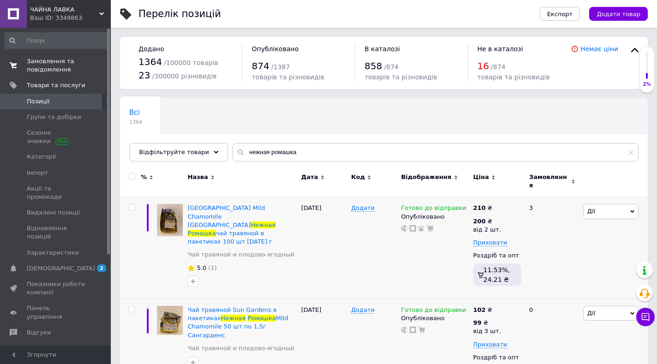
click at [47, 66] on span "Замовлення та повідомлення" at bounding box center [56, 65] width 59 height 17
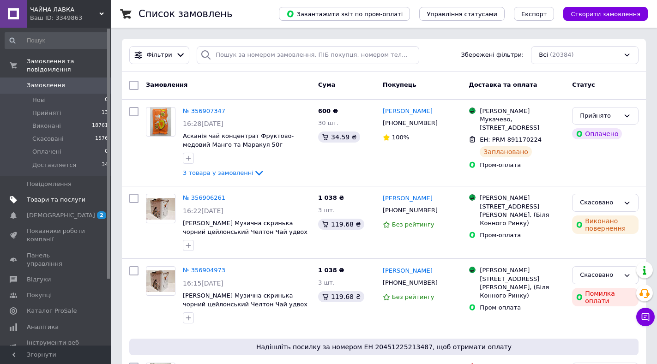
click at [51, 196] on span "Товари та послуги" at bounding box center [56, 200] width 59 height 8
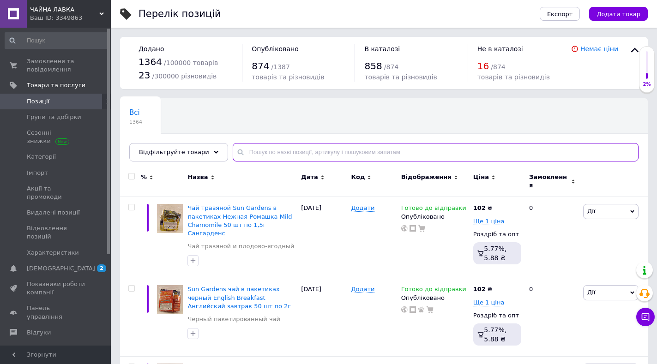
click at [288, 154] on input "text" at bounding box center [436, 152] width 406 height 18
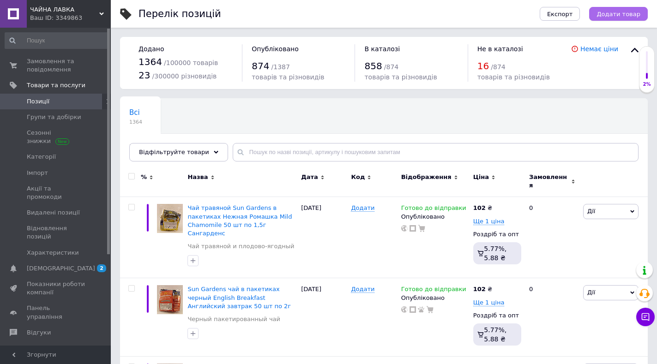
click at [627, 15] on span "Додати товар" at bounding box center [618, 14] width 44 height 7
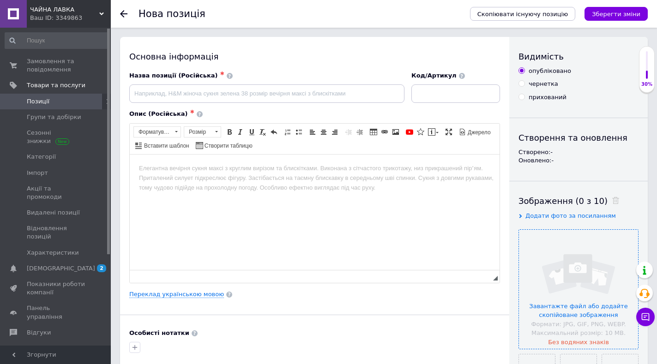
click at [571, 306] on input "file" at bounding box center [578, 289] width 119 height 119
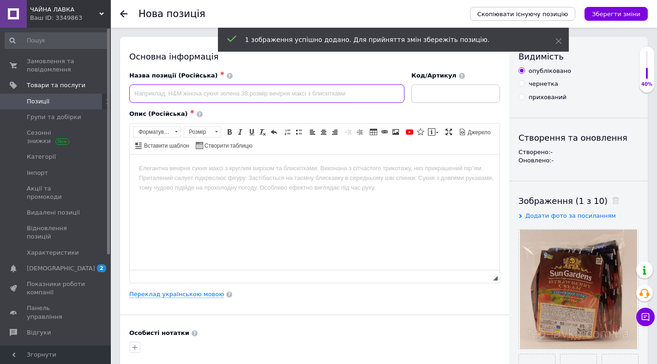
click at [184, 102] on input at bounding box center [266, 93] width 275 height 18
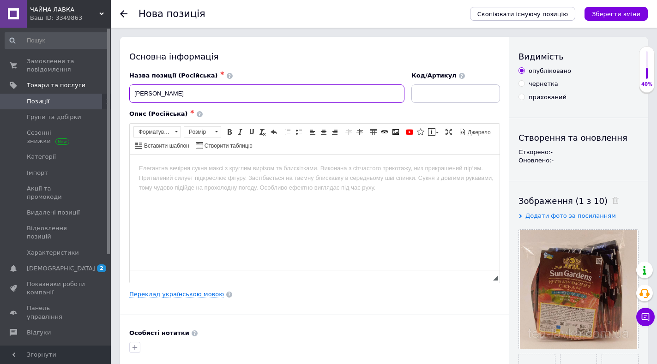
click at [161, 96] on input "[PERSON_NAME]" at bounding box center [266, 93] width 275 height 18
click at [230, 92] on input "[GEOGRAPHIC_DATA]" at bounding box center [266, 93] width 275 height 18
drag, startPoint x: 362, startPoint y: 92, endPoint x: 106, endPoint y: 91, distance: 256.5
click at [361, 93] on input "Чай Sun Gardens в пакетиках Strawberry Cream Клубничный Крем 50 шт по 1,7г" at bounding box center [266, 93] width 275 height 18
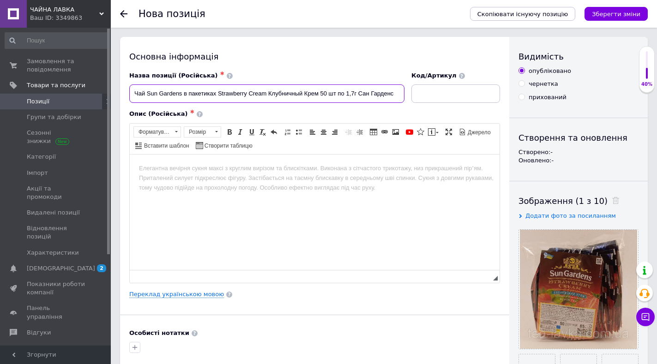
drag, startPoint x: 395, startPoint y: 90, endPoint x: 116, endPoint y: 80, distance: 278.8
type input "Чай Sun Gardens в пакетиках Strawberry Cream Клубничный Крем 50 шт по 1,7г Сан …"
click at [151, 170] on body "Редактор, 0073D11F-CA71-4DAD-B694-C2C127DBA1BE" at bounding box center [314, 168] width 351 height 10
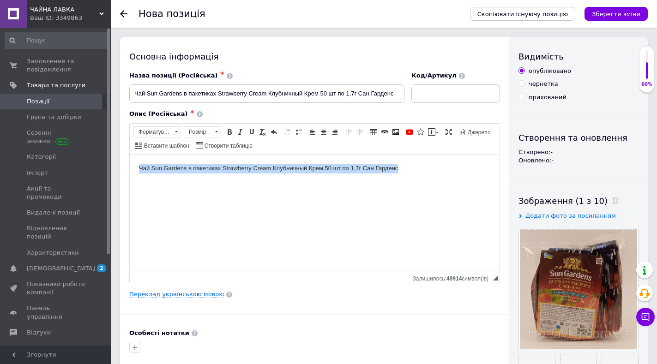
drag, startPoint x: 409, startPoint y: 168, endPoint x: 240, endPoint y: 321, distance: 227.4
click at [130, 166] on html "Чай Sun Gardens в пакетиках Strawberry Cream Клубничный Крем 50 шт по 1,7г Сан …" at bounding box center [315, 168] width 370 height 28
click at [192, 129] on span "Розмір" at bounding box center [198, 132] width 28 height 10
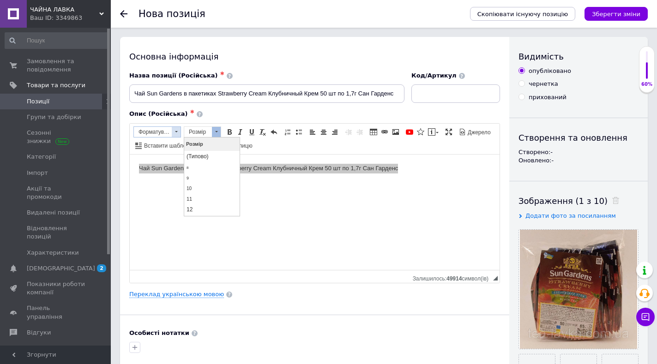
click at [159, 130] on span "Форматування" at bounding box center [153, 132] width 38 height 10
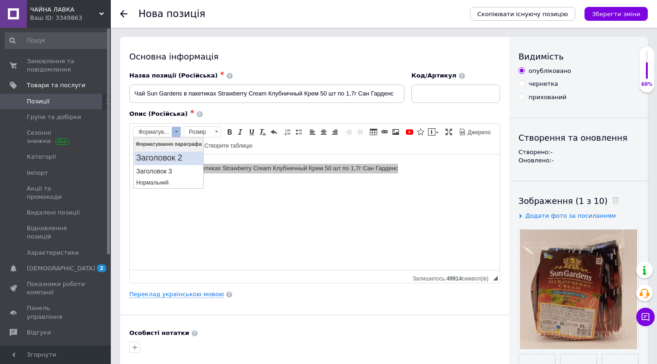
drag, startPoint x: 160, startPoint y: 155, endPoint x: 165, endPoint y: 138, distance: 17.7
click at [160, 155] on h2 "Заголовок 2" at bounding box center [168, 158] width 65 height 10
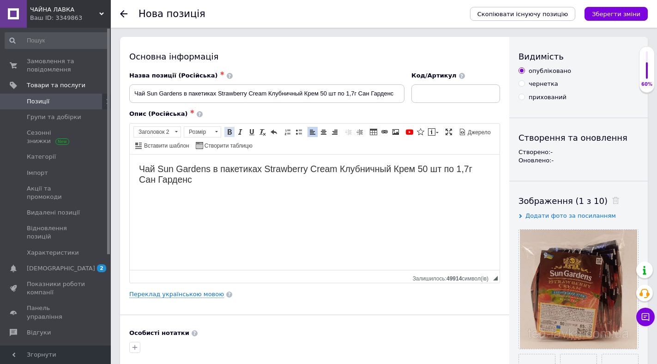
click at [232, 131] on span at bounding box center [229, 131] width 7 height 7
click at [238, 129] on span at bounding box center [240, 131] width 7 height 7
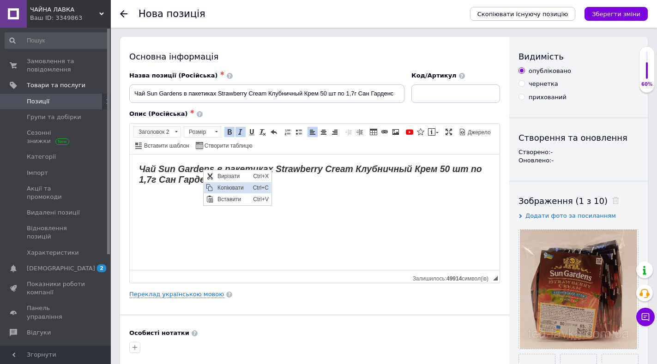
click at [228, 184] on span "Копіювати" at bounding box center [233, 187] width 36 height 11
click at [161, 291] on link "Переклад українською мовою" at bounding box center [176, 294] width 95 height 7
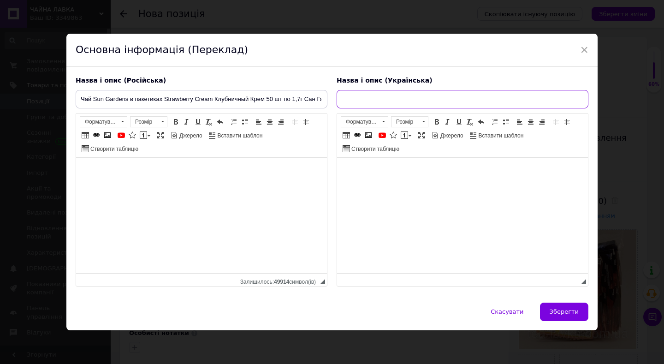
click at [348, 99] on input "text" at bounding box center [463, 99] width 252 height 18
paste input "[GEOGRAPHIC_DATA] у пакетиках Strawberry Cream Полуничний Крем 50 шт по 1,7 г […"
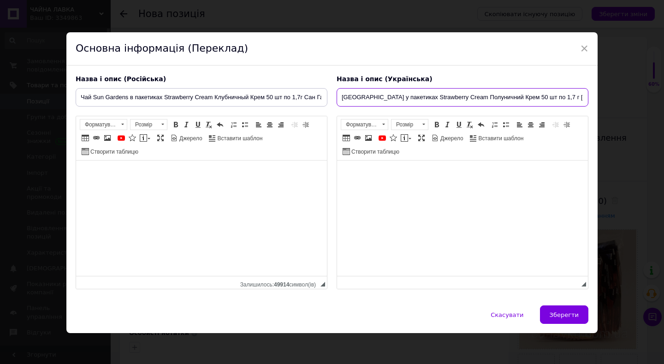
scroll to position [0, 20]
type input "[GEOGRAPHIC_DATA] у пакетиках Strawberry Cream Полуничний Крем 50 шт по 1,7 г […"
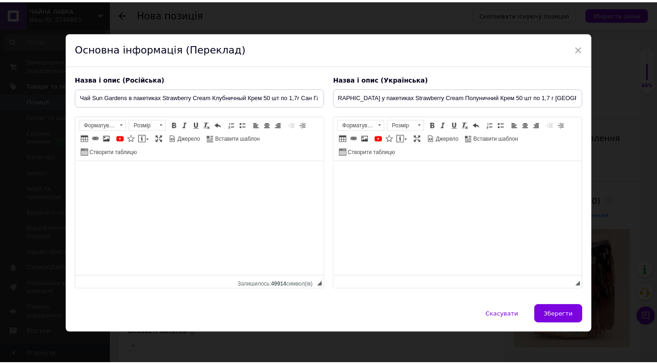
scroll to position [0, 0]
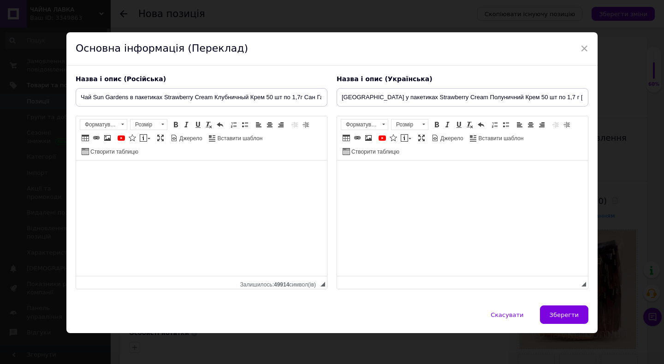
click at [352, 160] on span "Панель інструментів редактора Форматування Форматування Розмір Розмір Жирний Сп…" at bounding box center [462, 138] width 251 height 44
click at [362, 124] on span "Форматування" at bounding box center [360, 124] width 38 height 10
click at [376, 147] on h2 "Заголовок 2" at bounding box center [374, 151] width 65 height 10
click at [436, 124] on span at bounding box center [436, 124] width 7 height 7
click at [446, 124] on span at bounding box center [447, 124] width 7 height 7
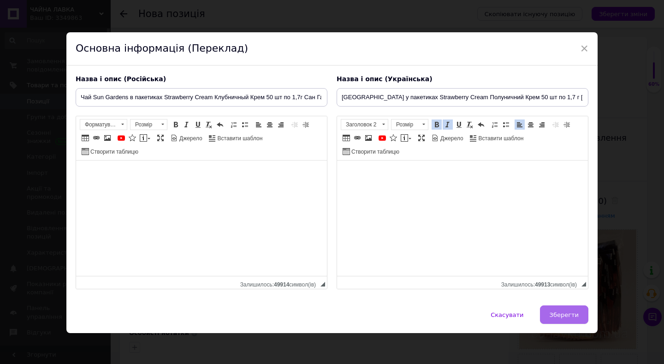
click at [565, 316] on span "Зберегти" at bounding box center [564, 314] width 29 height 7
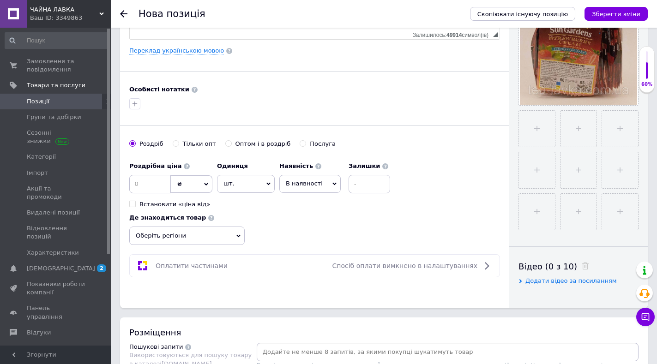
scroll to position [245, 0]
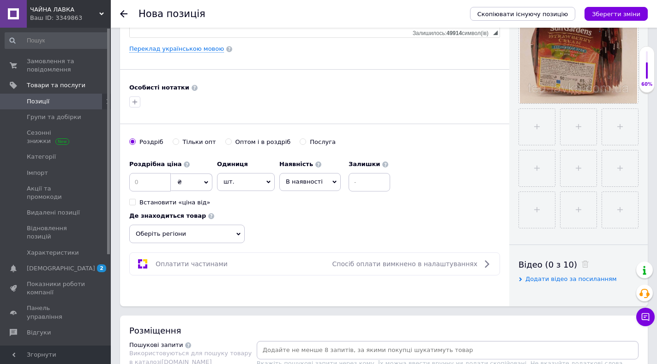
click at [225, 142] on input "Оптом і в роздріб" at bounding box center [228, 141] width 6 height 6
radio input "true"
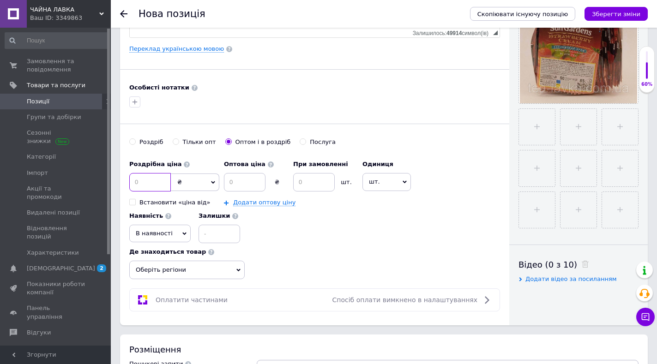
click at [149, 183] on input at bounding box center [150, 182] width 42 height 18
type input "102"
click at [258, 181] on input at bounding box center [245, 182] width 42 height 18
type input "99"
click at [303, 173] on input at bounding box center [314, 182] width 42 height 18
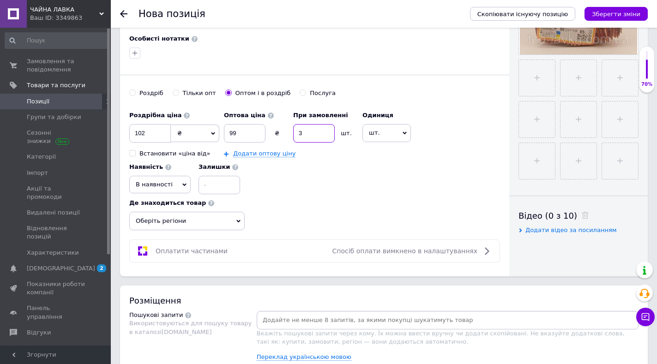
scroll to position [338, 0]
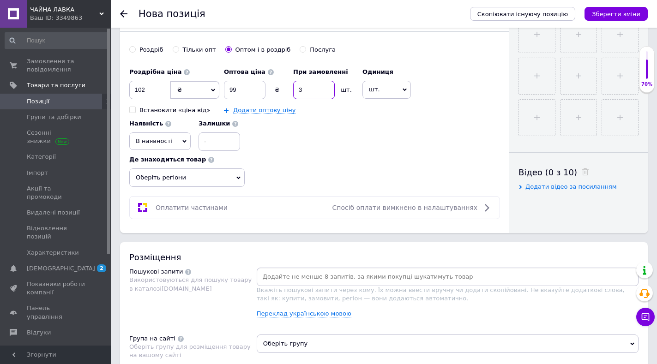
type input "3"
click at [150, 144] on span "В наявності" at bounding box center [154, 140] width 37 height 7
click at [159, 197] on li "Готово до відправки" at bounding box center [160, 198] width 60 height 21
click at [170, 174] on span "Оберіть регіони" at bounding box center [186, 177] width 115 height 18
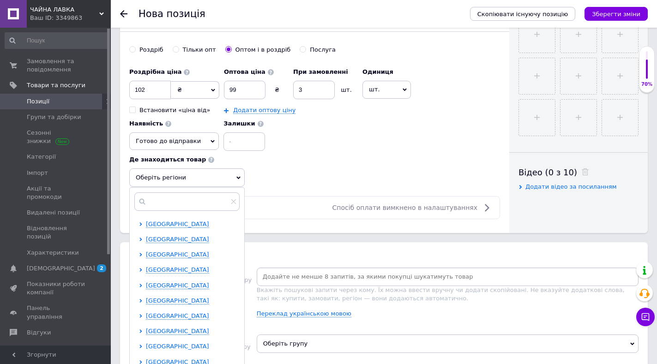
click at [150, 346] on span "[GEOGRAPHIC_DATA]" at bounding box center [177, 346] width 63 height 7
click at [150, 317] on input "checkbox" at bounding box center [149, 315] width 6 height 6
checkbox input "true"
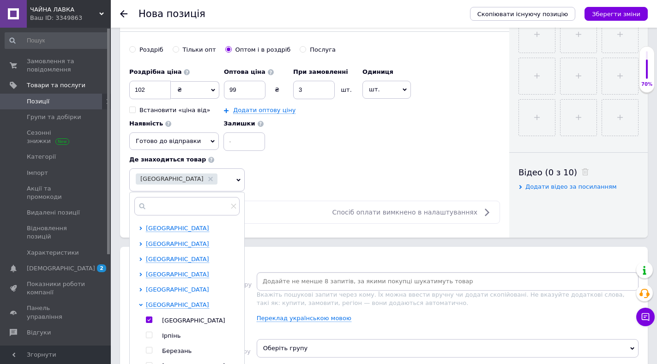
click at [168, 292] on span "[GEOGRAPHIC_DATA]" at bounding box center [177, 289] width 63 height 7
click at [150, 332] on input "checkbox" at bounding box center [149, 335] width 6 height 6
checkbox input "true"
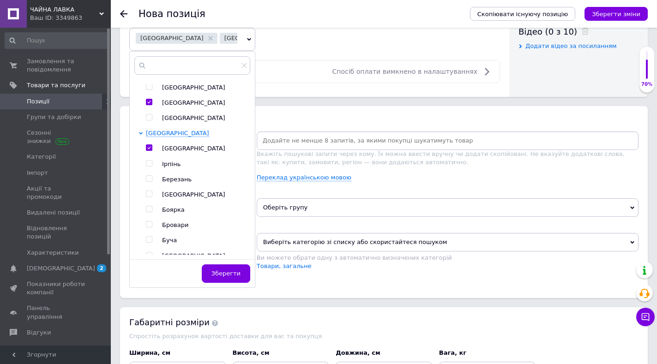
scroll to position [483, 0]
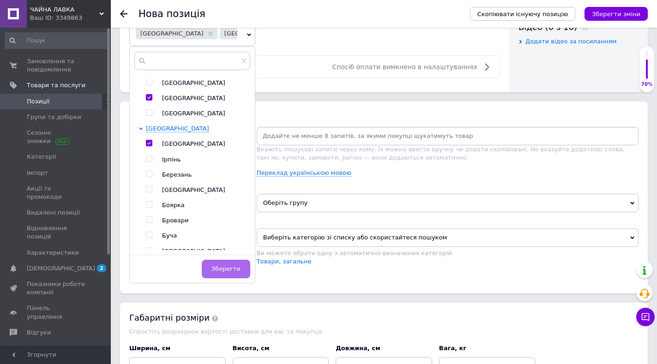
click at [211, 268] on span "Зберегти" at bounding box center [225, 268] width 29 height 7
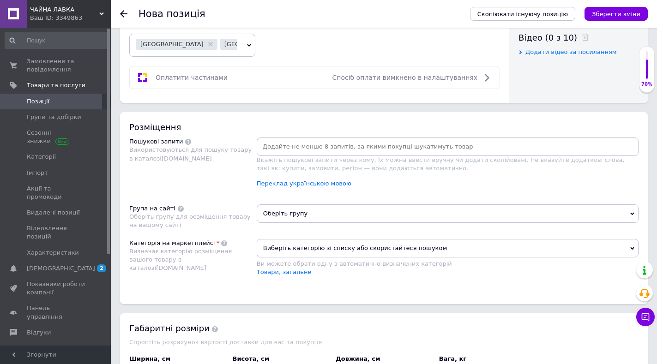
scroll to position [529, 0]
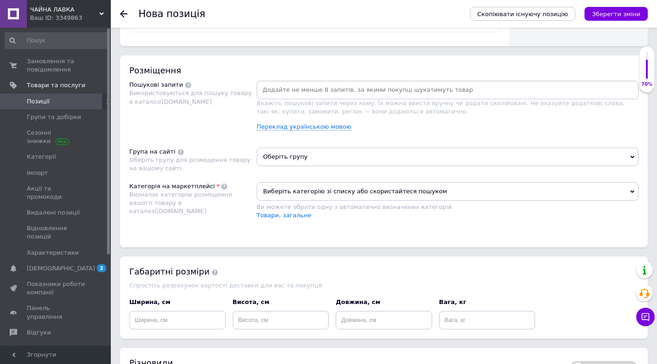
click at [276, 154] on span "Оберіть групу" at bounding box center [448, 157] width 382 height 18
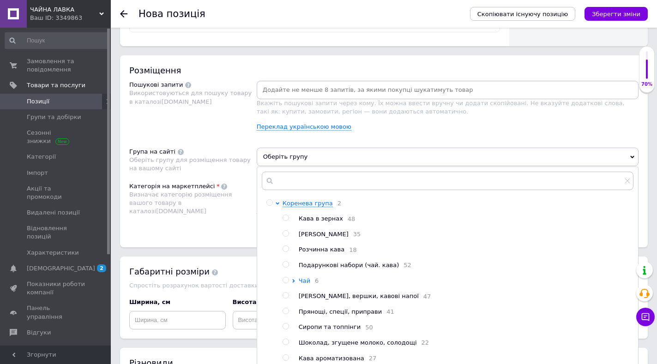
click at [301, 282] on span "Чай" at bounding box center [305, 280] width 12 height 7
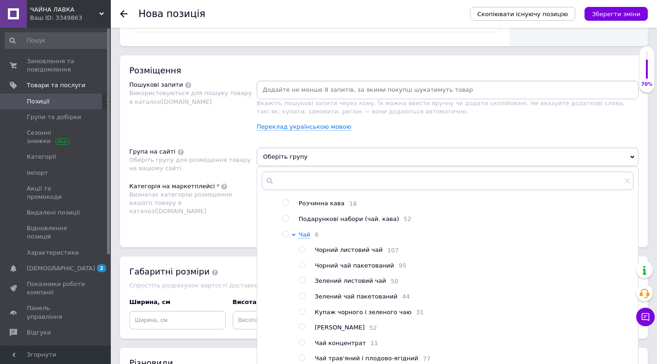
click at [347, 269] on span "Чорний чай пакетований" at bounding box center [354, 265] width 79 height 7
radio input "true"
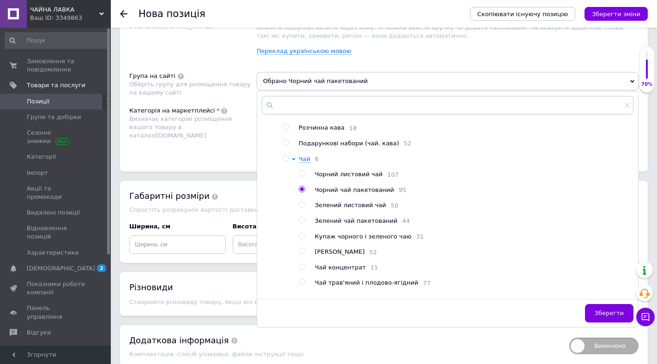
scroll to position [618, 0]
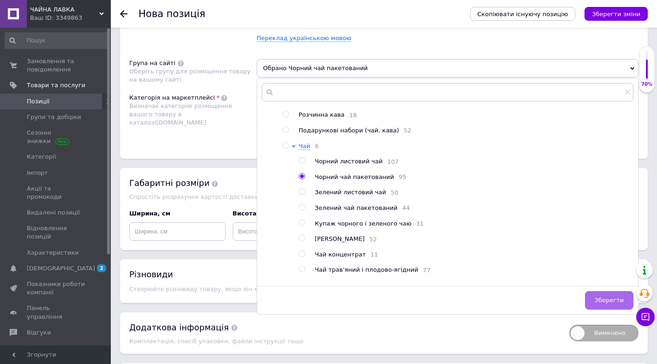
click at [597, 301] on button "Зберегти" at bounding box center [609, 300] width 48 height 18
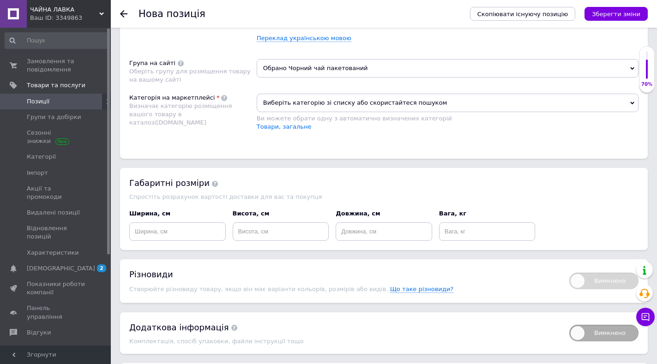
click at [273, 101] on span "Виберіть категорію зі списку або скористайтеся пошуком" at bounding box center [448, 103] width 382 height 18
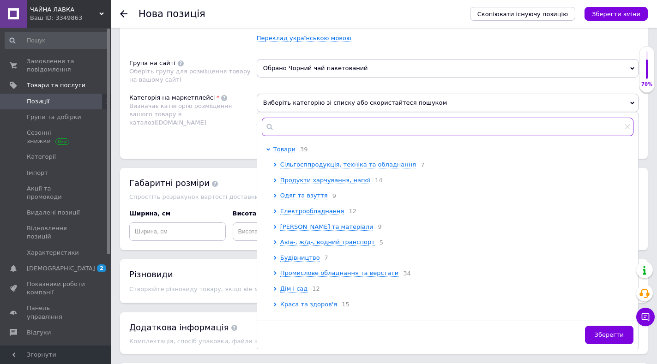
click at [284, 130] on input "text" at bounding box center [447, 127] width 371 height 18
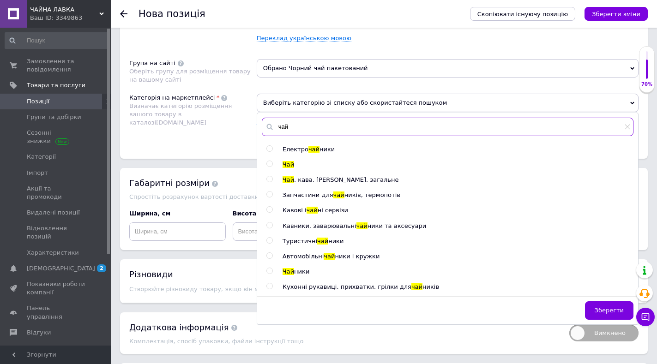
type input "чай"
click at [272, 163] on span at bounding box center [269, 164] width 6 height 6
click at [272, 163] on input "radio" at bounding box center [269, 164] width 6 height 6
radio input "true"
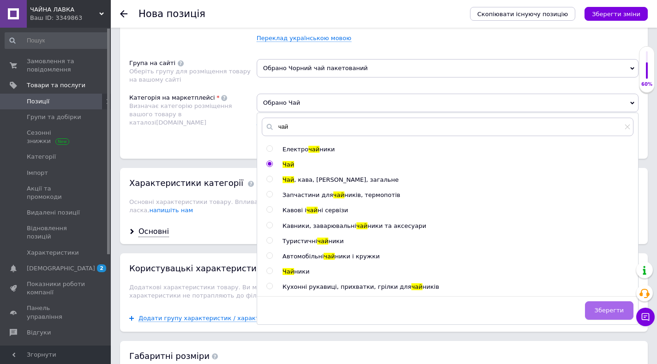
click at [603, 302] on button "Зберегти" at bounding box center [609, 310] width 48 height 18
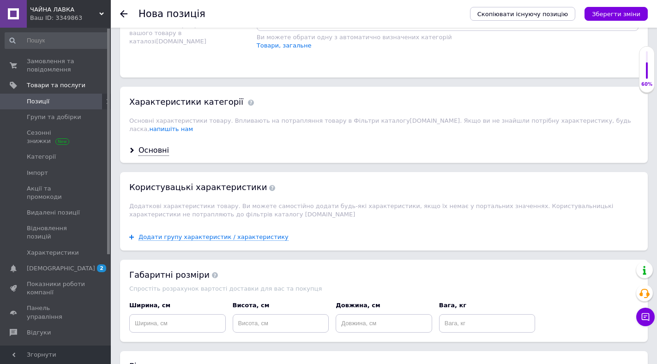
scroll to position [702, 0]
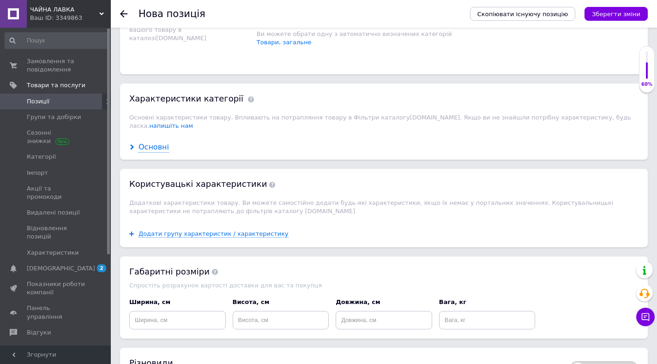
click at [158, 142] on div "Основні" at bounding box center [153, 147] width 30 height 11
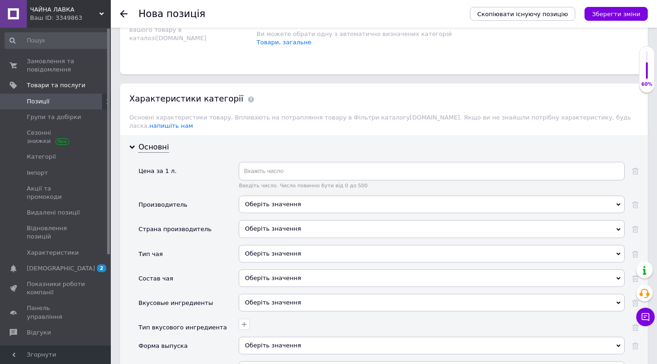
click at [255, 196] on div "Оберіть значення" at bounding box center [432, 205] width 386 height 18
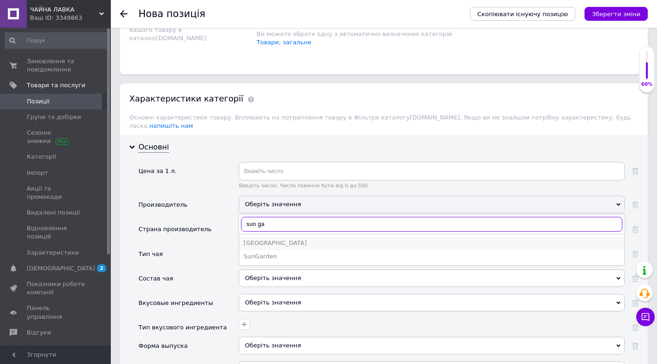
type input "sun ga"
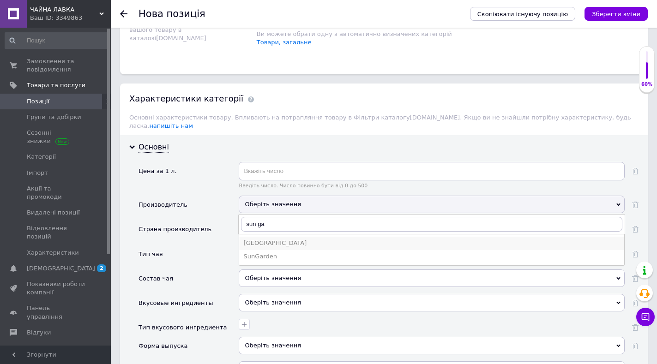
click at [261, 239] on div "[GEOGRAPHIC_DATA]" at bounding box center [432, 243] width 376 height 8
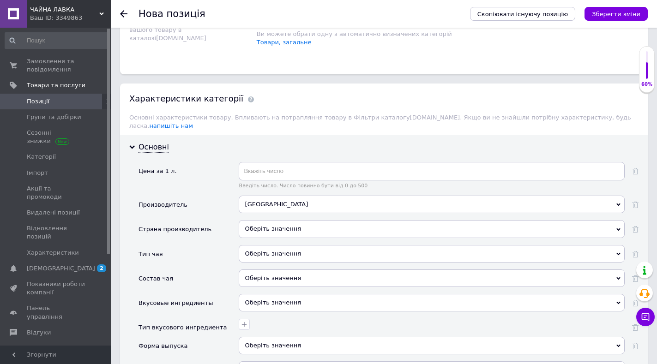
click at [264, 220] on div "Оберіть значення" at bounding box center [432, 229] width 386 height 18
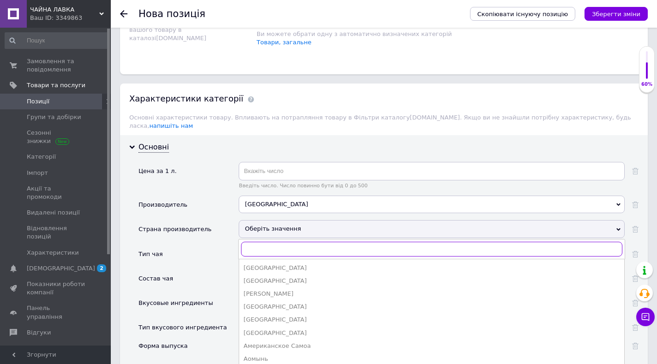
type input "e"
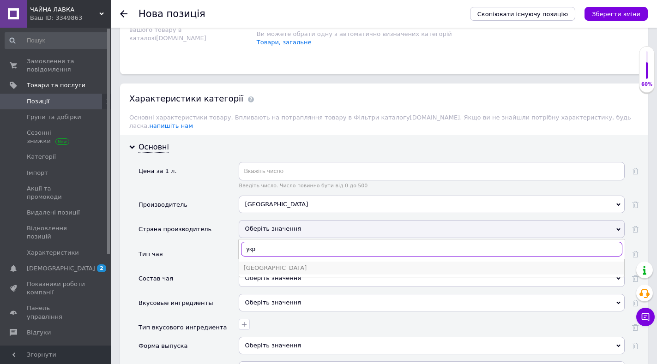
type input "укр"
click at [257, 264] on div "[GEOGRAPHIC_DATA]" at bounding box center [432, 268] width 376 height 8
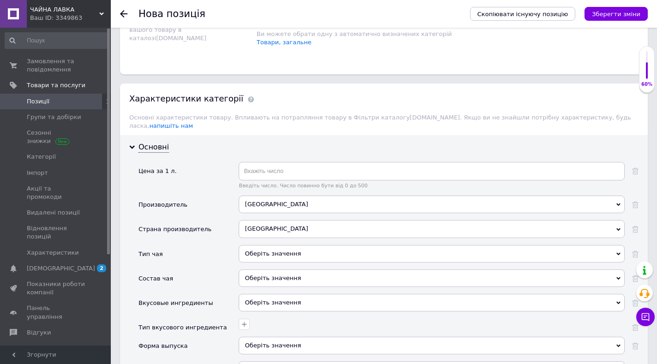
click at [268, 245] on div "Оберіть значення" at bounding box center [432, 254] width 386 height 18
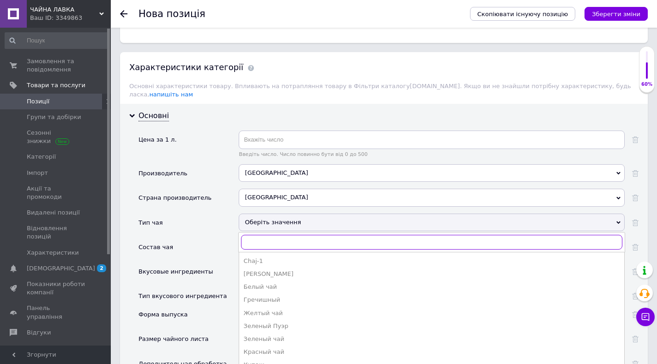
scroll to position [794, 0]
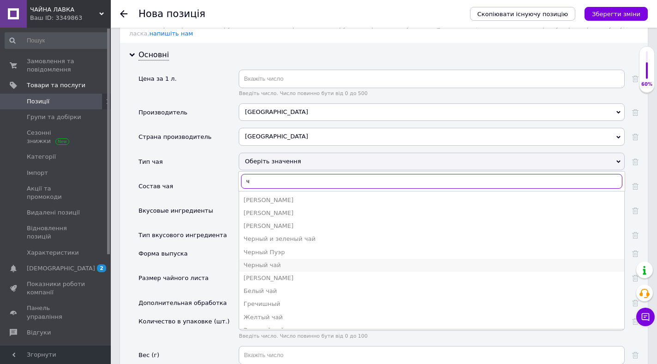
type input "ч"
click at [255, 261] on div "Черный чай" at bounding box center [432, 265] width 376 height 8
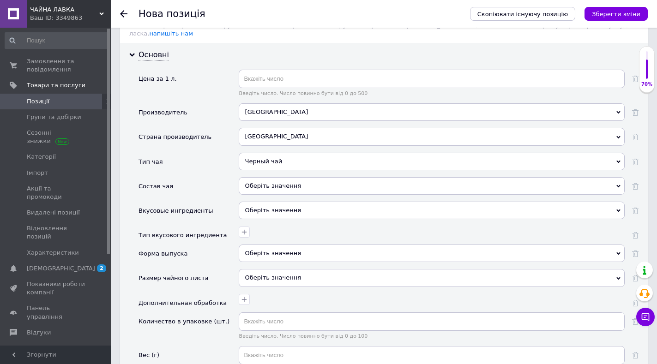
click at [249, 177] on div "Оберіть значення" at bounding box center [432, 186] width 386 height 18
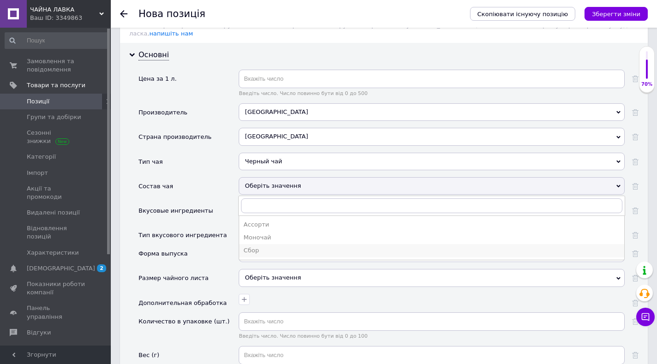
click at [254, 246] on div "Сбор" at bounding box center [432, 250] width 376 height 8
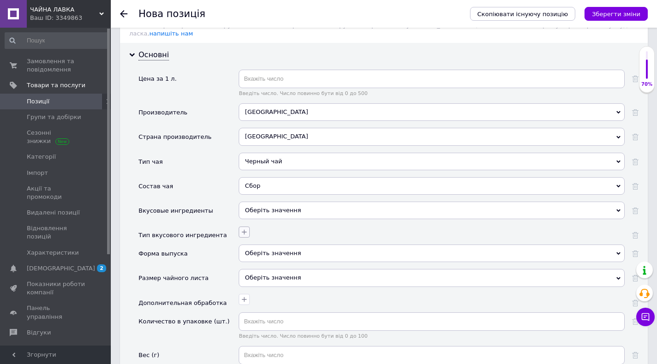
click at [241, 228] on icon "button" at bounding box center [243, 231] width 7 height 7
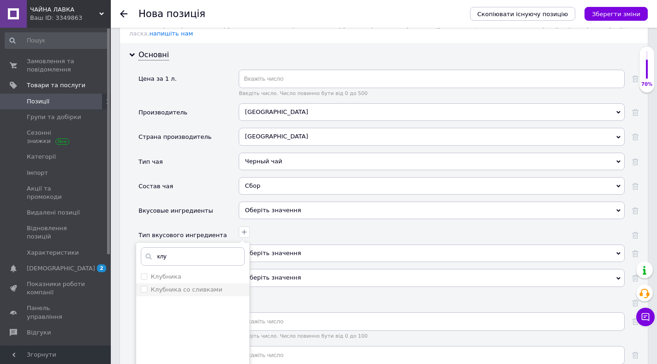
type input "клу"
click at [208, 286] on label "Клубника со сливками" at bounding box center [187, 289] width 72 height 7
checkbox сливками "true"
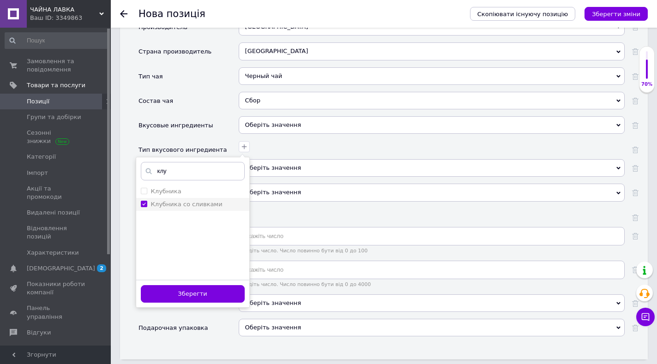
scroll to position [887, 0]
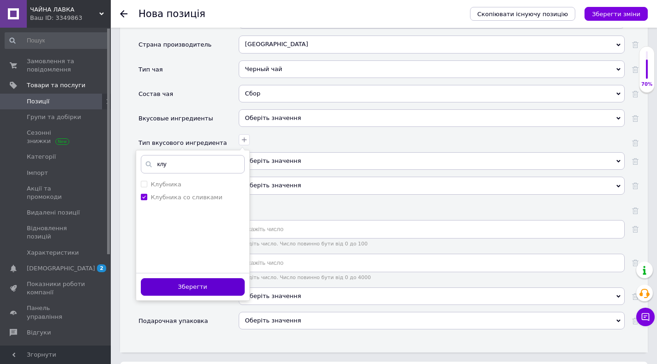
click at [201, 278] on button "Зберегти" at bounding box center [193, 287] width 104 height 18
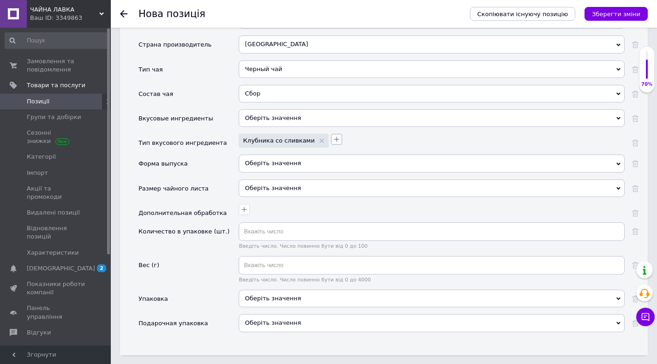
click at [334, 137] on icon "button" at bounding box center [336, 139] width 5 height 5
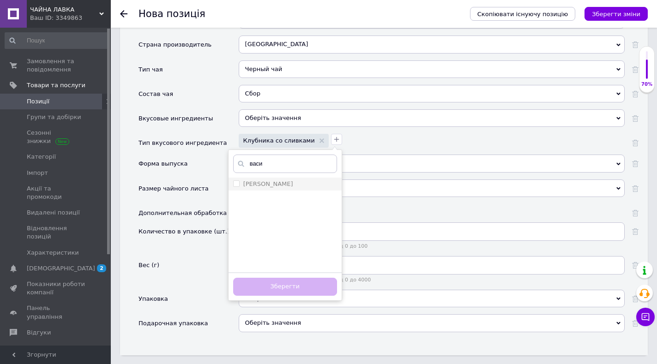
type input "васи"
click at [233, 180] on input "[PERSON_NAME]" at bounding box center [236, 183] width 6 height 6
checkbox input "true"
click at [276, 278] on button "Зберегти" at bounding box center [285, 287] width 104 height 18
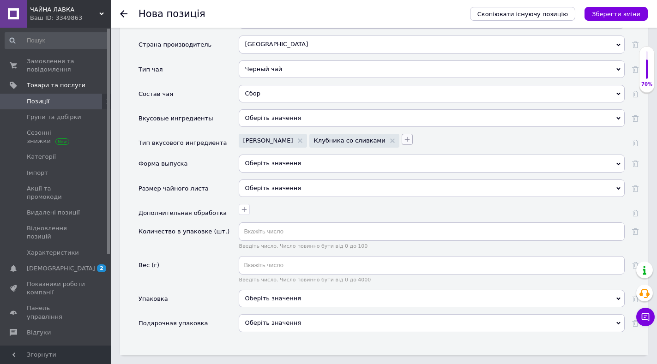
click at [403, 136] on icon "button" at bounding box center [406, 139] width 7 height 7
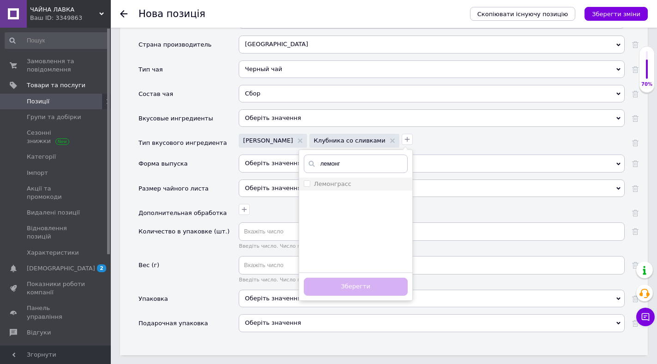
type input "лемонг"
click at [304, 180] on input "Лемонграсс" at bounding box center [307, 183] width 6 height 6
checkbox input "true"
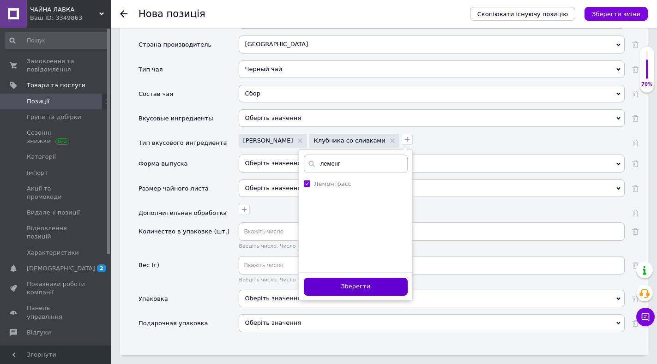
click at [313, 282] on button "Зберегти" at bounding box center [356, 287] width 104 height 18
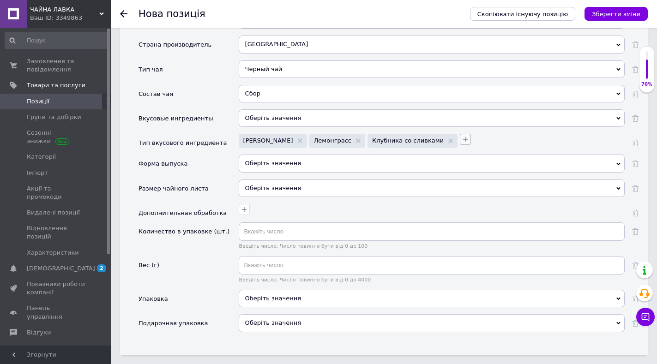
click at [461, 136] on icon "button" at bounding box center [464, 139] width 7 height 7
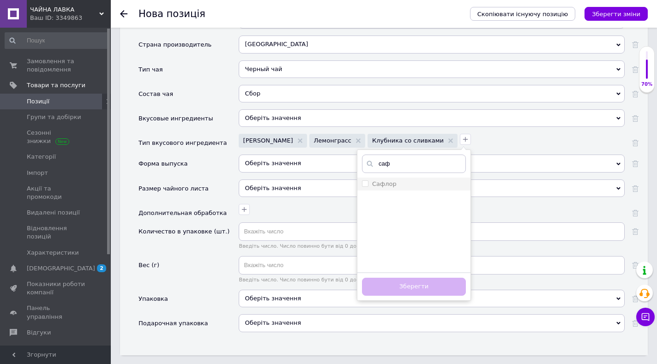
type input "саф"
click at [362, 180] on input "Сафлор" at bounding box center [365, 183] width 6 height 6
checkbox input "true"
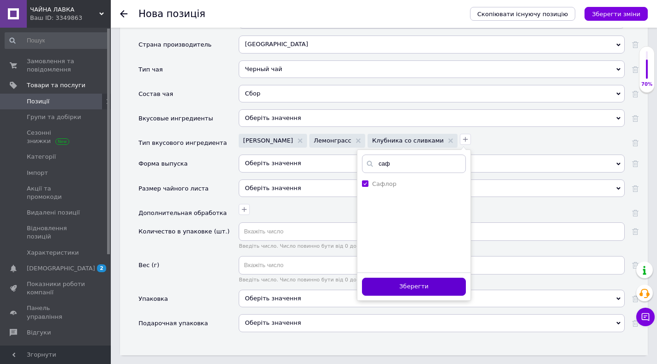
click at [373, 278] on button "Зберегти" at bounding box center [414, 287] width 104 height 18
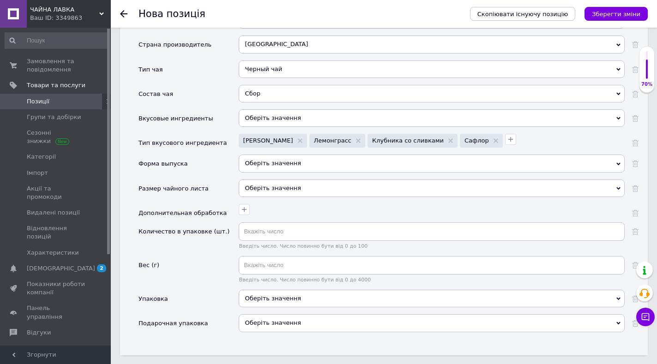
click at [286, 158] on div "Оберіть значення" at bounding box center [432, 164] width 386 height 18
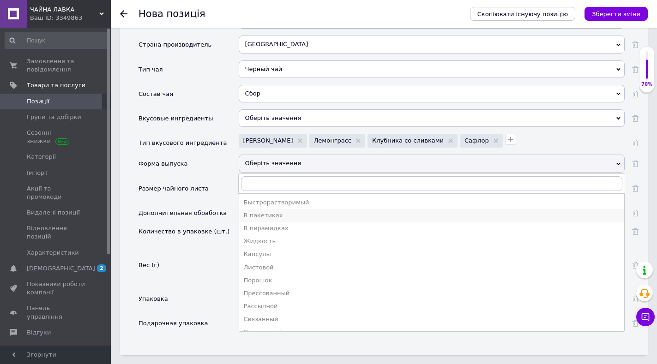
click at [264, 211] on div "В пакетиках" at bounding box center [432, 215] width 376 height 8
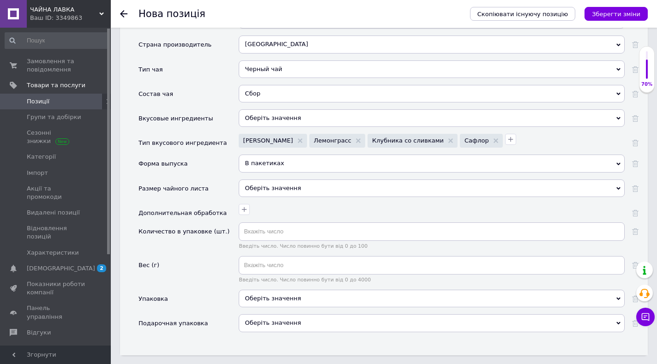
click at [267, 179] on div "Оберіть значення" at bounding box center [432, 188] width 386 height 18
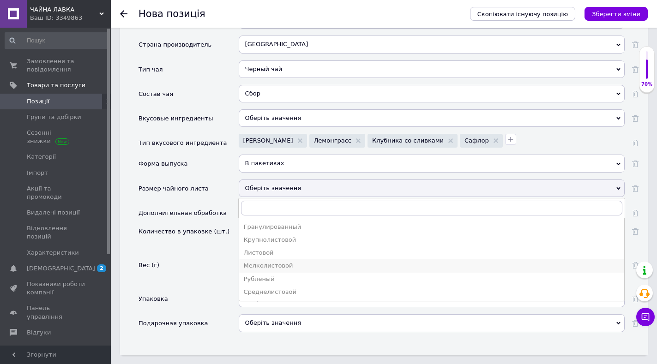
click at [260, 262] on div "Мелколистовой" at bounding box center [432, 266] width 376 height 8
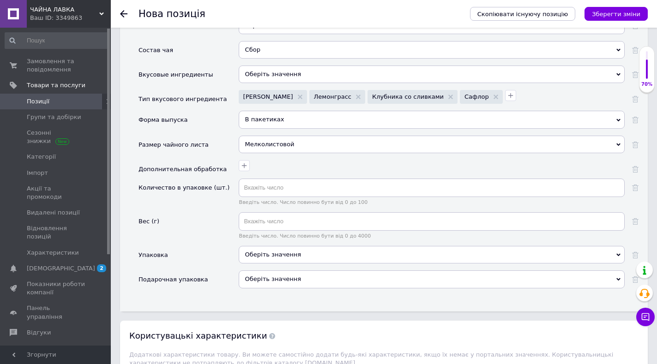
scroll to position [933, 0]
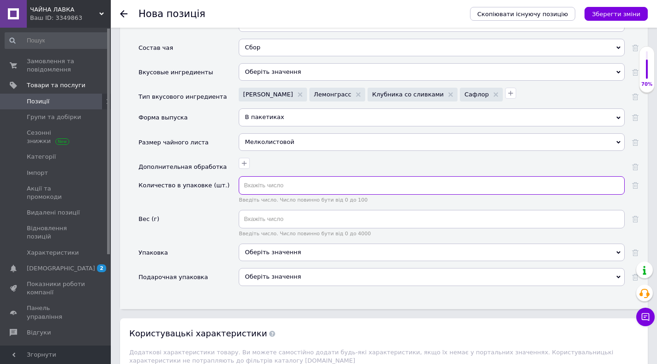
click at [268, 179] on input "text" at bounding box center [432, 185] width 386 height 18
type input "14"
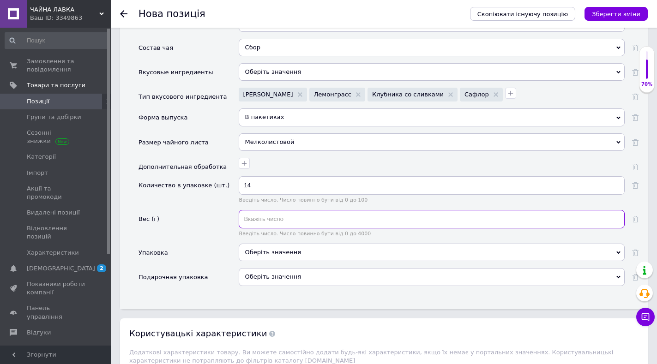
click at [267, 214] on input "text" at bounding box center [432, 219] width 386 height 18
type input "85"
click at [279, 247] on div "Оберіть значення" at bounding box center [432, 253] width 386 height 18
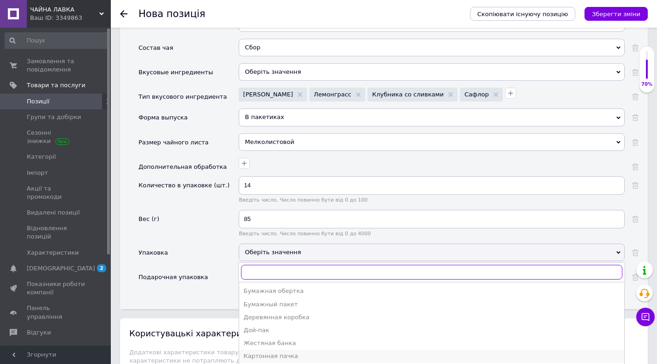
scroll to position [36, 0]
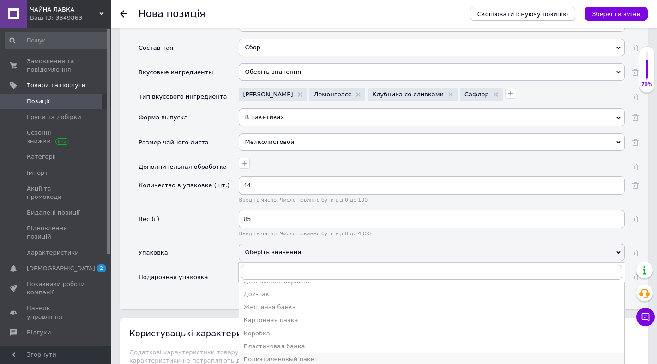
click at [265, 355] on div "Полиэтиленовый пакет" at bounding box center [432, 359] width 376 height 8
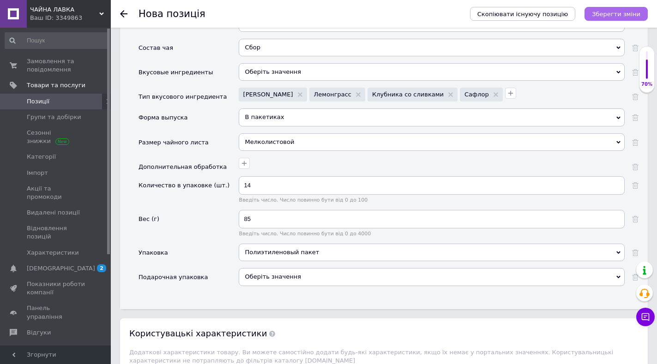
click at [600, 8] on button "Зберегти зміни" at bounding box center [615, 14] width 63 height 14
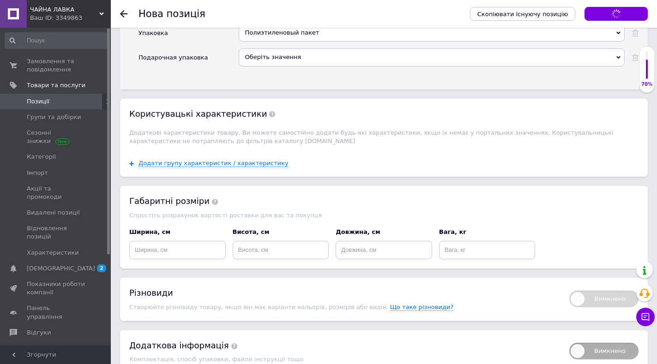
scroll to position [1168, 0]
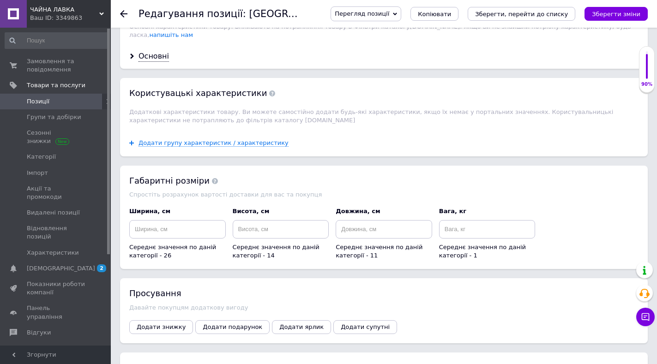
scroll to position [806, 0]
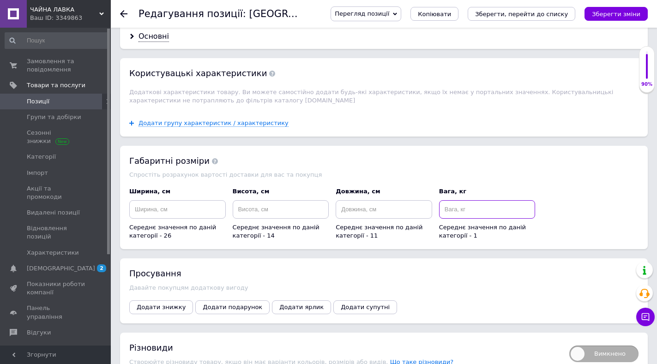
click at [448, 208] on input at bounding box center [487, 209] width 96 height 18
type input "0.085"
click at [537, 14] on icon "Зберегти, перейти до списку" at bounding box center [521, 14] width 93 height 7
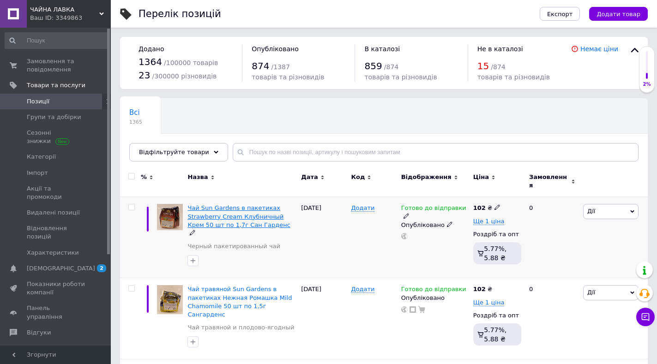
click at [209, 204] on span "Чай Sun Gardens в пакетиках Strawberry Cream Клубничный Крем 50 шт по 1,7г Сан …" at bounding box center [238, 216] width 102 height 24
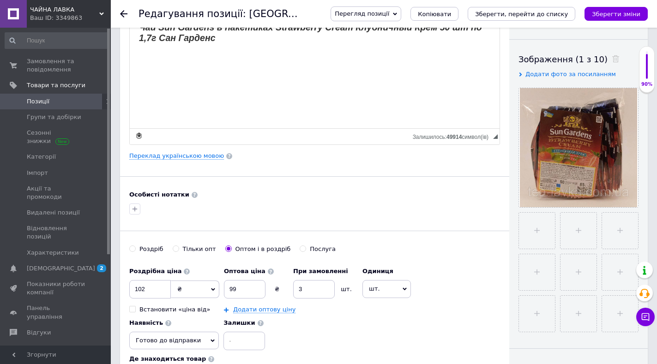
scroll to position [155, 0]
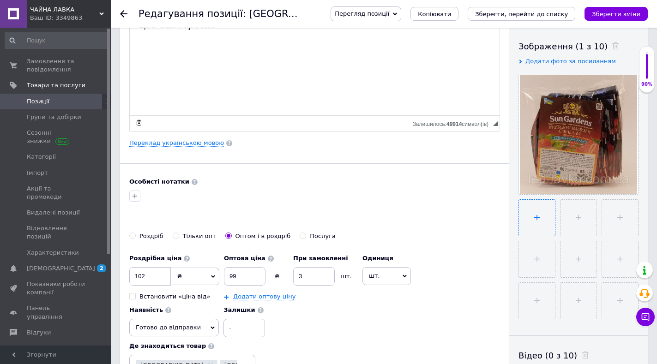
click at [532, 218] on input "file" at bounding box center [537, 218] width 36 height 36
type input "C:\fakepath\photo_2024-03-15_14-45-03.jpg"
click at [526, 11] on icon "Зберегти, перейти до списку" at bounding box center [521, 14] width 93 height 7
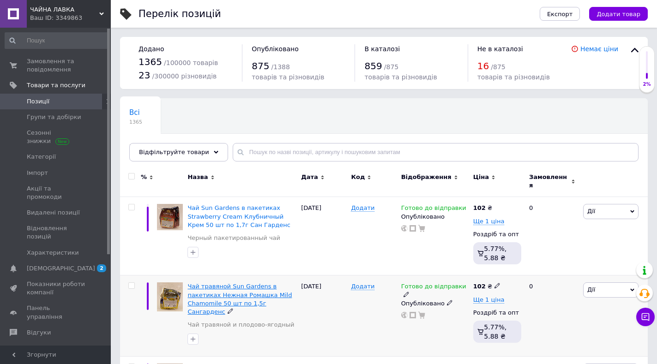
click at [255, 286] on span "Чай травяной Sun Gardens в пакетиках Нежная Ромашка Mild Chamomile 50 шт по 1,5…" at bounding box center [239, 299] width 104 height 32
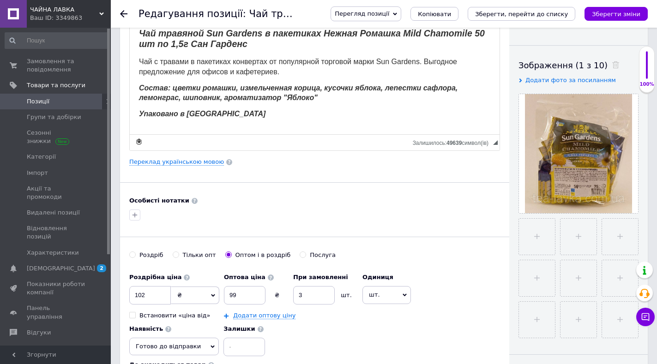
scroll to position [138, 0]
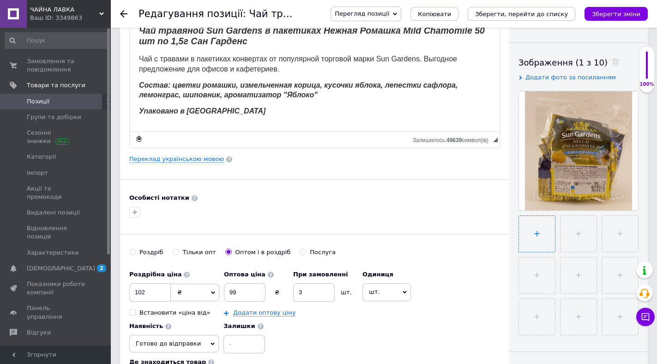
click at [536, 234] on input "file" at bounding box center [537, 234] width 36 height 36
type input "C:\fakepath\photo_2024-03-15_14-43-58.jpg"
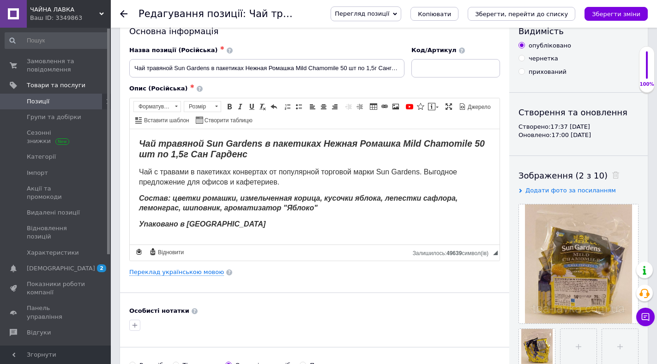
scroll to position [0, 0]
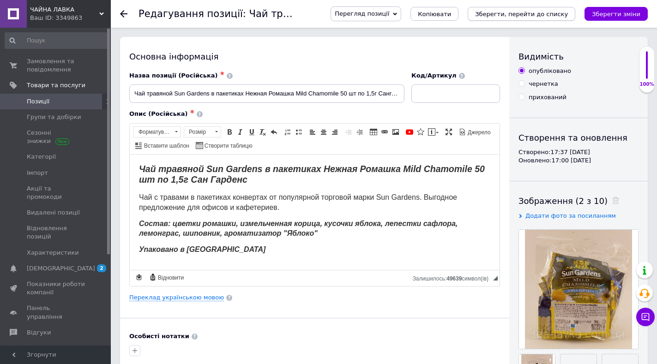
click at [525, 12] on icon "Зберегти, перейти до списку" at bounding box center [521, 14] width 93 height 7
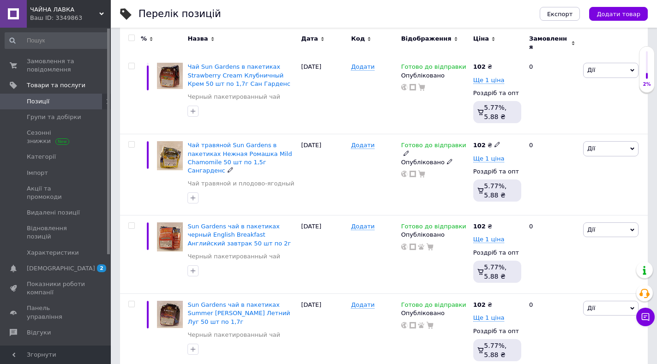
scroll to position [185, 0]
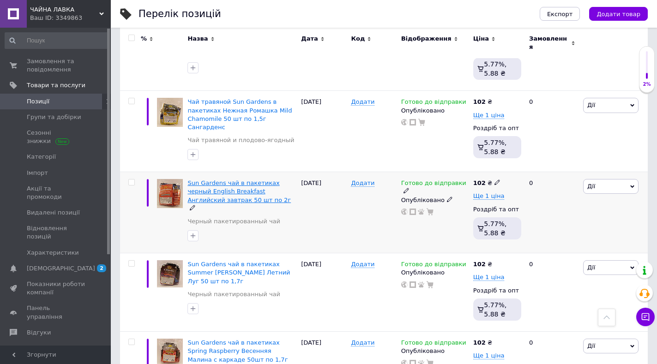
click at [212, 179] on span "Sun Gardens чай в пакетиках черный English Breakfast Английский завтрак 50 шт п…" at bounding box center [238, 191] width 103 height 24
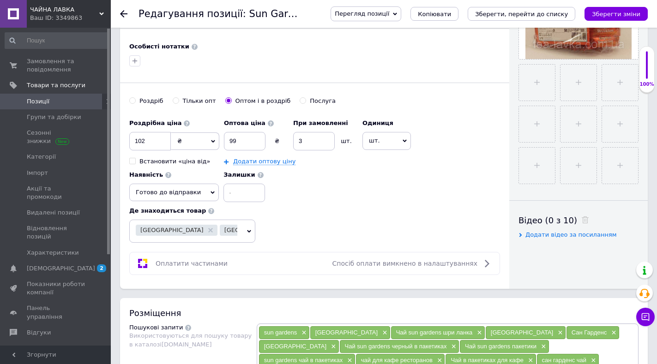
scroll to position [277, 0]
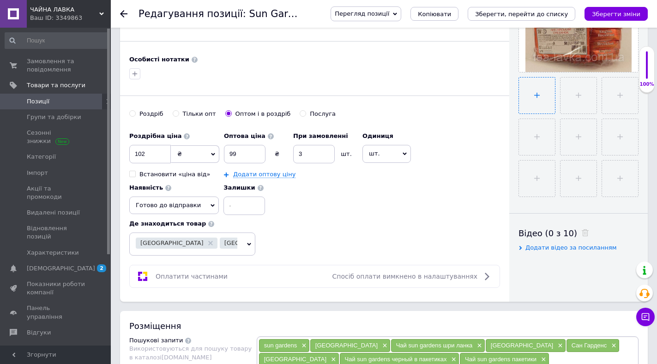
click at [536, 97] on input "file" at bounding box center [537, 96] width 36 height 36
type input "C:\fakepath\photo_2024-03-15_14-47-14.jpg"
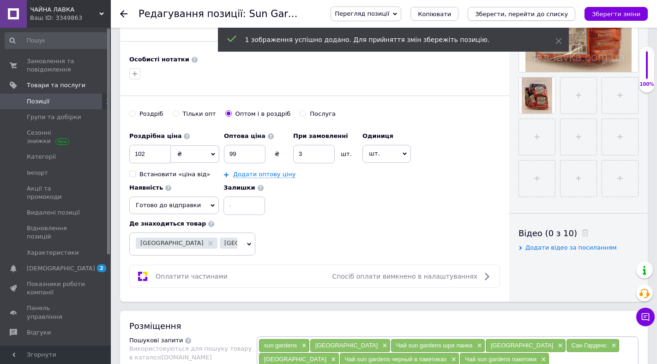
click at [542, 14] on icon "Зберегти, перейти до списку" at bounding box center [521, 14] width 93 height 7
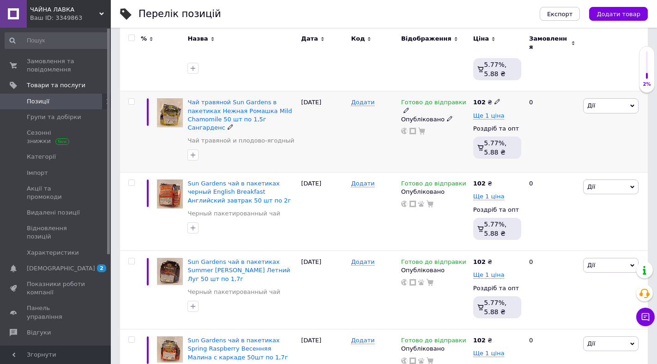
scroll to position [185, 0]
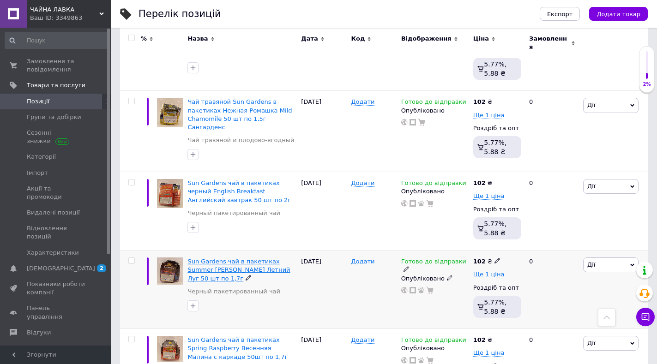
click at [238, 258] on span "Sun Gardens чай в пакетиках Summer [PERSON_NAME] Летний Луг 50 шт по 1,7г" at bounding box center [238, 270] width 102 height 24
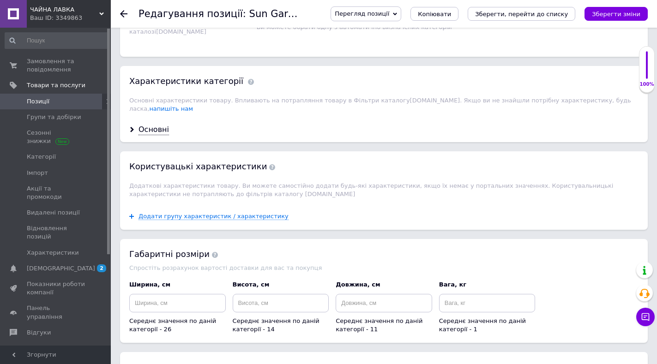
scroll to position [799, 0]
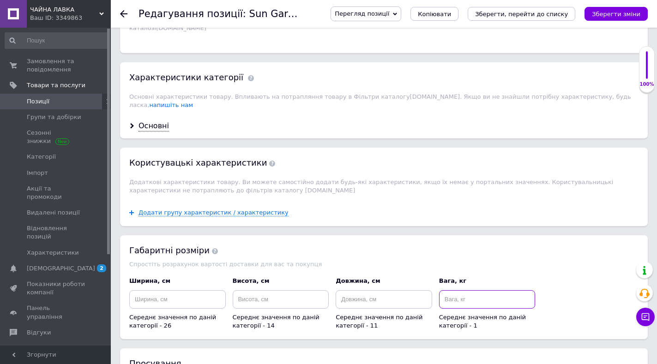
click at [453, 294] on input at bounding box center [487, 299] width 96 height 18
click at [603, 13] on icon "Зберегти зміни" at bounding box center [615, 14] width 48 height 7
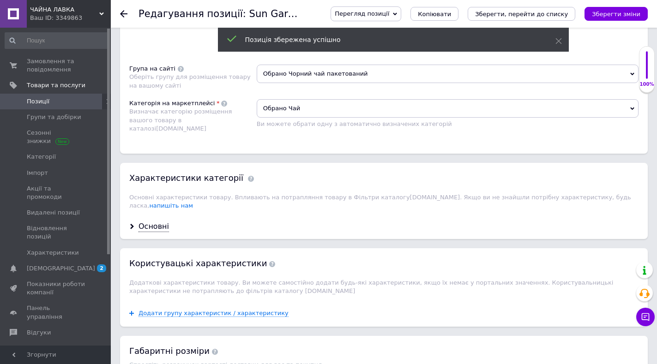
scroll to position [675, 0]
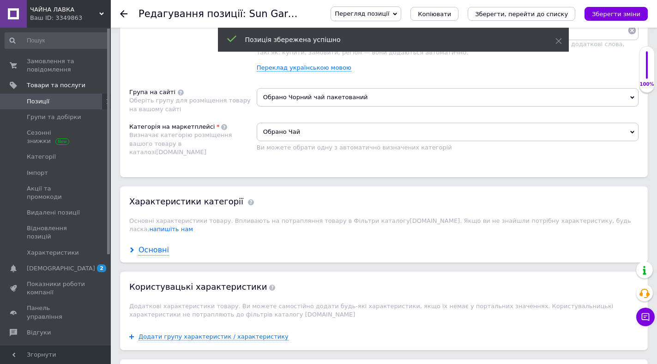
click at [149, 245] on div "Основні" at bounding box center [153, 250] width 30 height 11
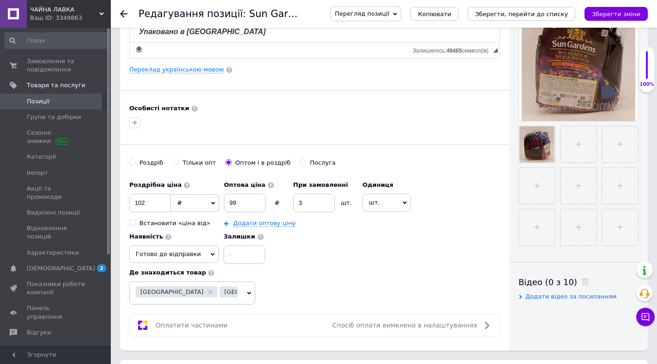
scroll to position [226, 0]
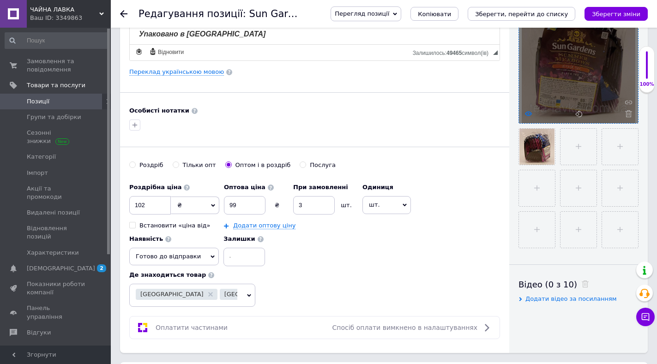
click at [526, 113] on use at bounding box center [528, 113] width 7 height 5
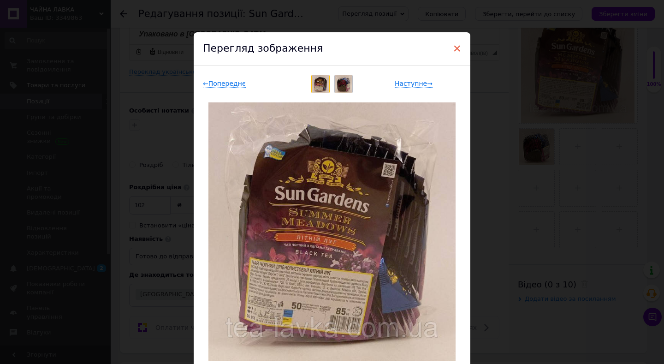
click at [456, 48] on span "×" at bounding box center [457, 49] width 8 height 16
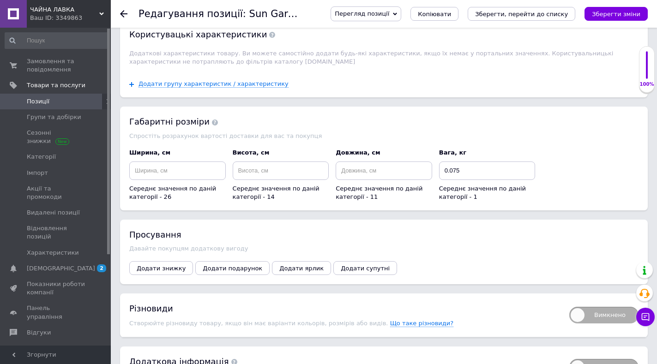
scroll to position [1318, 0]
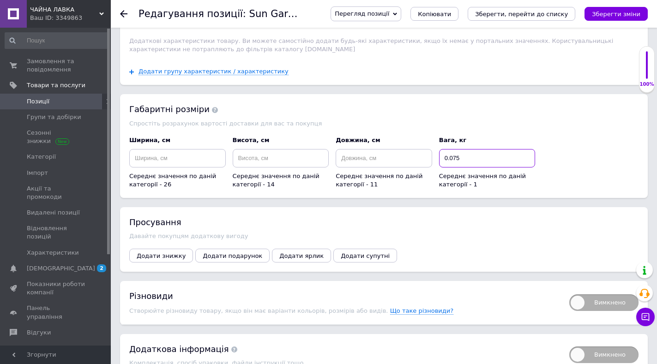
click at [456, 149] on input "0.075" at bounding box center [487, 158] width 96 height 18
type input "0.085"
click at [544, 13] on icon "Зберегти, перейти до списку" at bounding box center [521, 14] width 93 height 7
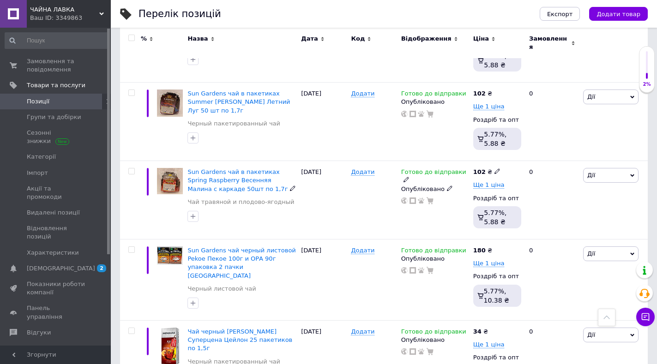
scroll to position [369, 0]
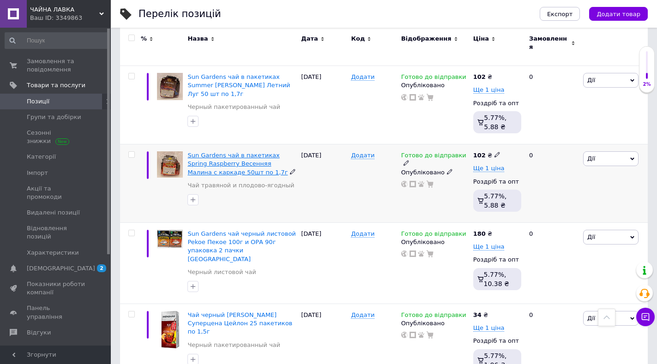
click at [214, 152] on span "Sun Gardens чай в пакетиках Spring Raspberry Весенняя Малина с каркаде 50шт по …" at bounding box center [237, 164] width 100 height 24
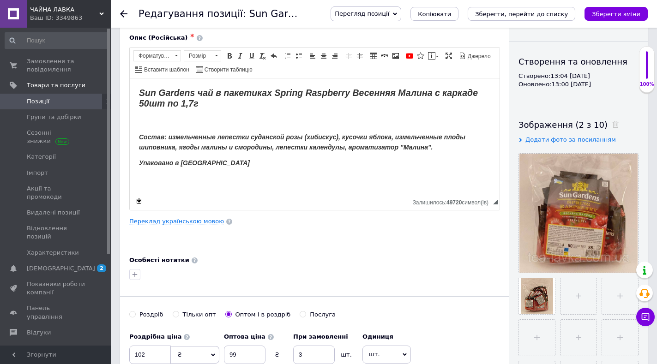
scroll to position [92, 0]
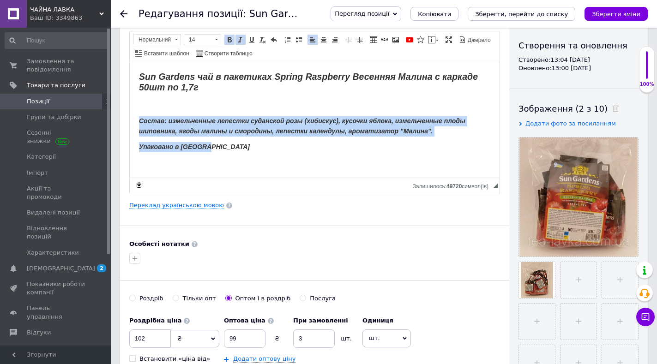
drag, startPoint x: 137, startPoint y: 122, endPoint x: 392, endPoint y: 147, distance: 255.9
click at [392, 147] on html "Sun Gardens чай в пакетиках Spring Raspberry Весенняя Малина с каркаде 50шт по …" at bounding box center [315, 111] width 370 height 99
click at [281, 161] on html "Sun Gardens чай в пакетиках Spring Raspberry Весенняя Малина с каркаде 50шт по …" at bounding box center [315, 111] width 370 height 99
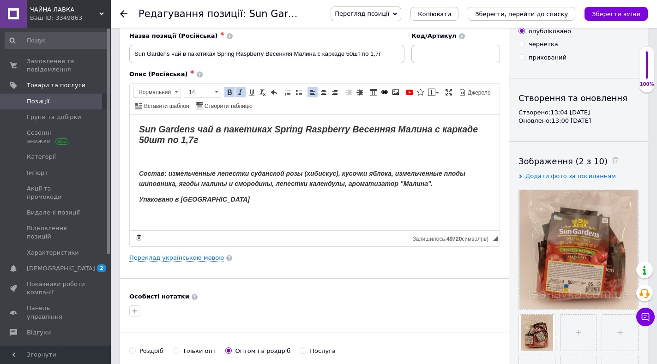
scroll to position [0, 0]
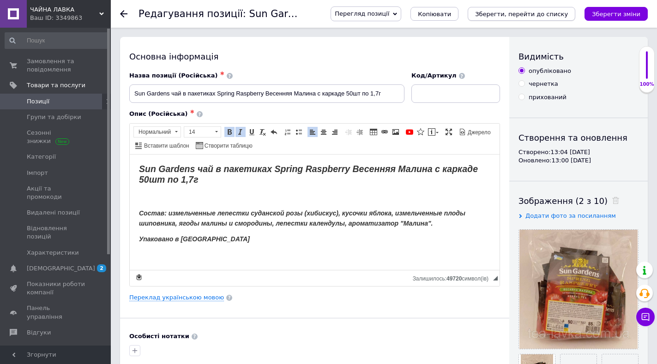
click at [537, 13] on icon "Зберегти, перейти до списку" at bounding box center [521, 14] width 93 height 7
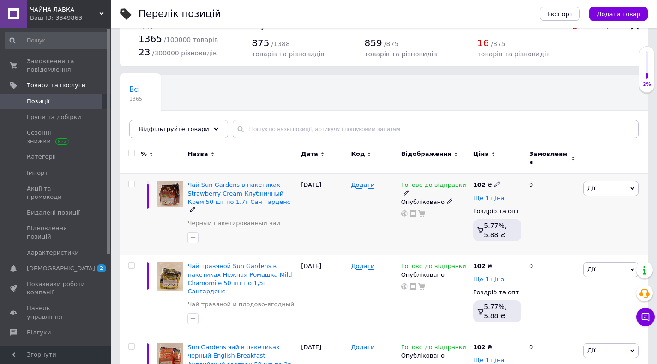
scroll to position [46, 0]
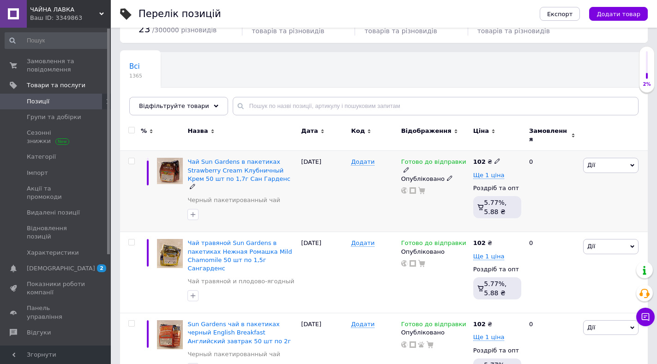
click at [131, 158] on input "checkbox" at bounding box center [131, 161] width 6 height 6
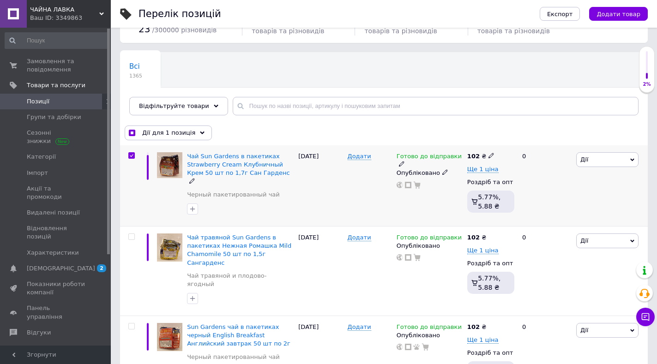
click at [131, 155] on input "checkbox" at bounding box center [131, 156] width 6 height 6
checkbox input "false"
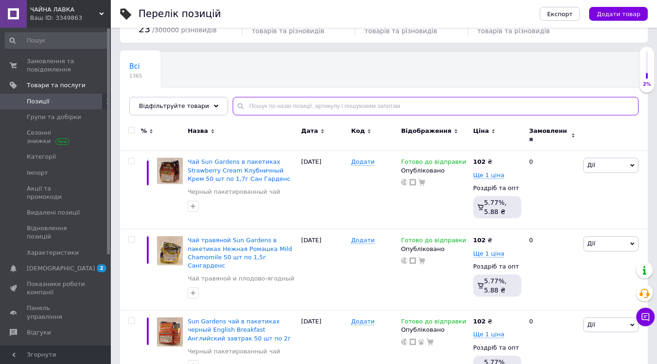
click at [251, 111] on input "text" at bounding box center [436, 106] width 406 height 18
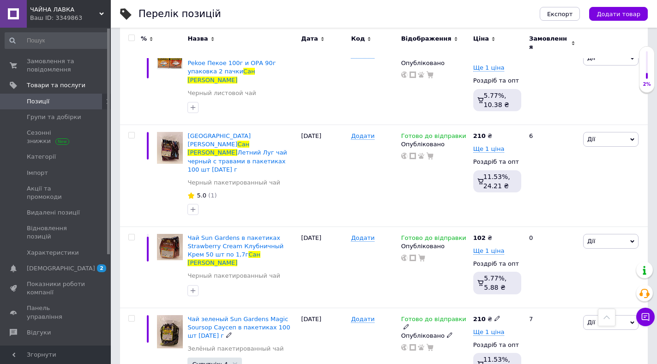
scroll to position [2261, 0]
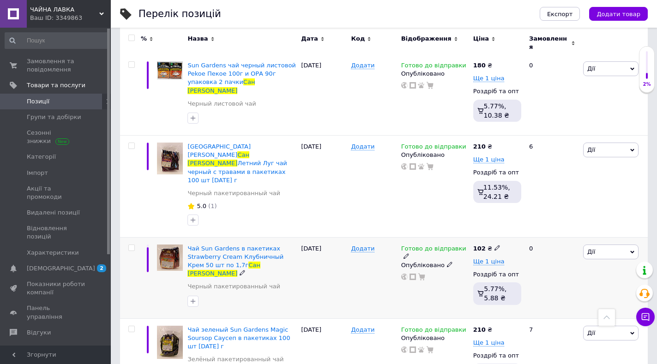
type input "сан гарденс"
click at [130, 245] on input "checkbox" at bounding box center [131, 248] width 6 height 6
checkbox input "true"
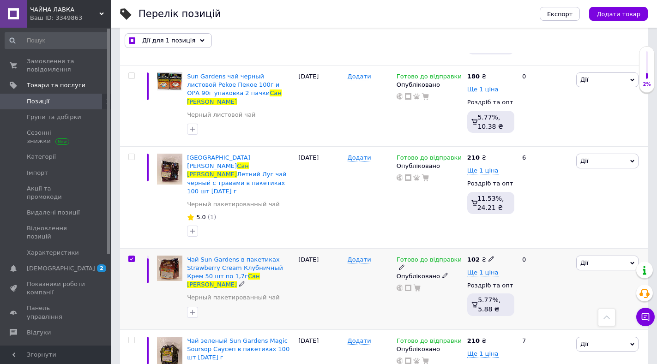
scroll to position [2260, 0]
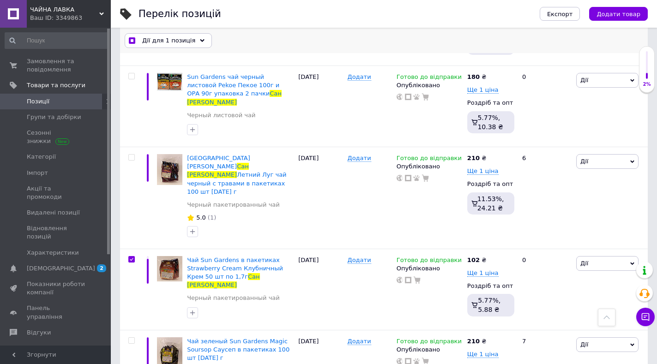
click at [173, 40] on span "Дії для 1 позиція" at bounding box center [168, 40] width 53 height 8
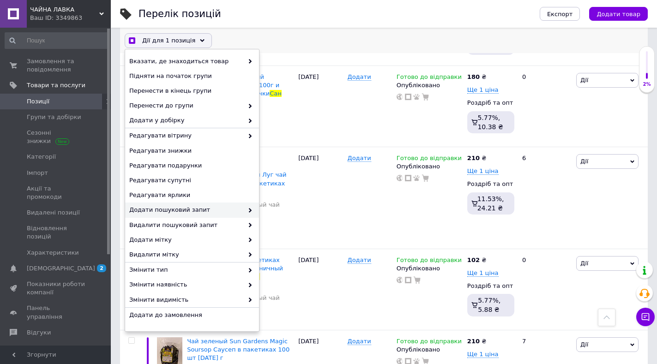
click at [163, 208] on span "Додати пошуковий запит" at bounding box center [186, 210] width 114 height 8
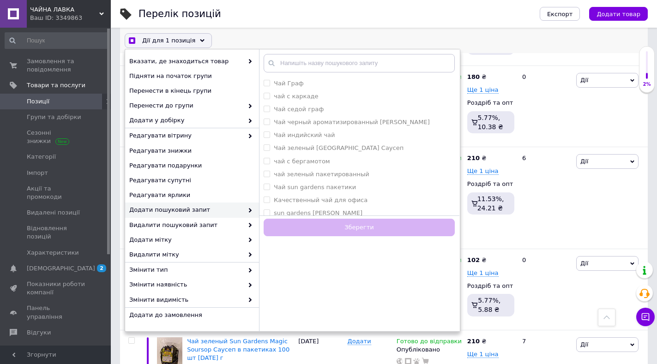
click at [251, 211] on div "Додати пошуковий запит" at bounding box center [192, 210] width 134 height 15
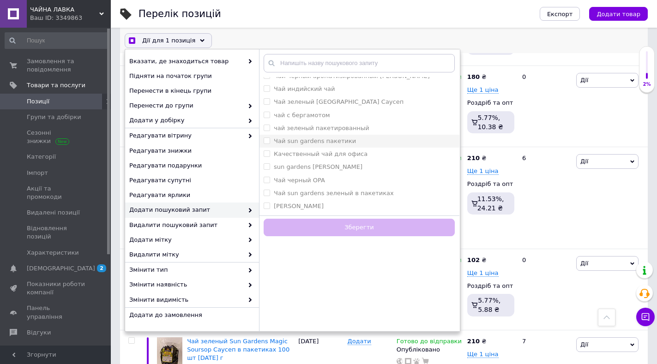
checkbox input "true"
click at [269, 142] on пакетики "Чай sun gardens пакетики" at bounding box center [266, 140] width 6 height 6
checkbox пакетики "true"
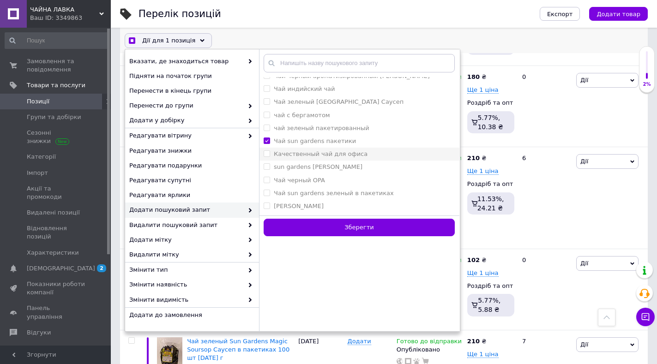
checkbox input "true"
click at [267, 152] on офиса "Качественный чай для офиса" at bounding box center [266, 153] width 6 height 6
checkbox офиса "true"
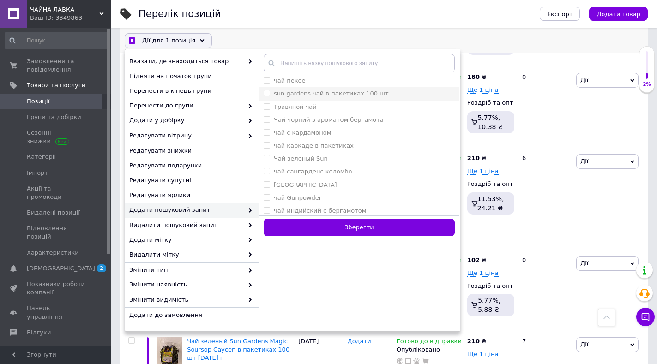
scroll to position [231, 0]
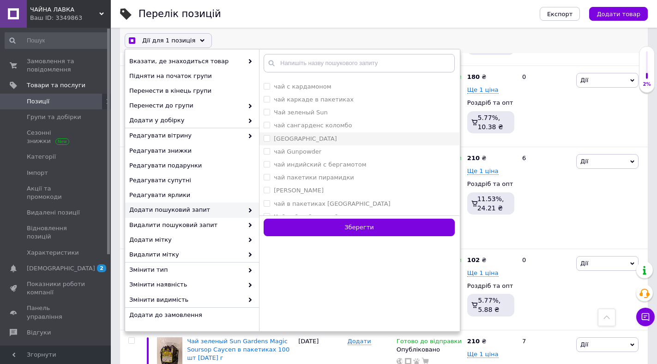
checkbox input "true"
click at [267, 137] on Gardens "[GEOGRAPHIC_DATA]" at bounding box center [266, 138] width 6 height 6
checkbox Gardens "true"
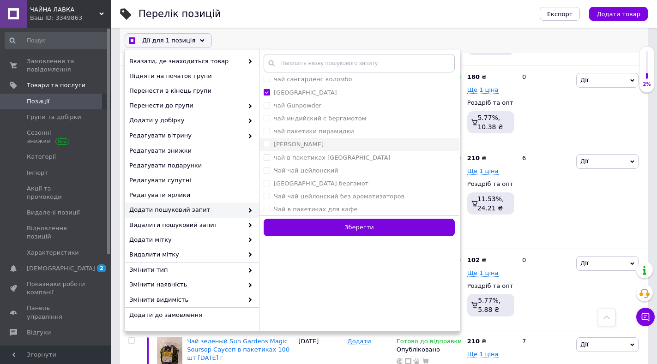
scroll to position [323, 0]
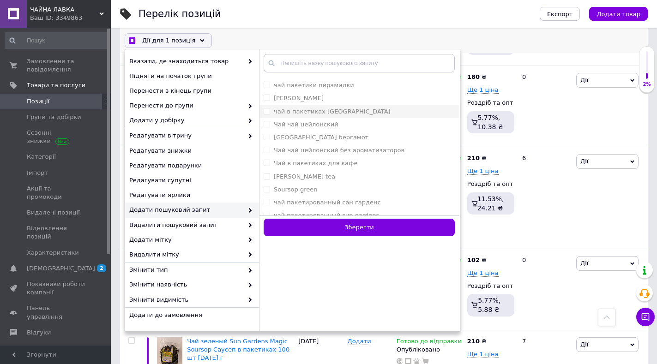
checkbox input "true"
click at [267, 112] on Gardens "чай в пакетиках [GEOGRAPHIC_DATA]" at bounding box center [266, 111] width 6 height 6
checkbox Gardens "true"
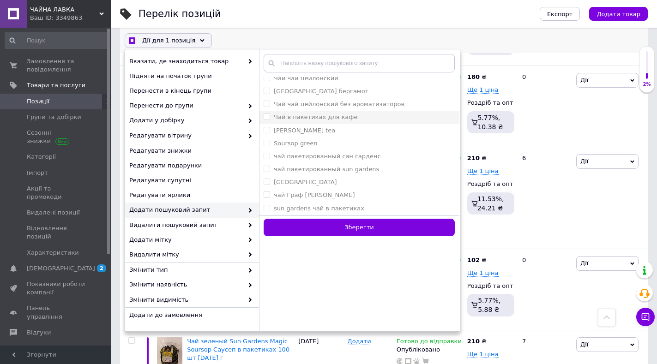
checkbox input "true"
click at [267, 115] on кафе "Чай в пакетиках для кафе" at bounding box center [266, 116] width 6 height 6
checkbox кафе "true"
checkbox input "true"
click at [266, 156] on гарденс "чай пакетированный сан гарденс" at bounding box center [266, 156] width 6 height 6
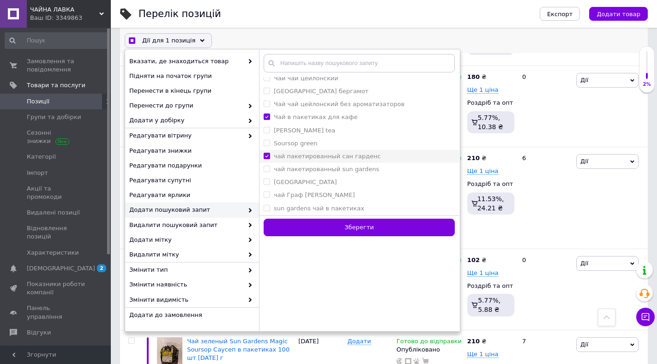
checkbox гарденс "true"
checkbox input "true"
click at [264, 168] on gardens "чай пакетированный sun gardens" at bounding box center [266, 169] width 6 height 6
checkbox gardens "true"
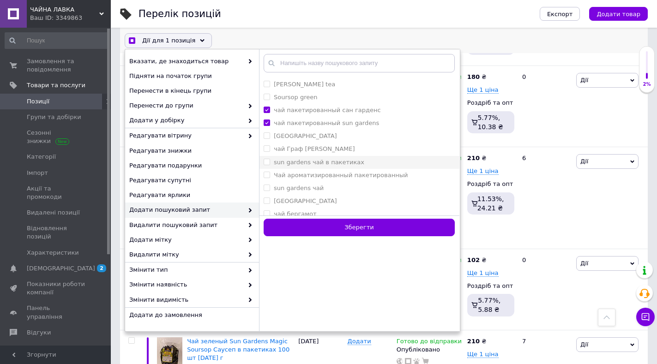
checkbox input "true"
click at [267, 160] on пакетиках "sun gardens чай в пакетиках" at bounding box center [266, 162] width 6 height 6
checkbox пакетиках "true"
checkbox input "true"
click at [267, 173] on пакетированный "Чай ароматизированный пакетированный" at bounding box center [266, 175] width 6 height 6
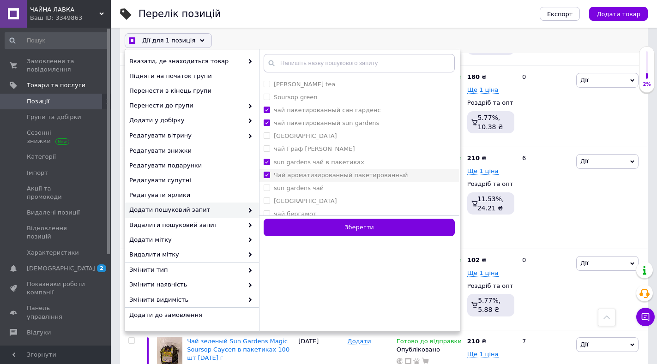
checkbox пакетированный "true"
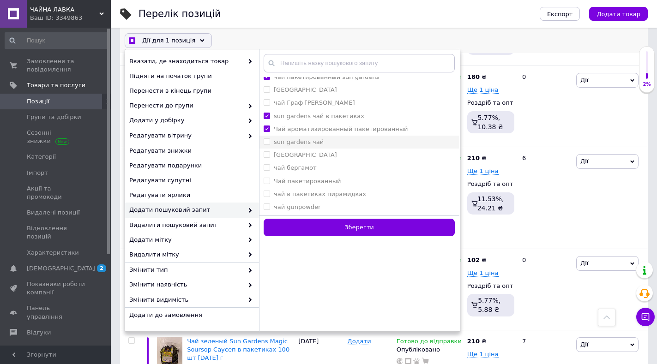
checkbox input "true"
click at [264, 141] on чай "sun gardens чай" at bounding box center [266, 141] width 6 height 6
checkbox чай "true"
checkbox input "true"
click at [266, 155] on gardens "[GEOGRAPHIC_DATA]" at bounding box center [266, 154] width 6 height 6
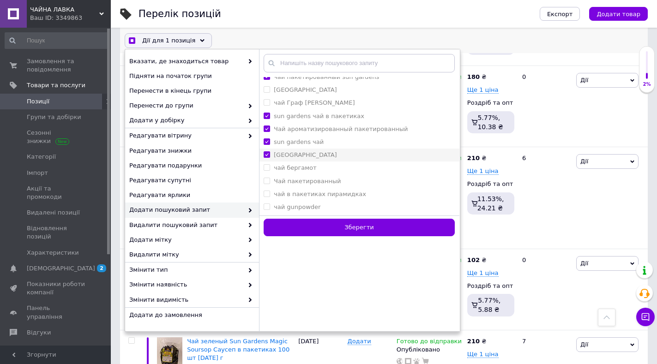
checkbox gardens "true"
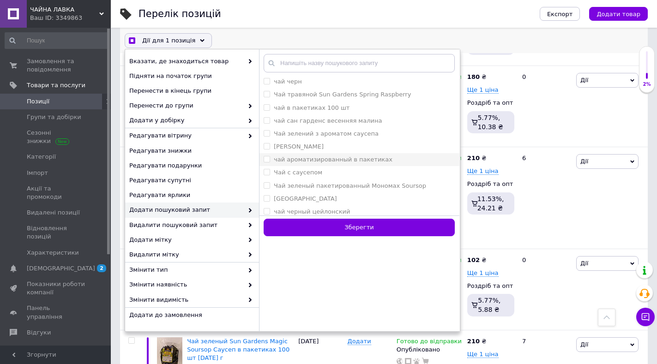
scroll to position [646, 0]
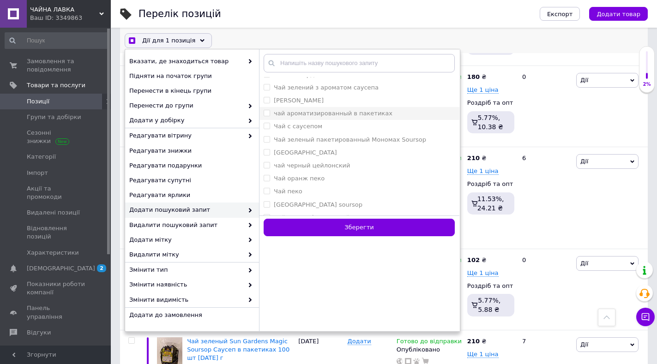
checkbox input "true"
click at [269, 113] on пакетиках "чай ароматизированный в пакетиках" at bounding box center [266, 113] width 6 height 6
checkbox пакетиках "true"
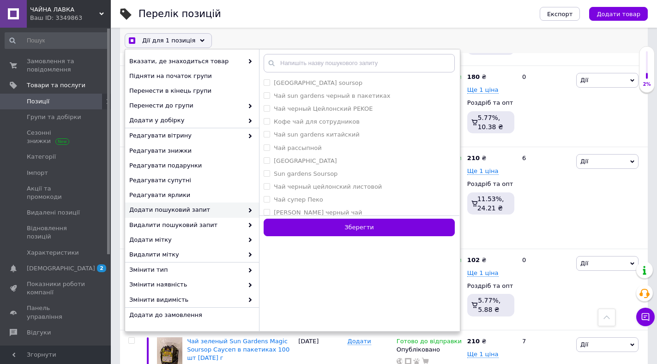
scroll to position [784, 0]
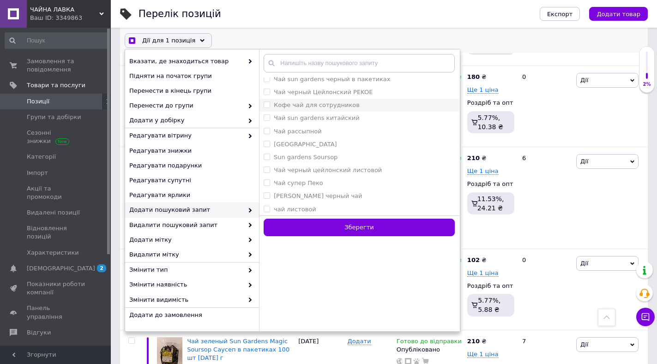
checkbox input "true"
click at [266, 106] on сотрудников "Кофе чай для сотрудников" at bounding box center [266, 105] width 6 height 6
checkbox сотрудников "true"
checkbox input "true"
click at [265, 143] on gardens "[GEOGRAPHIC_DATA]" at bounding box center [266, 144] width 6 height 6
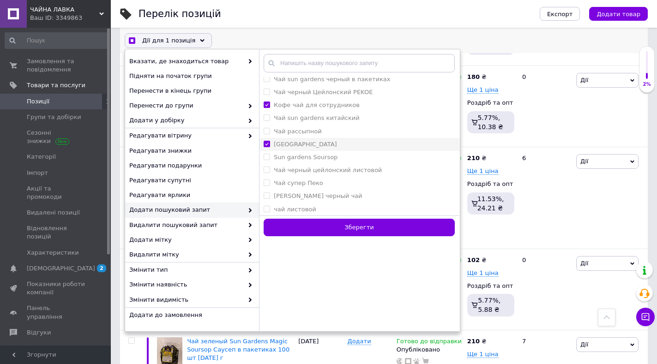
checkbox gardens "true"
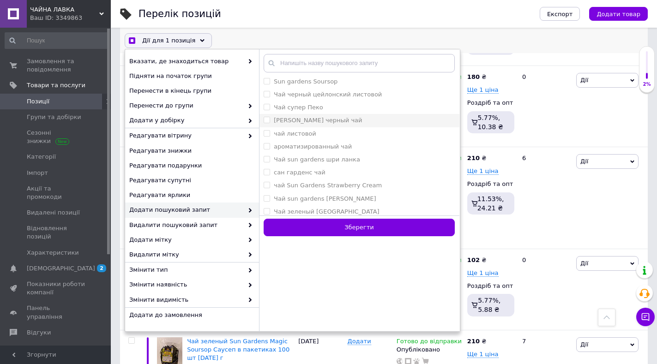
scroll to position [877, 0]
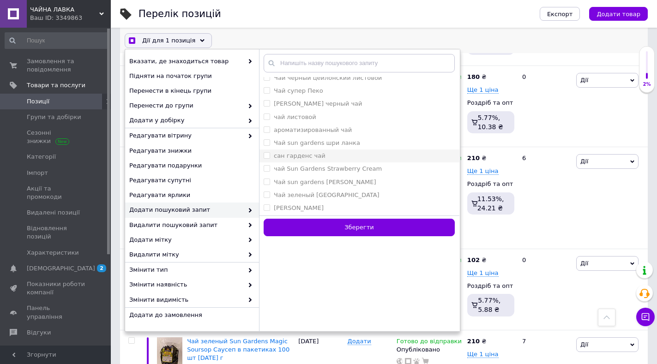
click at [268, 156] on чай "сан гарденс чай" at bounding box center [266, 155] width 6 height 6
click at [268, 171] on Cream "чай Sun Gardens Strawberry Cream" at bounding box center [266, 168] width 6 height 6
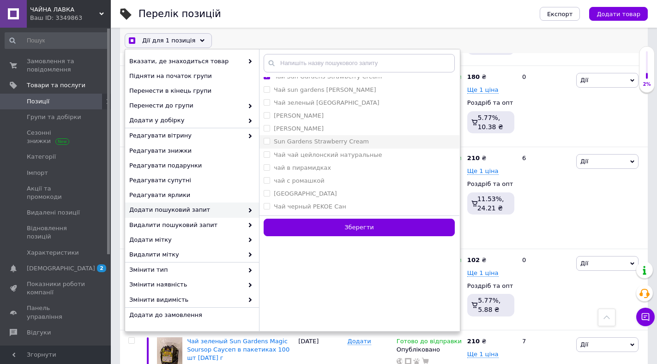
click at [264, 140] on Cream "Sun Gardens Strawberry Cream" at bounding box center [266, 141] width 6 height 6
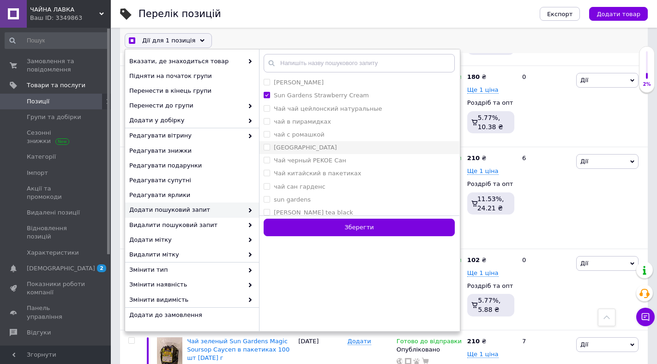
click at [267, 146] on Gardens "[GEOGRAPHIC_DATA]" at bounding box center [266, 147] width 6 height 6
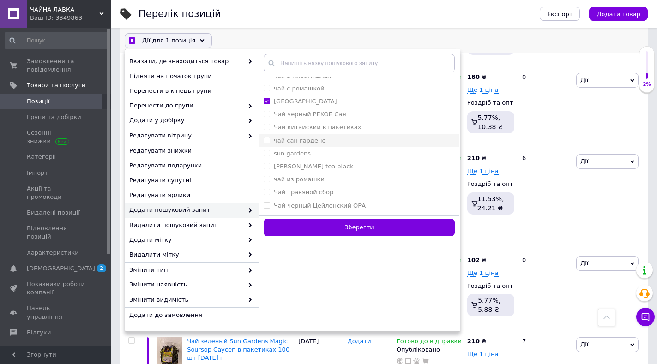
click at [266, 139] on гарденс "чай сан гарденс" at bounding box center [266, 140] width 6 height 6
click at [268, 153] on gardens "sun gardens" at bounding box center [266, 153] width 6 height 6
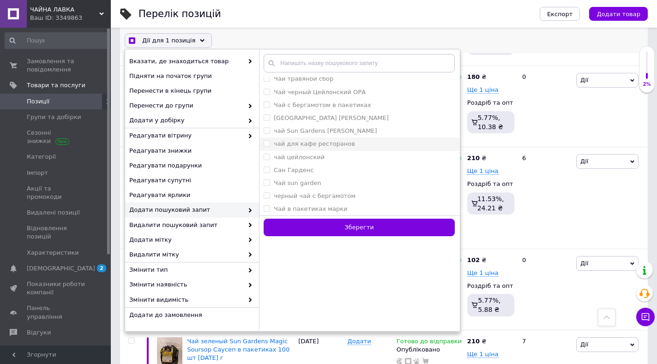
click at [264, 141] on ресторанов "чай для кафе ресторанов" at bounding box center [266, 143] width 6 height 6
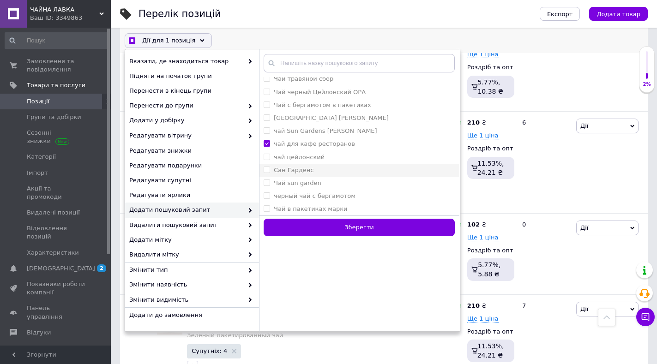
scroll to position [2306, 0]
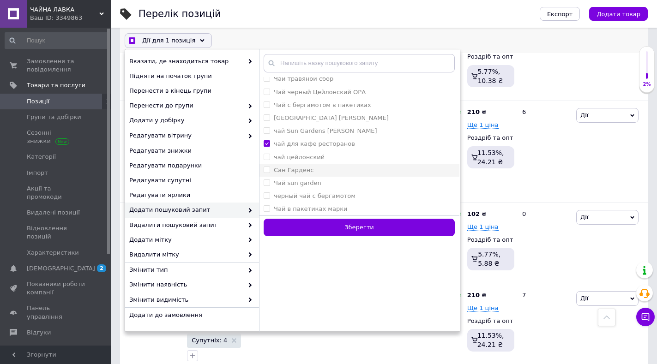
click at [266, 169] on Гарденс "Сан Гарденс" at bounding box center [266, 170] width 6 height 6
click at [267, 181] on garden "Чай sun garden" at bounding box center [266, 182] width 6 height 6
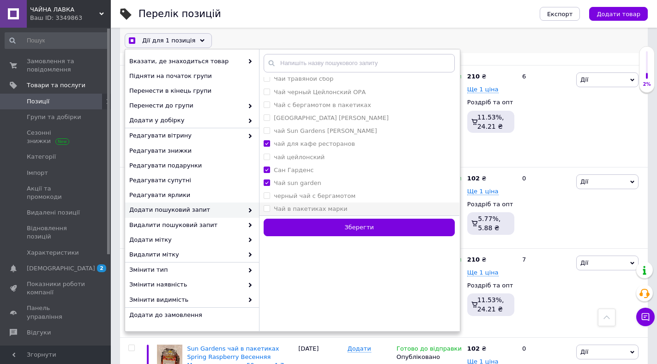
scroll to position [2353, 0]
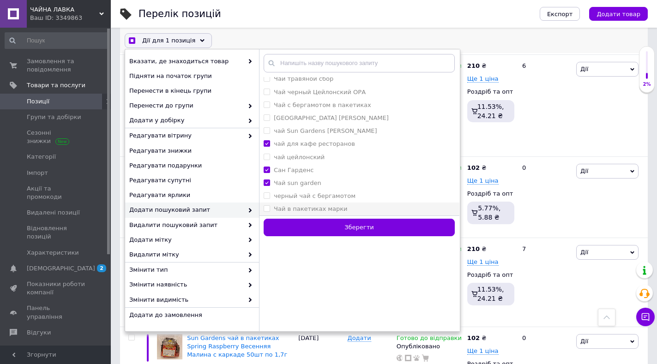
click at [267, 208] on марки "Чай в пакетиках марки" at bounding box center [266, 208] width 6 height 6
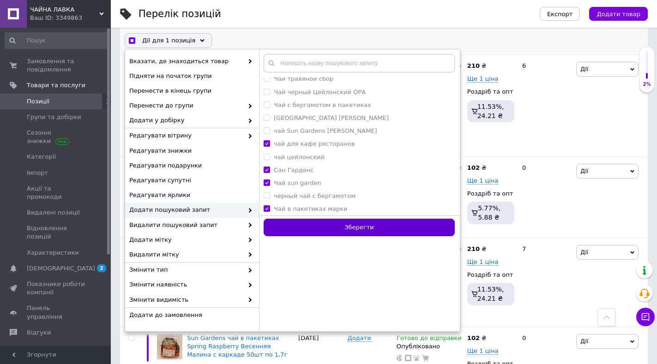
click at [322, 220] on button "Зберегти" at bounding box center [358, 228] width 191 height 18
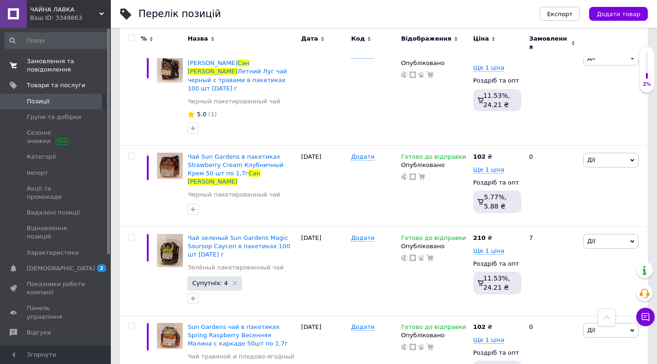
click at [46, 60] on span "Замовлення та повідомлення" at bounding box center [56, 65] width 59 height 17
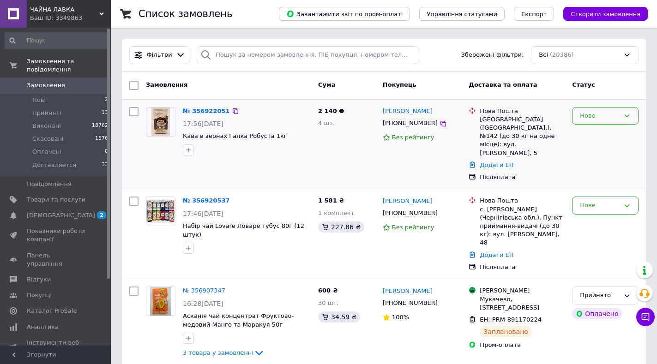
click at [614, 110] on div "Нове" at bounding box center [605, 116] width 66 height 18
click at [587, 132] on li "Прийнято" at bounding box center [605, 134] width 66 height 17
click at [587, 201] on div "Нове" at bounding box center [599, 206] width 40 height 10
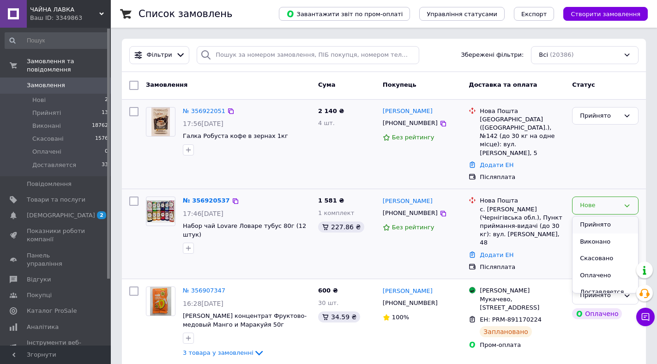
click at [587, 216] on li "Прийнято" at bounding box center [605, 224] width 66 height 17
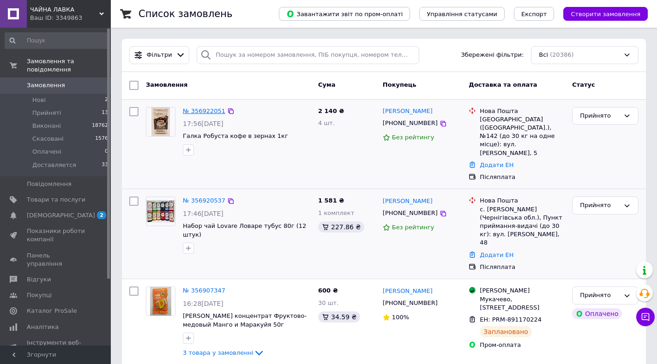
click at [207, 110] on link "№ 356922051" at bounding box center [204, 110] width 42 height 7
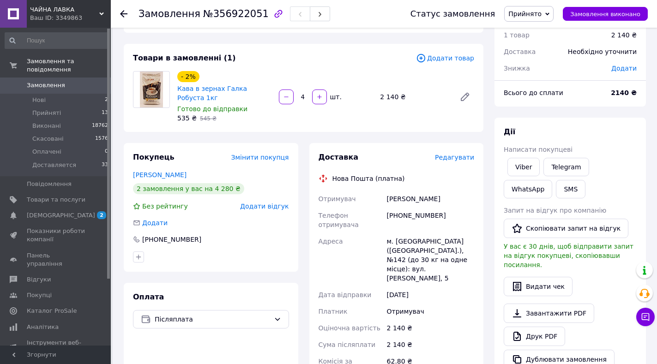
scroll to position [46, 0]
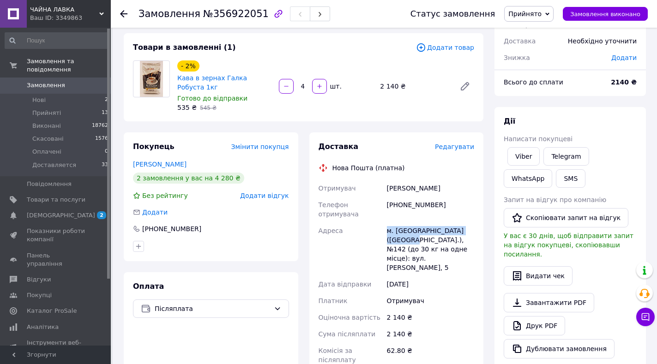
drag, startPoint x: 386, startPoint y: 214, endPoint x: 473, endPoint y: 212, distance: 87.7
click at [473, 222] on div "м. [GEOGRAPHIC_DATA] ([GEOGRAPHIC_DATA].), №142 (до 30 кг на одне місце): вул. …" at bounding box center [430, 249] width 91 height 54
copy div "м. [GEOGRAPHIC_DATA] ([GEOGRAPHIC_DATA].), №142"
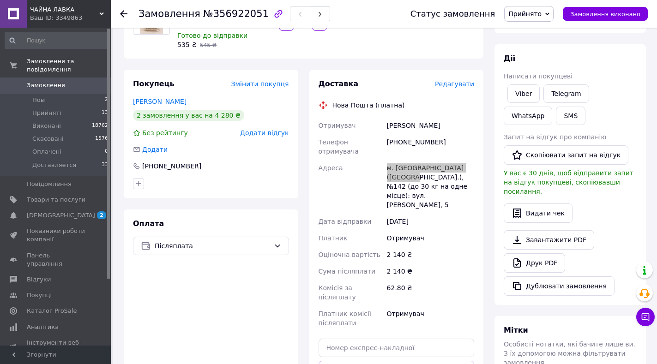
scroll to position [92, 0]
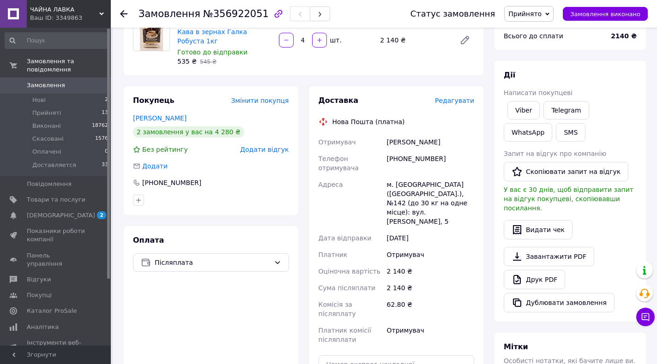
click at [120, 12] on icon at bounding box center [123, 13] width 7 height 7
